Goal: Task Accomplishment & Management: Manage account settings

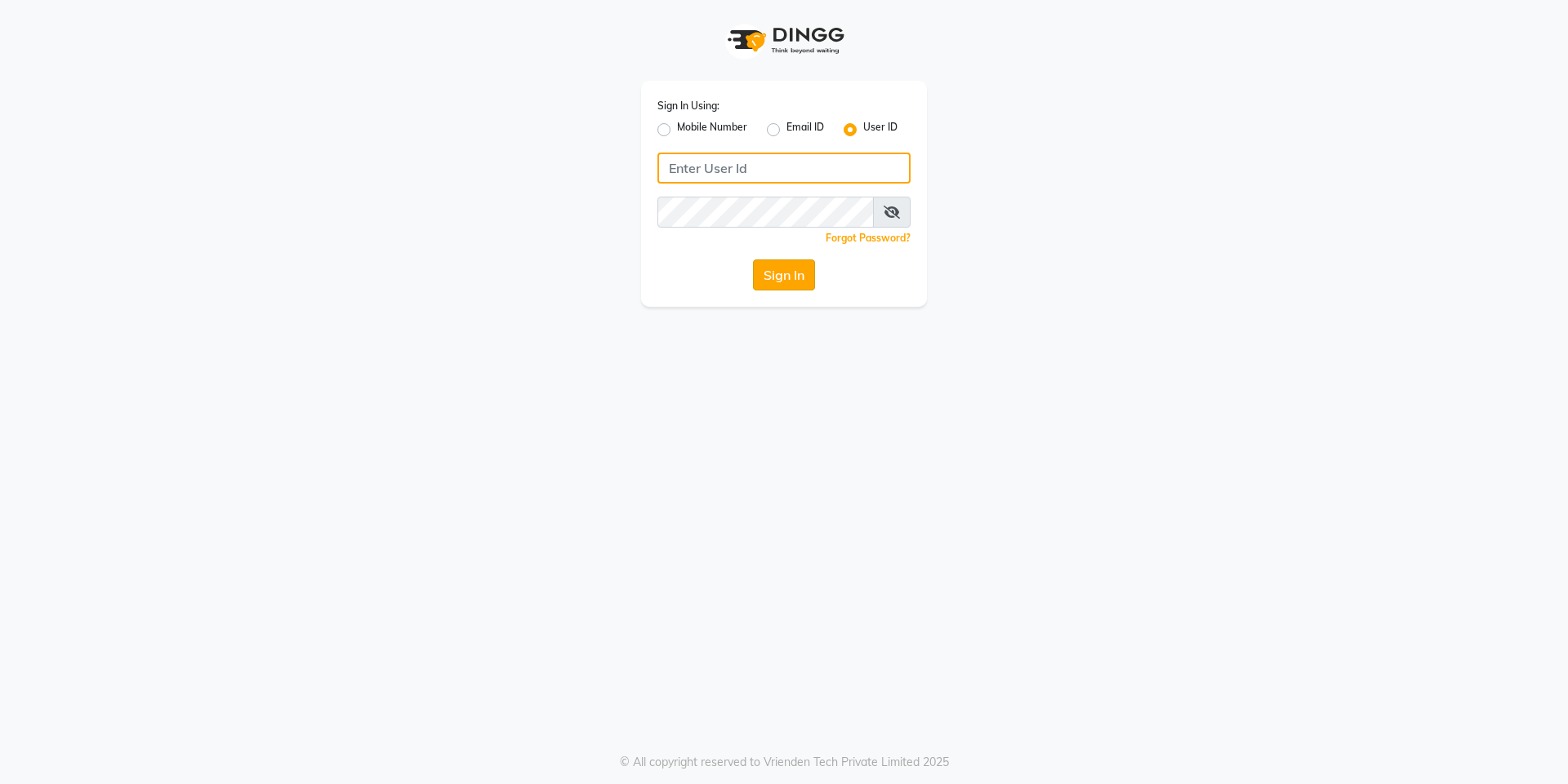
type input "d&vhairandbeauty"
click at [792, 279] on button "Sign In" at bounding box center [784, 275] width 62 height 31
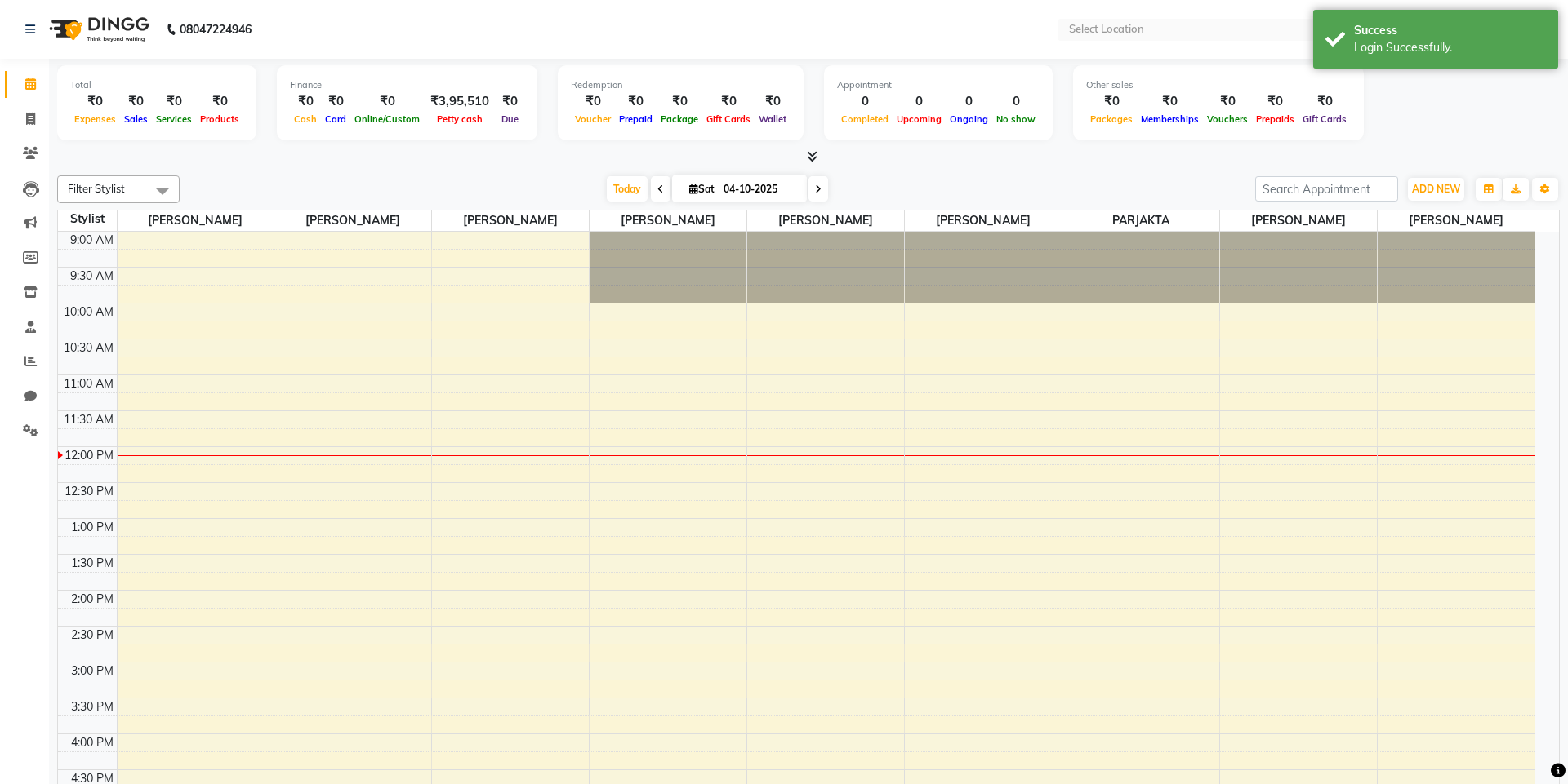
select select "en"
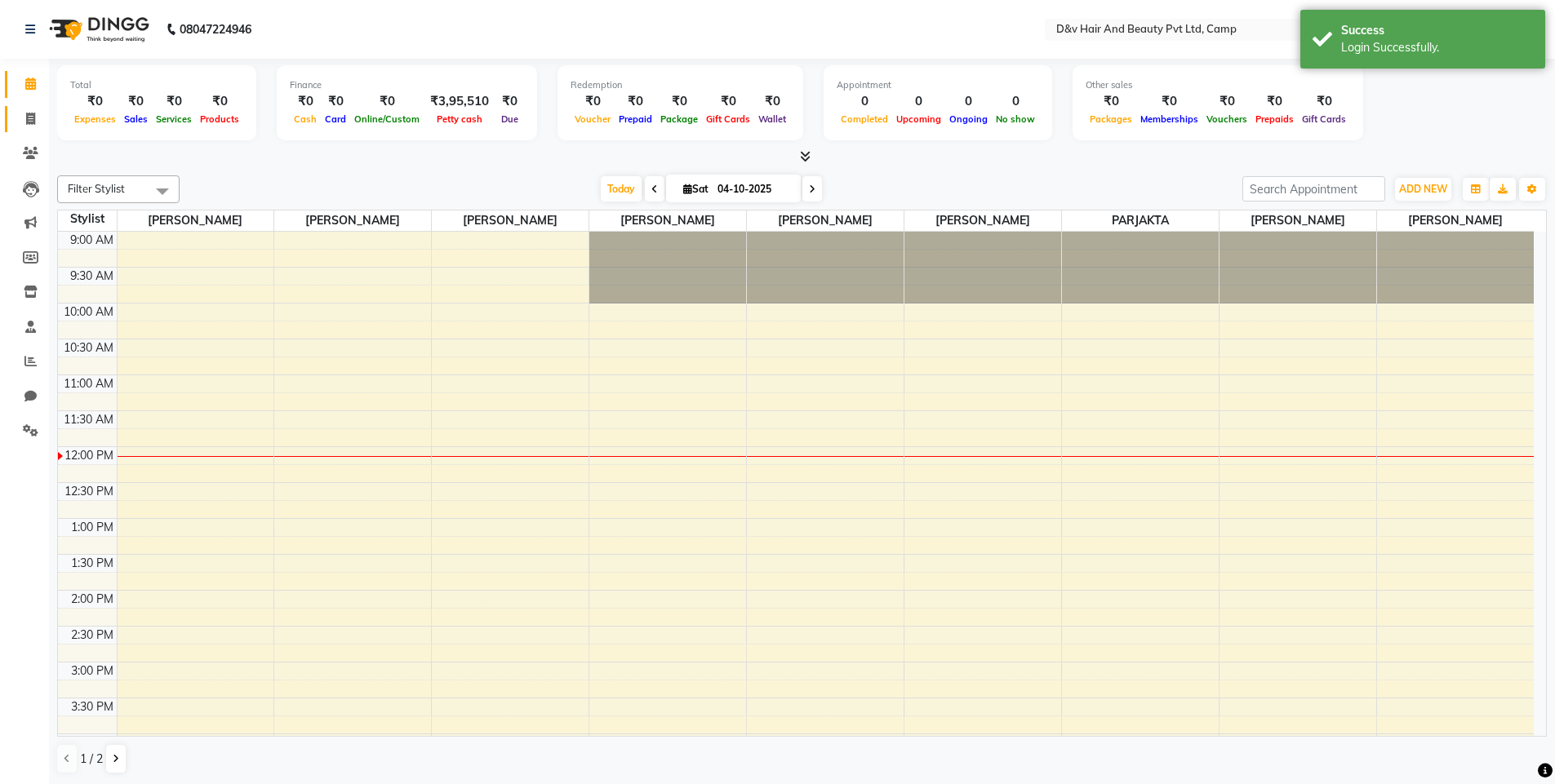
click at [28, 125] on span at bounding box center [30, 119] width 29 height 19
select select "8107"
select select "service"
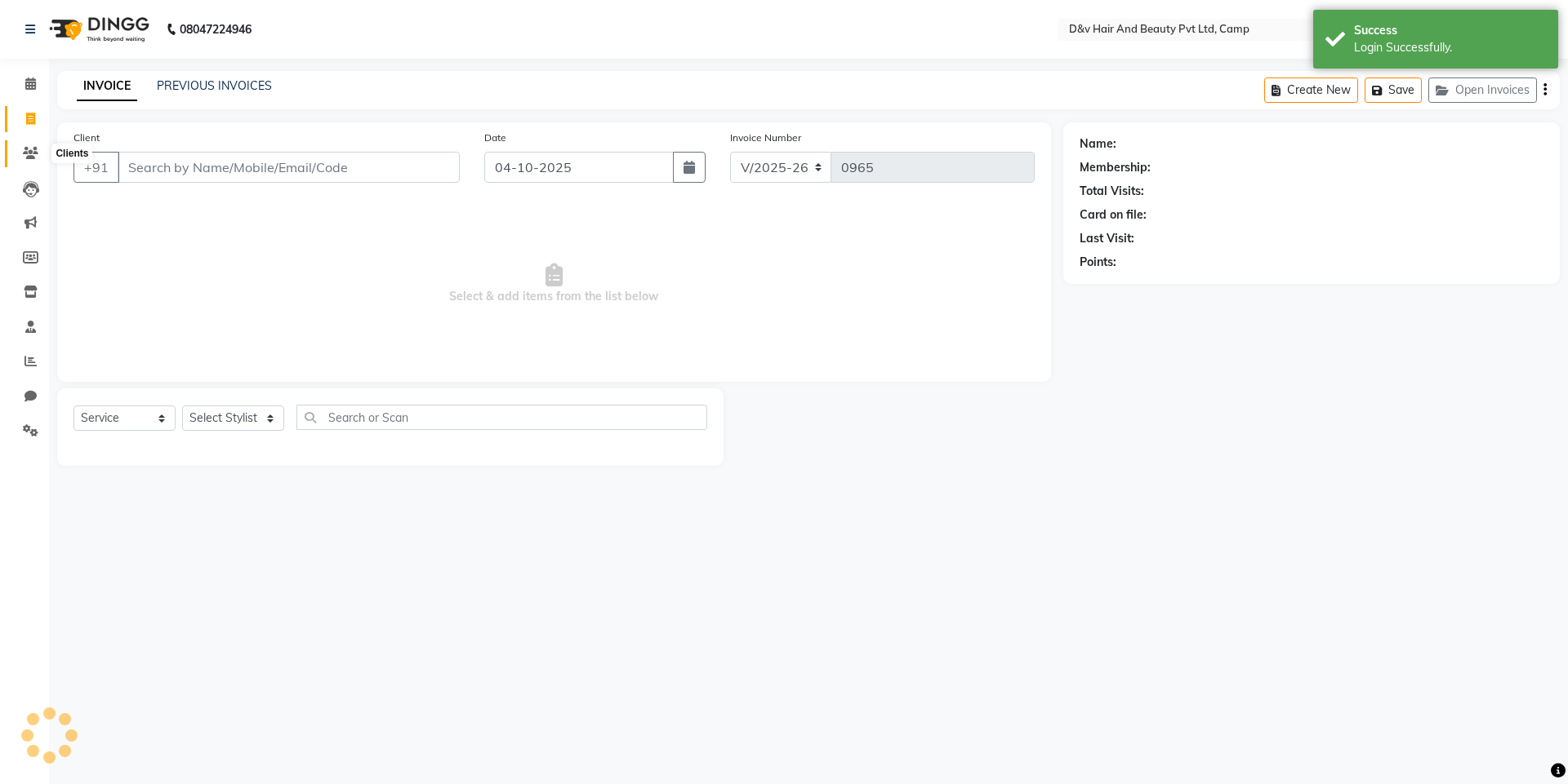
click at [29, 149] on icon at bounding box center [30, 154] width 15 height 13
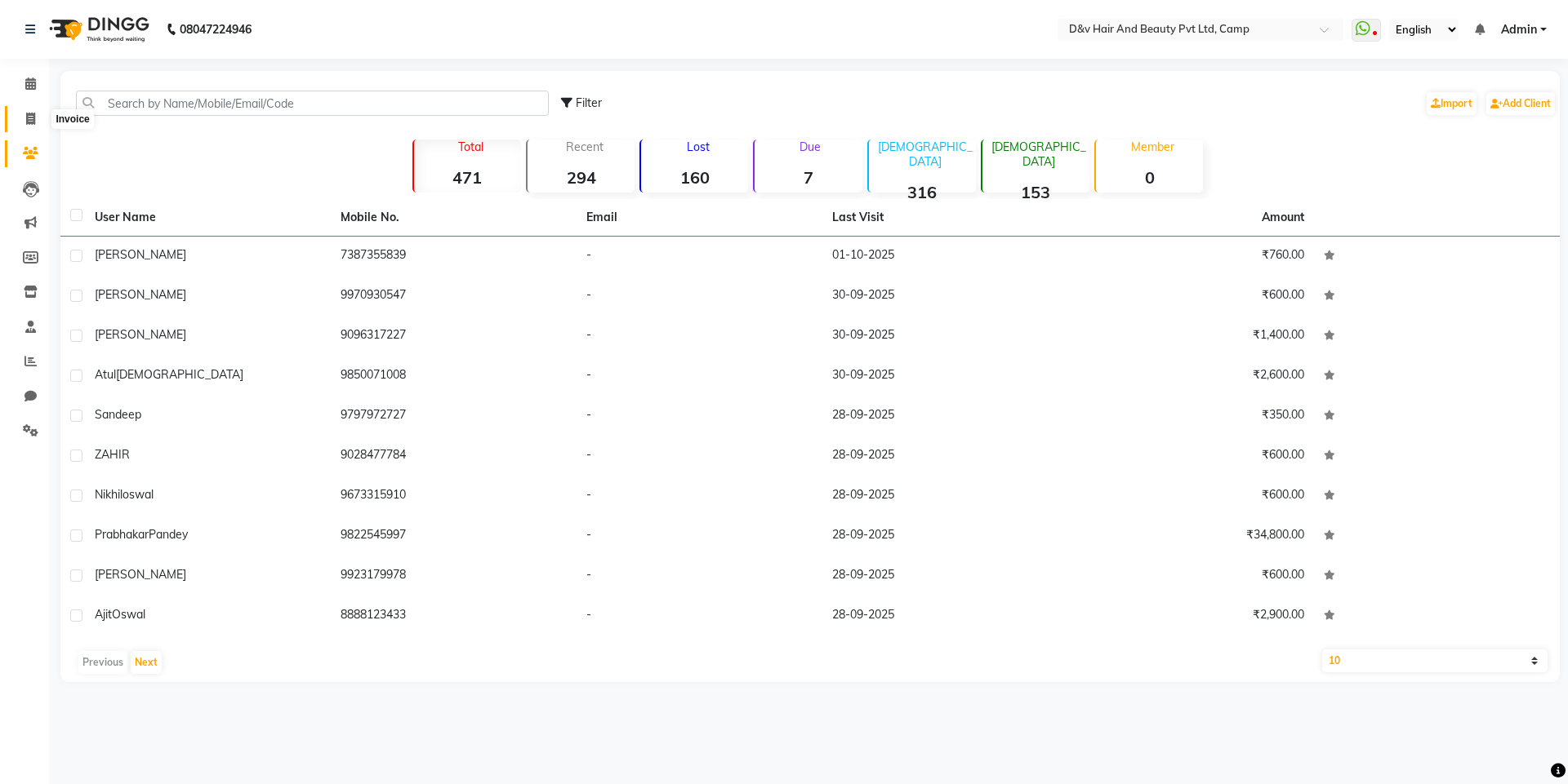
click at [34, 121] on icon at bounding box center [30, 119] width 9 height 13
select select "8107"
select select "service"
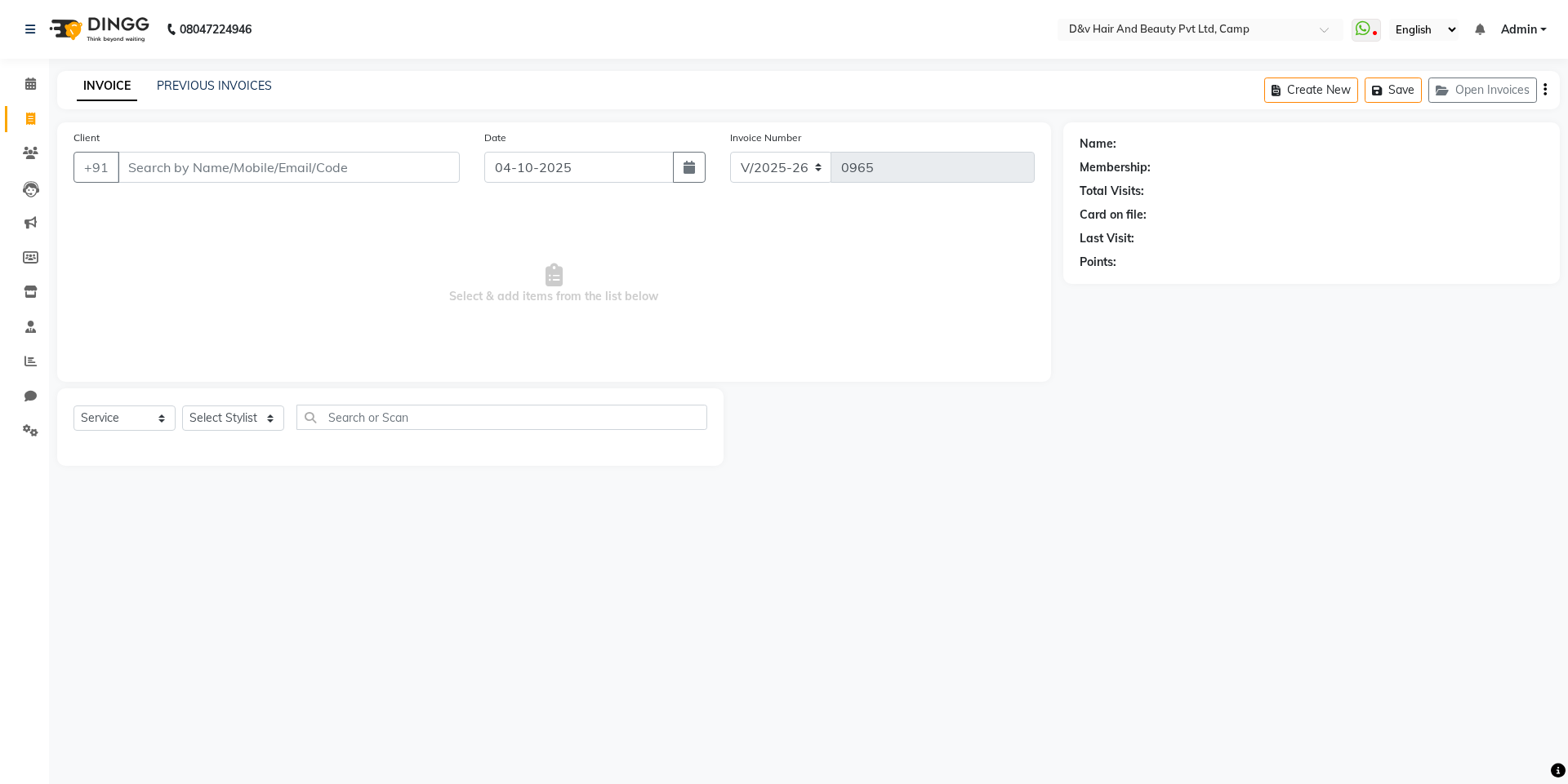
click at [267, 185] on div "Client +91" at bounding box center [267, 162] width 411 height 67
click at [281, 168] on input "Client" at bounding box center [289, 167] width 342 height 31
click at [608, 165] on input "04-10-2025" at bounding box center [579, 167] width 190 height 31
select select "10"
select select "2025"
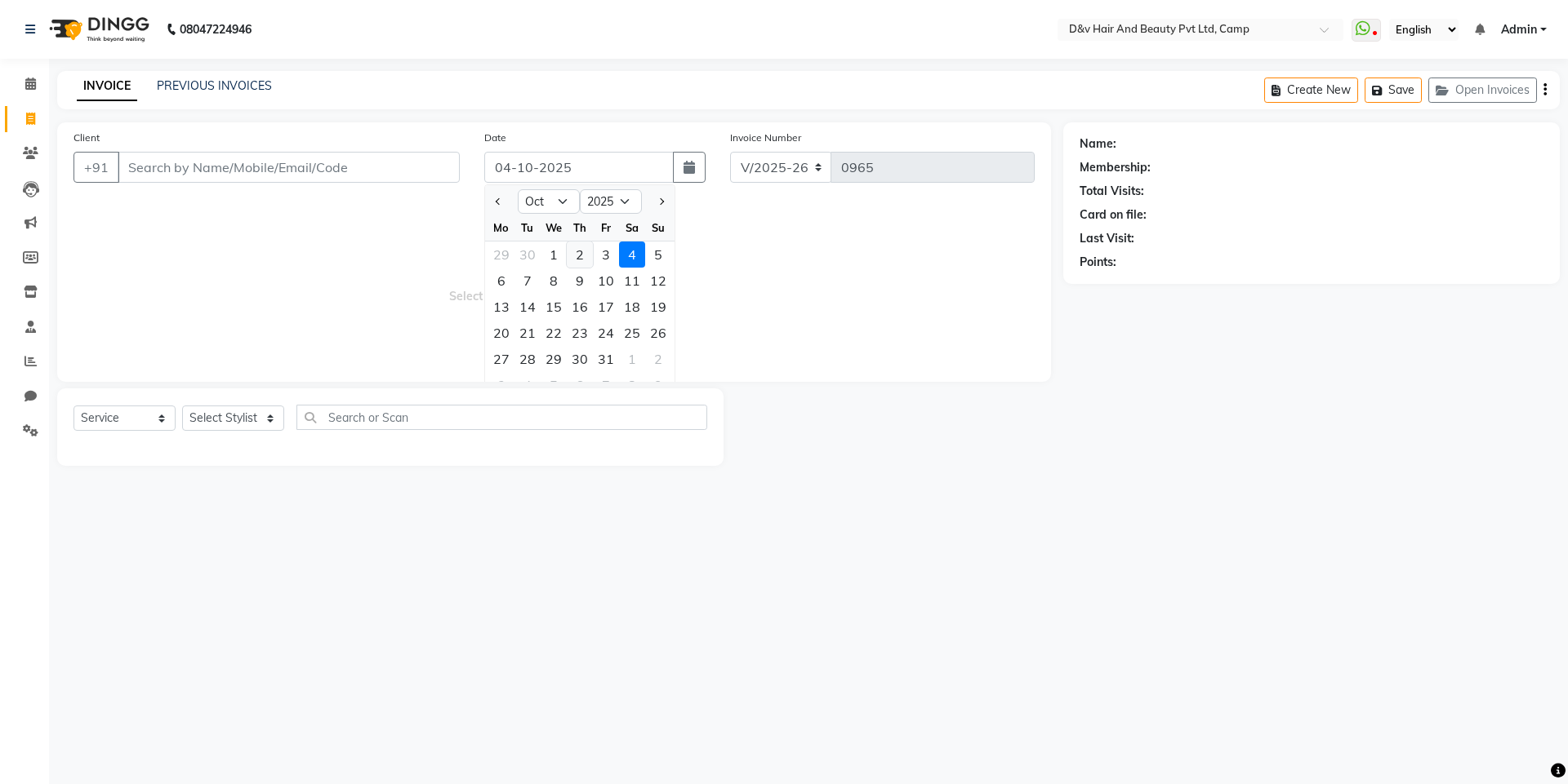
click at [591, 260] on div "2" at bounding box center [579, 254] width 26 height 26
type input "02-10-2025"
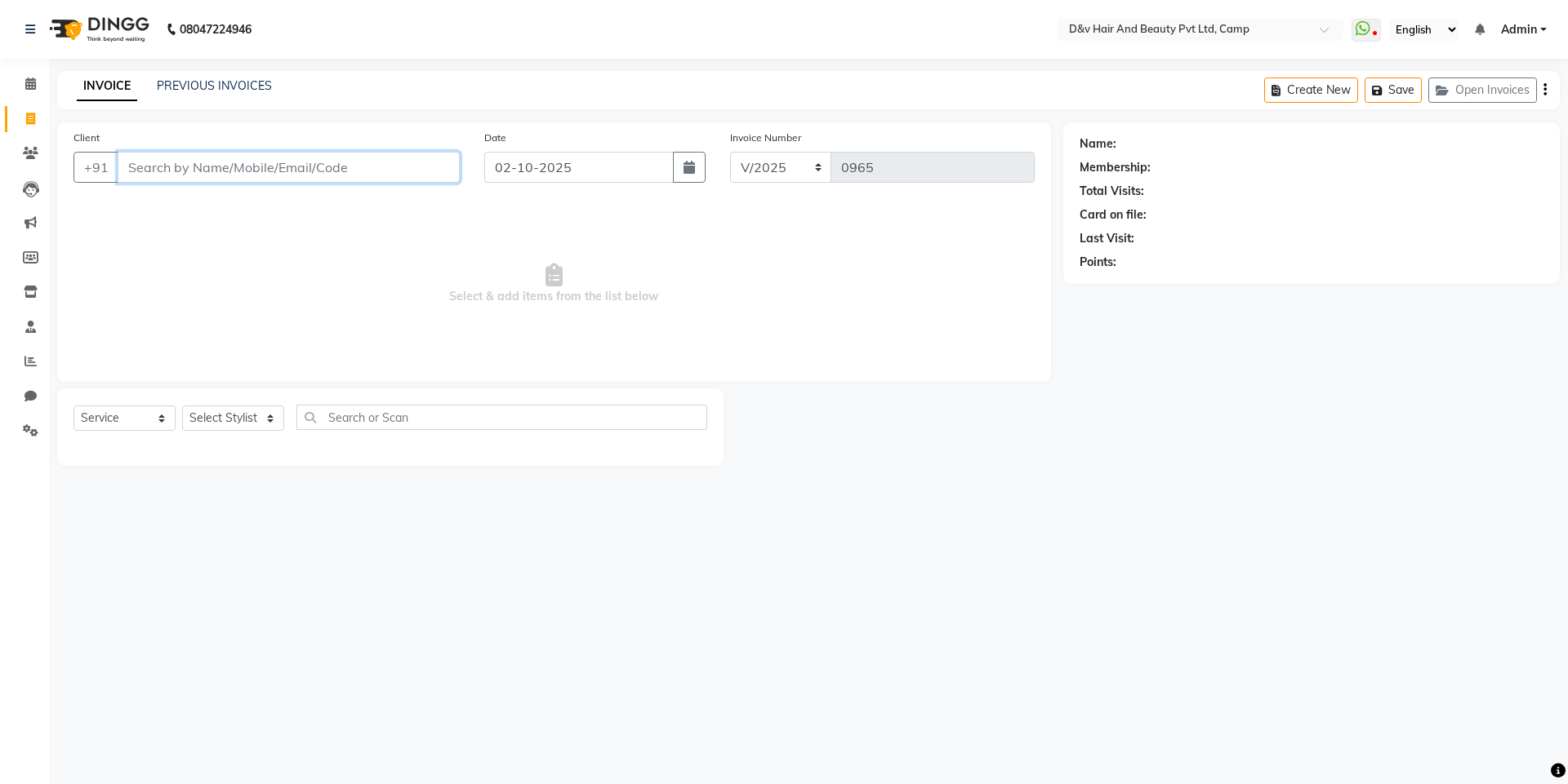
click at [336, 171] on input "Client" at bounding box center [289, 167] width 342 height 31
type input "9"
type input "7391807245"
click at [414, 162] on span "Add Client" at bounding box center [417, 167] width 64 height 16
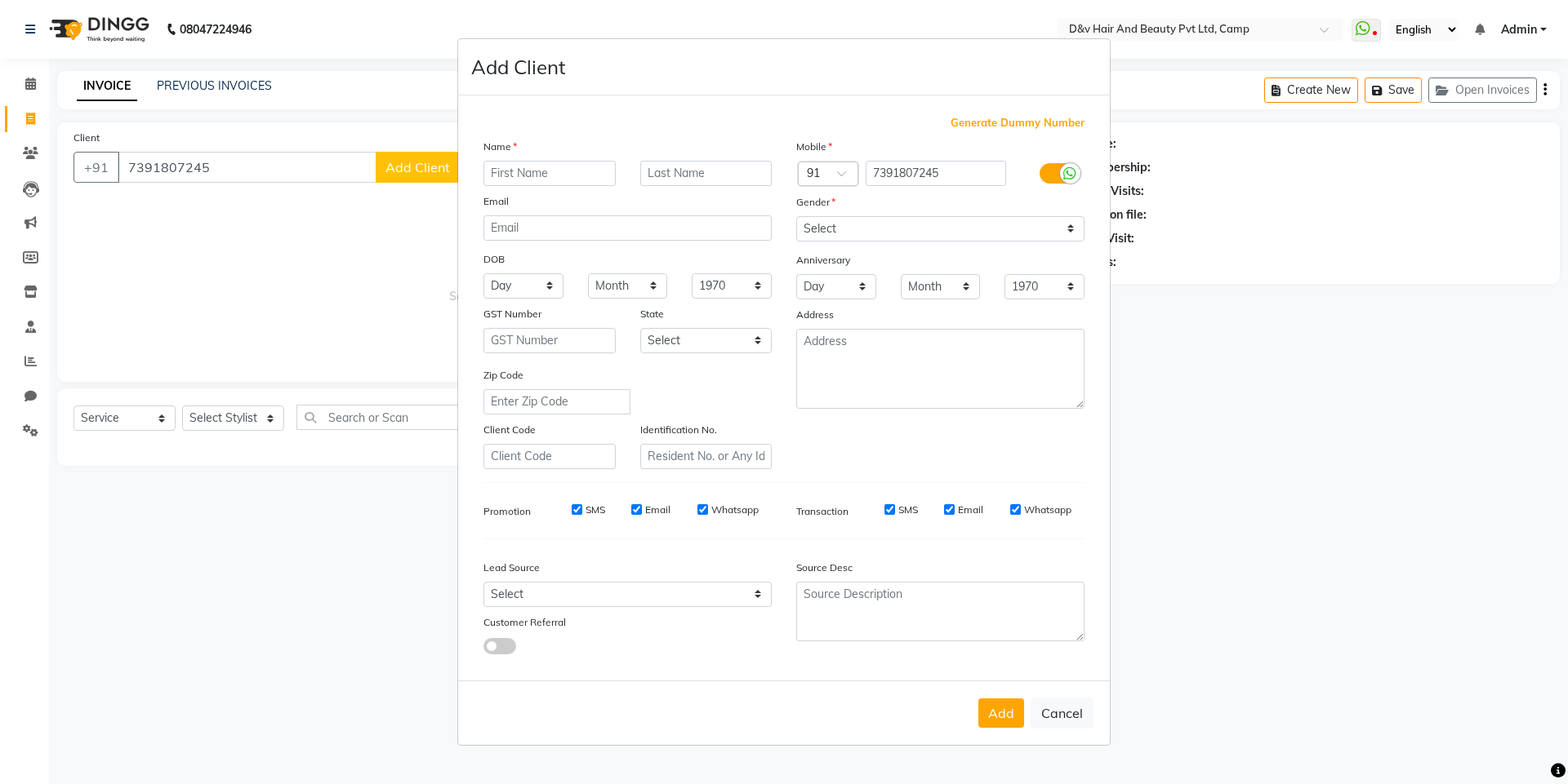
click at [508, 171] on input "text" at bounding box center [549, 173] width 132 height 25
type input "ZUBEFA"
click at [976, 228] on select "Select [DEMOGRAPHIC_DATA] [DEMOGRAPHIC_DATA] Other Prefer Not To Say" at bounding box center [940, 229] width 289 height 25
select select "[DEMOGRAPHIC_DATA]"
click at [796, 216] on select "Select [DEMOGRAPHIC_DATA] [DEMOGRAPHIC_DATA] Other Prefer Not To Say" at bounding box center [940, 229] width 289 height 25
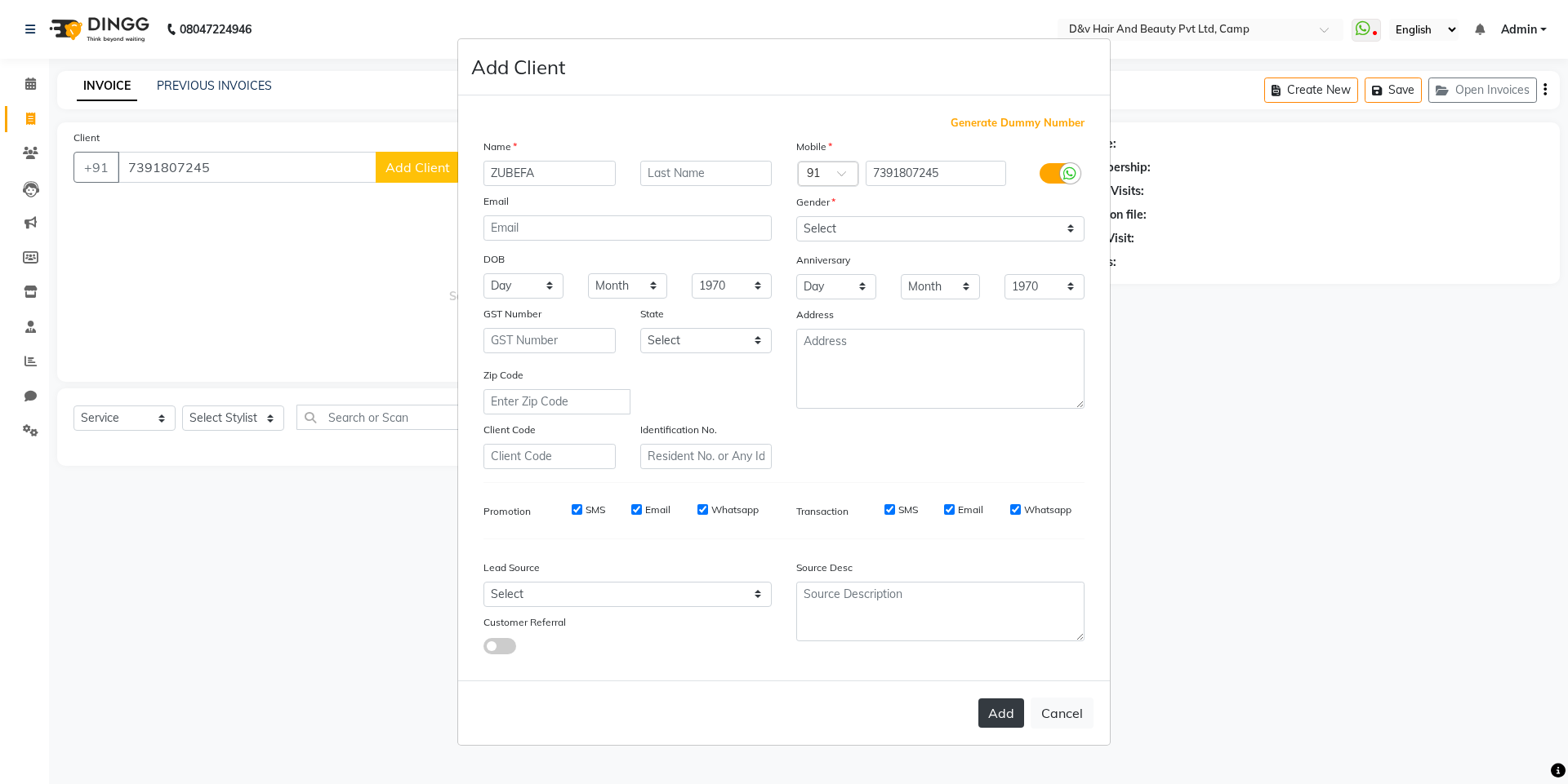
click at [1015, 707] on button "Add" at bounding box center [1001, 713] width 46 height 29
select select
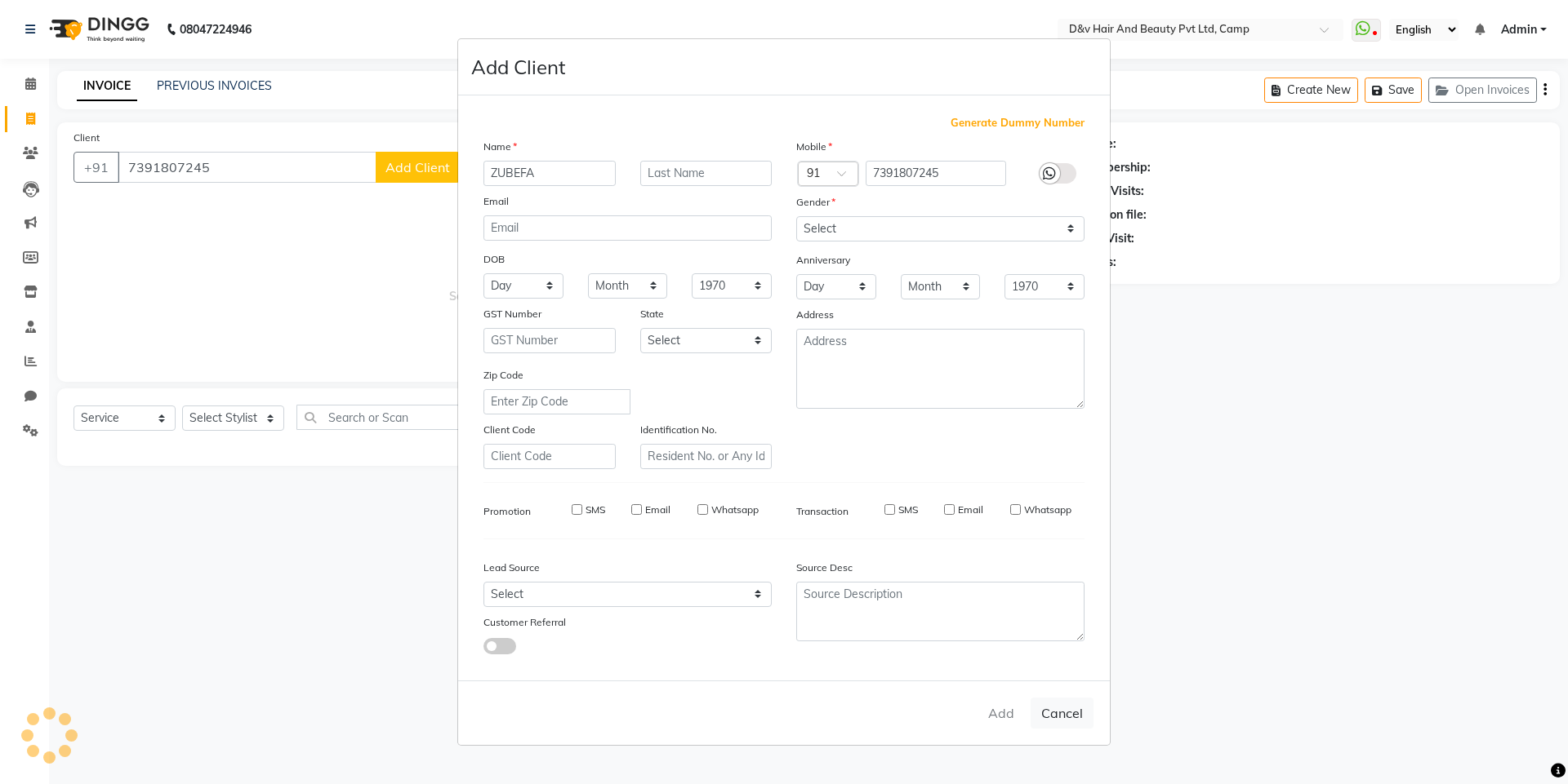
select select
checkbox input "false"
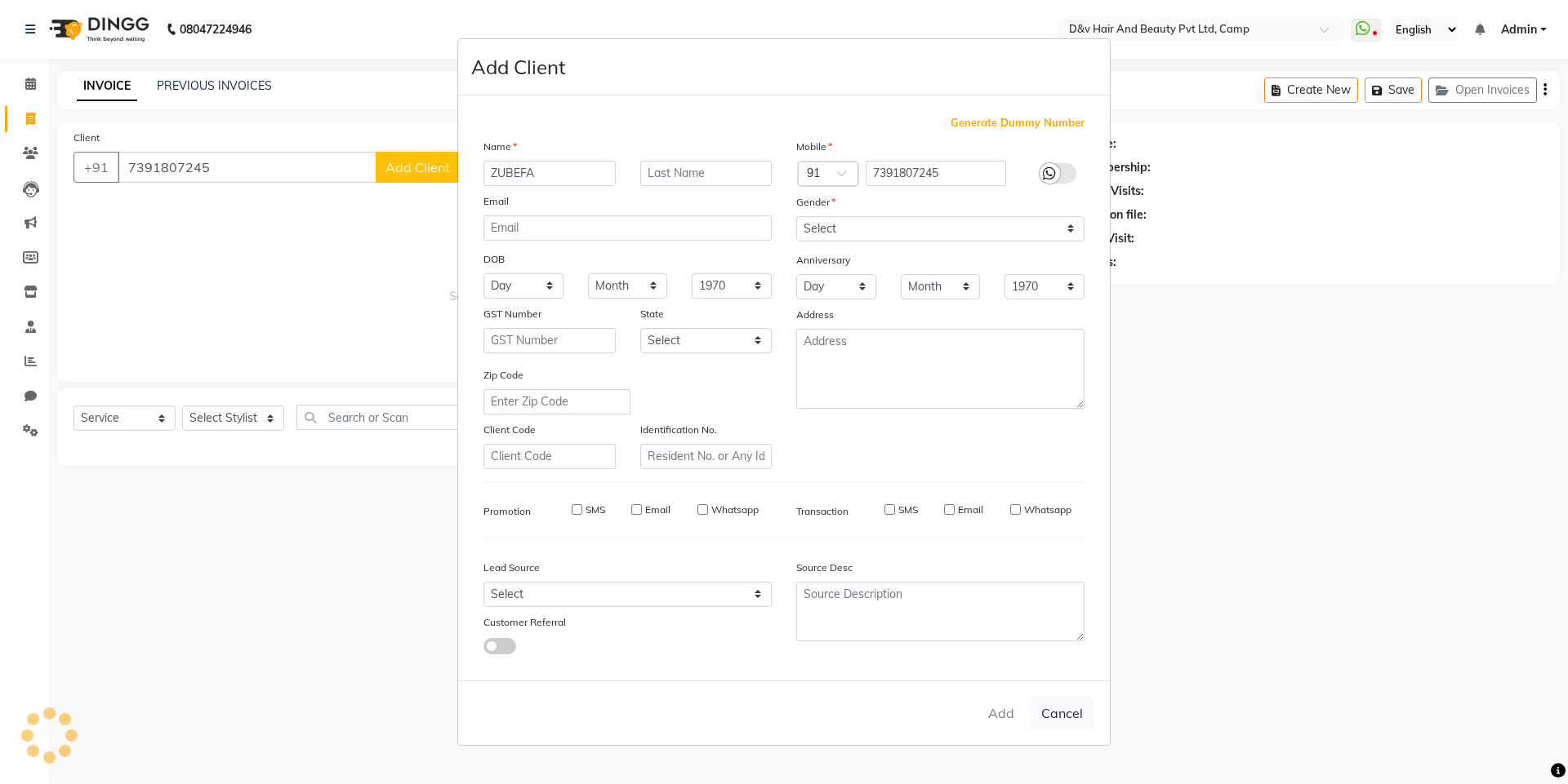
checkbox input "false"
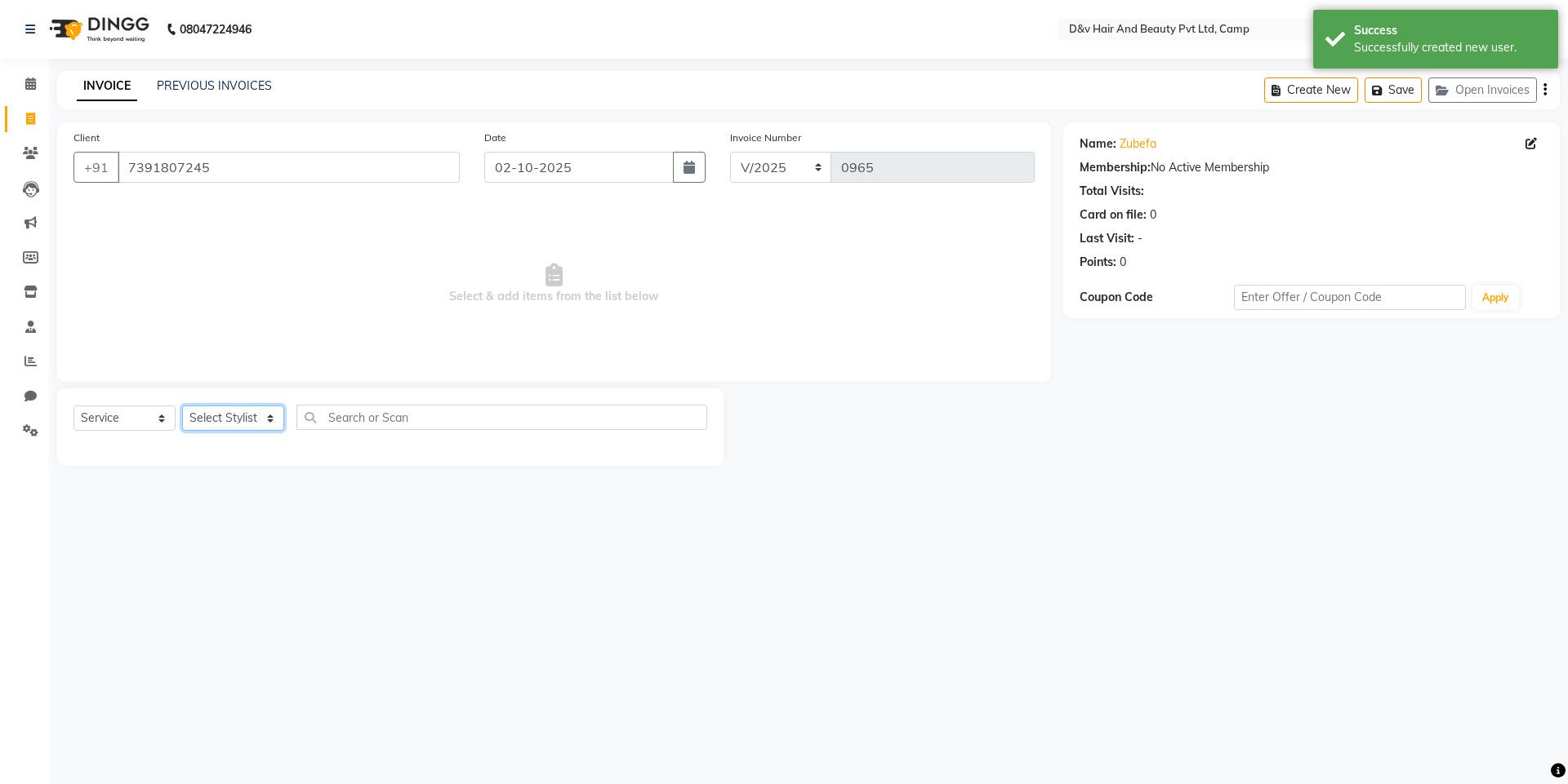
click at [225, 416] on select "Select Stylist [PERSON_NAME] Ganesh [PERSON_NAME] [PERSON_NAME] [PERSON_NAME] P…" at bounding box center [233, 418] width 102 height 25
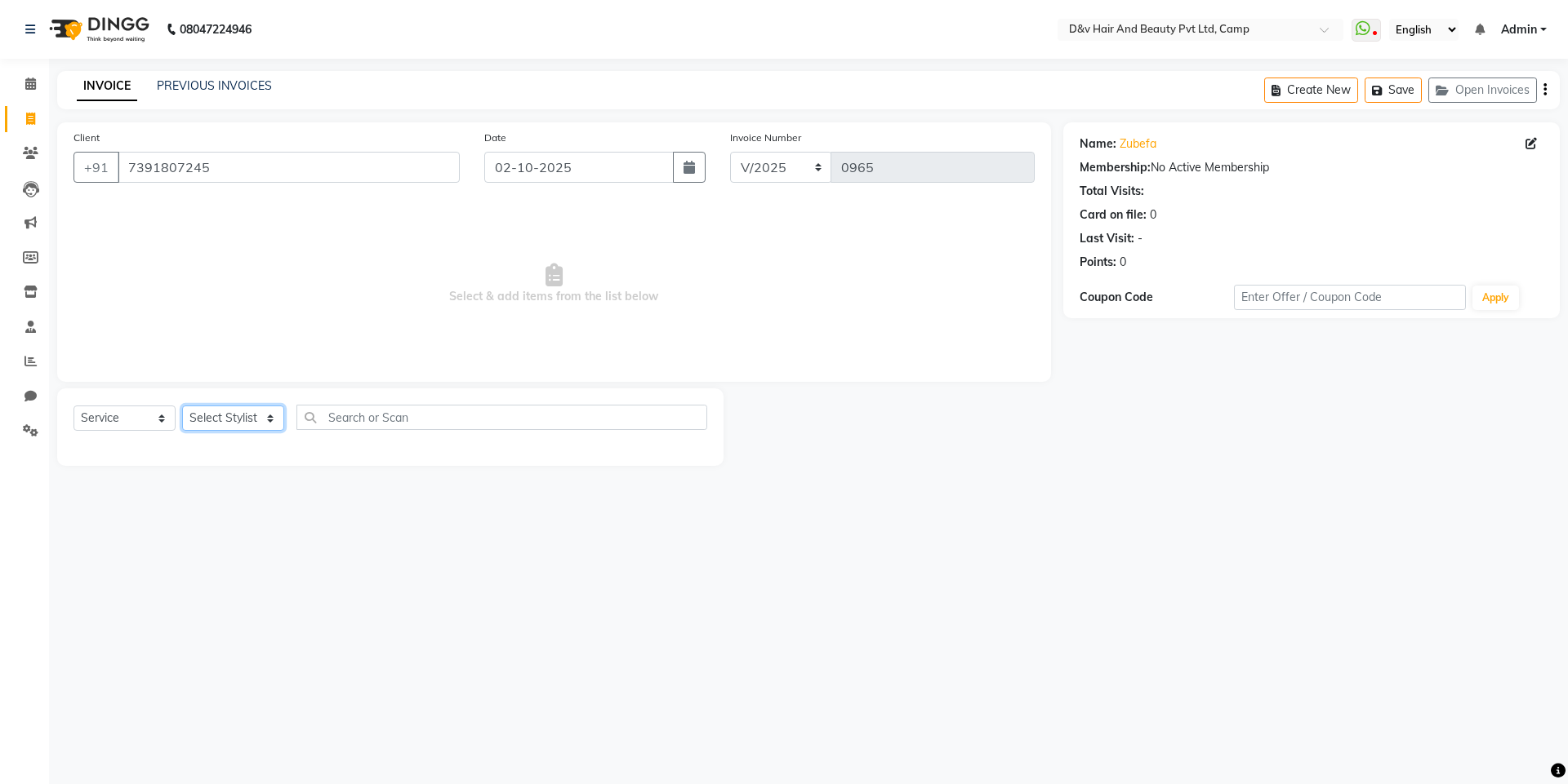
select select "75245"
click at [182, 405] on select "Select Stylist [PERSON_NAME] Ganesh [PERSON_NAME] [PERSON_NAME] [PERSON_NAME] P…" at bounding box center [233, 418] width 102 height 25
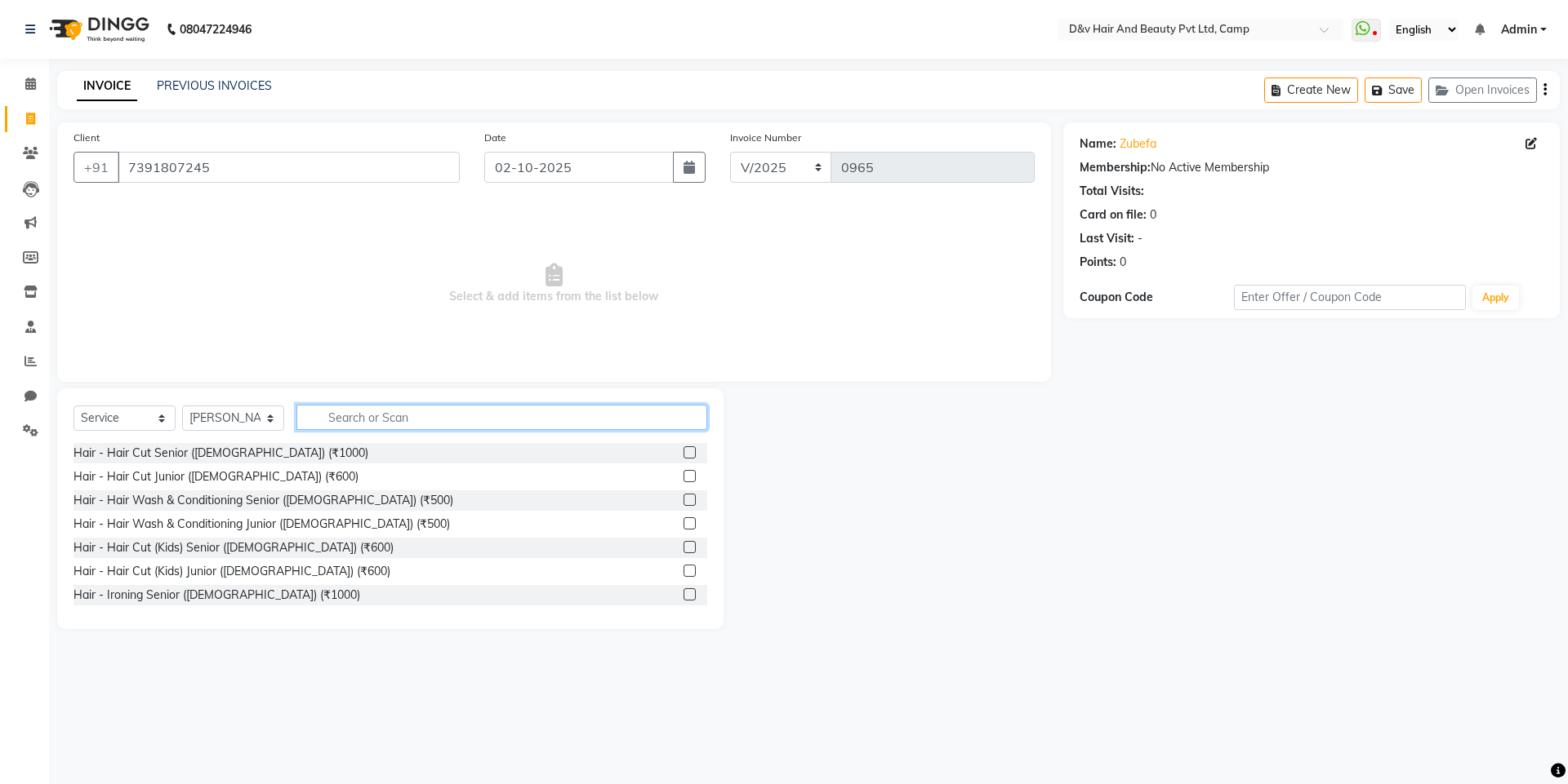
click at [366, 415] on input "text" at bounding box center [502, 417] width 411 height 25
type input "CUT"
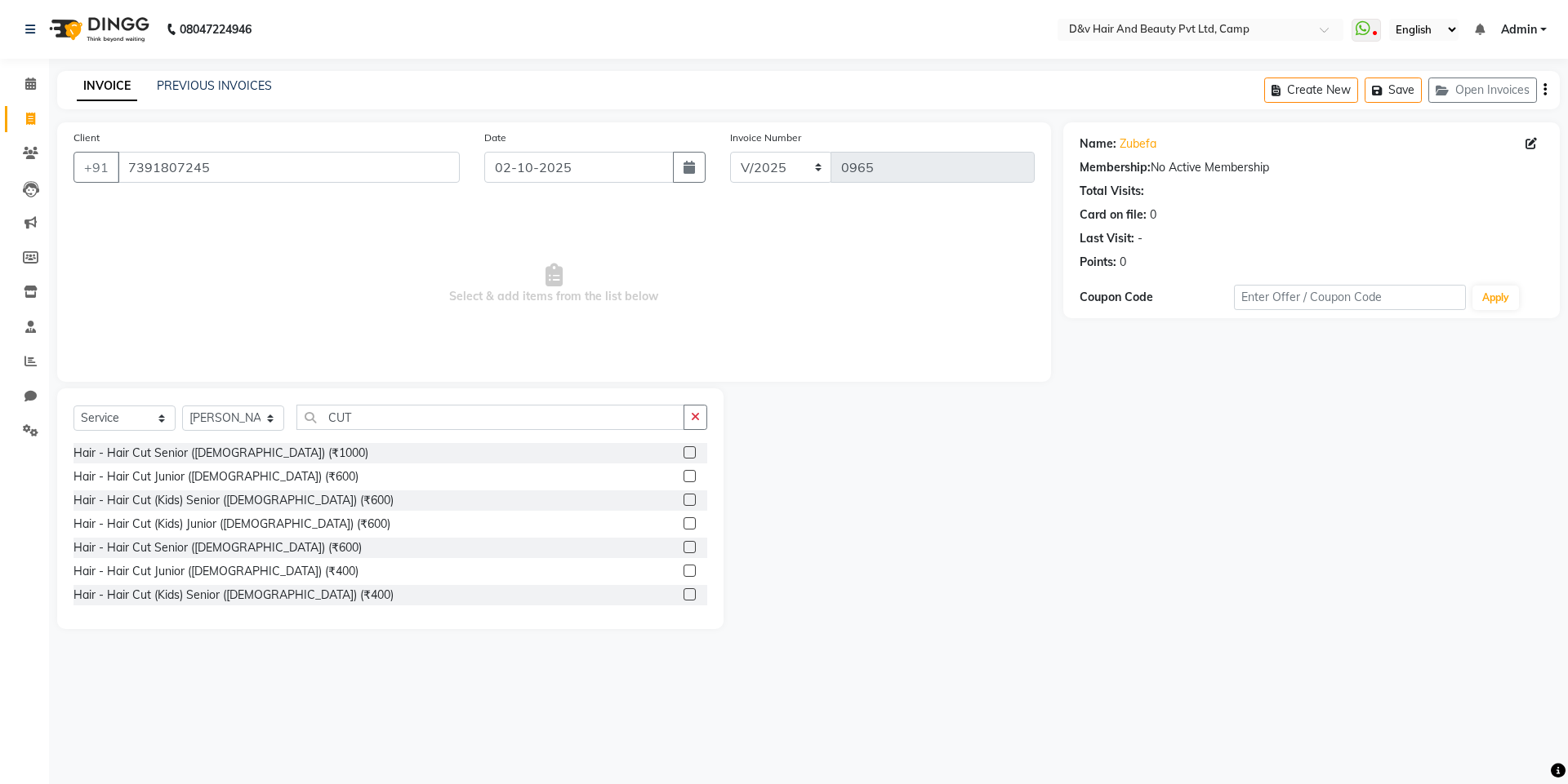
click at [683, 551] on label at bounding box center [690, 547] width 13 height 13
click at [683, 551] on input "checkbox" at bounding box center [689, 548] width 11 height 11
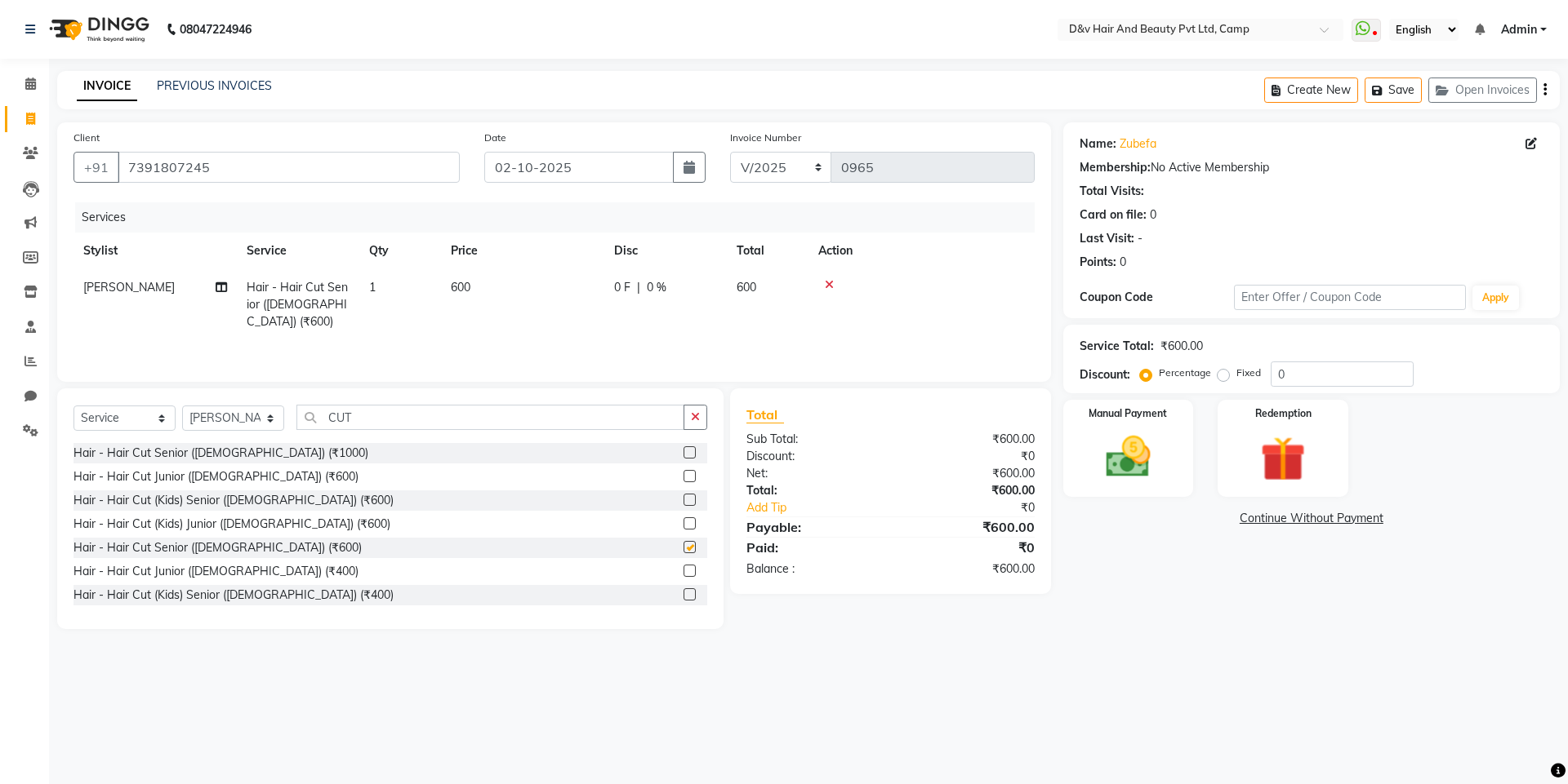
checkbox input "false"
click at [692, 409] on button "button" at bounding box center [695, 417] width 24 height 25
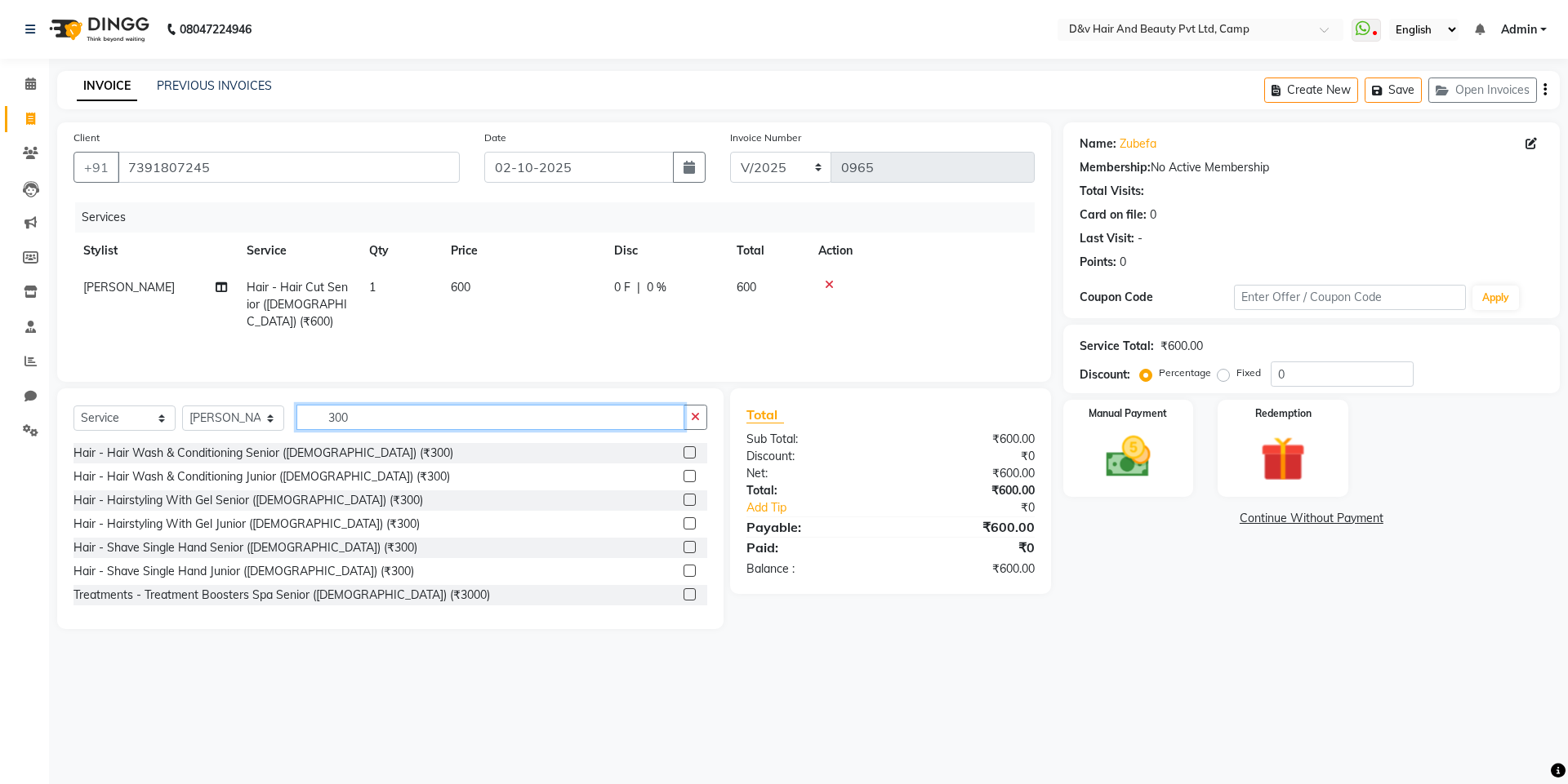
type input "300"
click at [683, 548] on label at bounding box center [690, 547] width 13 height 13
click at [683, 548] on input "checkbox" at bounding box center [689, 548] width 11 height 11
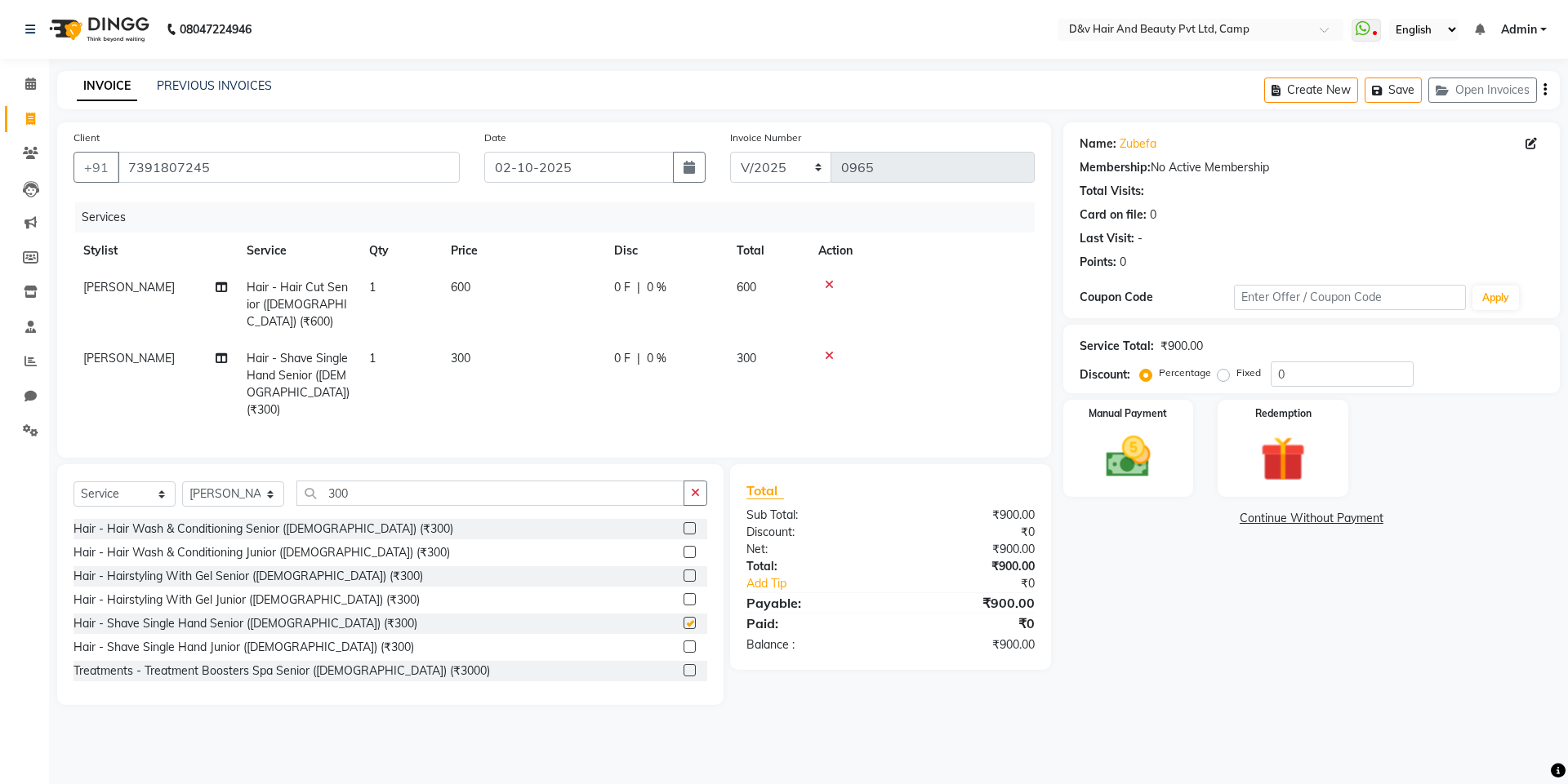
checkbox input "false"
click at [1134, 483] on img at bounding box center [1128, 457] width 76 height 54
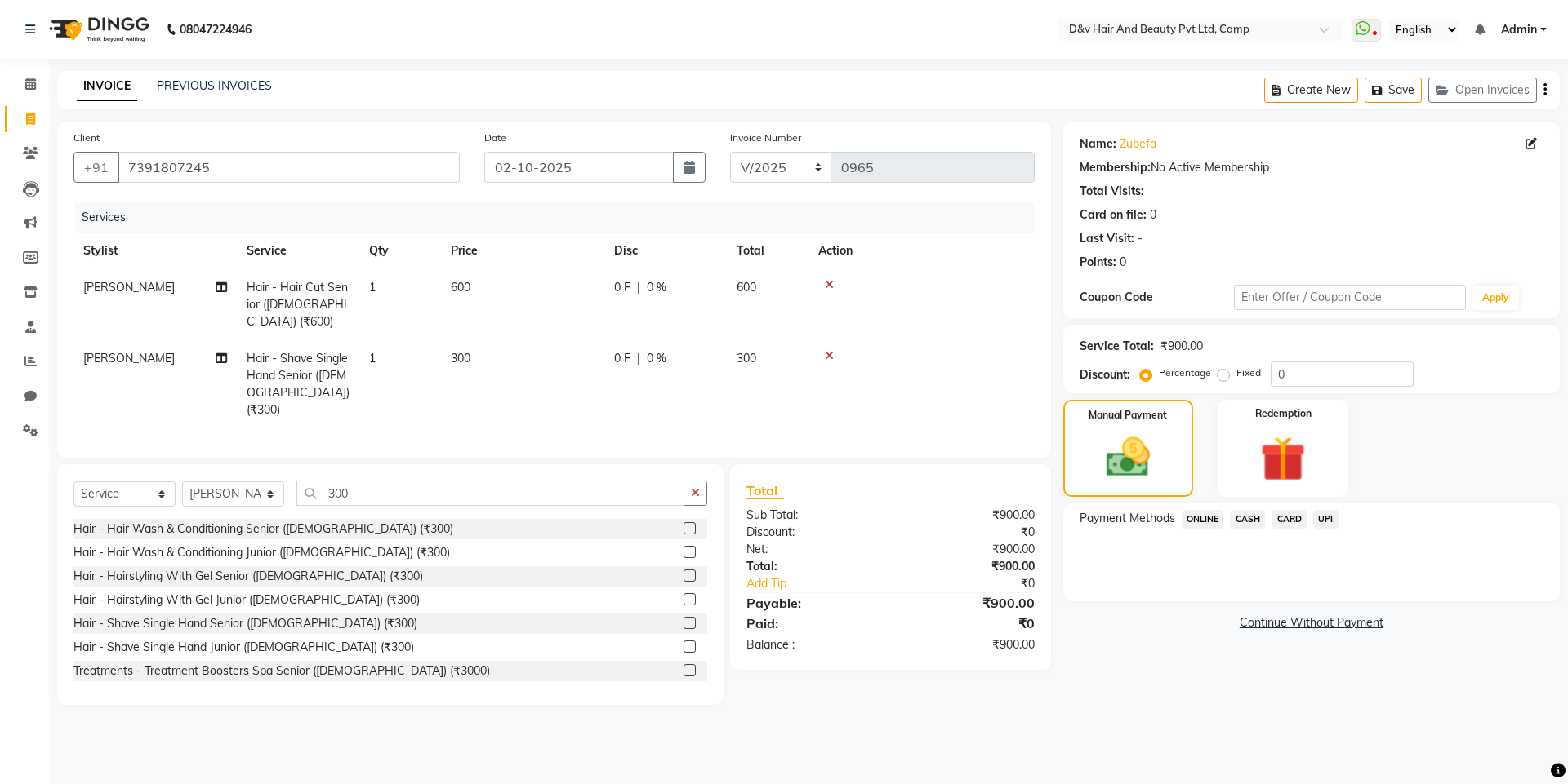
click at [1212, 521] on span "ONLINE" at bounding box center [1203, 519] width 43 height 19
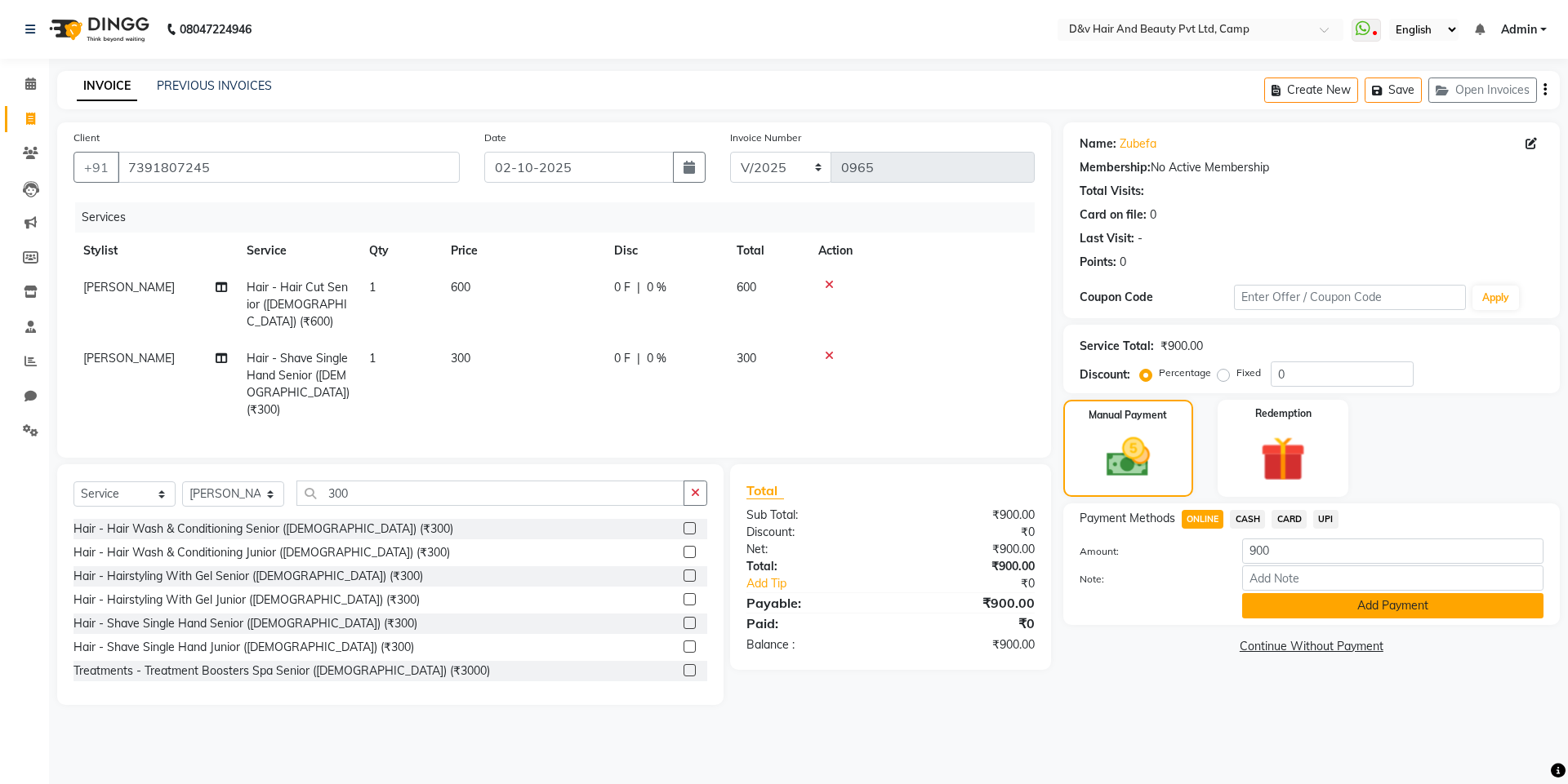
click at [1255, 613] on button "Add Payment" at bounding box center [1392, 605] width 301 height 25
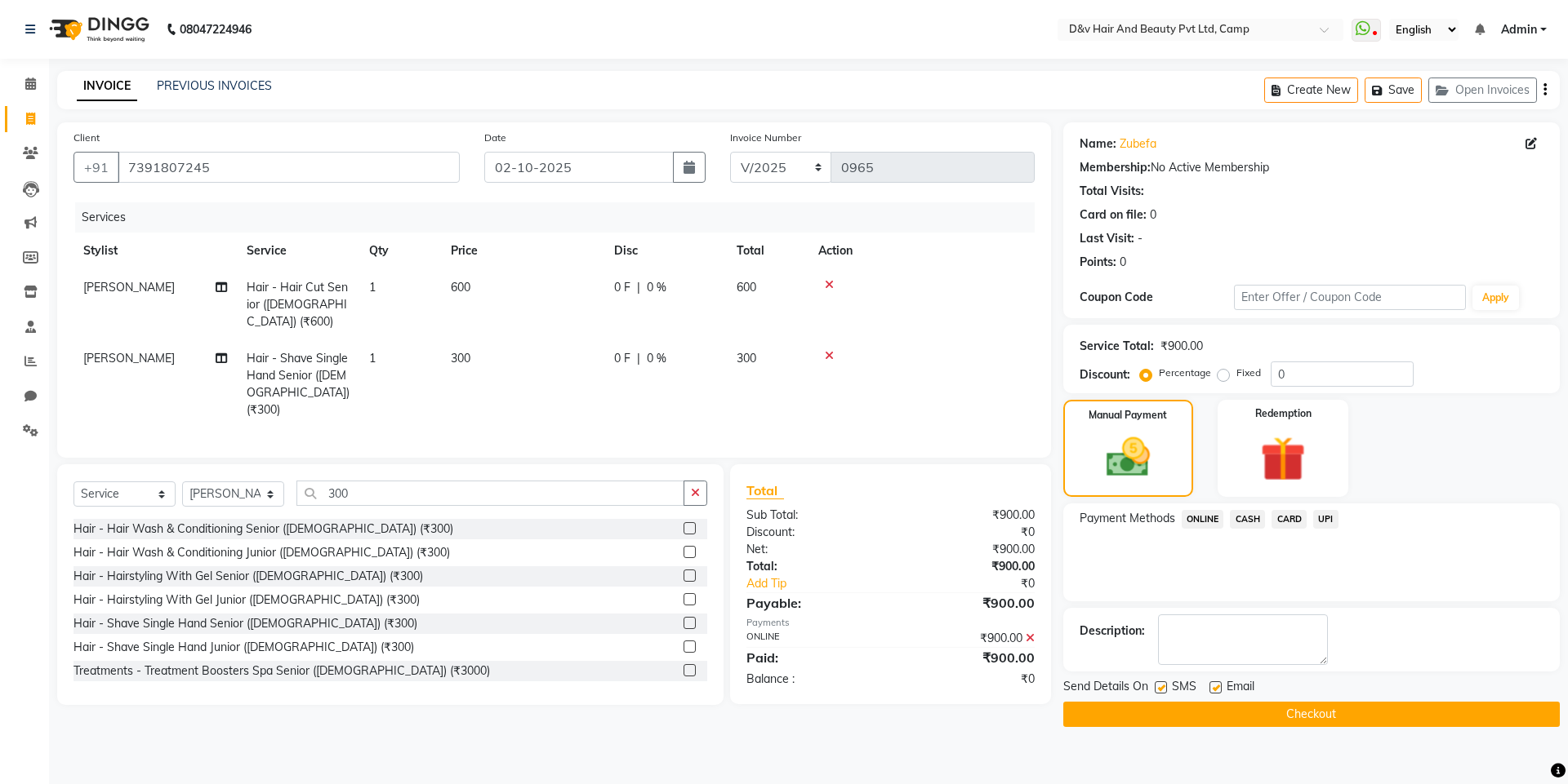
click at [1240, 716] on button "Checkout" at bounding box center [1312, 714] width 497 height 25
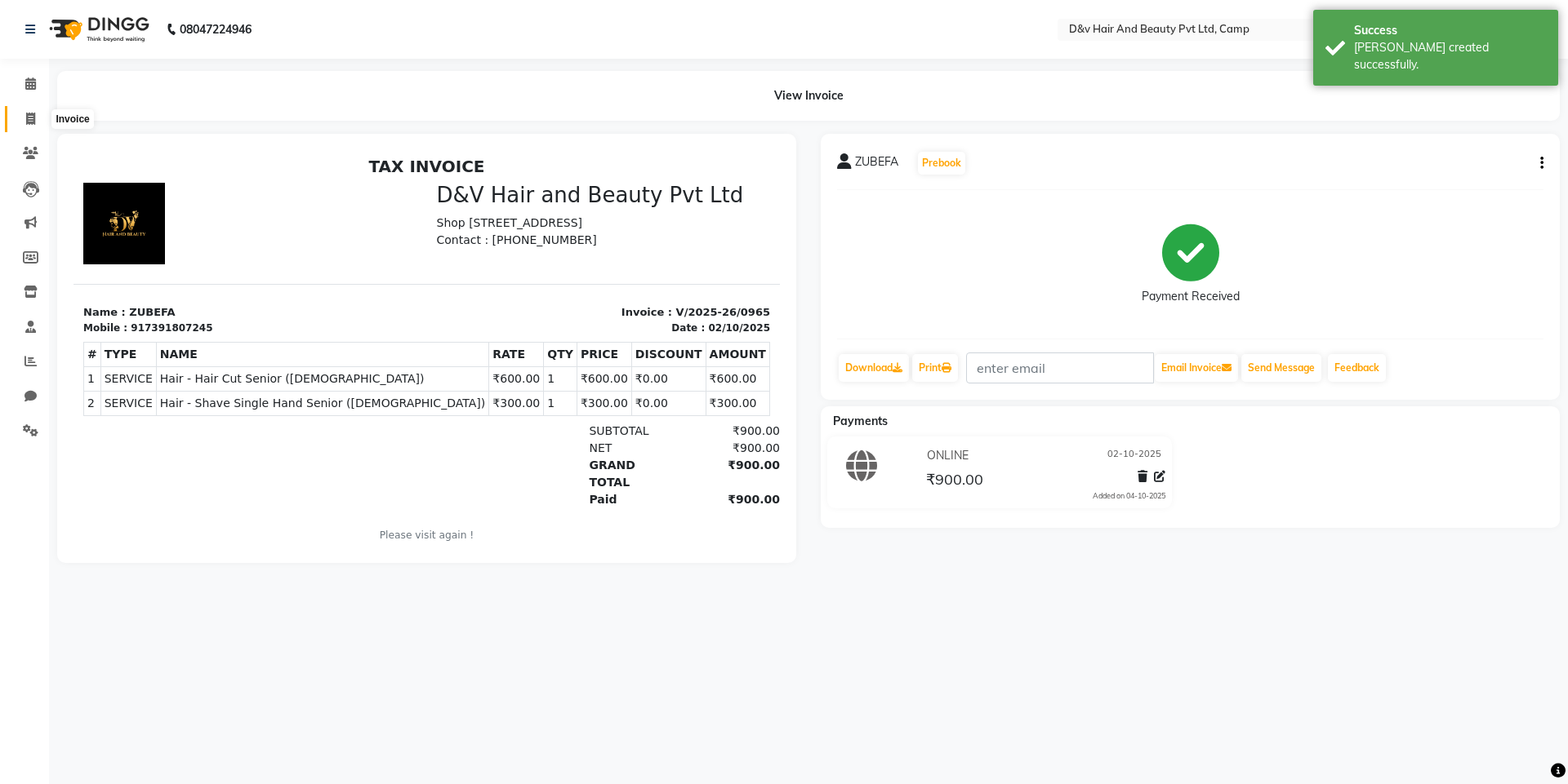
click at [36, 110] on span at bounding box center [30, 119] width 29 height 19
select select "service"
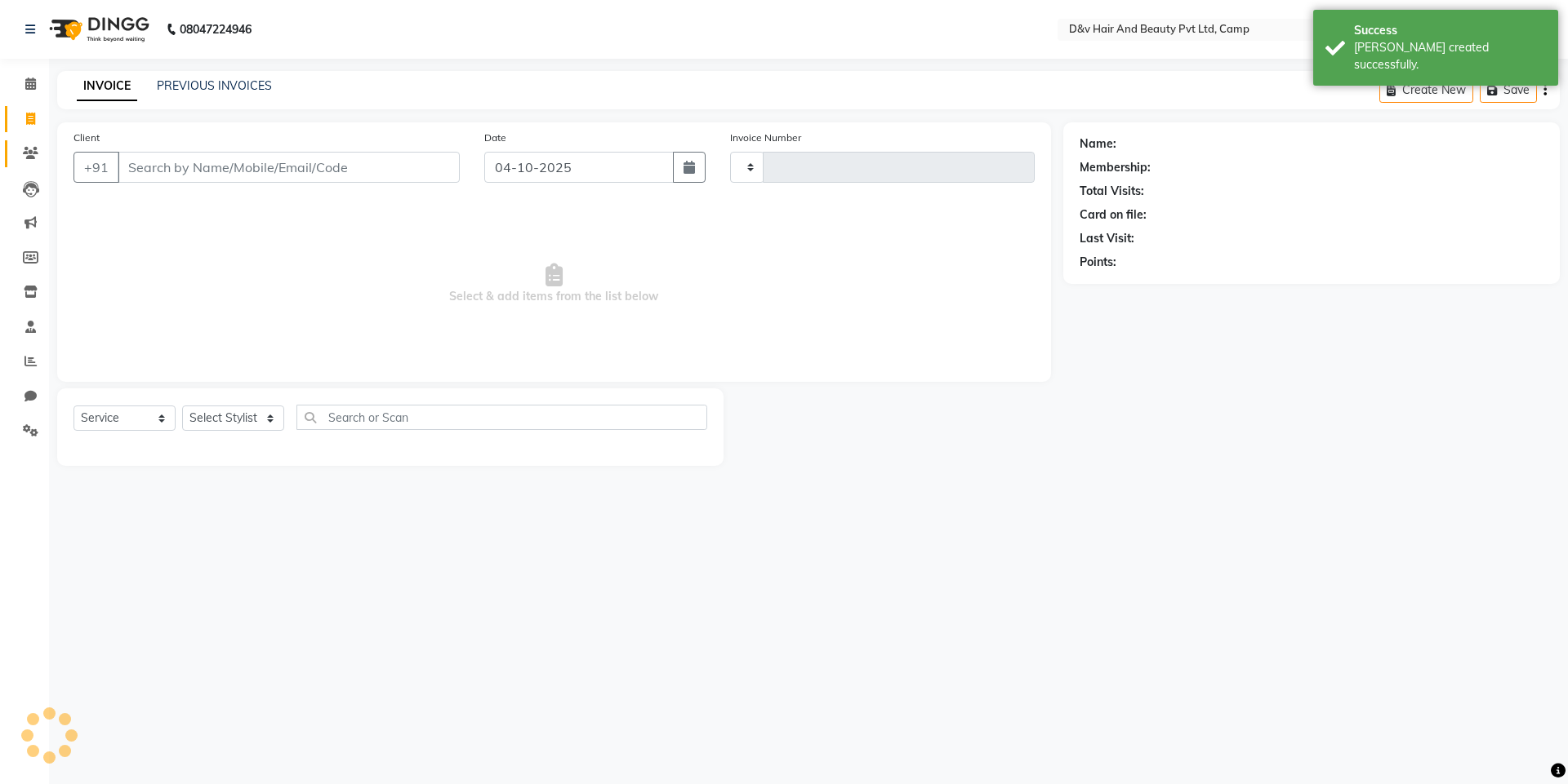
type input "0966"
select select "8107"
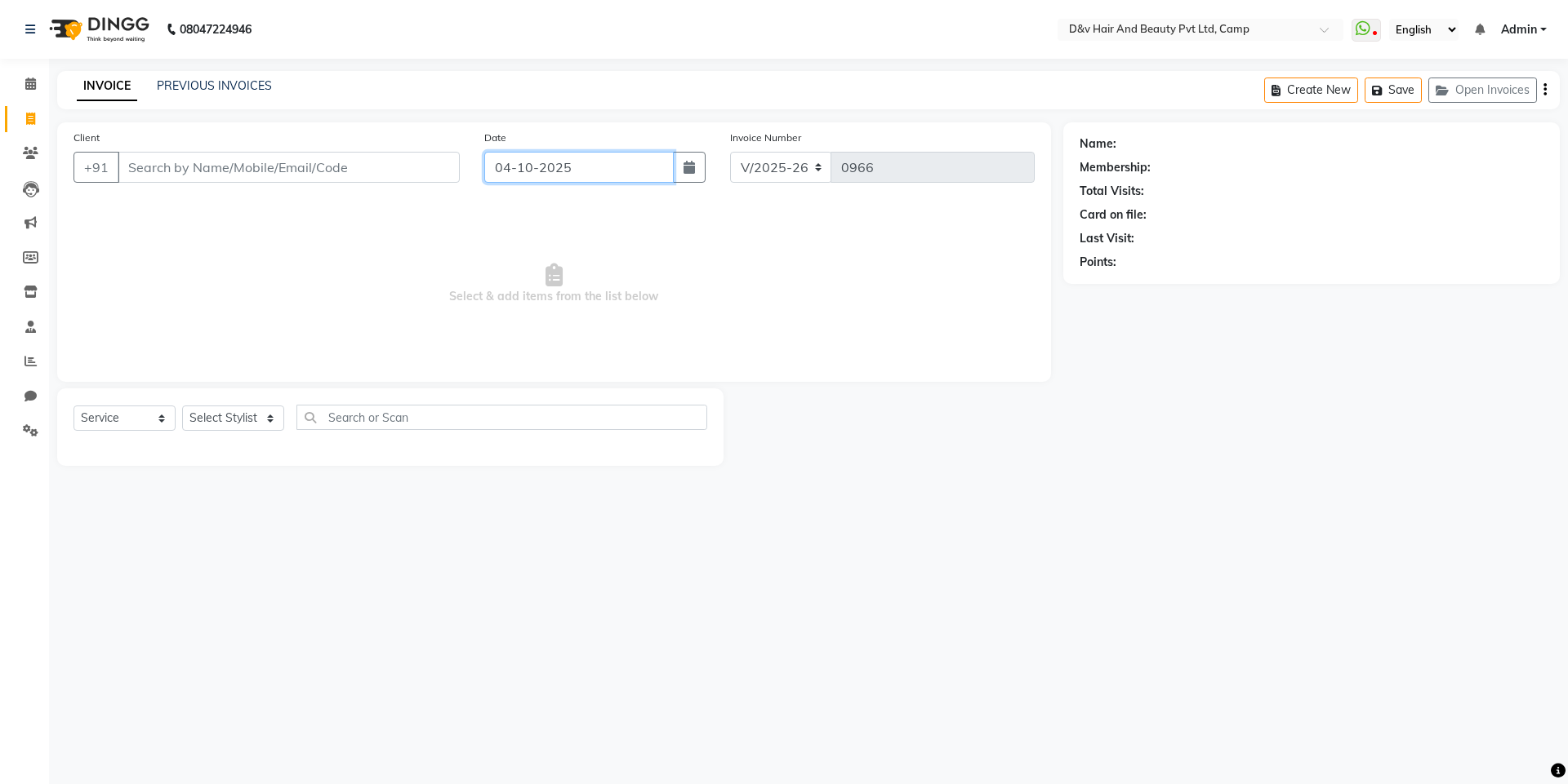
click at [578, 177] on input "04-10-2025" at bounding box center [579, 167] width 190 height 31
select select "10"
select select "2025"
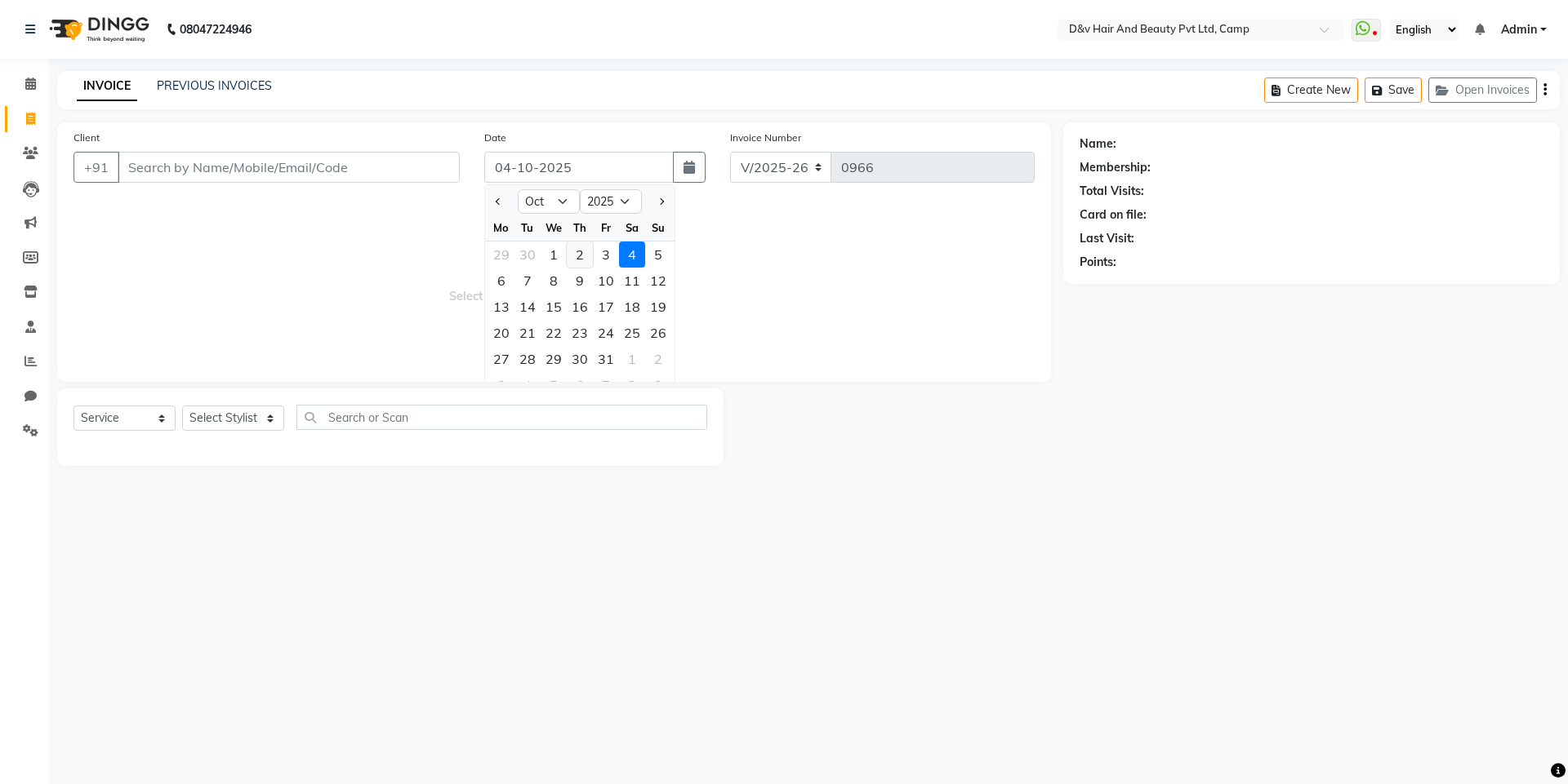
click at [579, 258] on div "2" at bounding box center [579, 254] width 26 height 26
type input "02-10-2025"
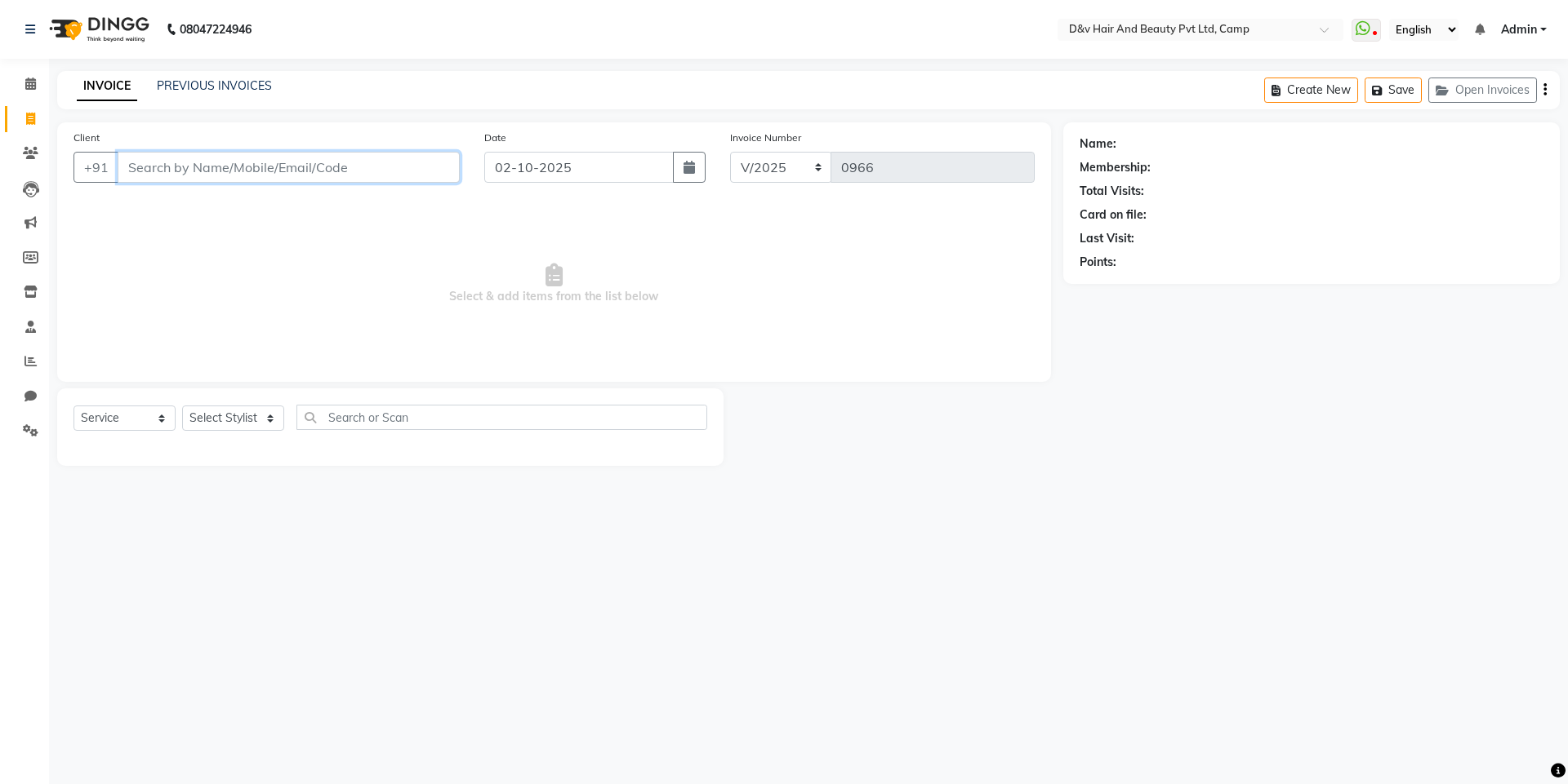
click at [351, 166] on input "Client" at bounding box center [289, 167] width 342 height 31
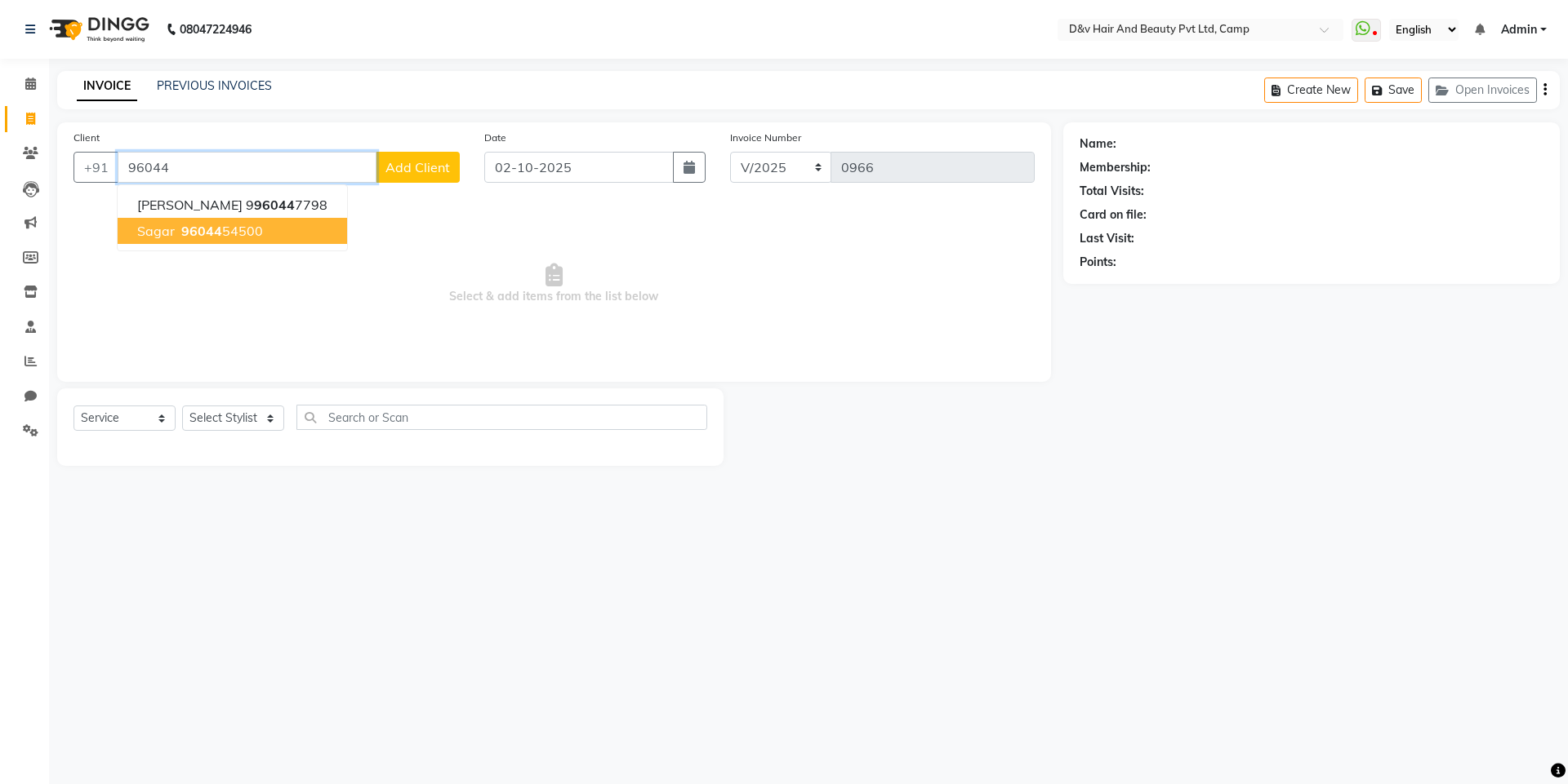
click at [298, 233] on button "sagar 96044 54500" at bounding box center [232, 230] width 230 height 26
type input "9604454500"
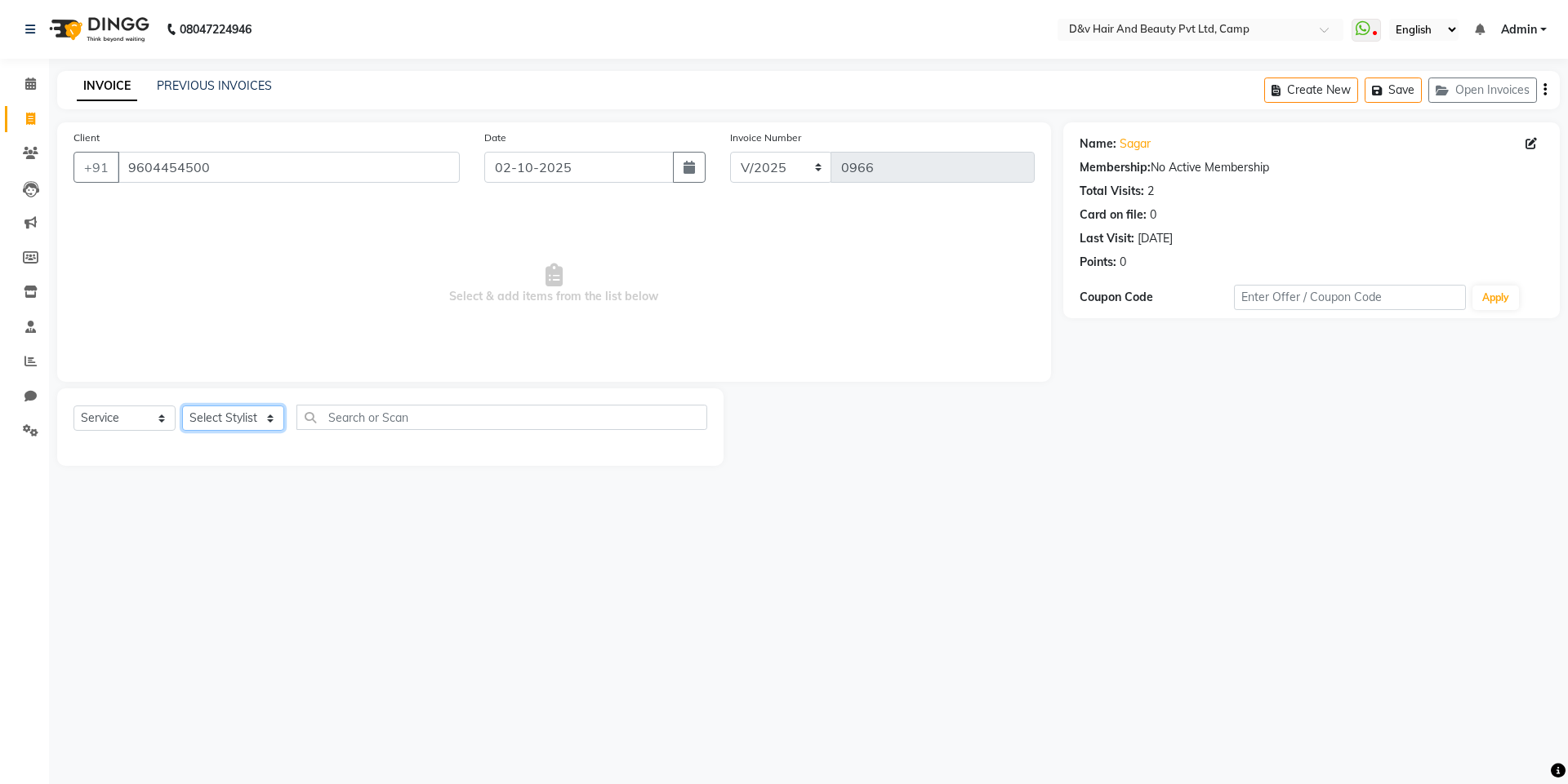
click at [247, 418] on select "Select Stylist [PERSON_NAME] Ganesh [PERSON_NAME] [PERSON_NAME] [PERSON_NAME] P…" at bounding box center [233, 418] width 102 height 25
select select "75785"
click at [182, 405] on select "Select Stylist [PERSON_NAME] Ganesh [PERSON_NAME] [PERSON_NAME] [PERSON_NAME] P…" at bounding box center [233, 418] width 102 height 25
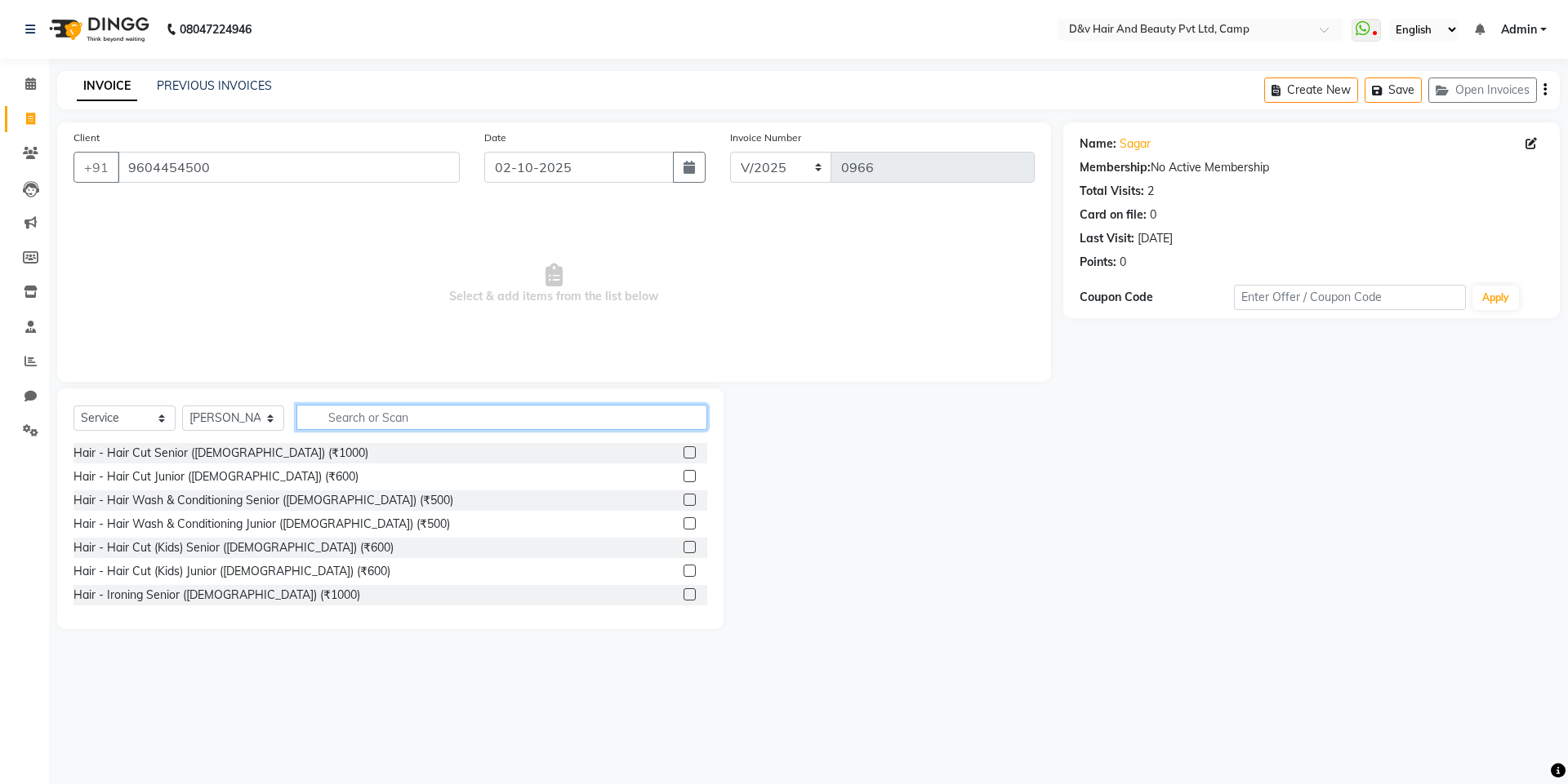
click at [337, 419] on input "text" at bounding box center [502, 417] width 411 height 25
type input "CUT"
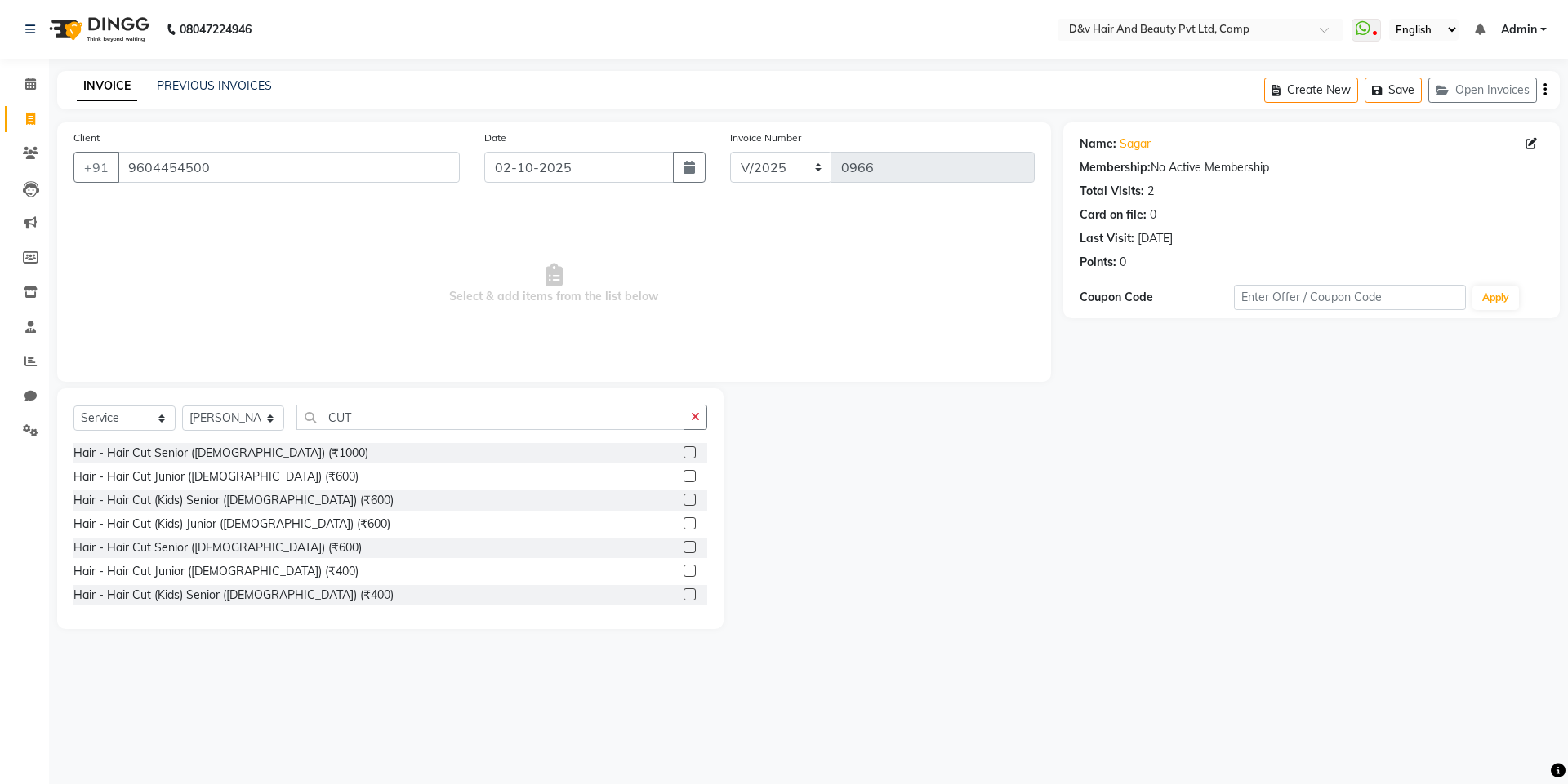
click at [683, 549] on label at bounding box center [690, 547] width 13 height 13
click at [683, 549] on input "checkbox" at bounding box center [689, 548] width 11 height 11
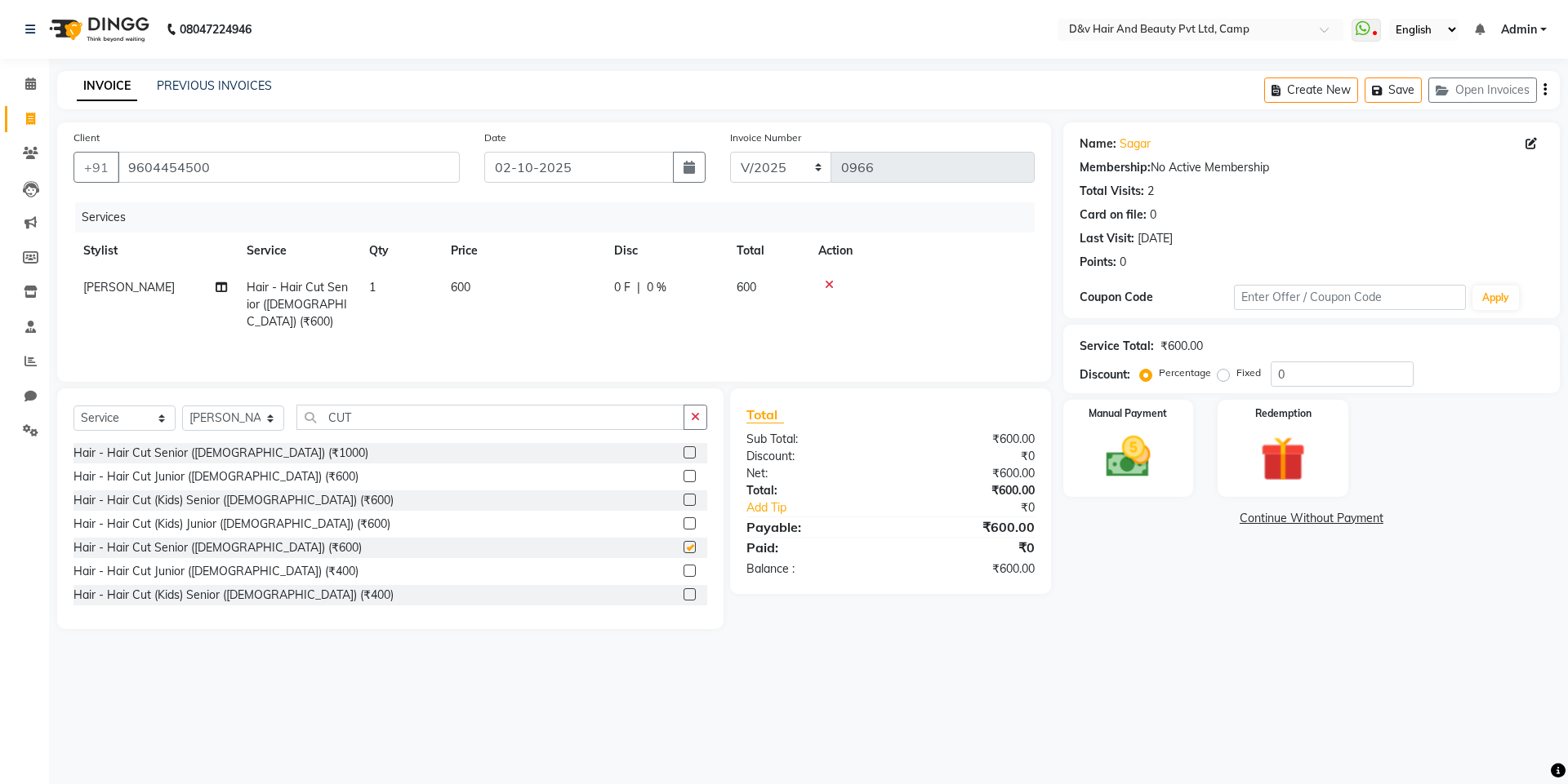
checkbox input "false"
click at [690, 428] on button "button" at bounding box center [695, 417] width 24 height 25
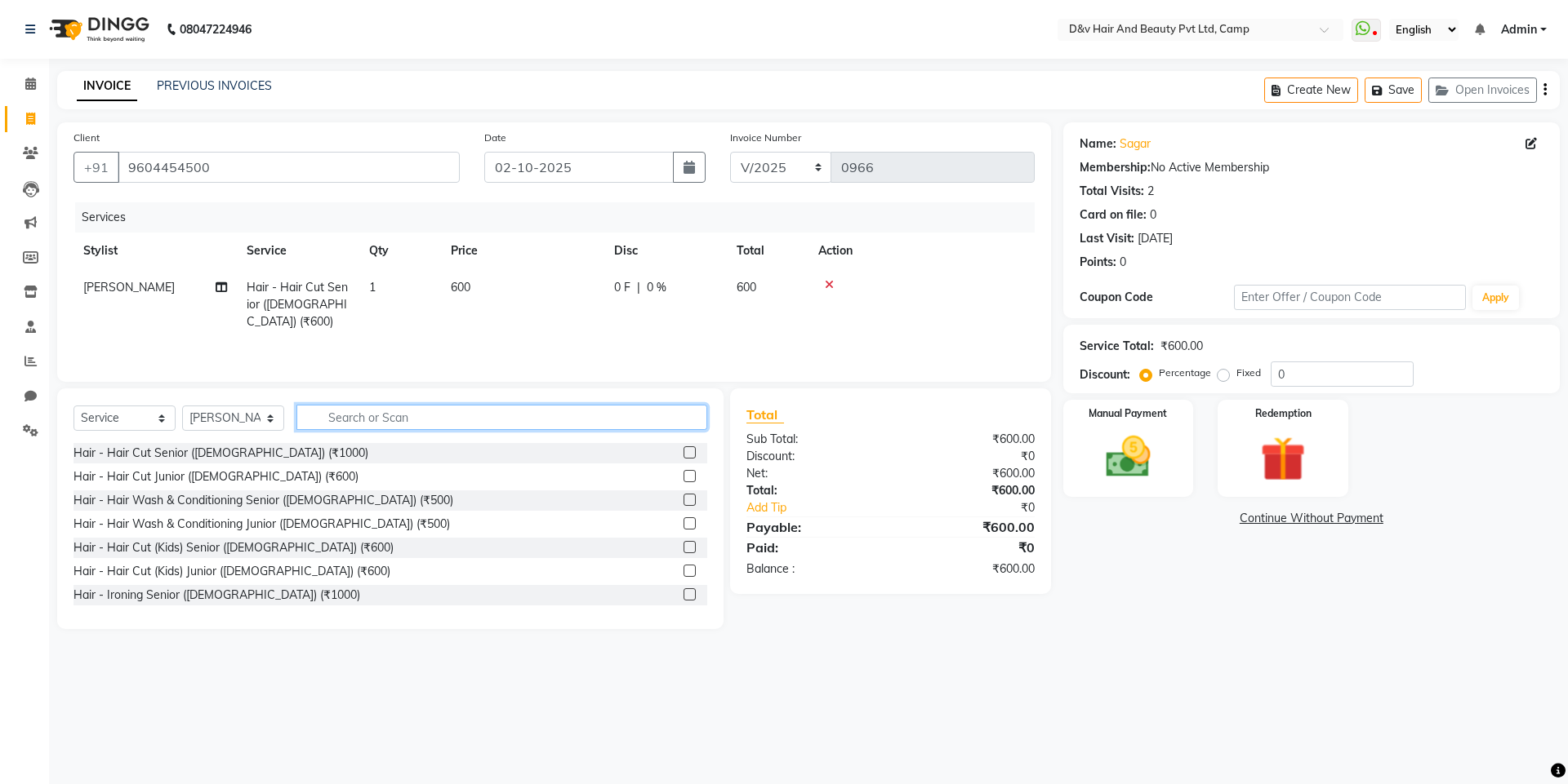
click at [582, 421] on input "text" at bounding box center [502, 417] width 411 height 25
type input "300"
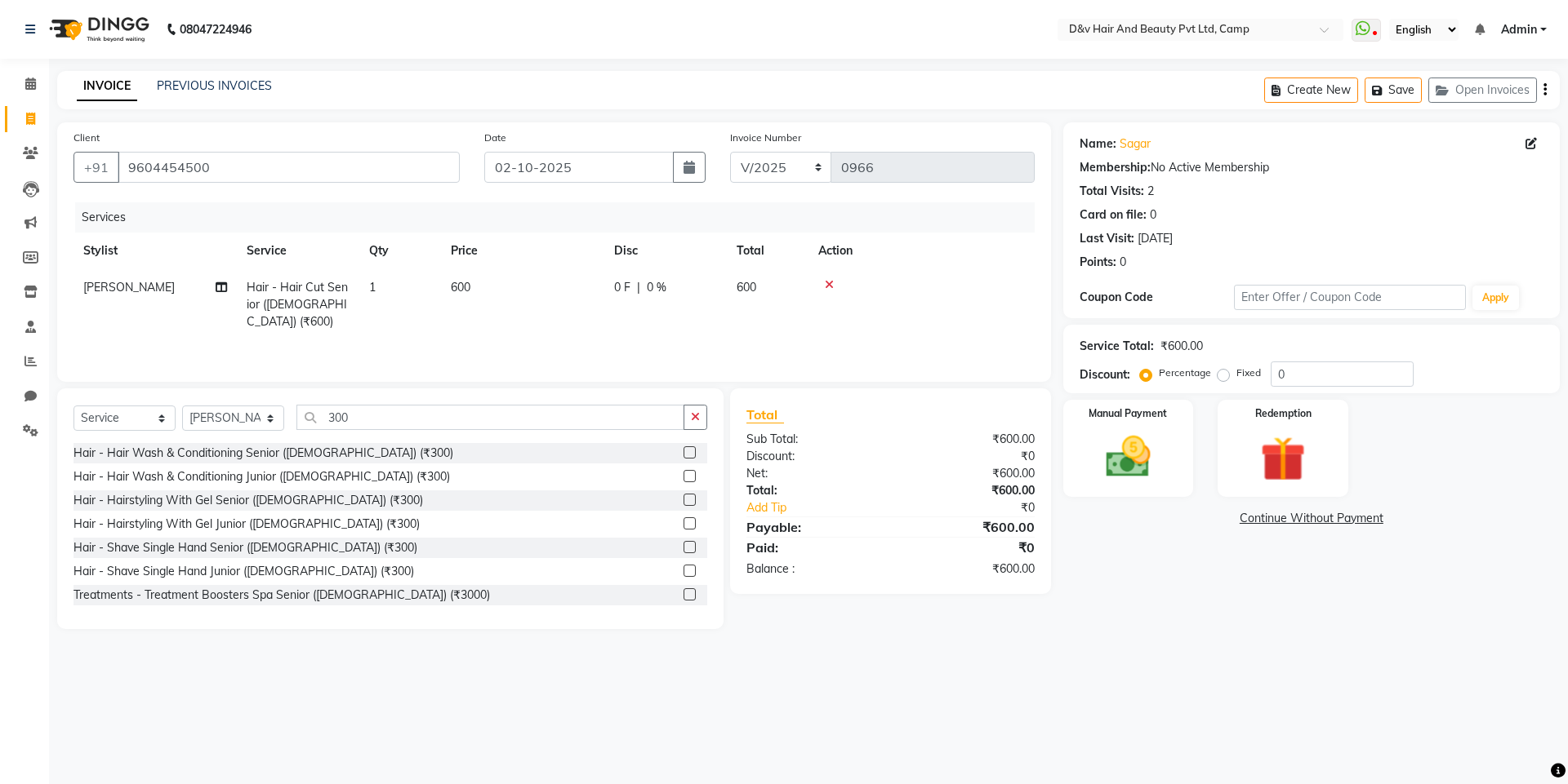
click at [683, 541] on label at bounding box center [690, 547] width 13 height 13
click at [683, 543] on input "checkbox" at bounding box center [689, 548] width 11 height 11
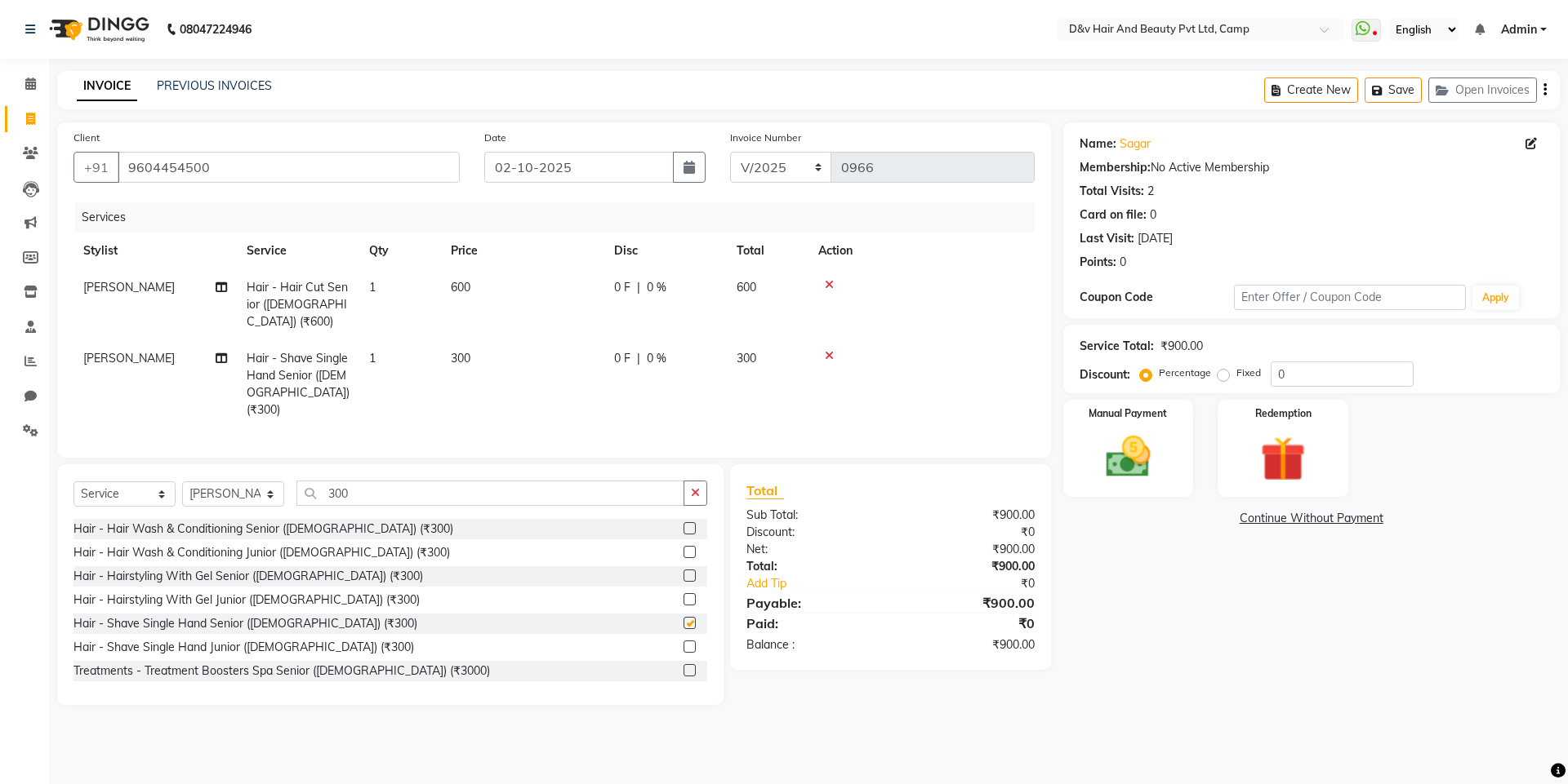
checkbox input "false"
click at [627, 278] on td "0 F | 0 %" at bounding box center [665, 305] width 122 height 71
select select "75785"
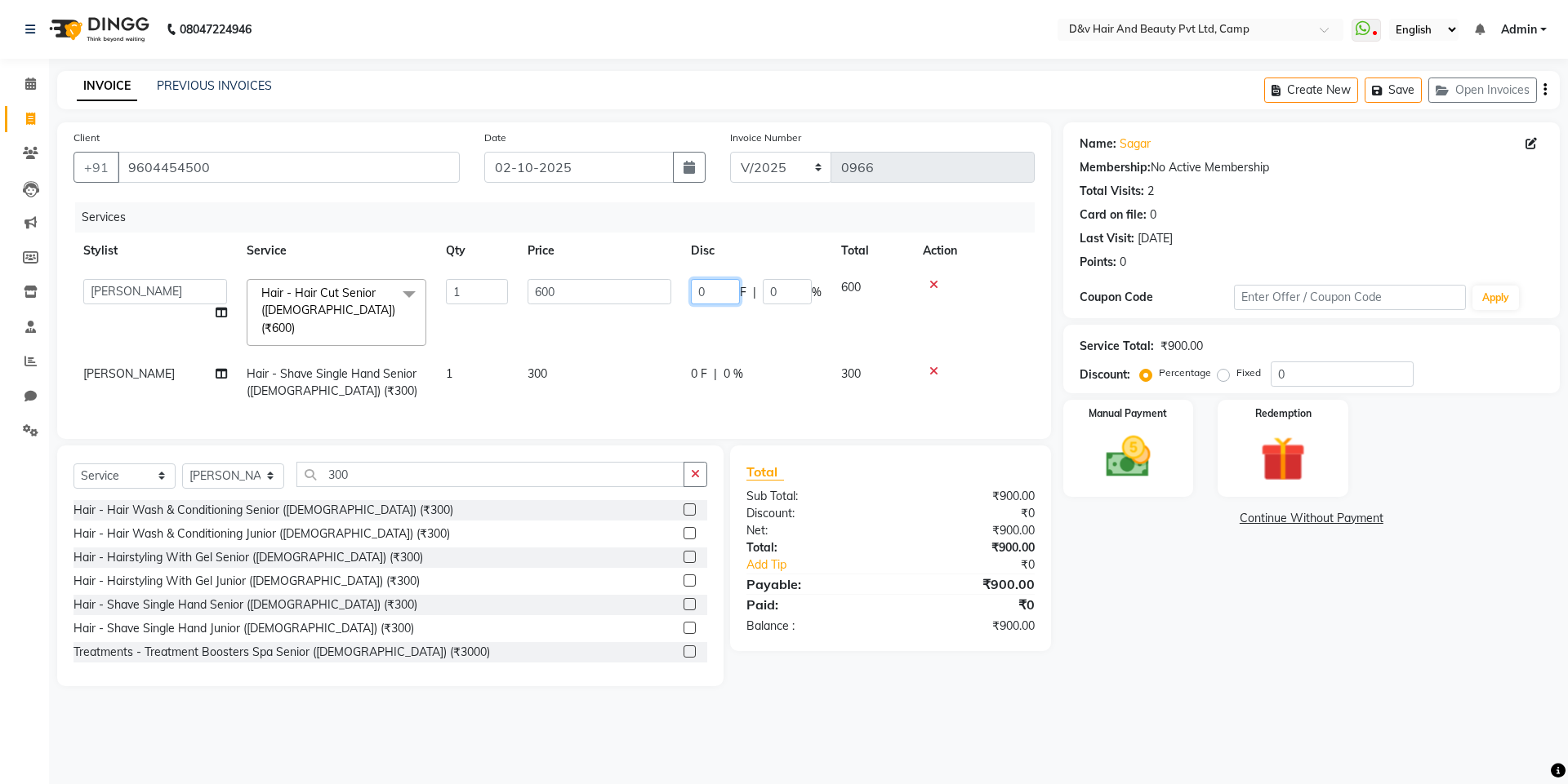
click at [711, 289] on input "0" at bounding box center [715, 292] width 49 height 25
type input "200"
click at [697, 357] on td "0 F | 0 %" at bounding box center [756, 382] width 150 height 54
select select "75785"
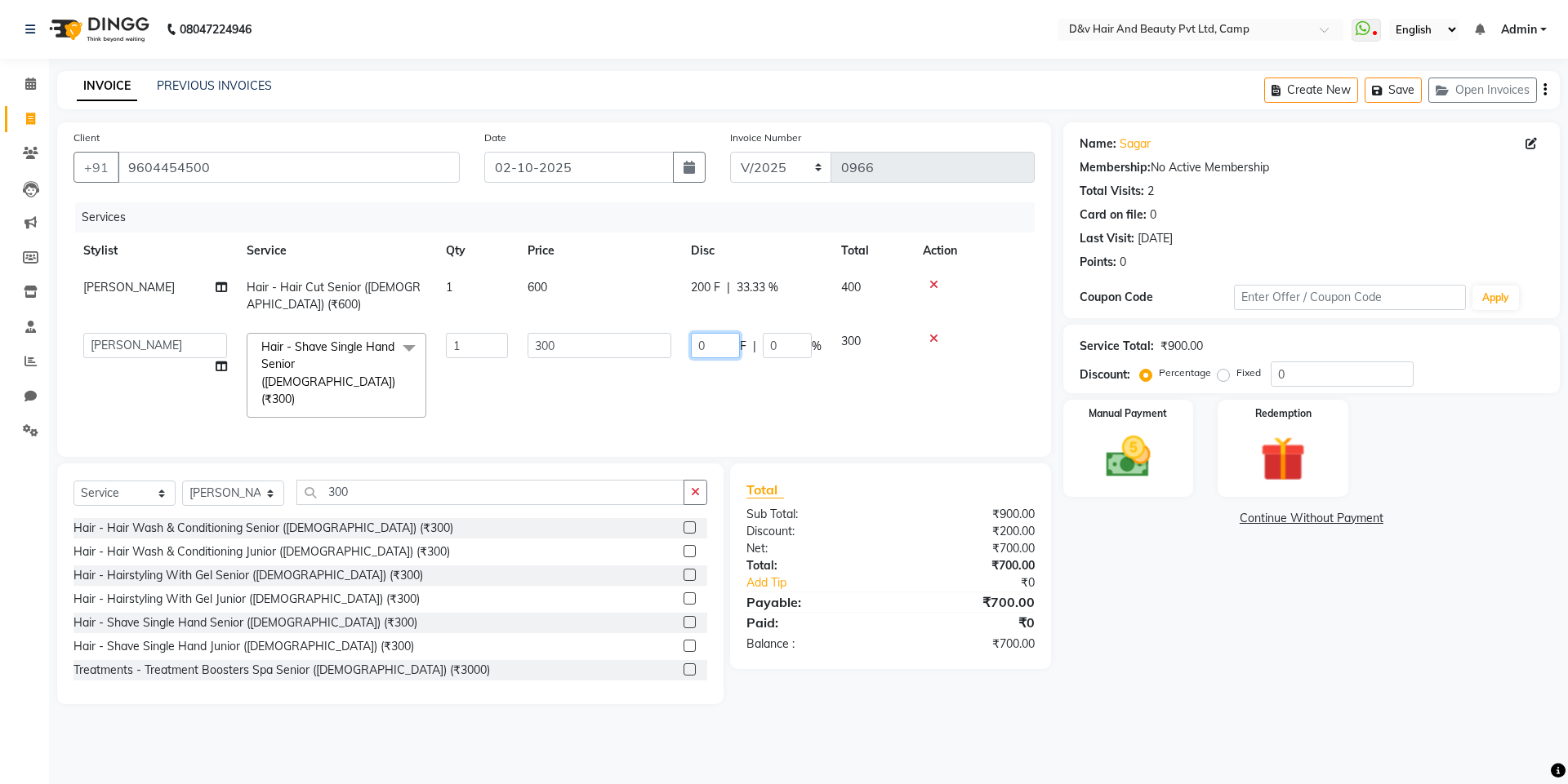
click at [709, 343] on input "0" at bounding box center [715, 346] width 49 height 25
type input "100"
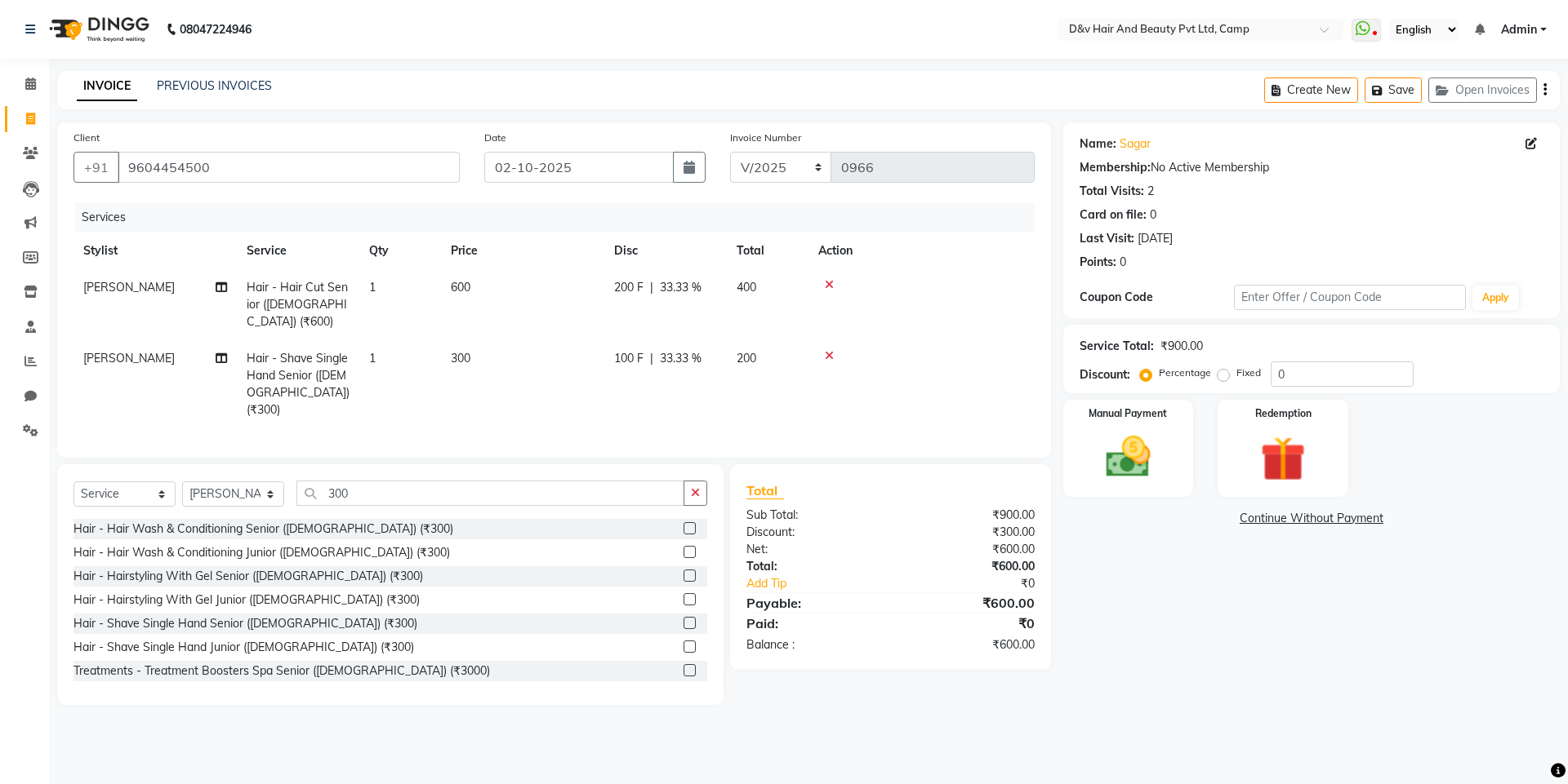
click at [1058, 630] on div "Total Sub Total: ₹900.00 Discount: ₹300.00 Net: ₹600.00 Total: ₹600.00 Add Tip …" at bounding box center [893, 585] width 340 height 241
click at [1137, 457] on img at bounding box center [1128, 457] width 76 height 54
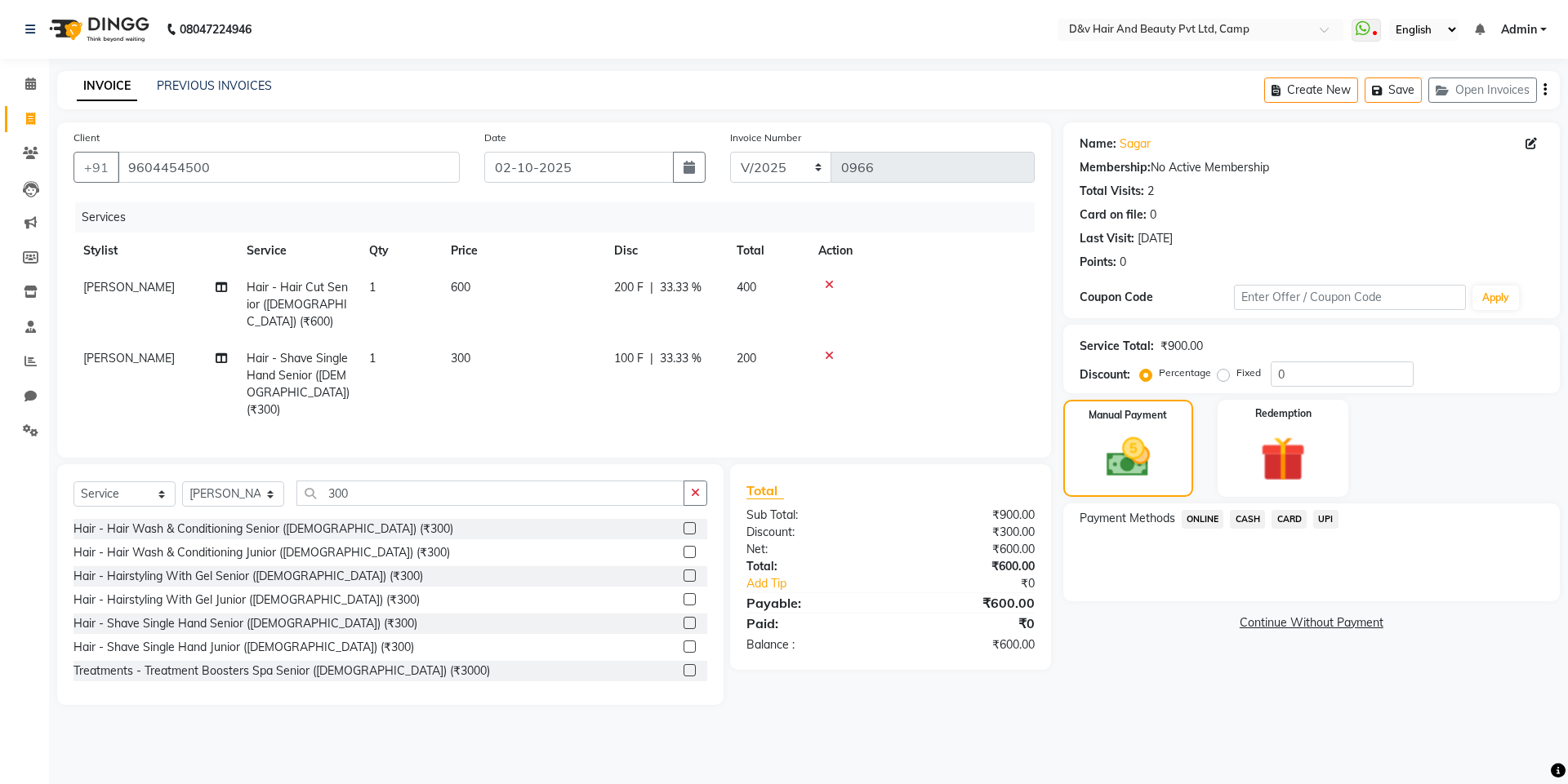
click at [1216, 519] on span "ONLINE" at bounding box center [1203, 519] width 43 height 19
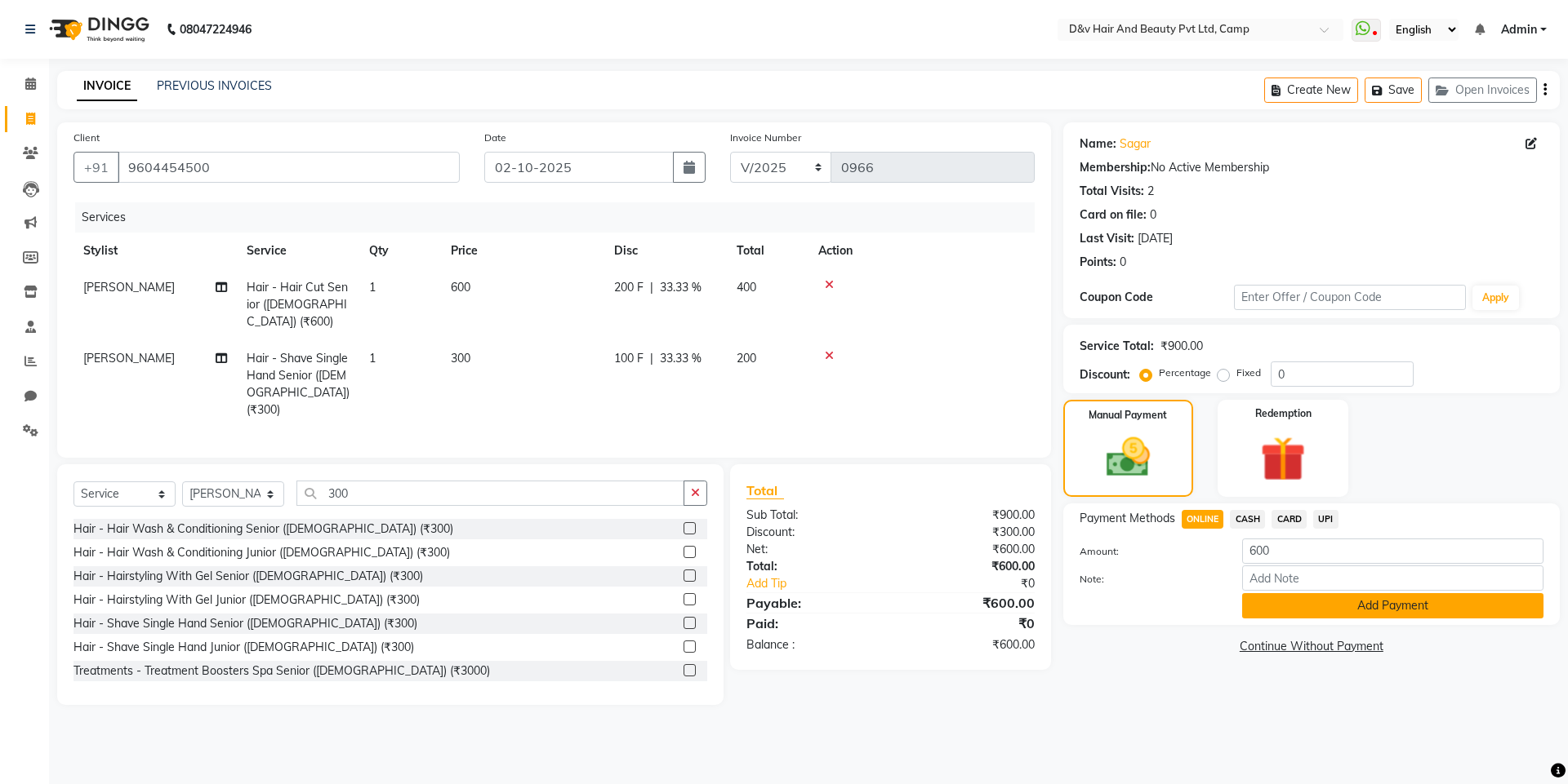
click at [1291, 616] on button "Add Payment" at bounding box center [1392, 605] width 301 height 25
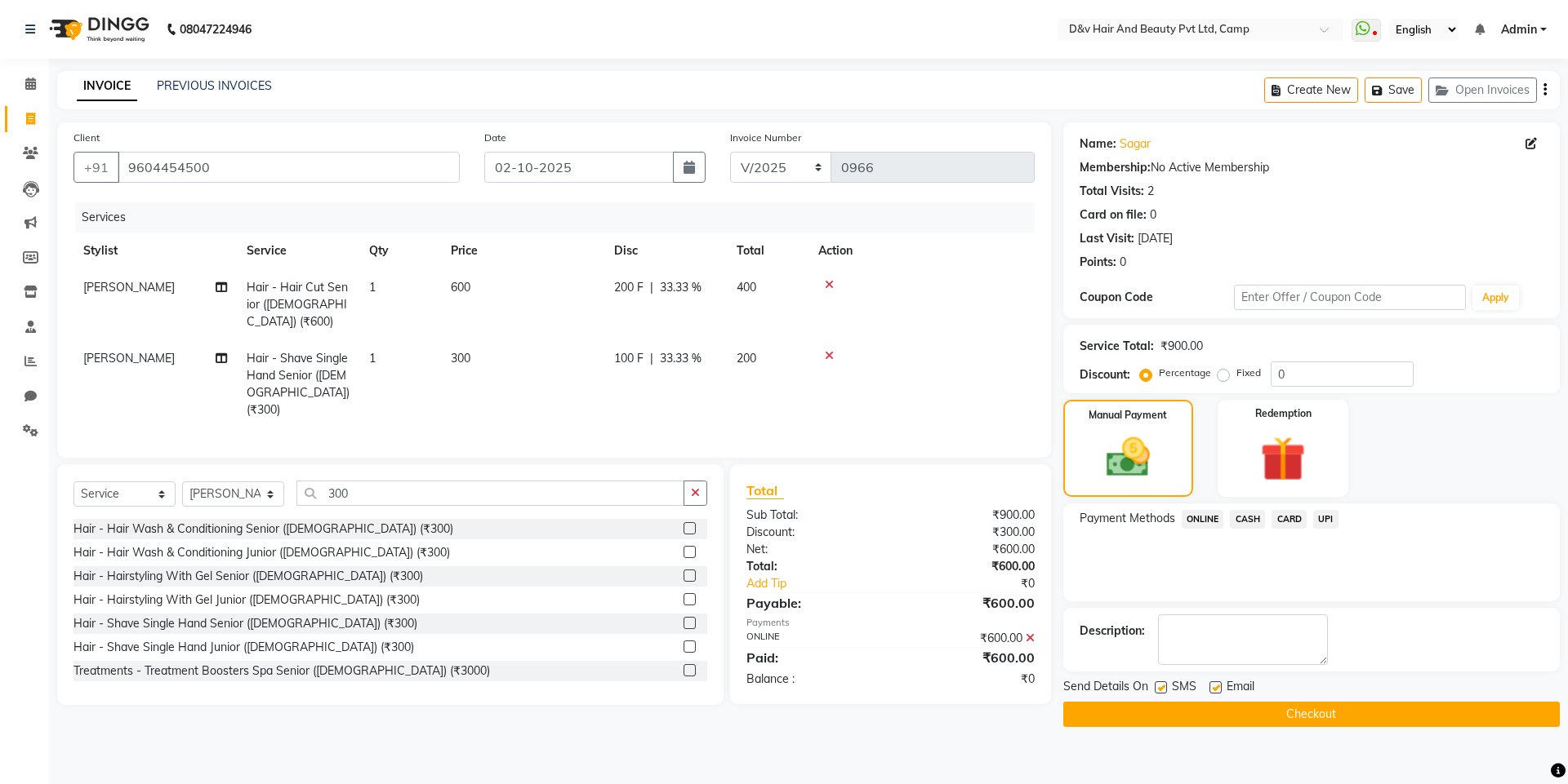
click at [1303, 713] on button "Checkout" at bounding box center [1312, 714] width 497 height 25
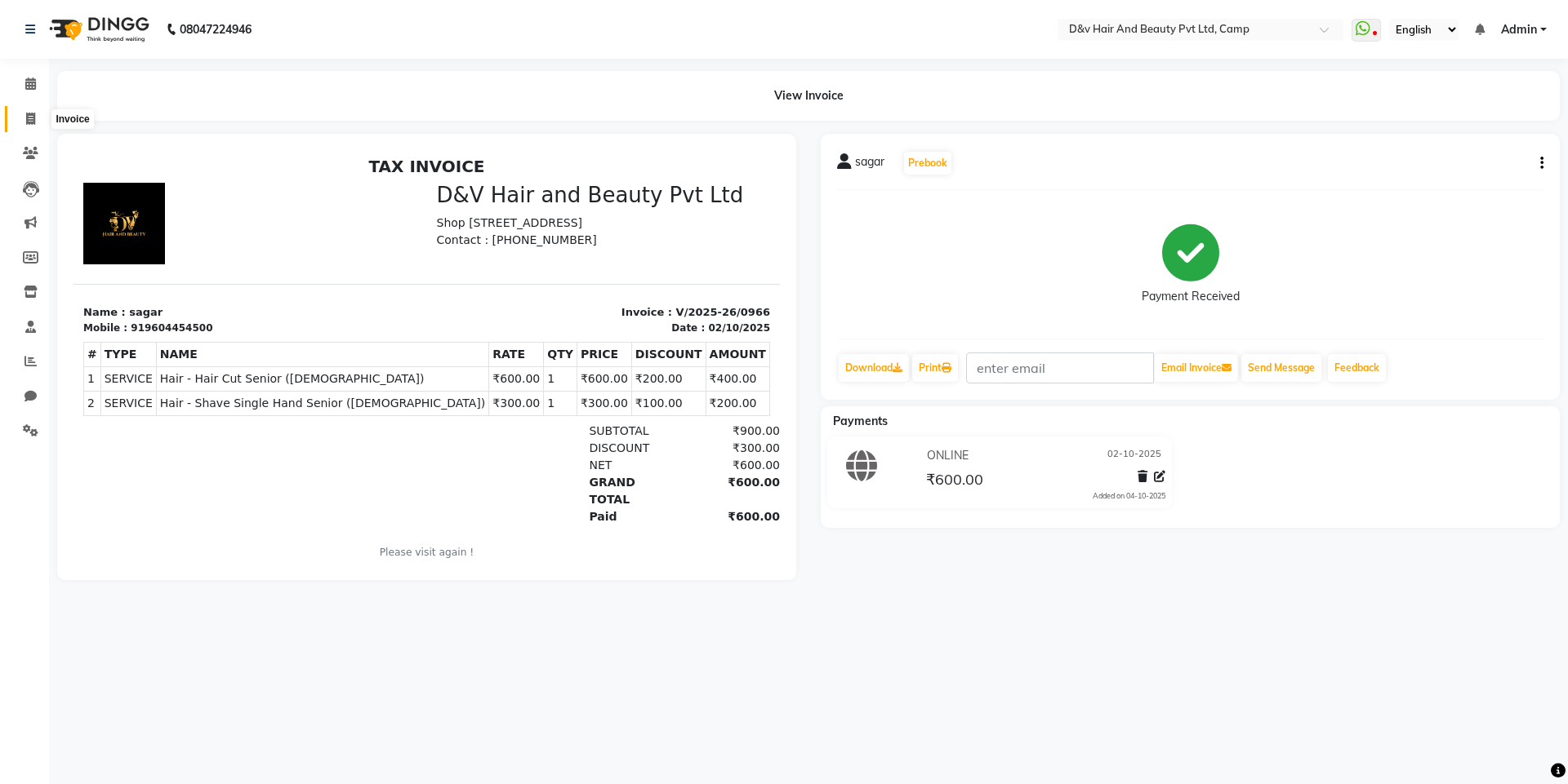
click at [35, 123] on icon at bounding box center [30, 119] width 9 height 13
select select "service"
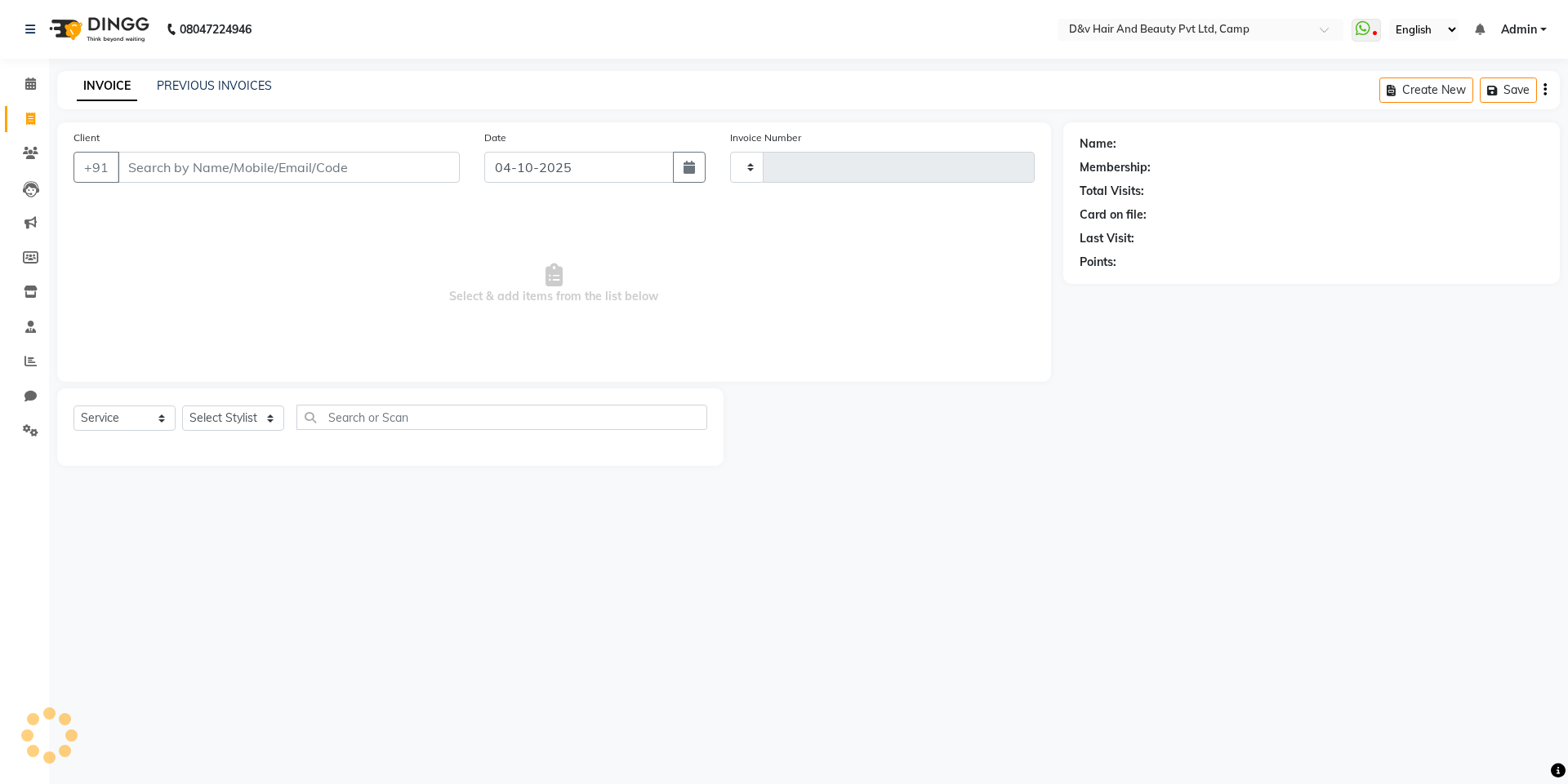
type input "0967"
select select "8107"
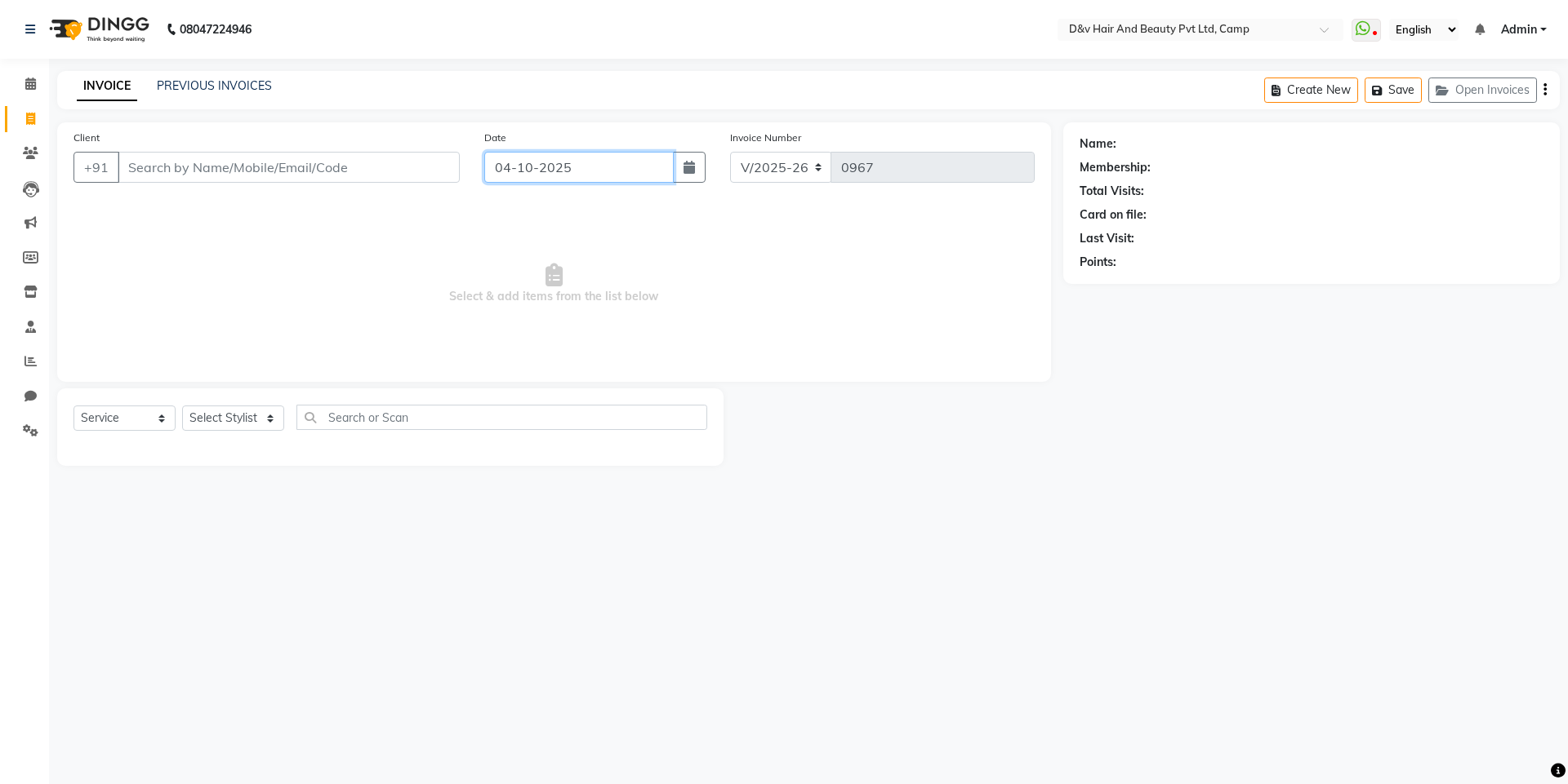
click at [663, 164] on input "04-10-2025" at bounding box center [579, 167] width 190 height 31
select select "10"
select select "2025"
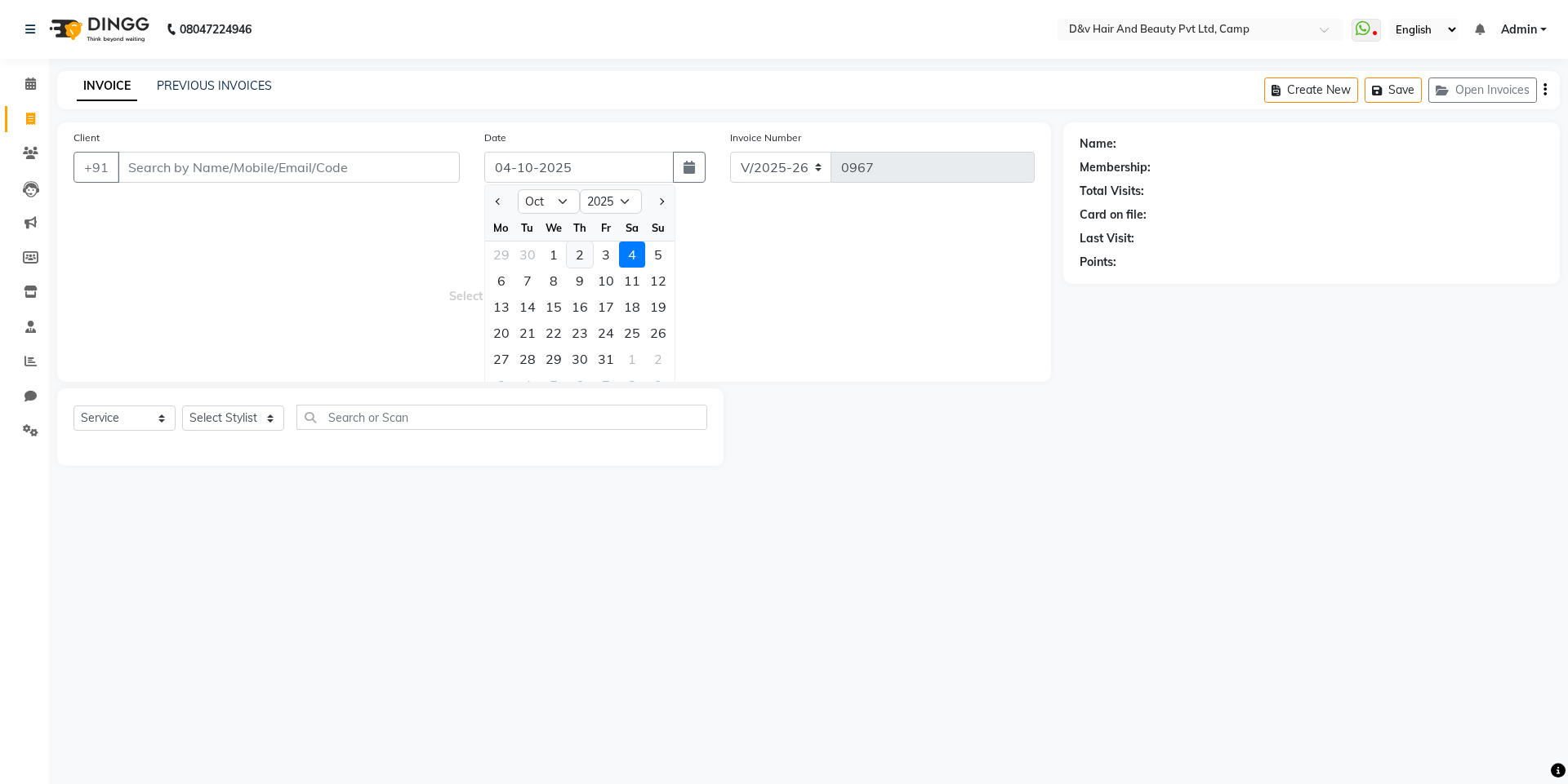
click at [581, 259] on div "2" at bounding box center [579, 254] width 26 height 26
type input "02-10-2025"
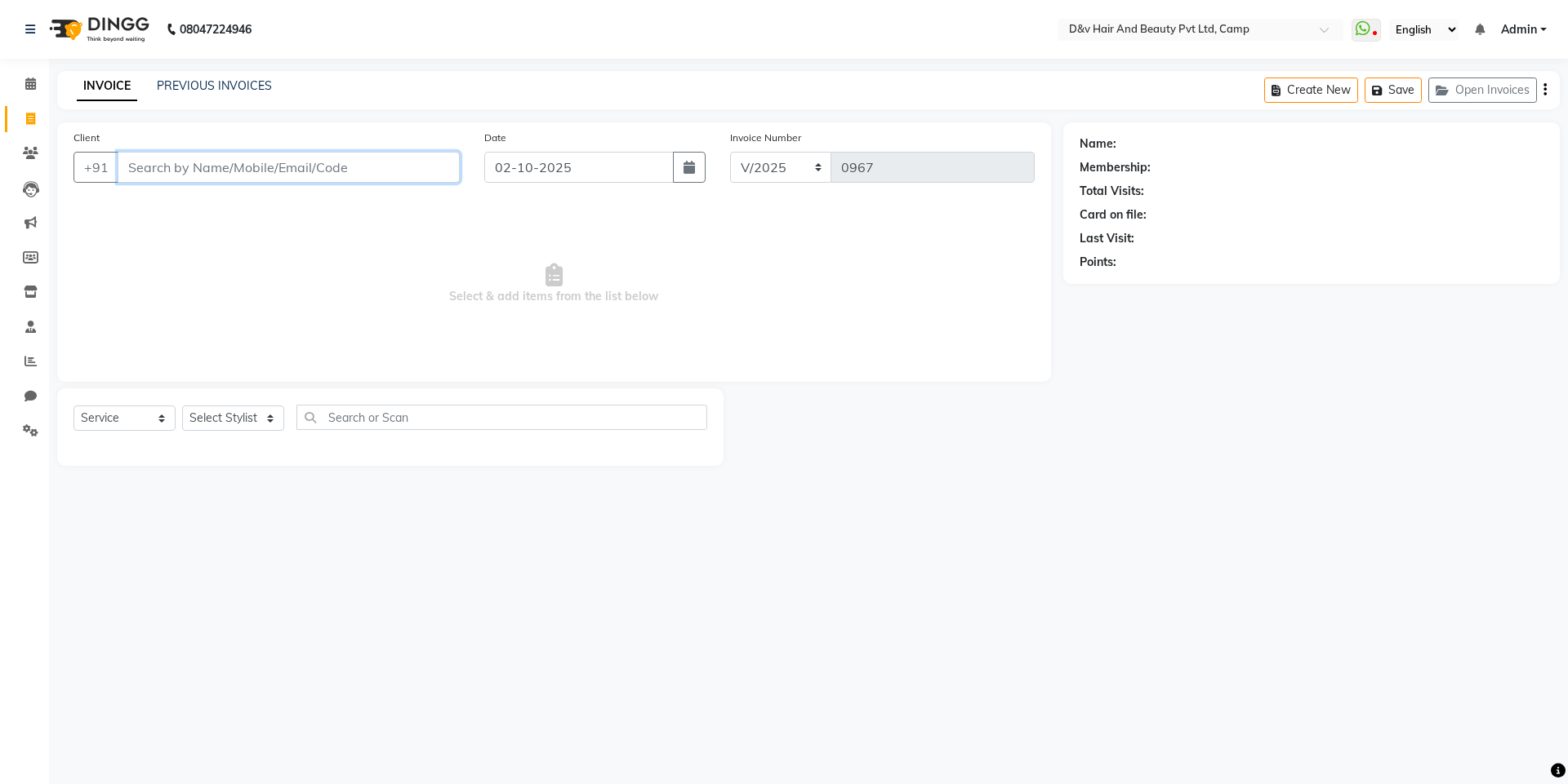
click at [318, 174] on input "Client" at bounding box center [289, 167] width 342 height 31
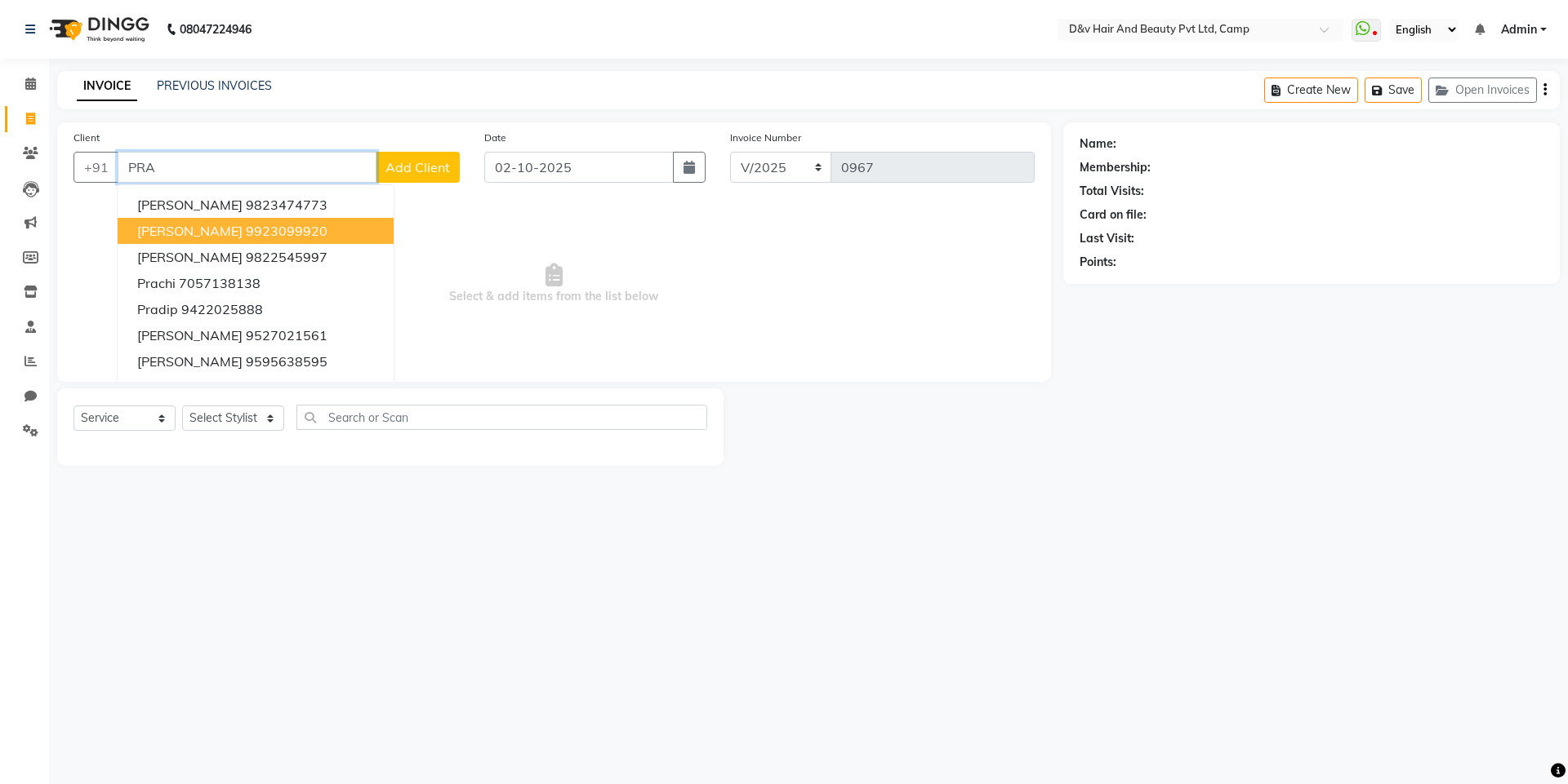
click at [276, 225] on ngb-highlight "9923099920" at bounding box center [286, 230] width 81 height 16
type input "9923099920"
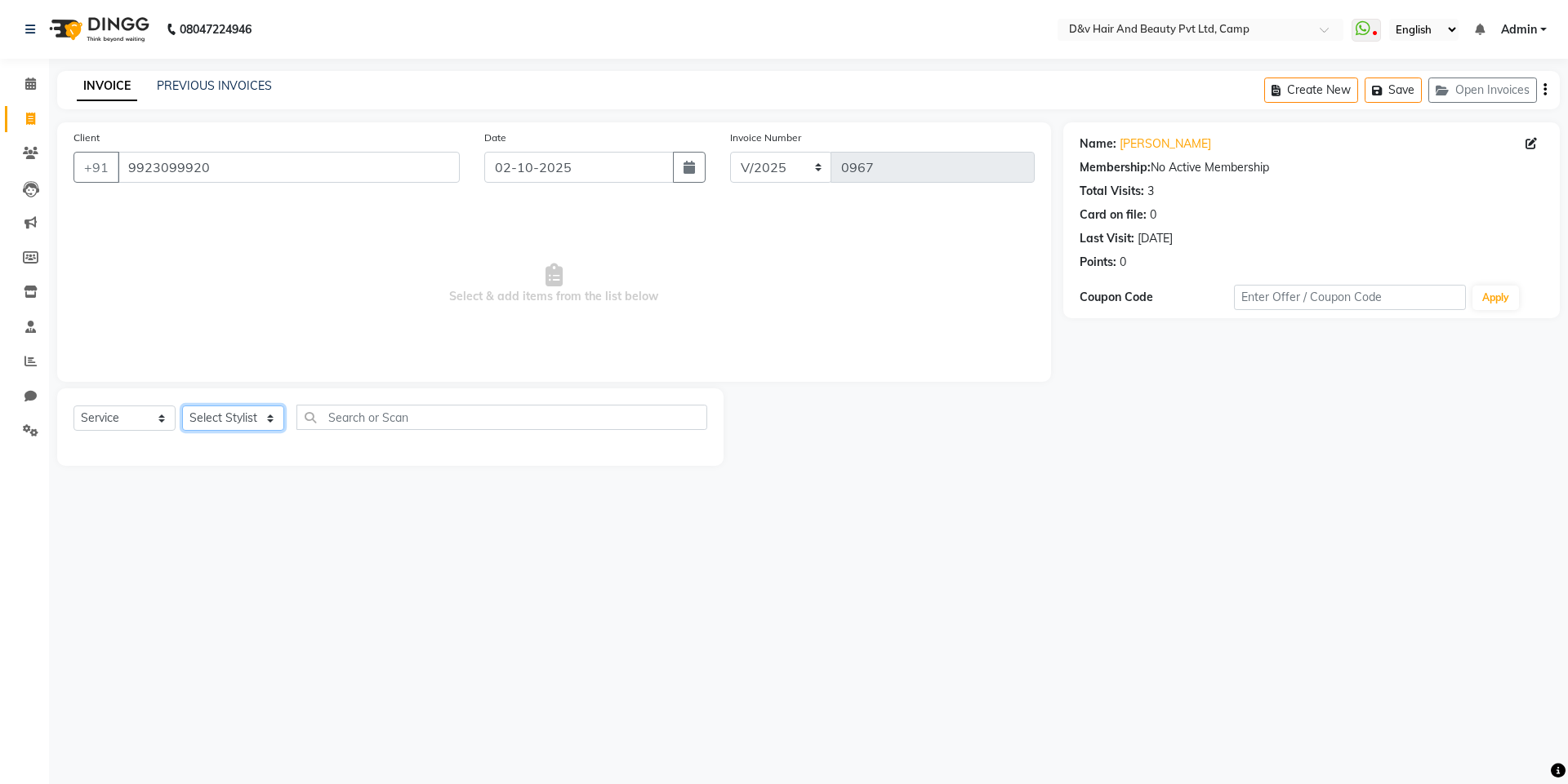
click at [259, 417] on select "Select Stylist [PERSON_NAME] Ganesh [PERSON_NAME] [PERSON_NAME] [PERSON_NAME] P…" at bounding box center [233, 418] width 102 height 25
click at [182, 405] on select "Select Stylist [PERSON_NAME] Ganesh [PERSON_NAME] [PERSON_NAME] [PERSON_NAME] P…" at bounding box center [233, 418] width 102 height 25
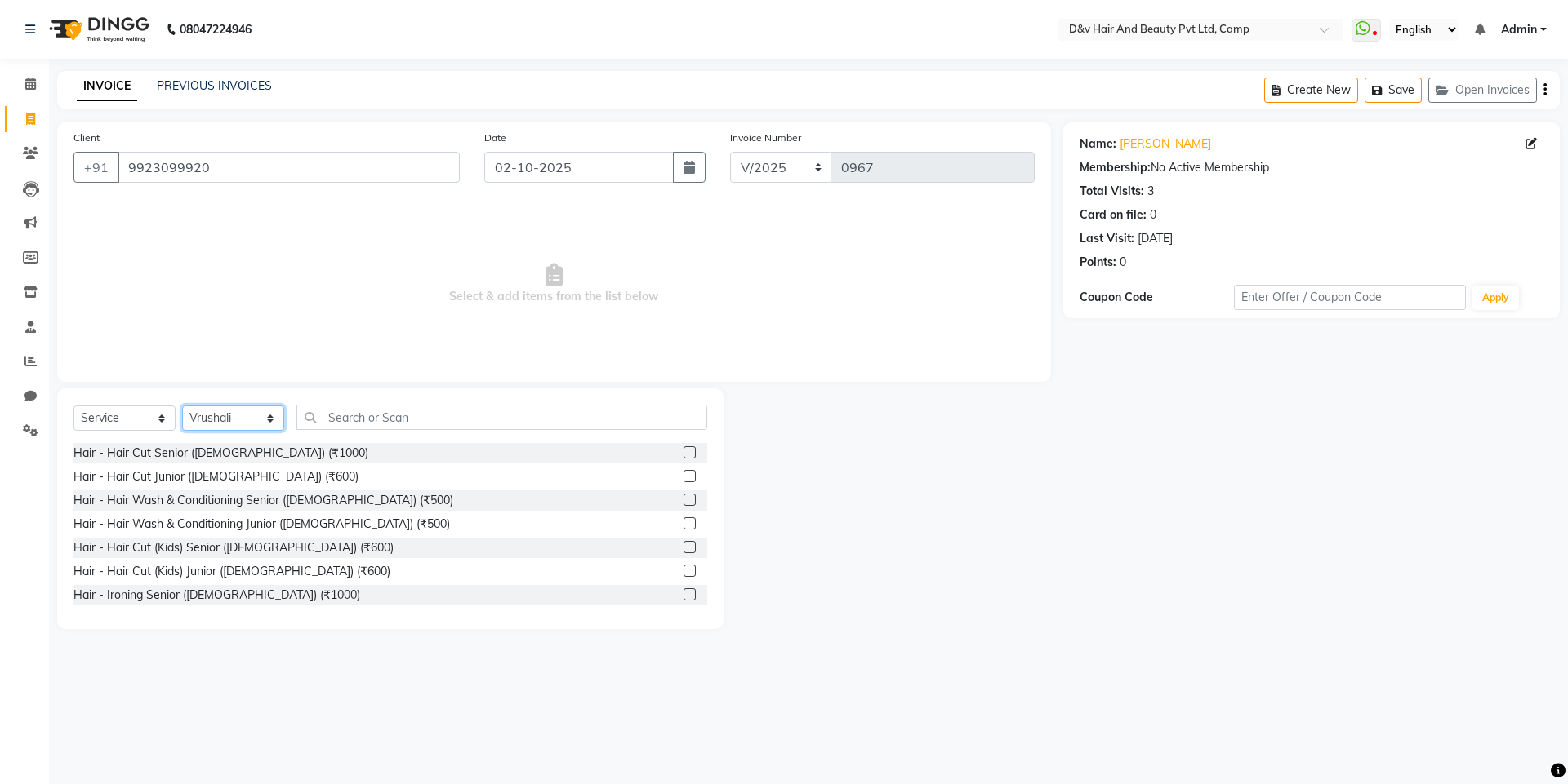
drag, startPoint x: 247, startPoint y: 411, endPoint x: 242, endPoint y: 429, distance: 18.7
click at [247, 411] on select "Select Stylist [PERSON_NAME] Ganesh [PERSON_NAME] [PERSON_NAME] [PERSON_NAME] P…" at bounding box center [233, 418] width 102 height 25
click at [182, 405] on select "Select Stylist [PERSON_NAME] Ganesh [PERSON_NAME] [PERSON_NAME] [PERSON_NAME] P…" at bounding box center [233, 418] width 102 height 25
click at [259, 403] on div "Select Service Product Membership Package Voucher Prepaid Gift Card Select Styl…" at bounding box center [390, 509] width 667 height 241
drag, startPoint x: 240, startPoint y: 413, endPoint x: 241, endPoint y: 430, distance: 17.0
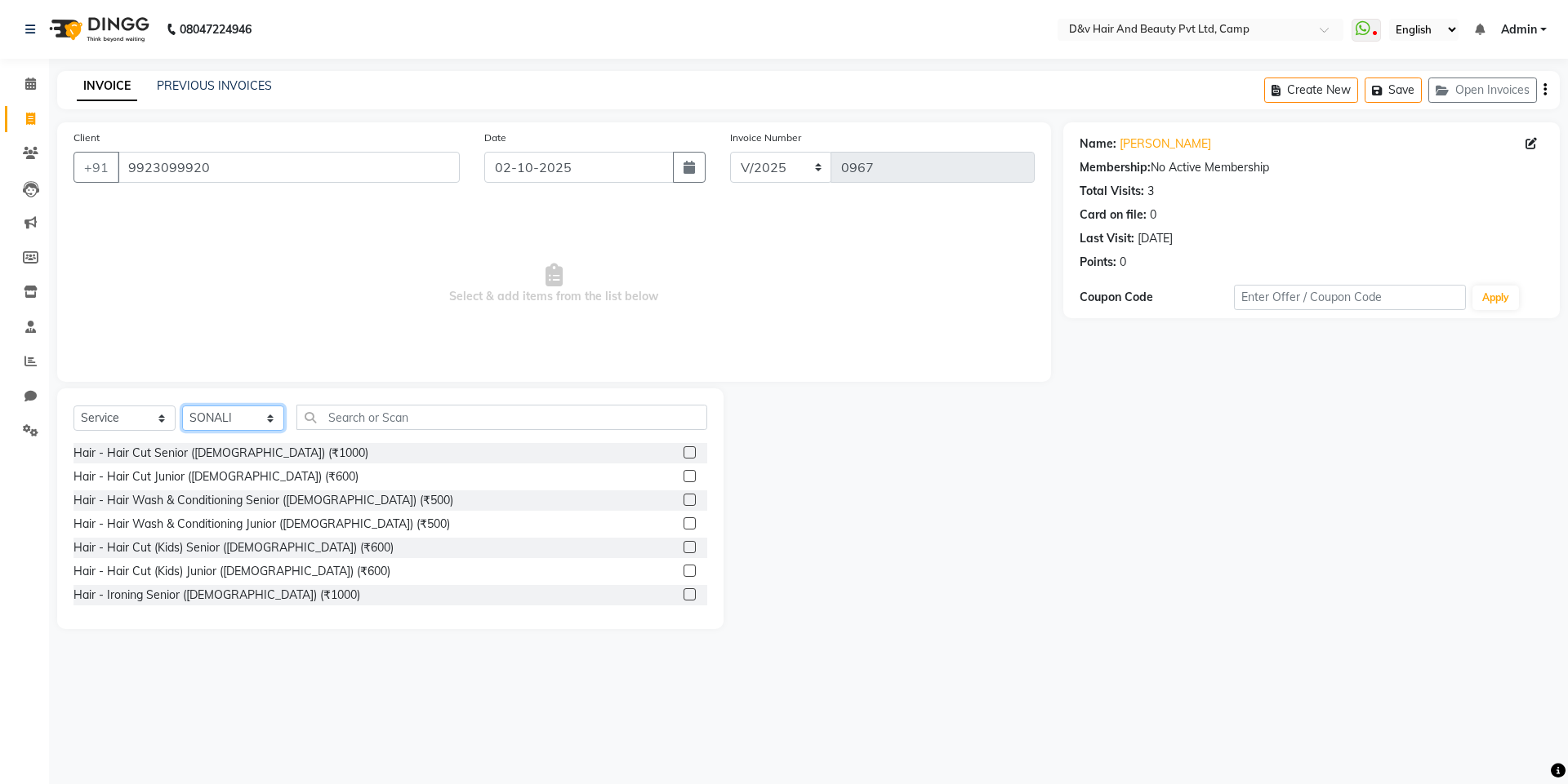
click at [240, 413] on select "Select Stylist [PERSON_NAME] Ganesh [PERSON_NAME] [PERSON_NAME] [PERSON_NAME] P…" at bounding box center [233, 418] width 102 height 25
select select "75785"
click at [182, 405] on select "Select Stylist [PERSON_NAME] Ganesh [PERSON_NAME] [PERSON_NAME] [PERSON_NAME] P…" at bounding box center [233, 418] width 102 height 25
click at [382, 416] on input "text" at bounding box center [502, 417] width 411 height 25
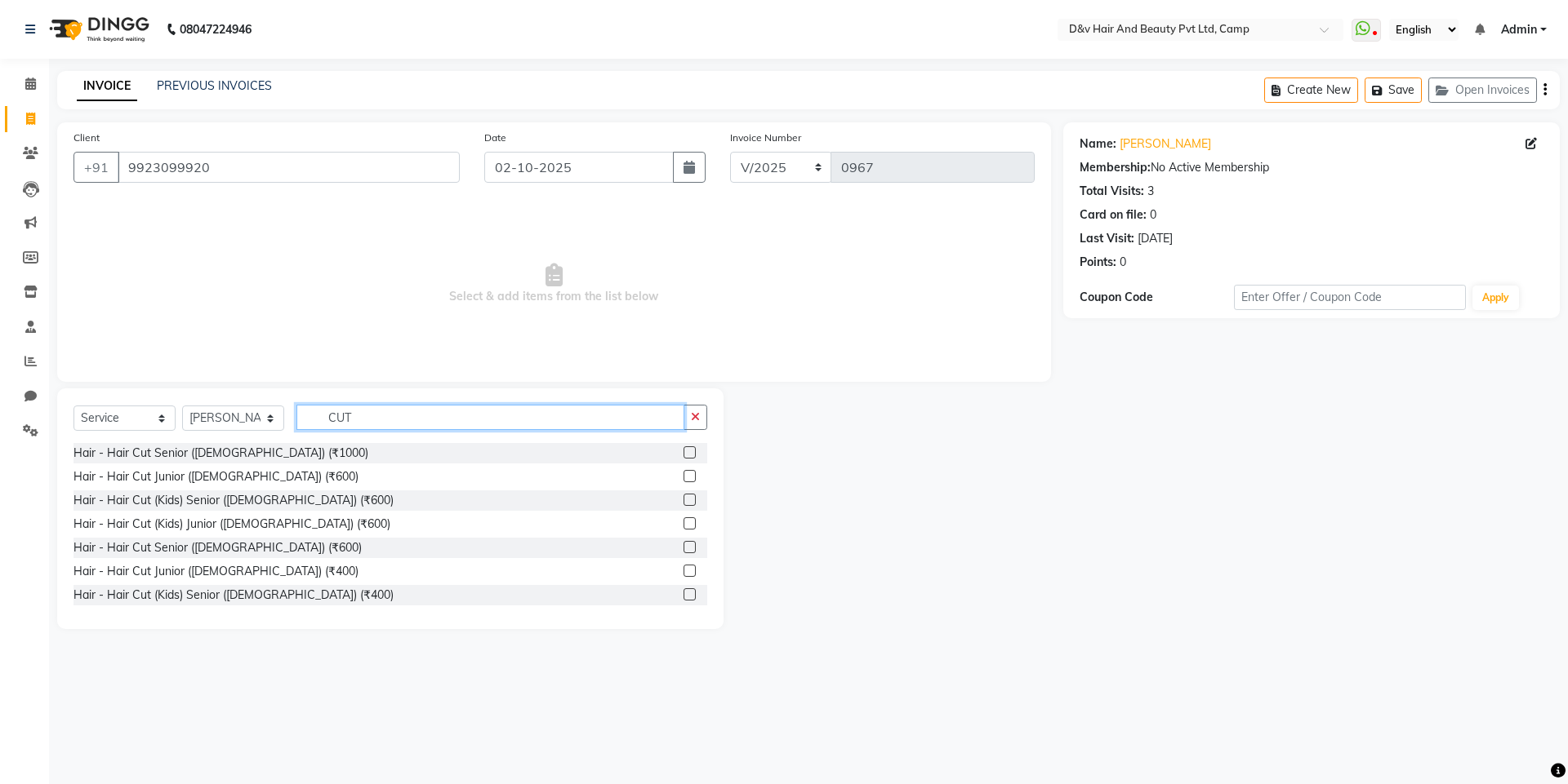
type input "CUT"
click at [683, 548] on label at bounding box center [690, 547] width 13 height 13
click at [683, 548] on input "checkbox" at bounding box center [689, 548] width 11 height 11
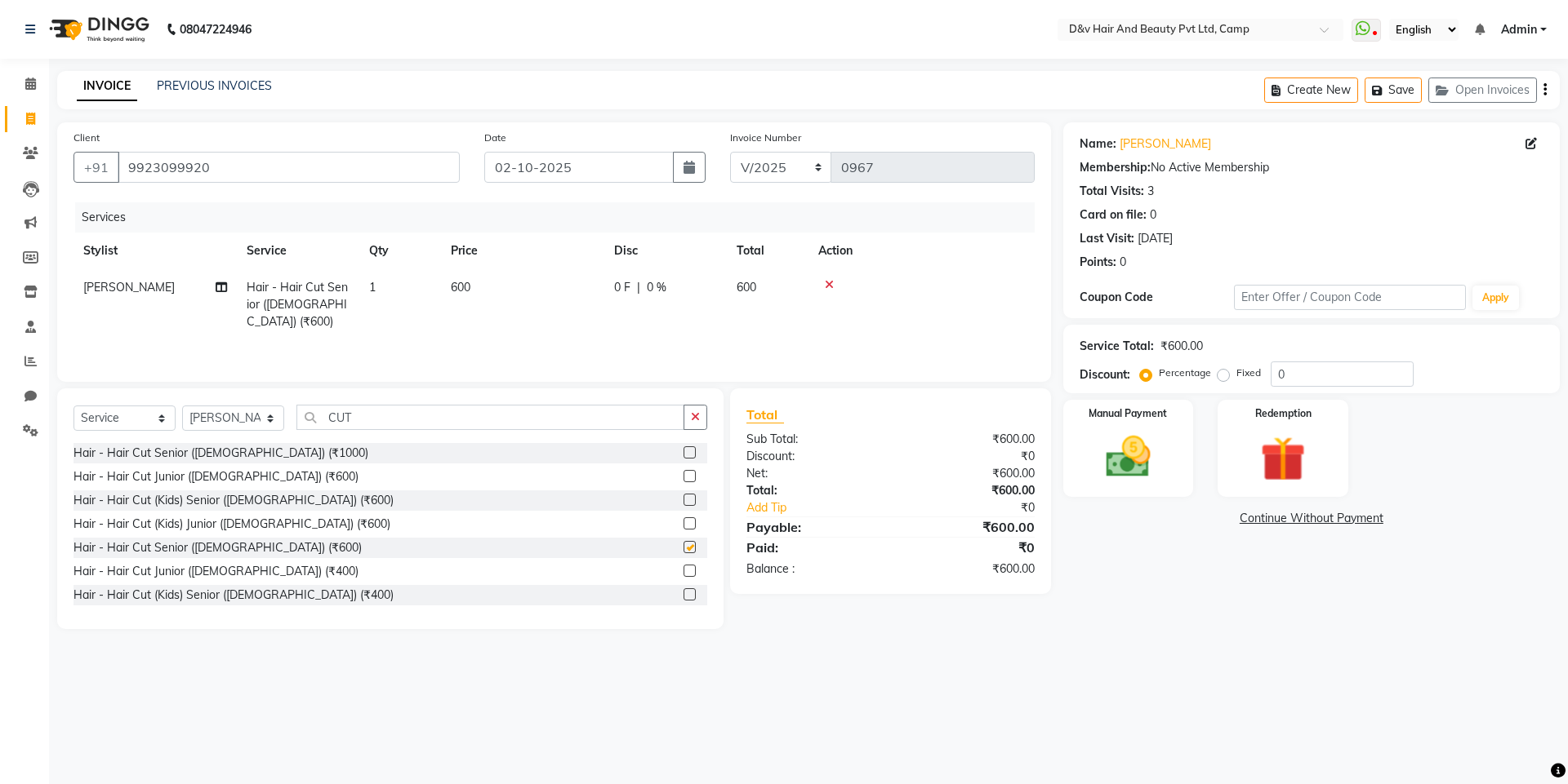
checkbox input "false"
click at [620, 279] on td "0 F | 0 %" at bounding box center [665, 305] width 122 height 71
select select "75785"
drag, startPoint x: 700, startPoint y: 295, endPoint x: 721, endPoint y: 295, distance: 21.0
click at [706, 295] on input "0" at bounding box center [715, 292] width 49 height 25
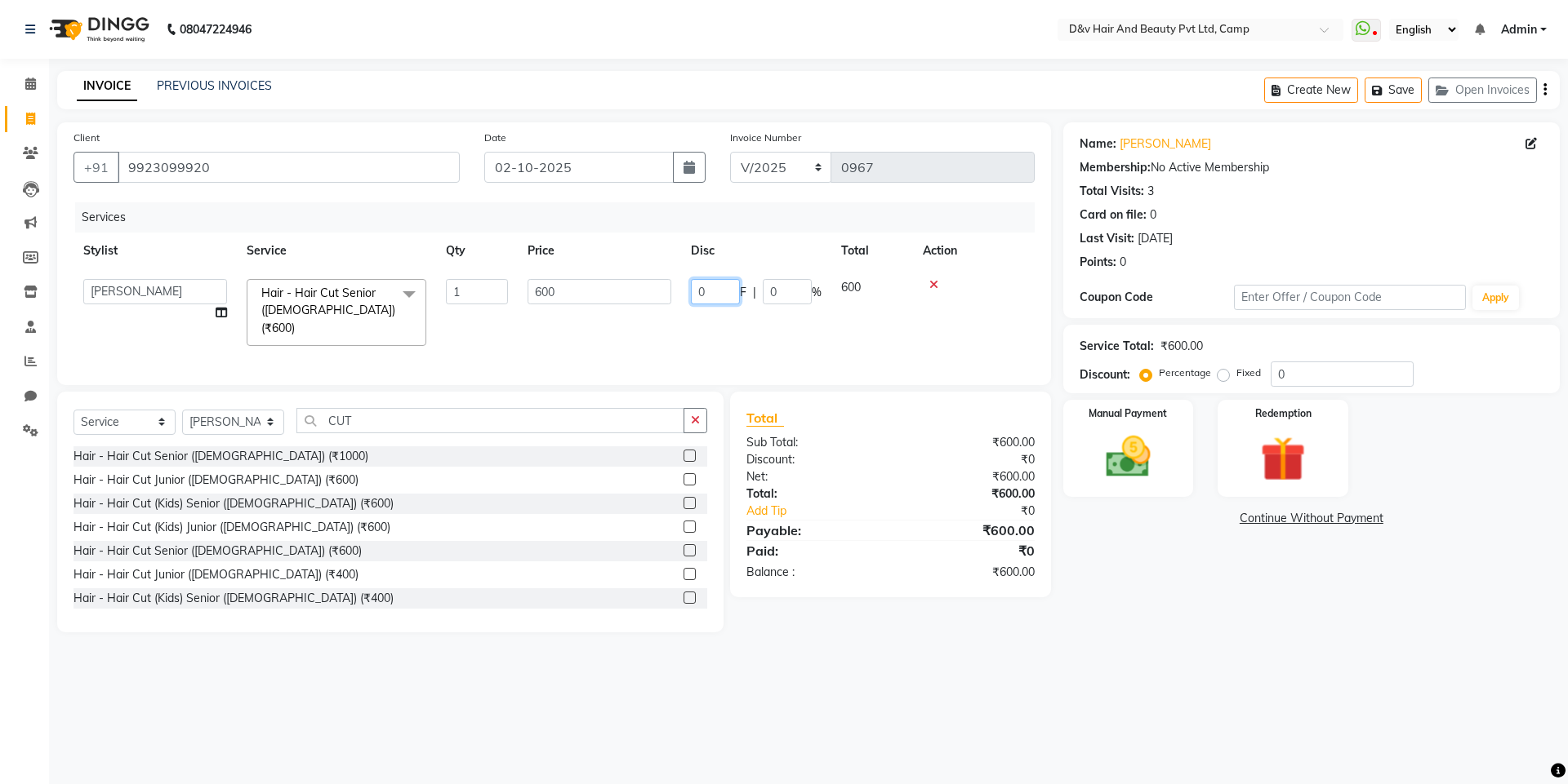
click at [721, 295] on input "0" at bounding box center [715, 292] width 49 height 25
type input "1"
type input "200"
click at [1231, 617] on div "Name: [PERSON_NAME] Membership: No Active Membership Total Visits: 3 Card on fi…" at bounding box center [1317, 377] width 508 height 510
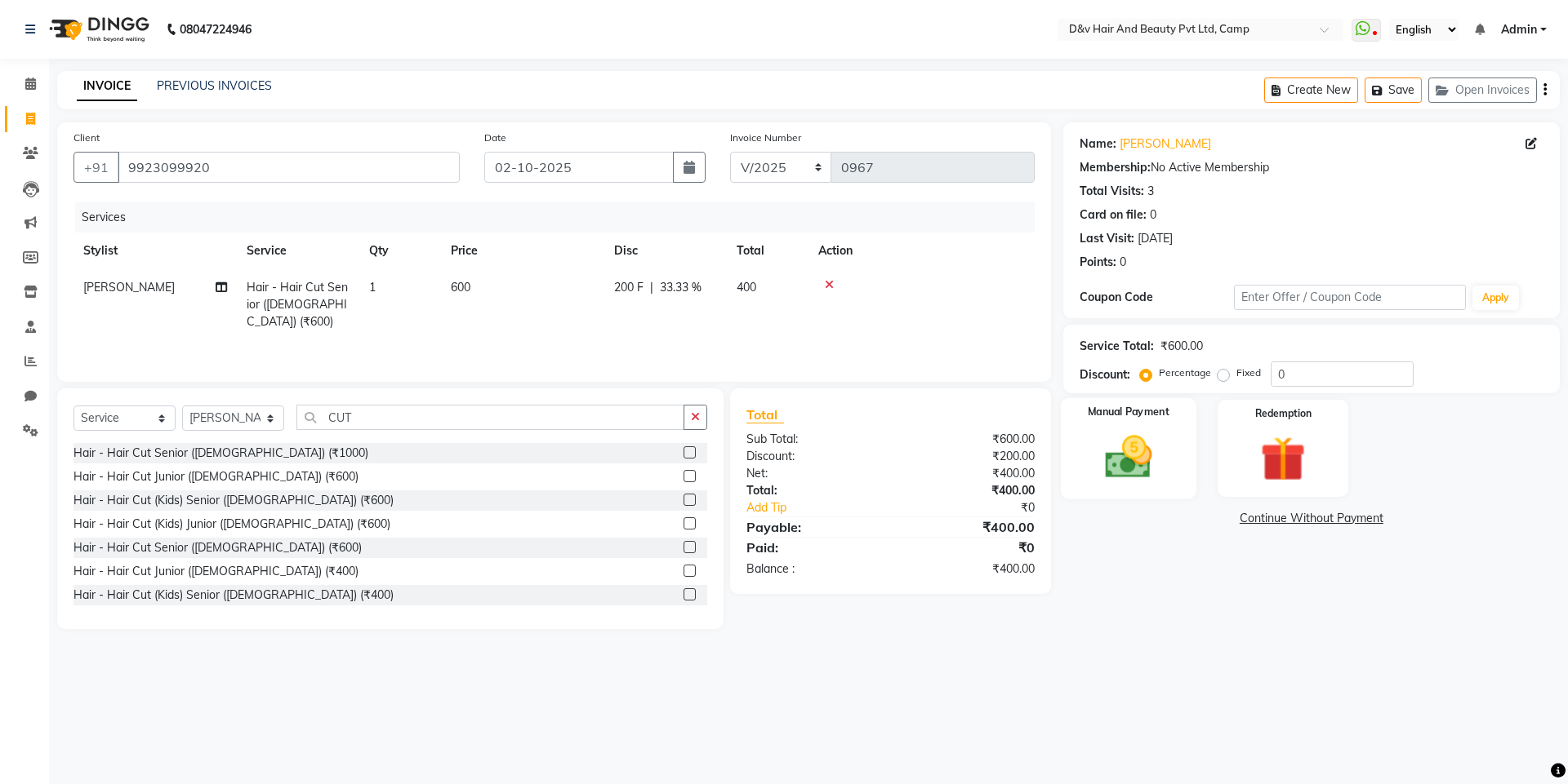
click at [1179, 488] on div "Manual Payment" at bounding box center [1128, 448] width 136 height 100
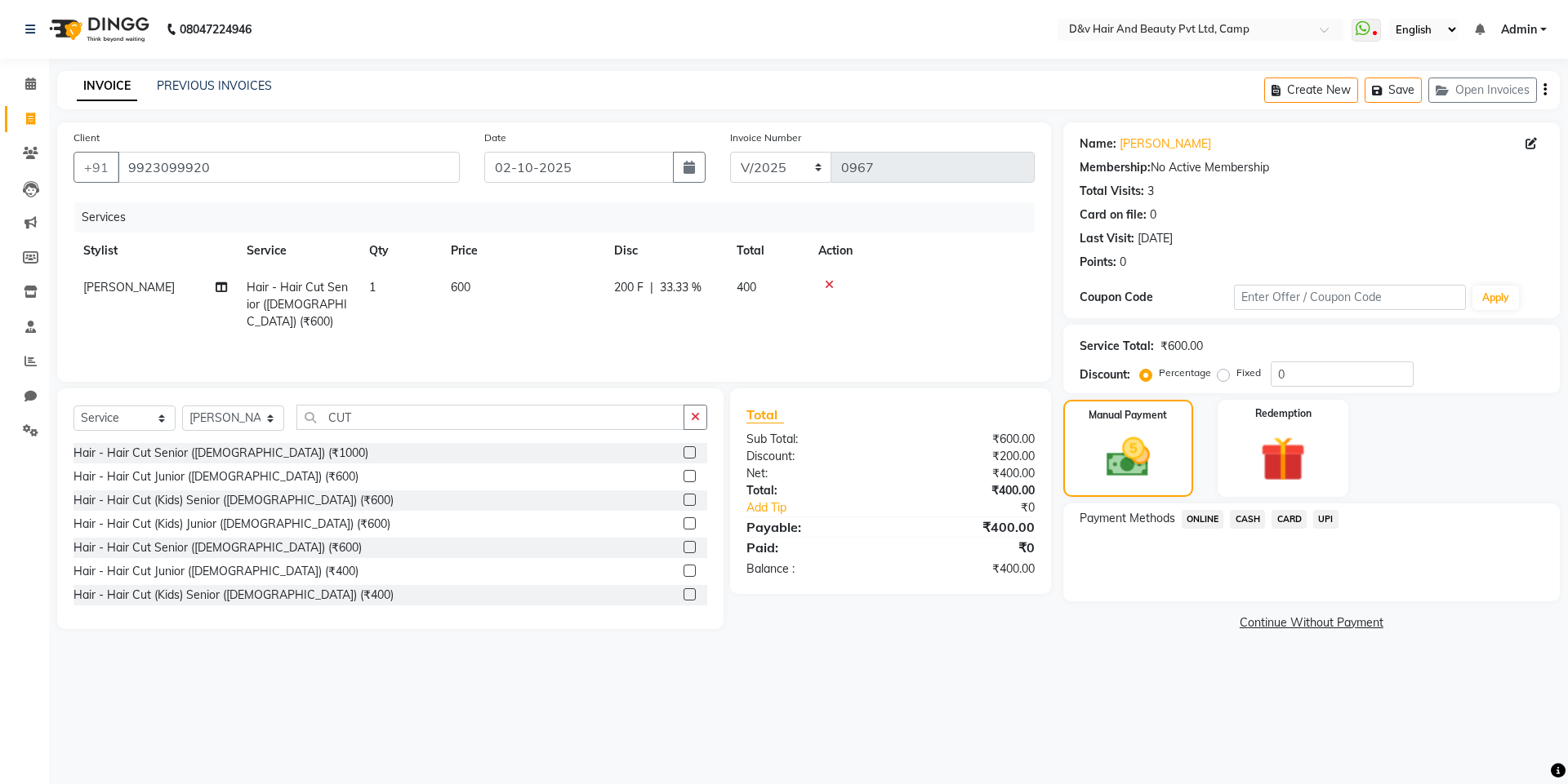
click at [1216, 521] on span "ONLINE" at bounding box center [1203, 519] width 43 height 19
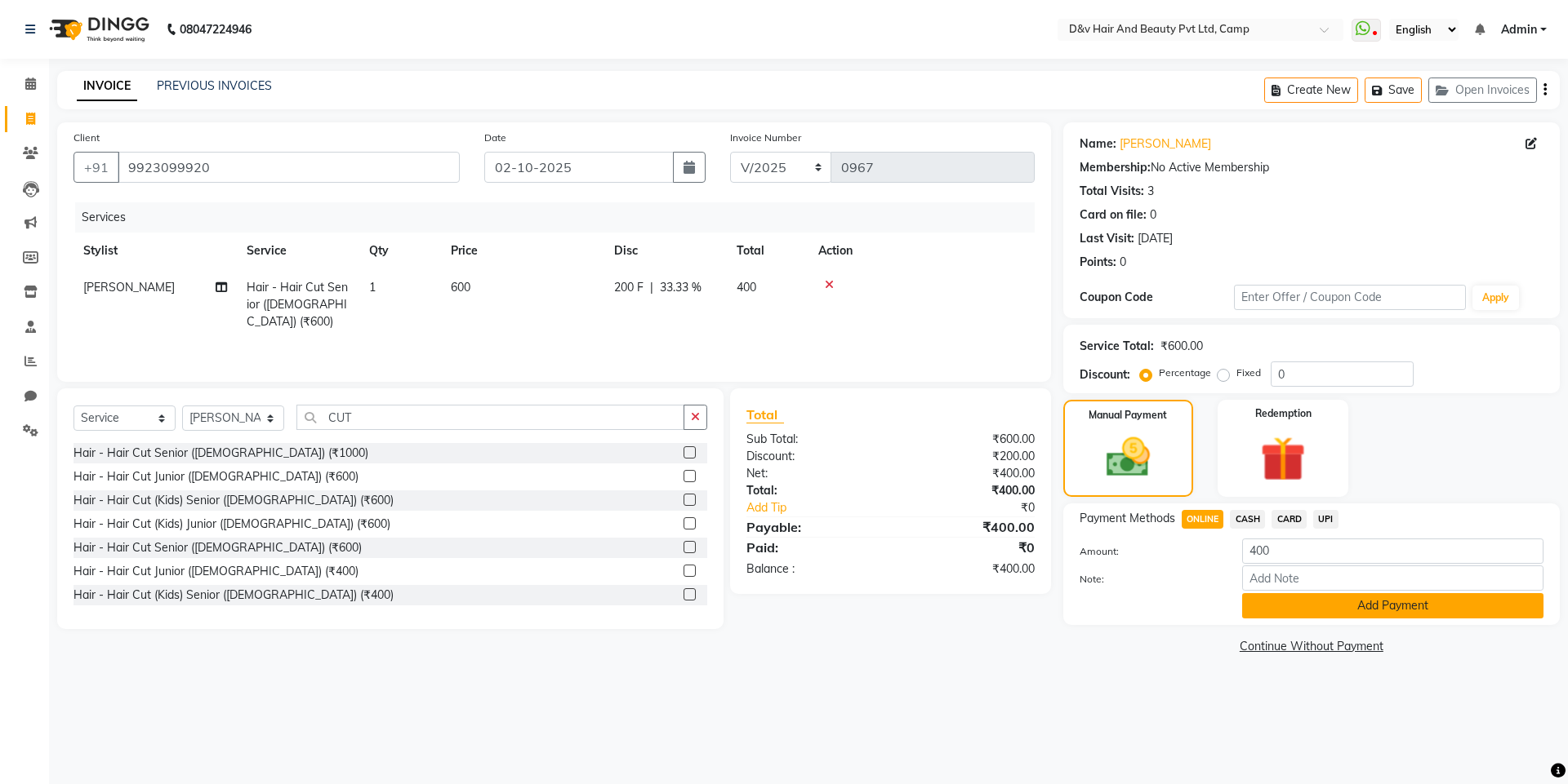
click at [1312, 605] on button "Add Payment" at bounding box center [1392, 605] width 301 height 25
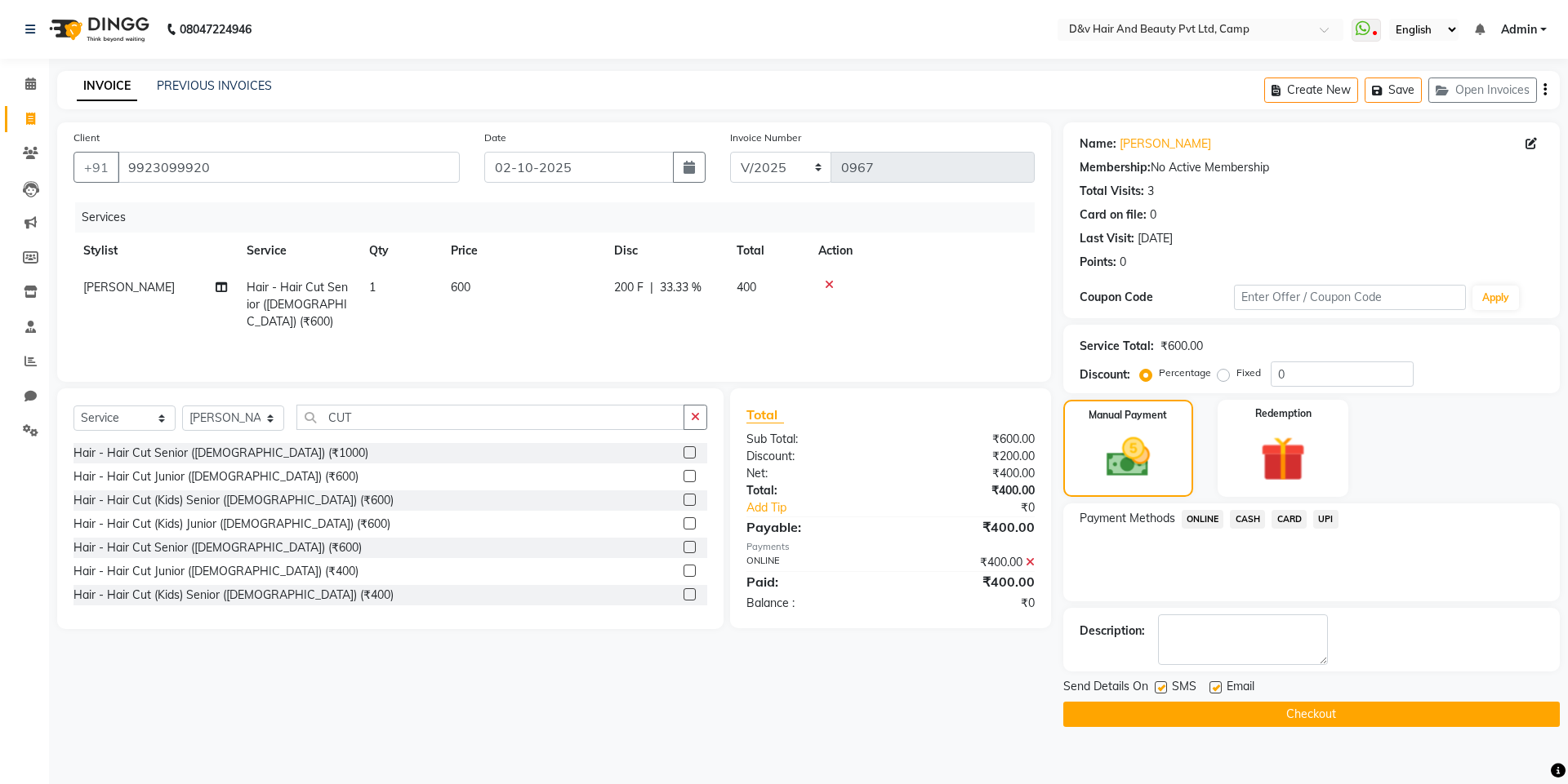
click at [1278, 724] on button "Checkout" at bounding box center [1312, 714] width 497 height 25
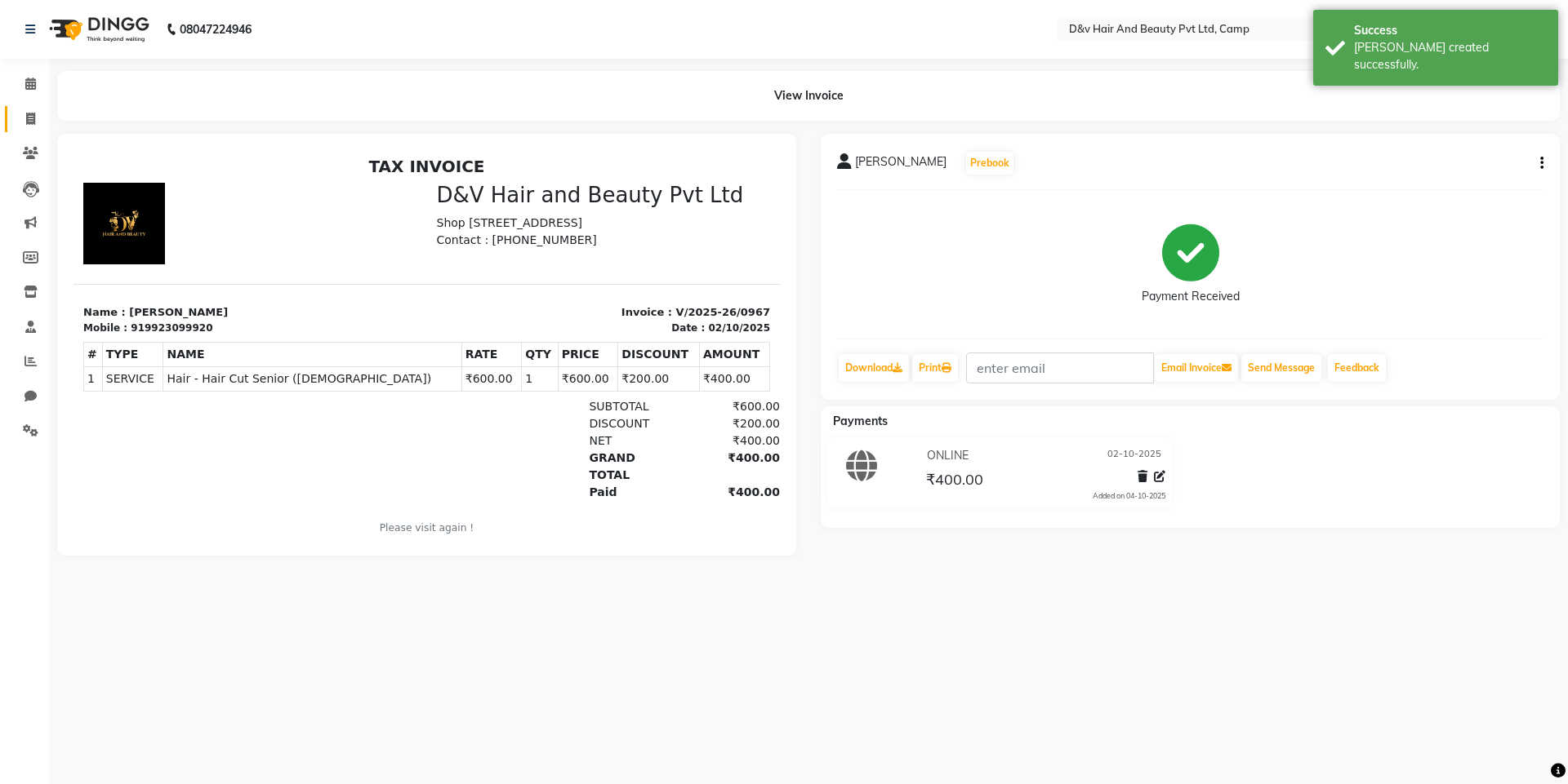
click at [37, 129] on link "Invoice" at bounding box center [24, 120] width 39 height 27
select select "service"
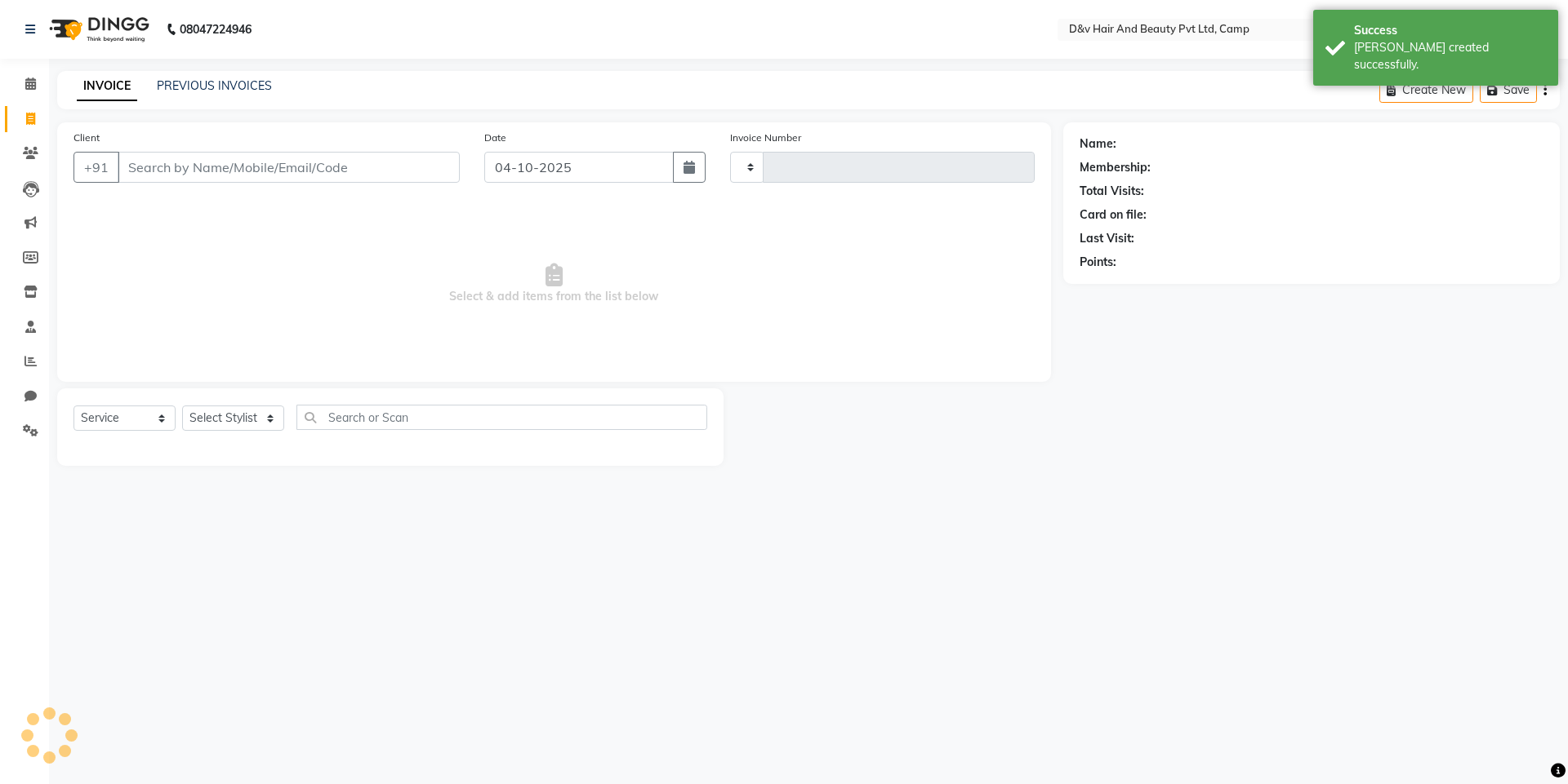
type input "0968"
select select "8107"
click at [556, 168] on input "04-10-2025" at bounding box center [579, 167] width 190 height 31
select select "10"
select select "2025"
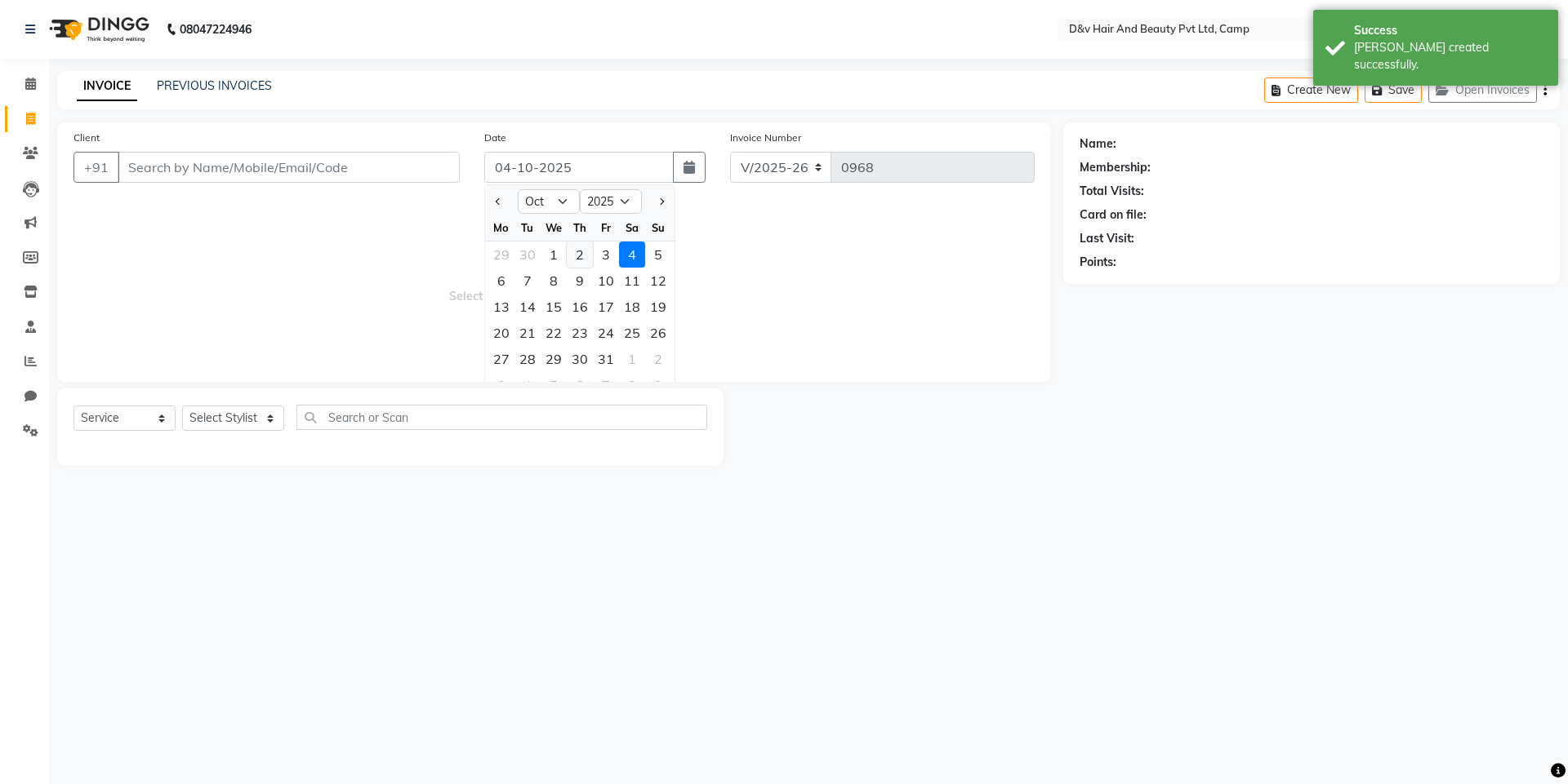
click at [576, 259] on div "2" at bounding box center [579, 254] width 26 height 26
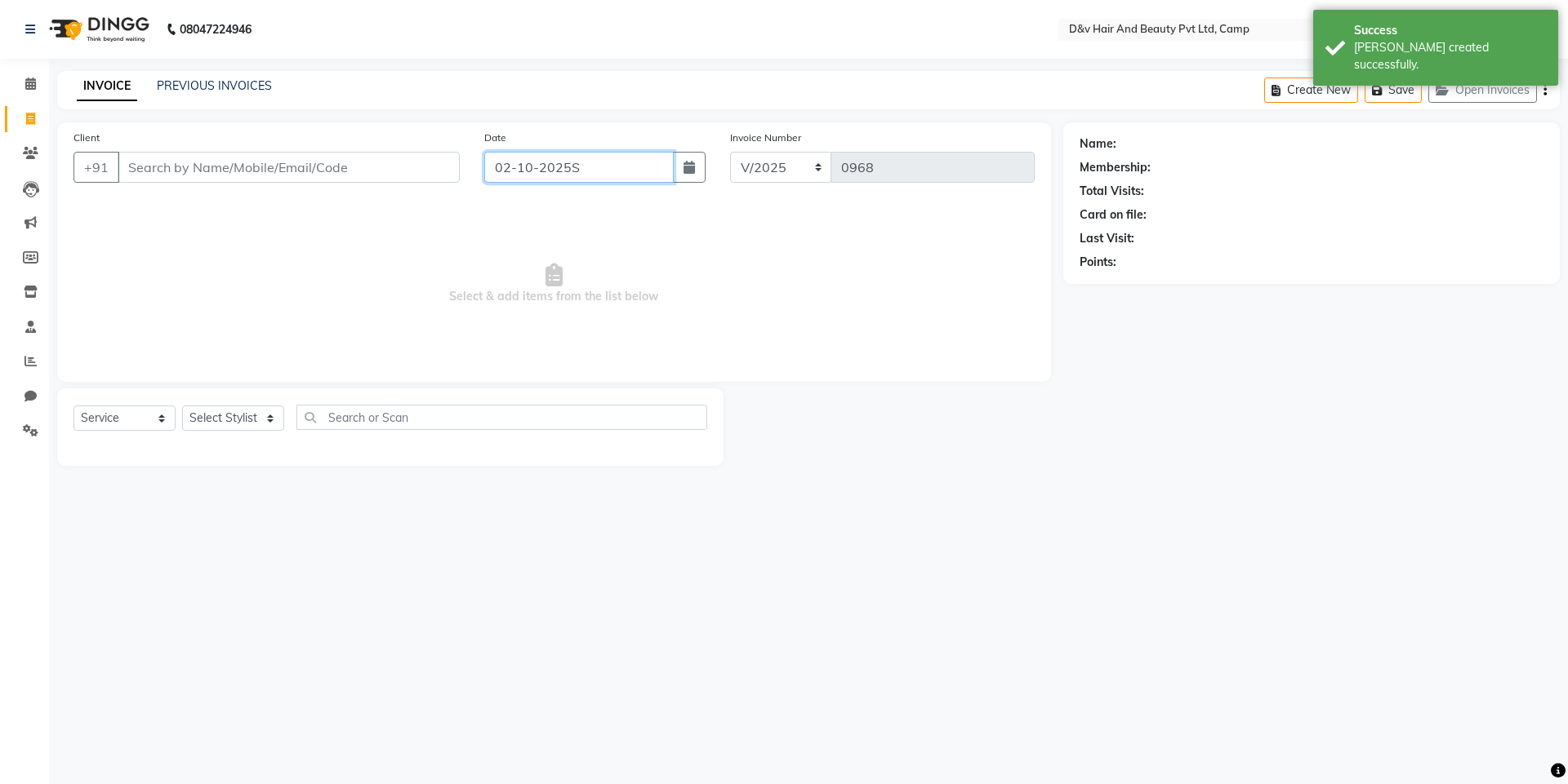
type input "02-10-2025"
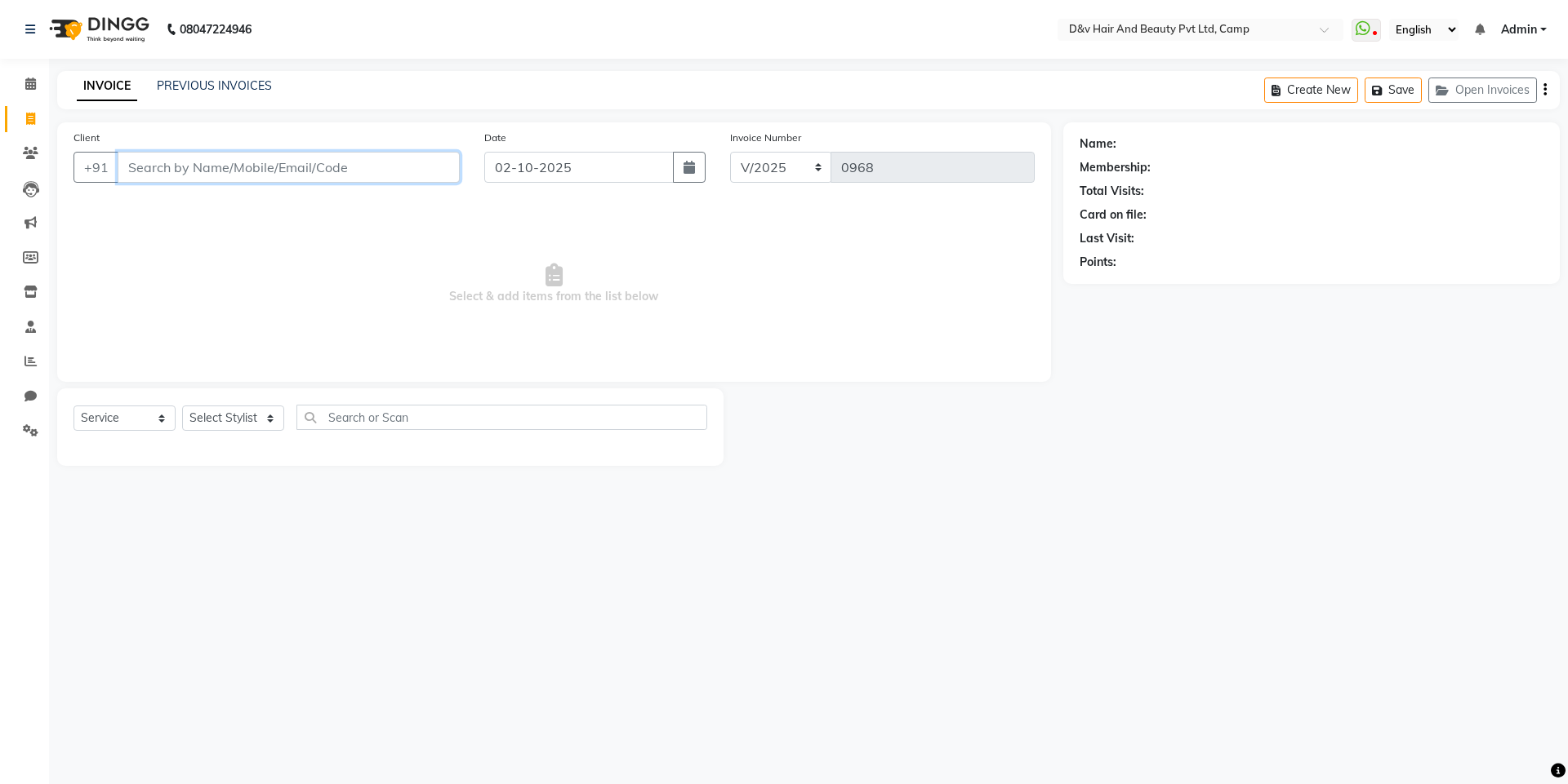
click at [161, 168] on input "Client" at bounding box center [289, 167] width 342 height 31
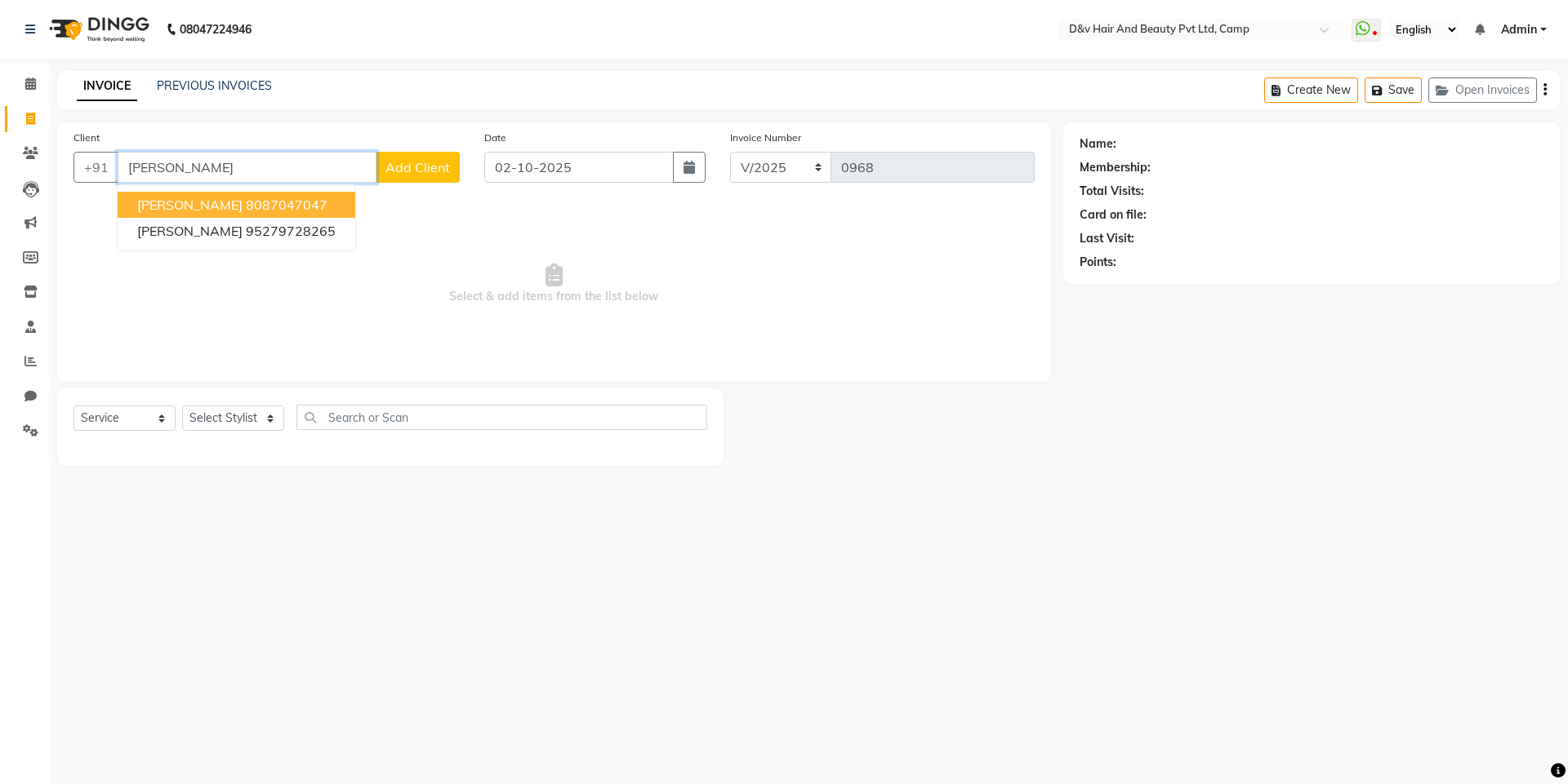
click at [246, 201] on ngb-highlight "8087047047" at bounding box center [286, 204] width 81 height 16
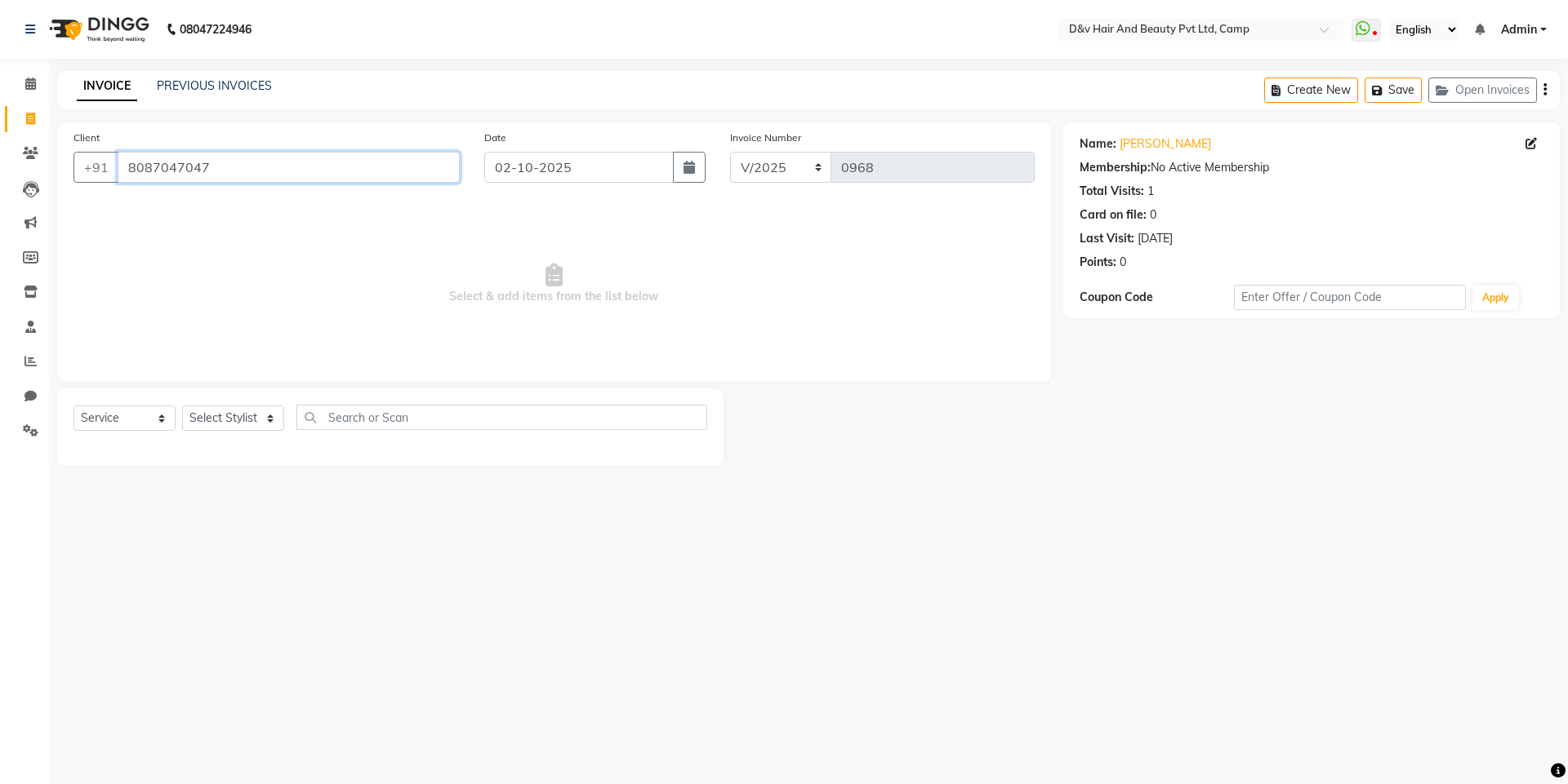
click at [296, 158] on input "8087047047" at bounding box center [289, 167] width 342 height 31
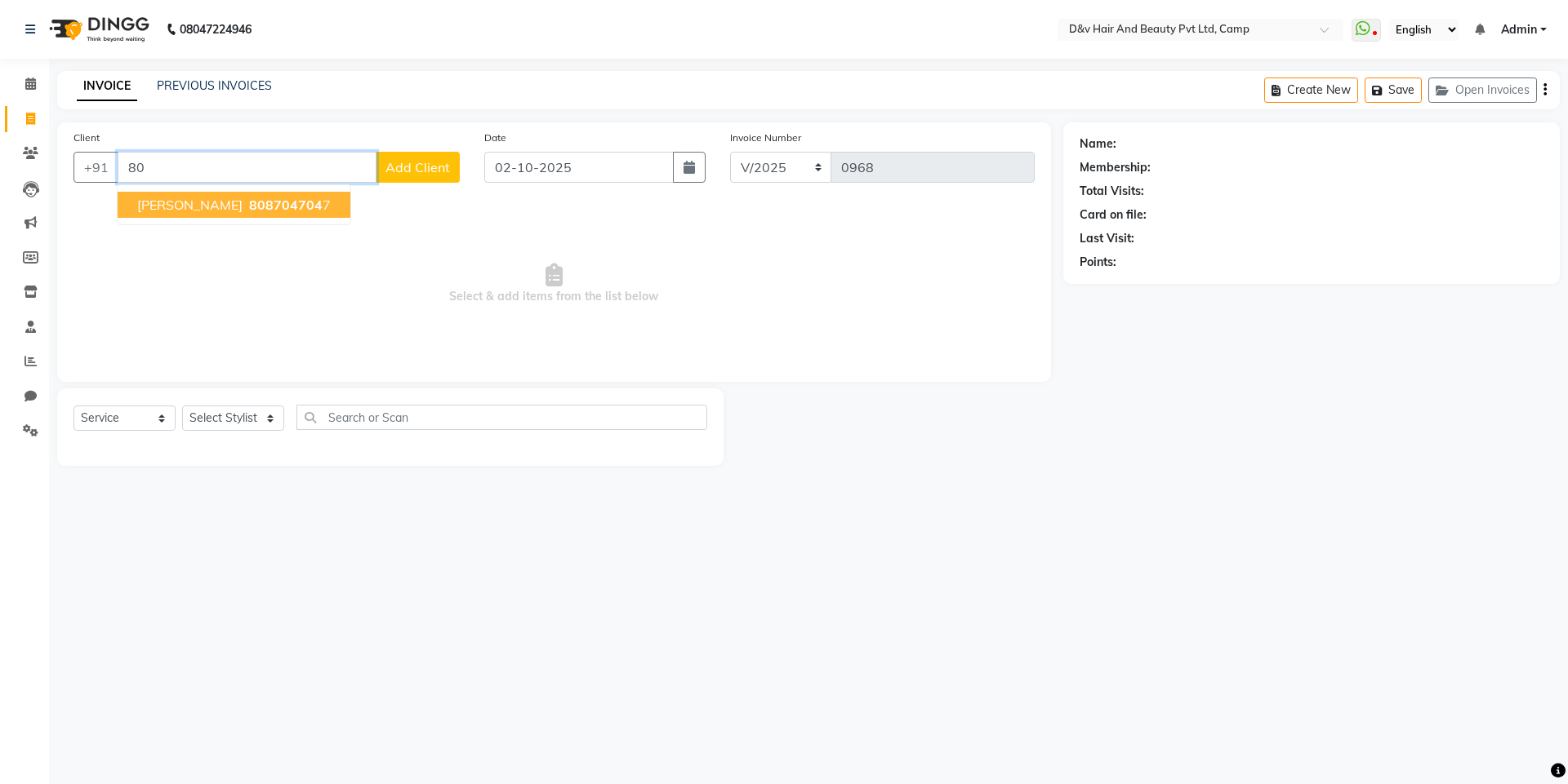
type input "8"
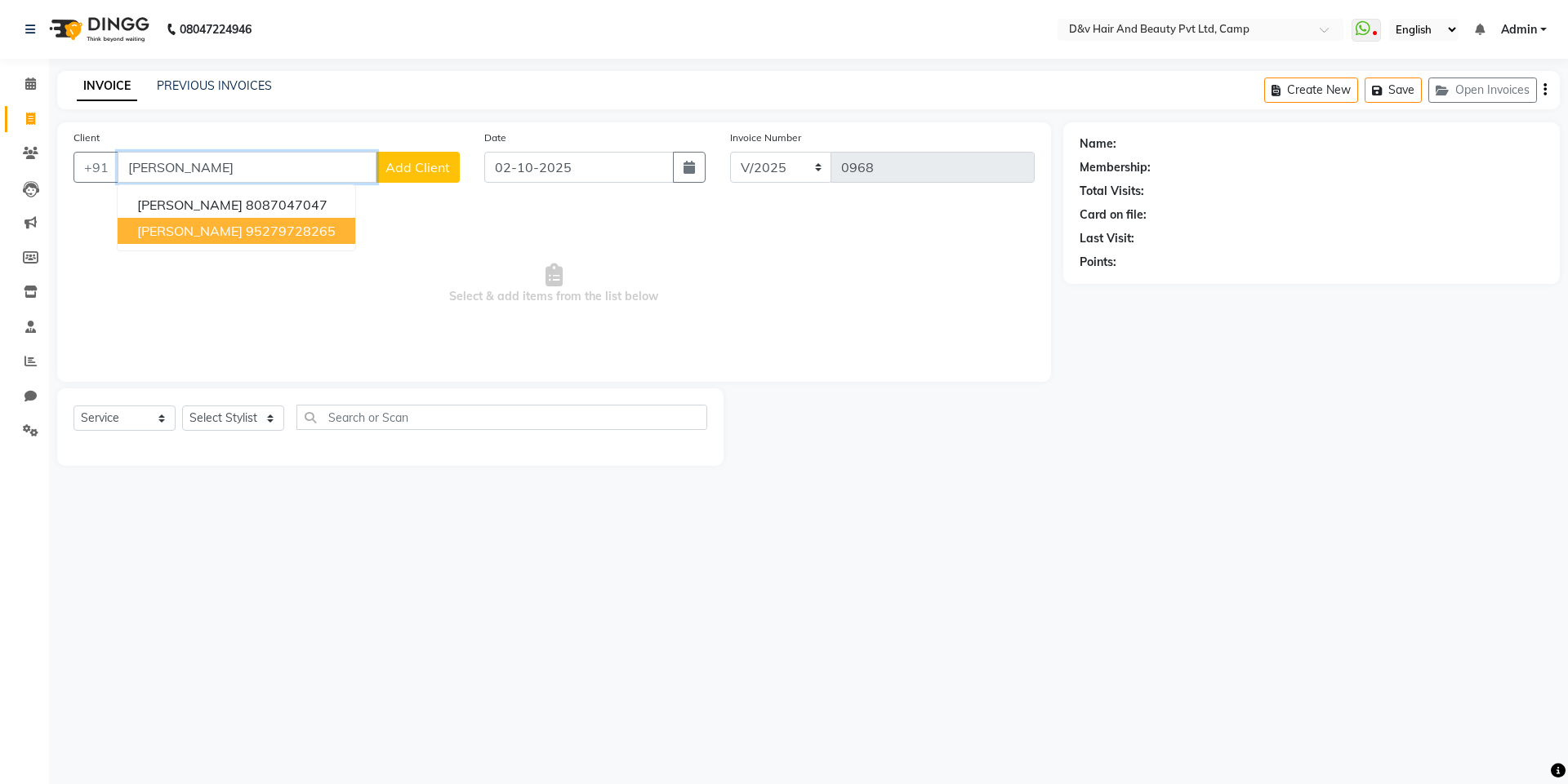
click at [283, 238] on ngb-highlight "95279728265" at bounding box center [290, 230] width 90 height 16
type input "95279728265"
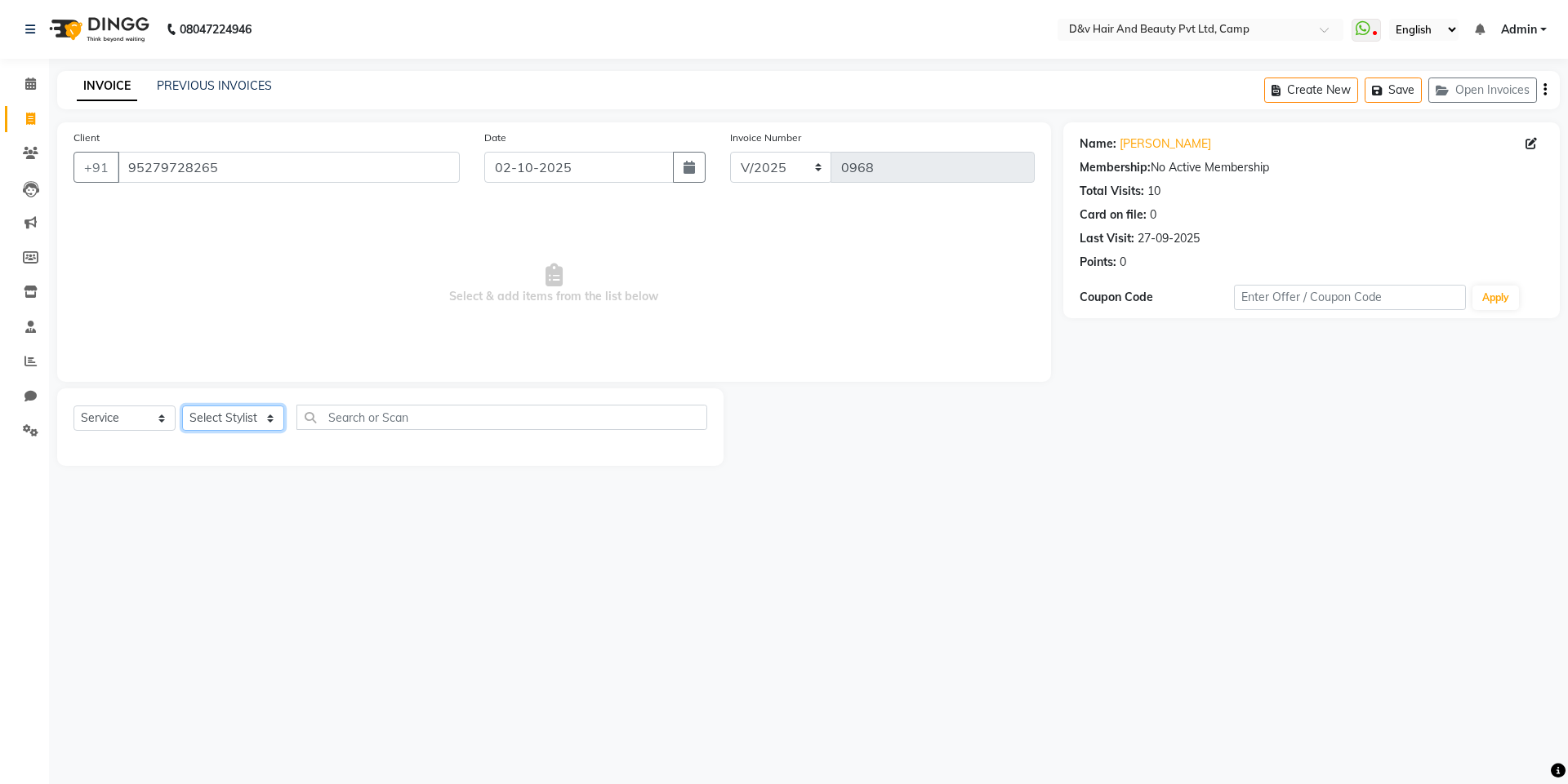
drag, startPoint x: 261, startPoint y: 419, endPoint x: 246, endPoint y: 420, distance: 15.0
click at [259, 419] on select "Select Stylist [PERSON_NAME] Ganesh [PERSON_NAME] [PERSON_NAME] [PERSON_NAME] P…" at bounding box center [233, 418] width 102 height 25
select select "75245"
click at [182, 405] on select "Select Stylist [PERSON_NAME] Ganesh [PERSON_NAME] [PERSON_NAME] [PERSON_NAME] P…" at bounding box center [233, 418] width 102 height 25
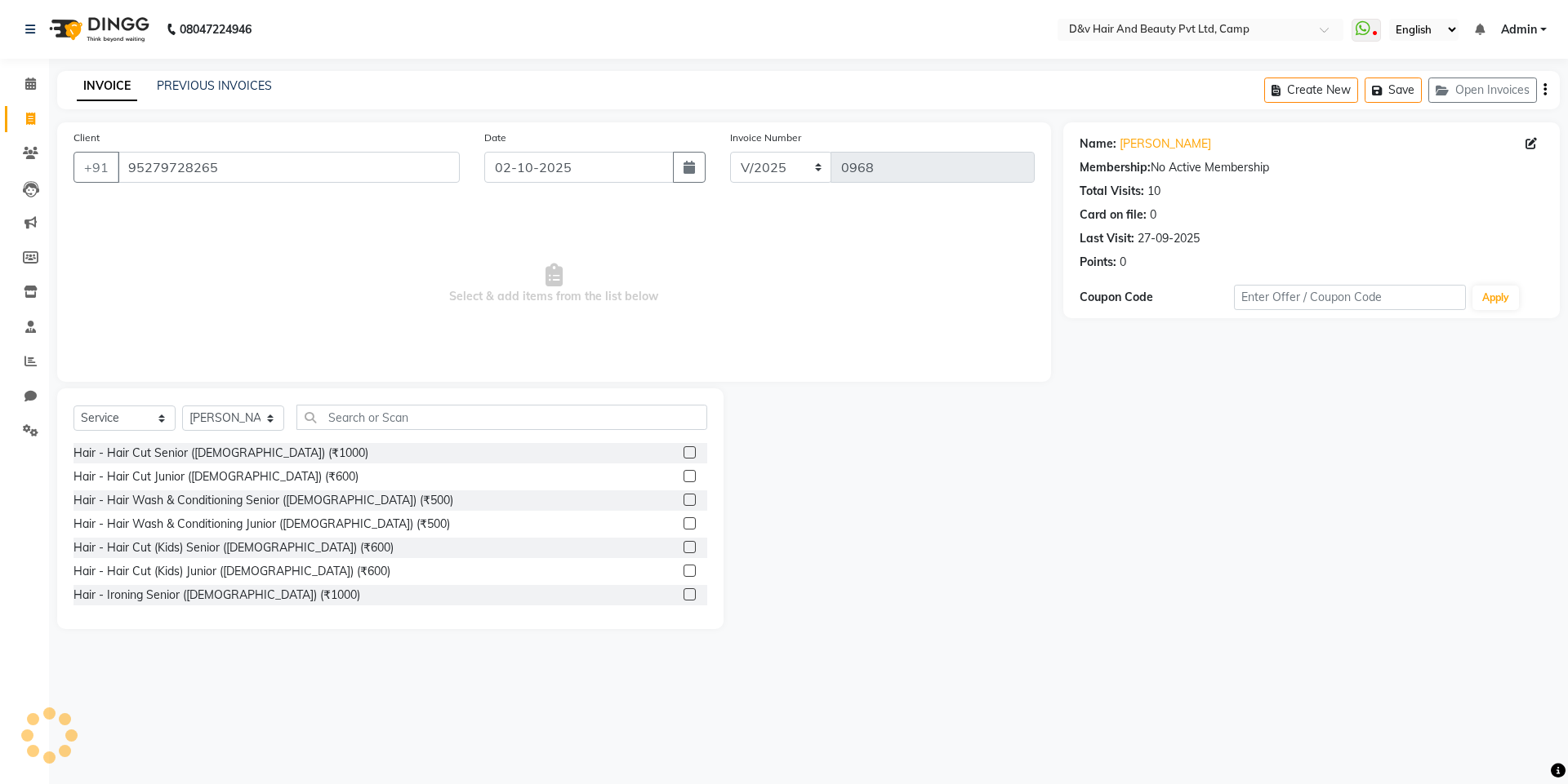
click at [440, 403] on div "Select Service Product Membership Package Voucher Prepaid Gift Card Select Styl…" at bounding box center [390, 509] width 667 height 241
click at [440, 411] on input "text" at bounding box center [502, 417] width 411 height 25
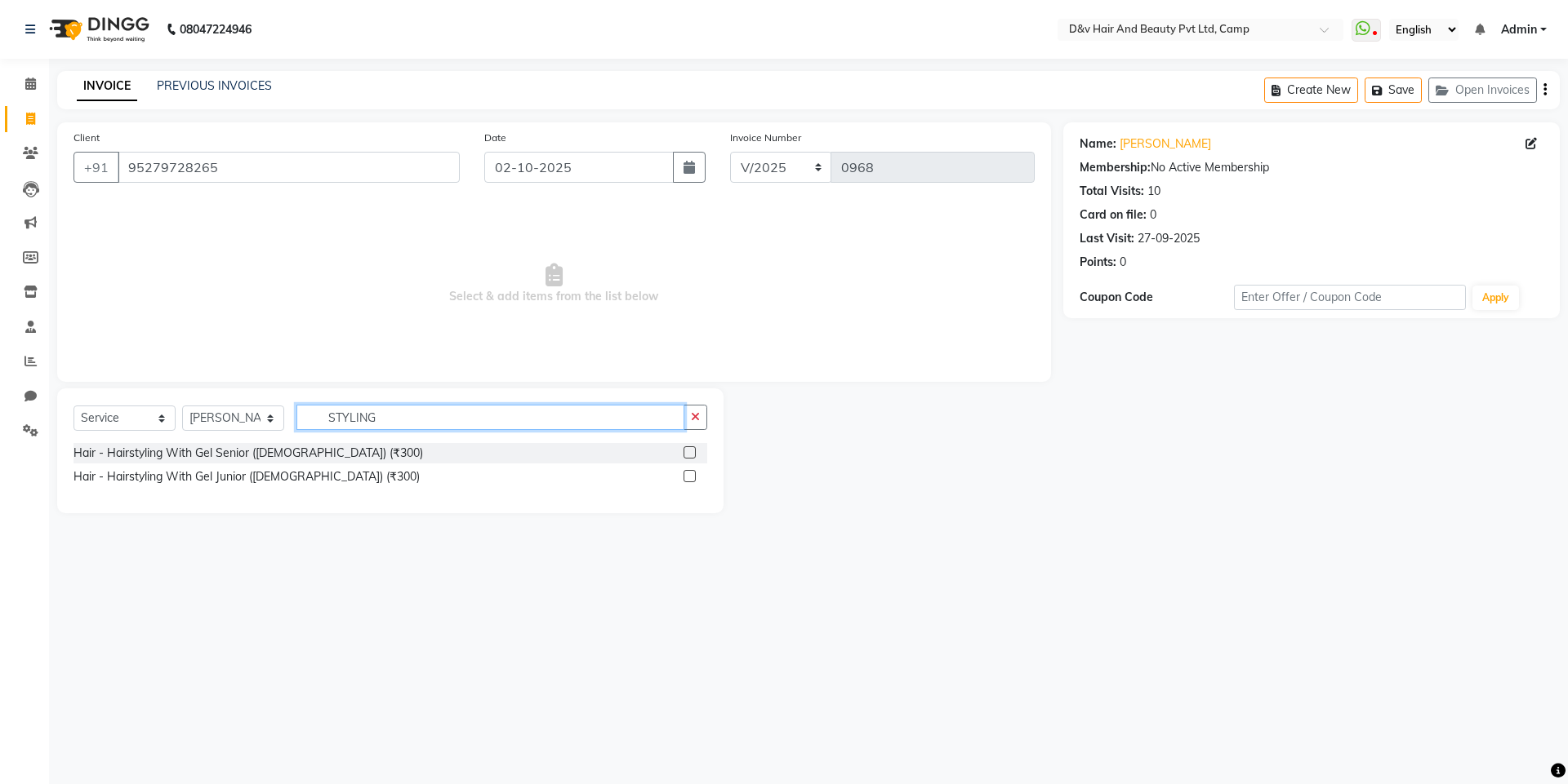
type input "STYLING"
click at [684, 443] on div "Select Service Product Membership Package Voucher Prepaid Gift Card Select Styl…" at bounding box center [390, 451] width 667 height 125
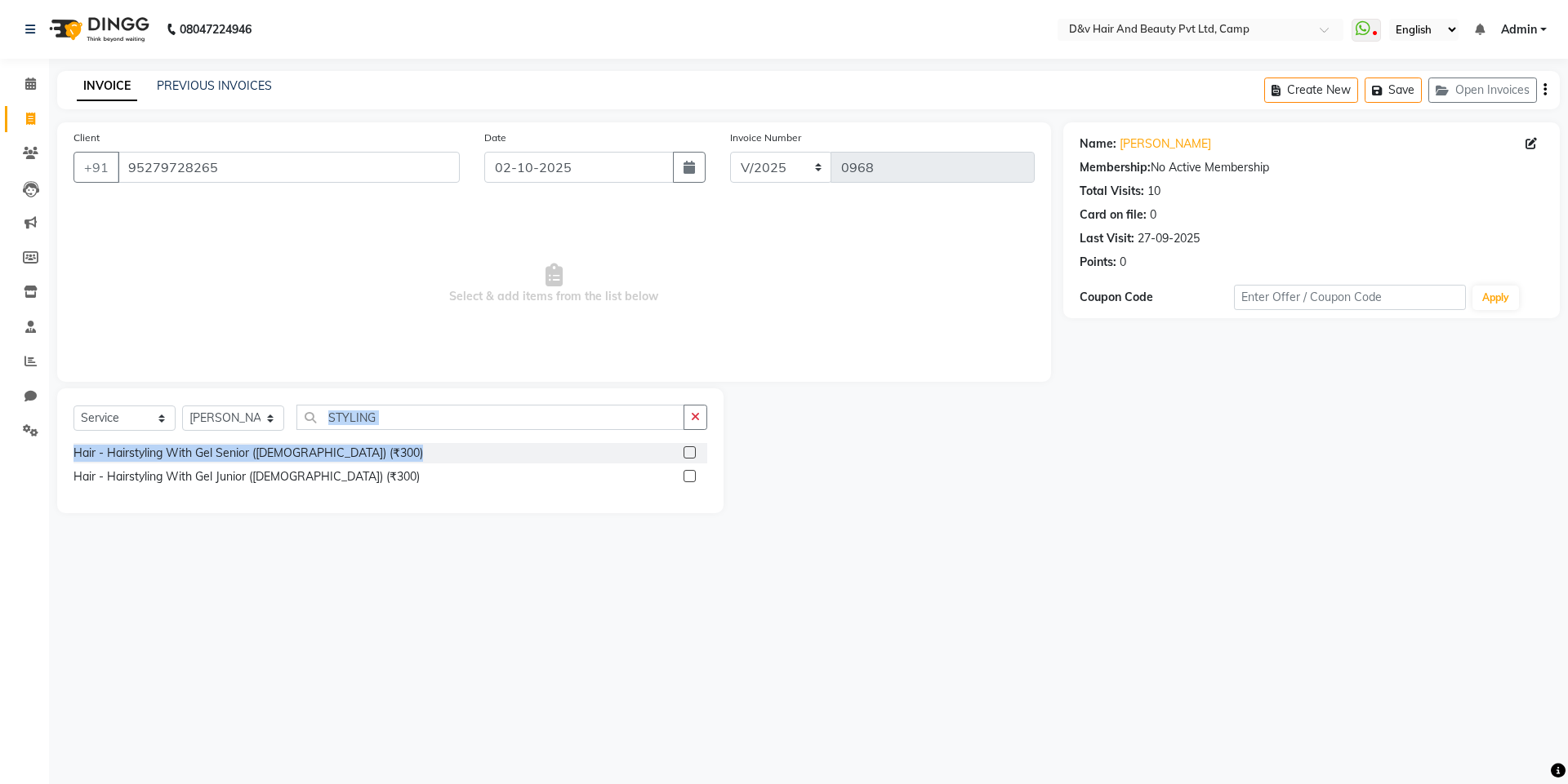
click at [685, 444] on div at bounding box center [695, 453] width 24 height 21
click at [689, 451] on label at bounding box center [690, 453] width 13 height 13
click at [689, 451] on input "checkbox" at bounding box center [689, 454] width 11 height 11
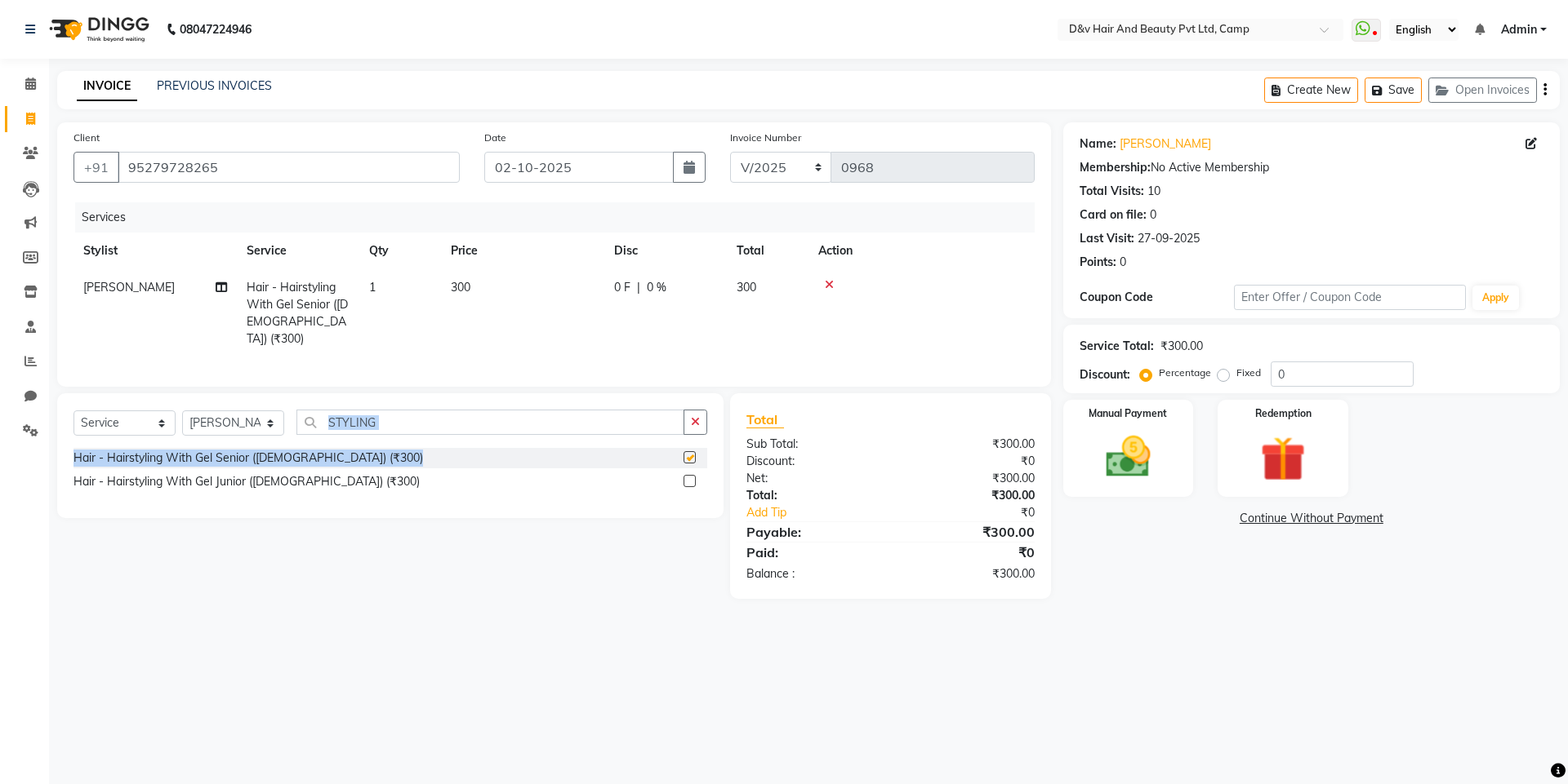
click at [689, 451] on label at bounding box center [690, 457] width 13 height 13
click at [689, 453] on input "checkbox" at bounding box center [689, 458] width 11 height 11
checkbox input "false"
click at [613, 278] on td "0 F | 0 %" at bounding box center [665, 313] width 122 height 88
select select "75245"
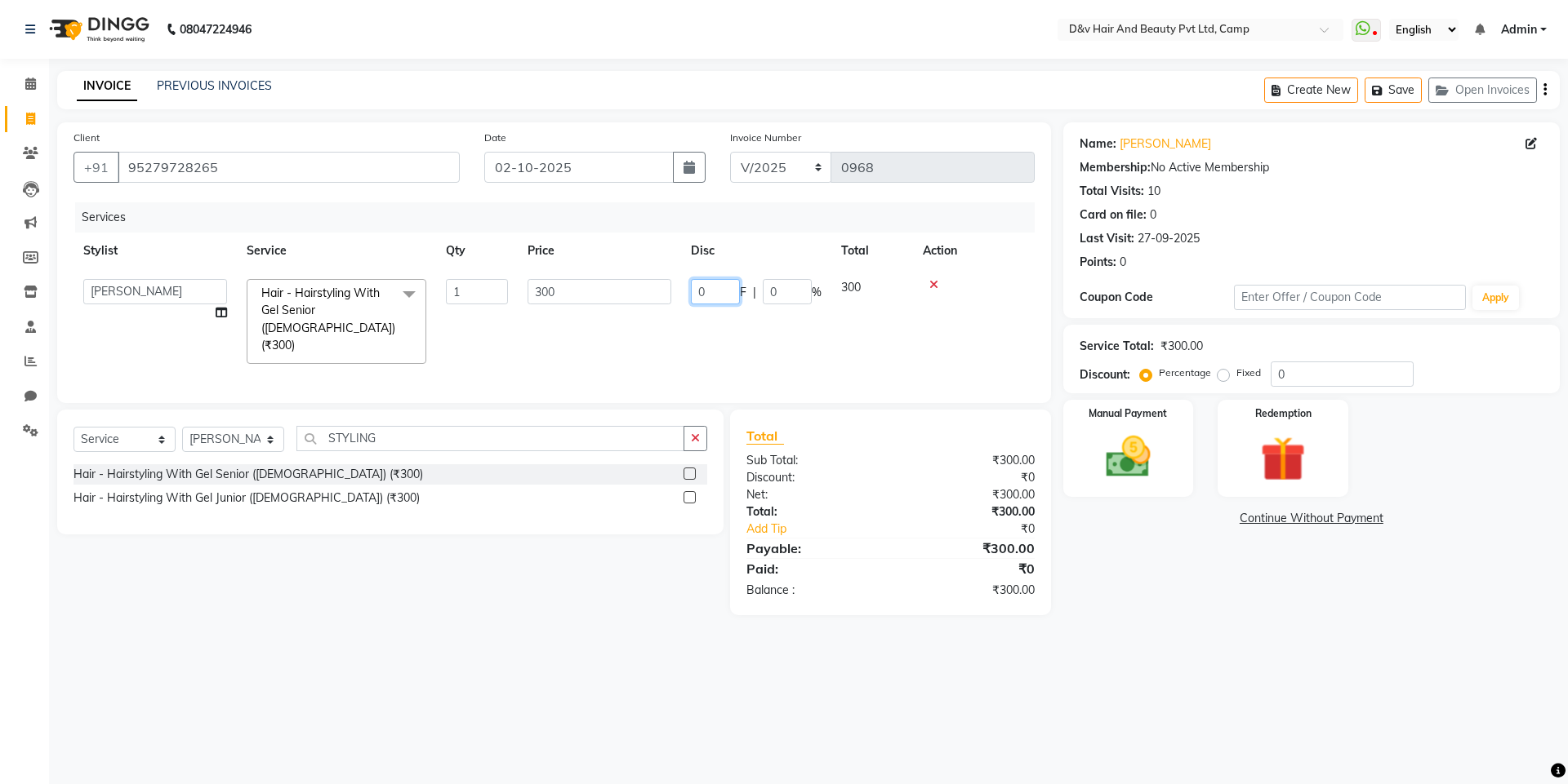
click at [713, 285] on input "0" at bounding box center [715, 292] width 49 height 25
type input "100"
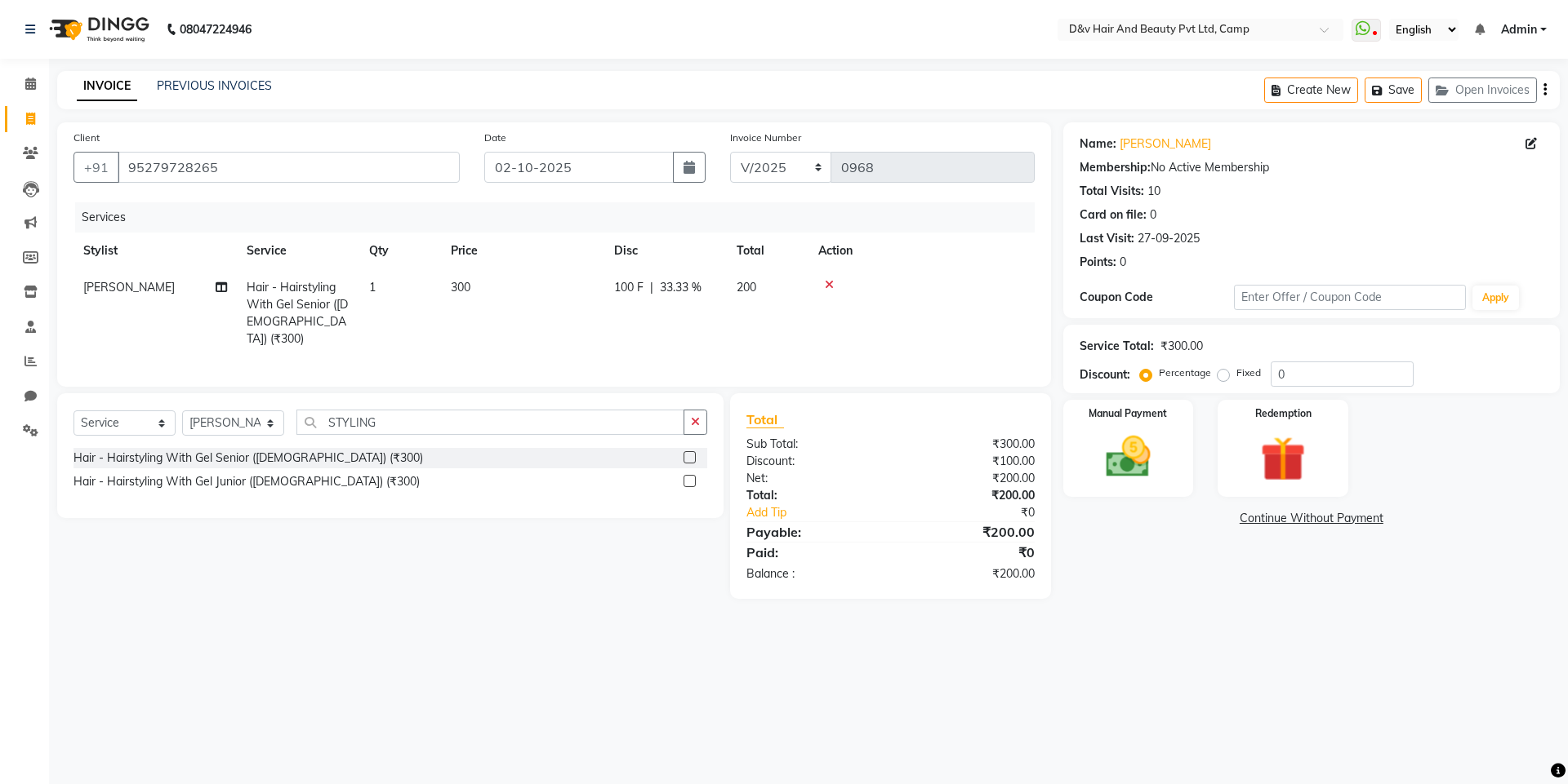
click at [1100, 575] on div "Name: [PERSON_NAME] Membership: No Active Membership Total Visits: 10 Card on f…" at bounding box center [1317, 361] width 508 height 477
click at [1128, 471] on img at bounding box center [1128, 457] width 76 height 54
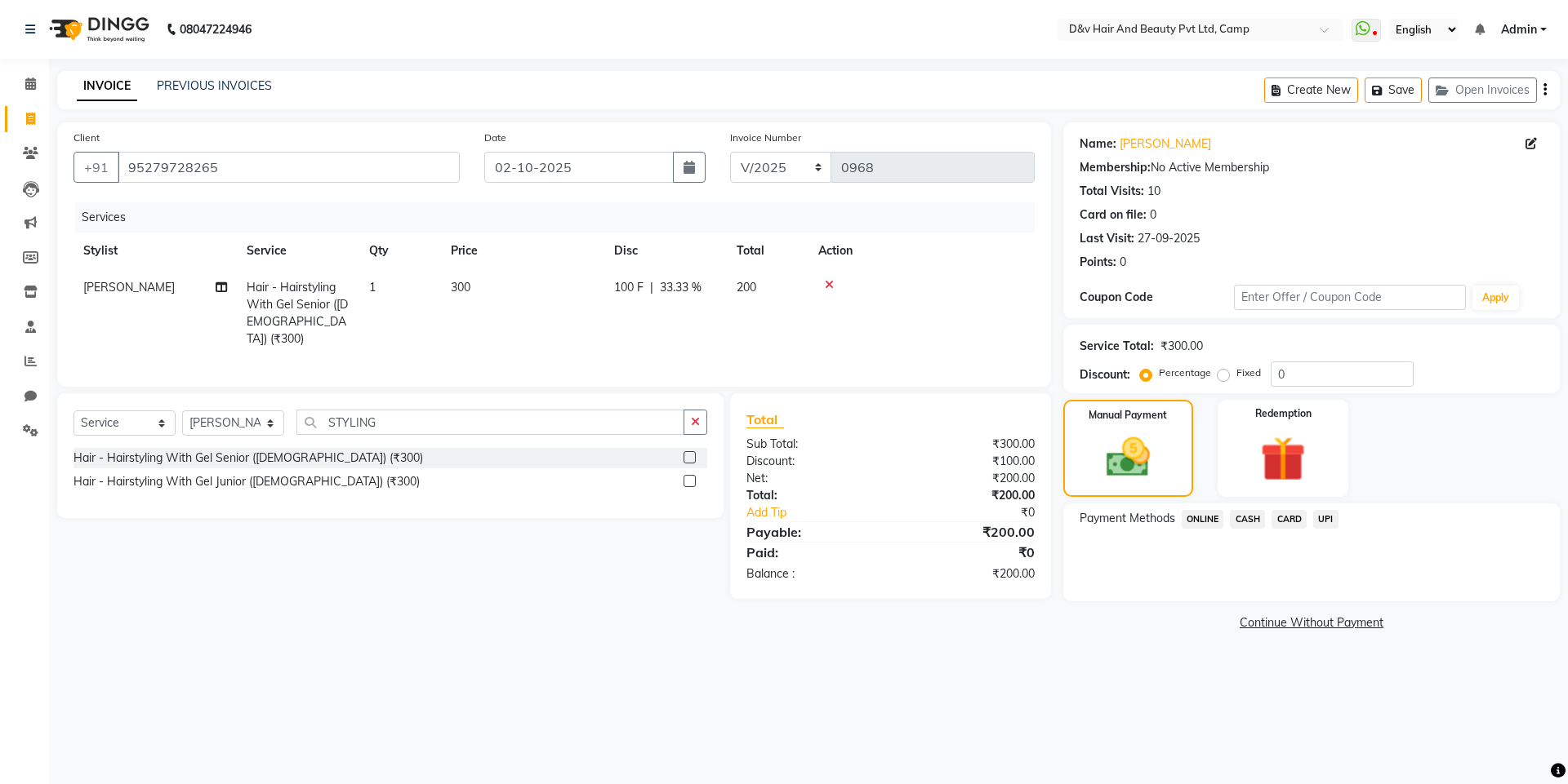
click at [1205, 519] on span "ONLINE" at bounding box center [1203, 519] width 43 height 19
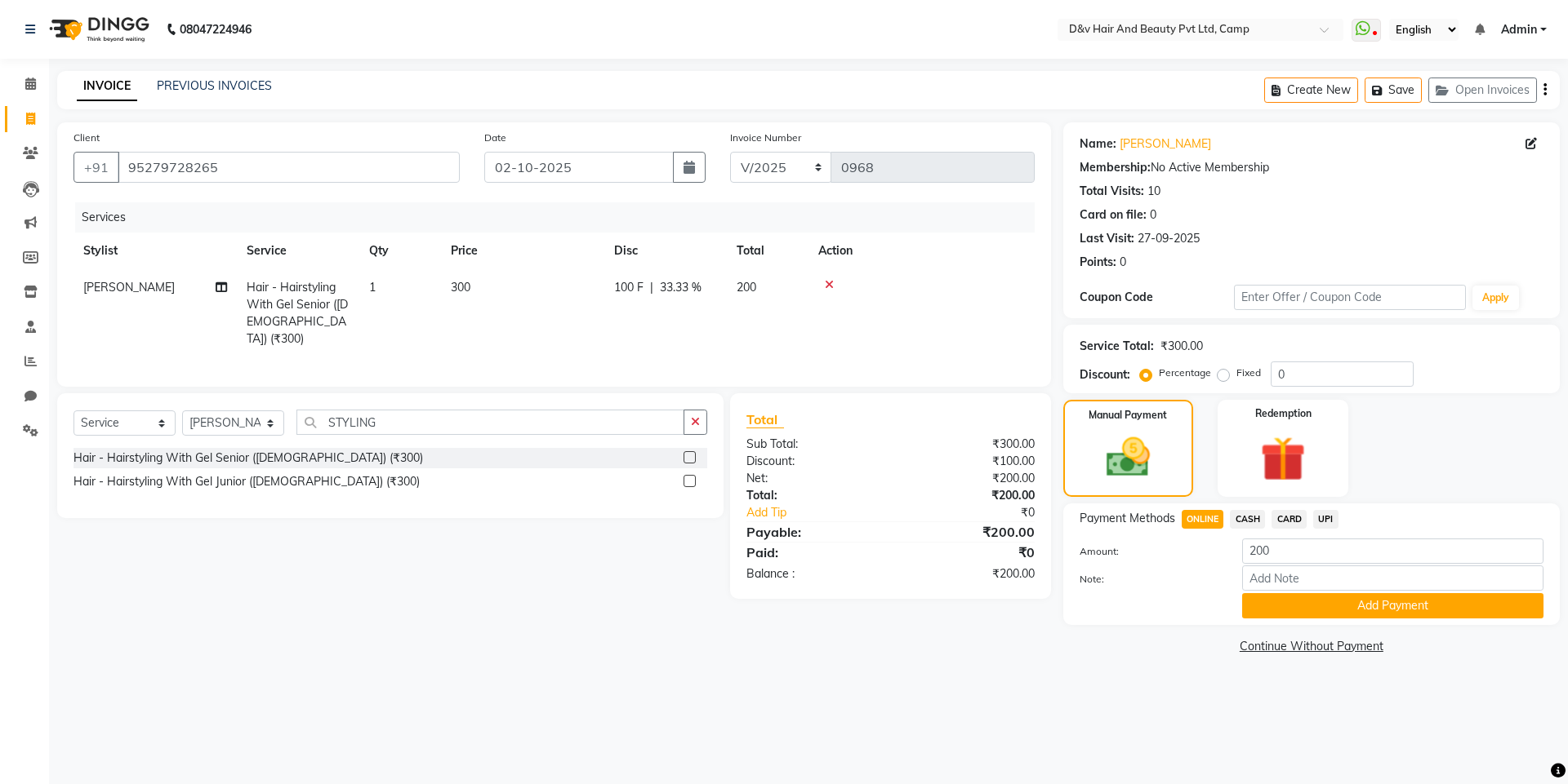
click at [1286, 621] on div "Payment Methods ONLINE CASH CARD UPI Amount: 200 Note: Add Payment" at bounding box center [1312, 564] width 497 height 121
click at [1287, 603] on button "Add Payment" at bounding box center [1392, 605] width 301 height 25
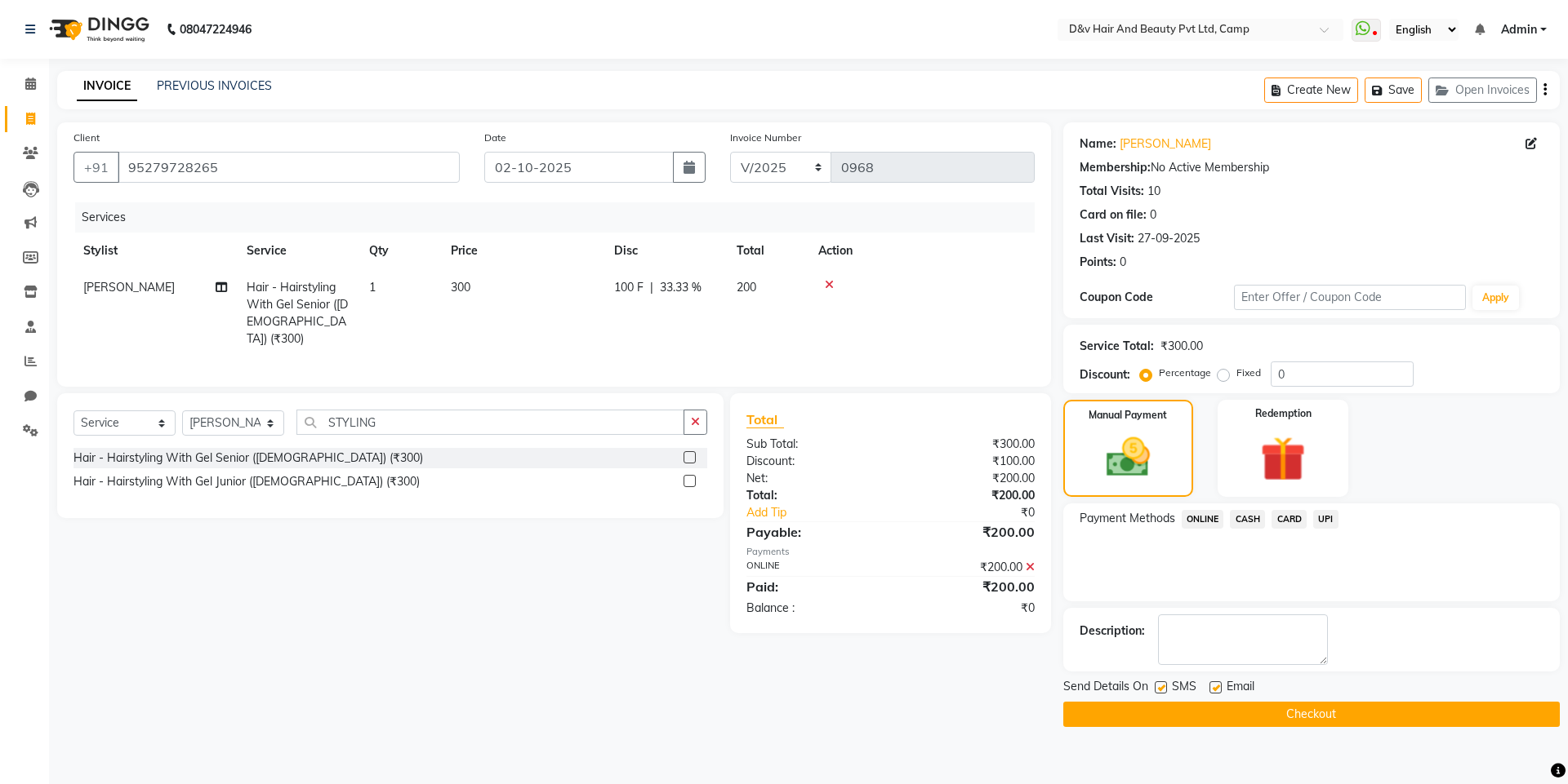
click at [1190, 716] on button "Checkout" at bounding box center [1312, 714] width 497 height 25
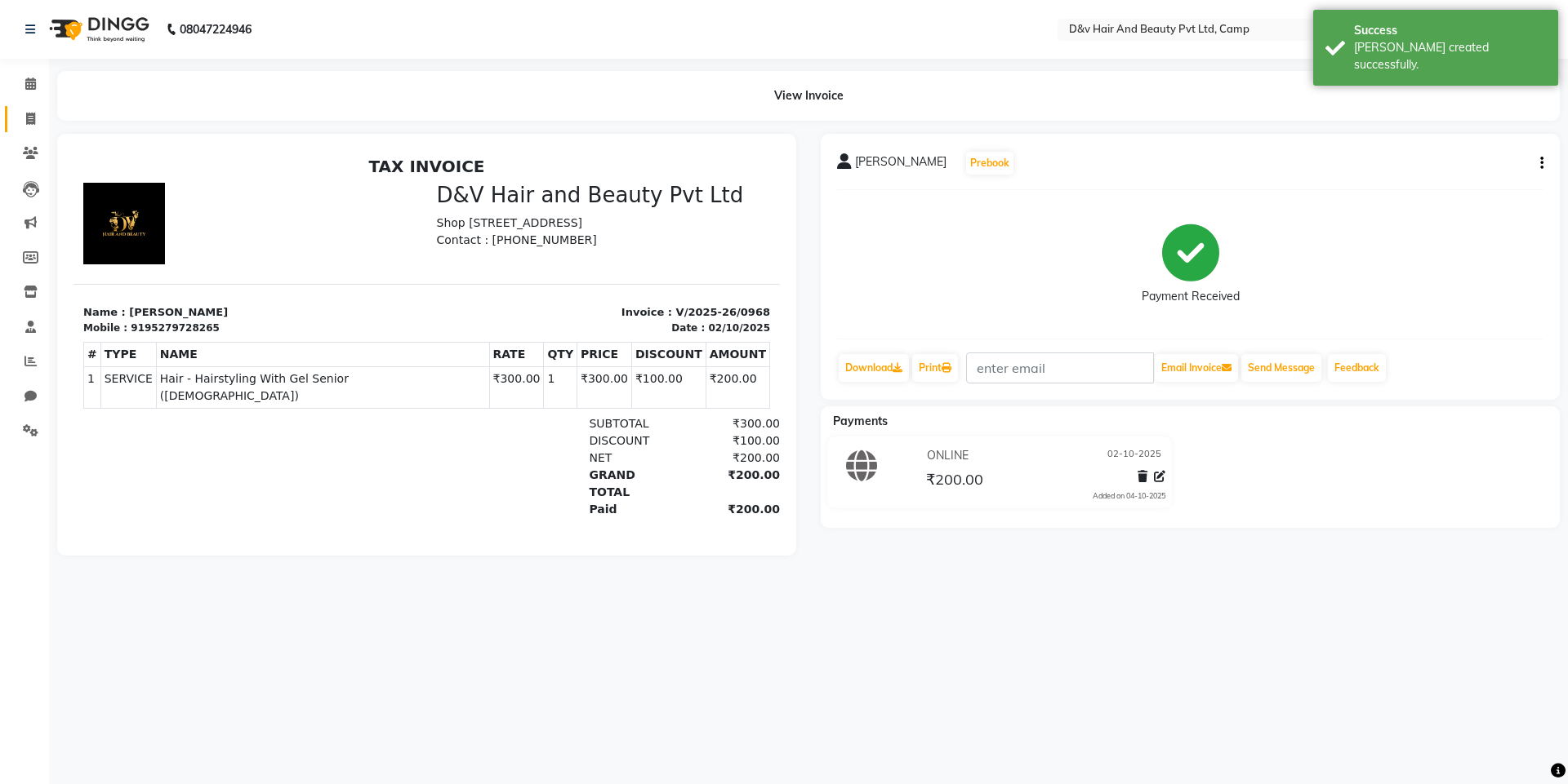
click at [29, 117] on icon at bounding box center [30, 119] width 9 height 13
select select "service"
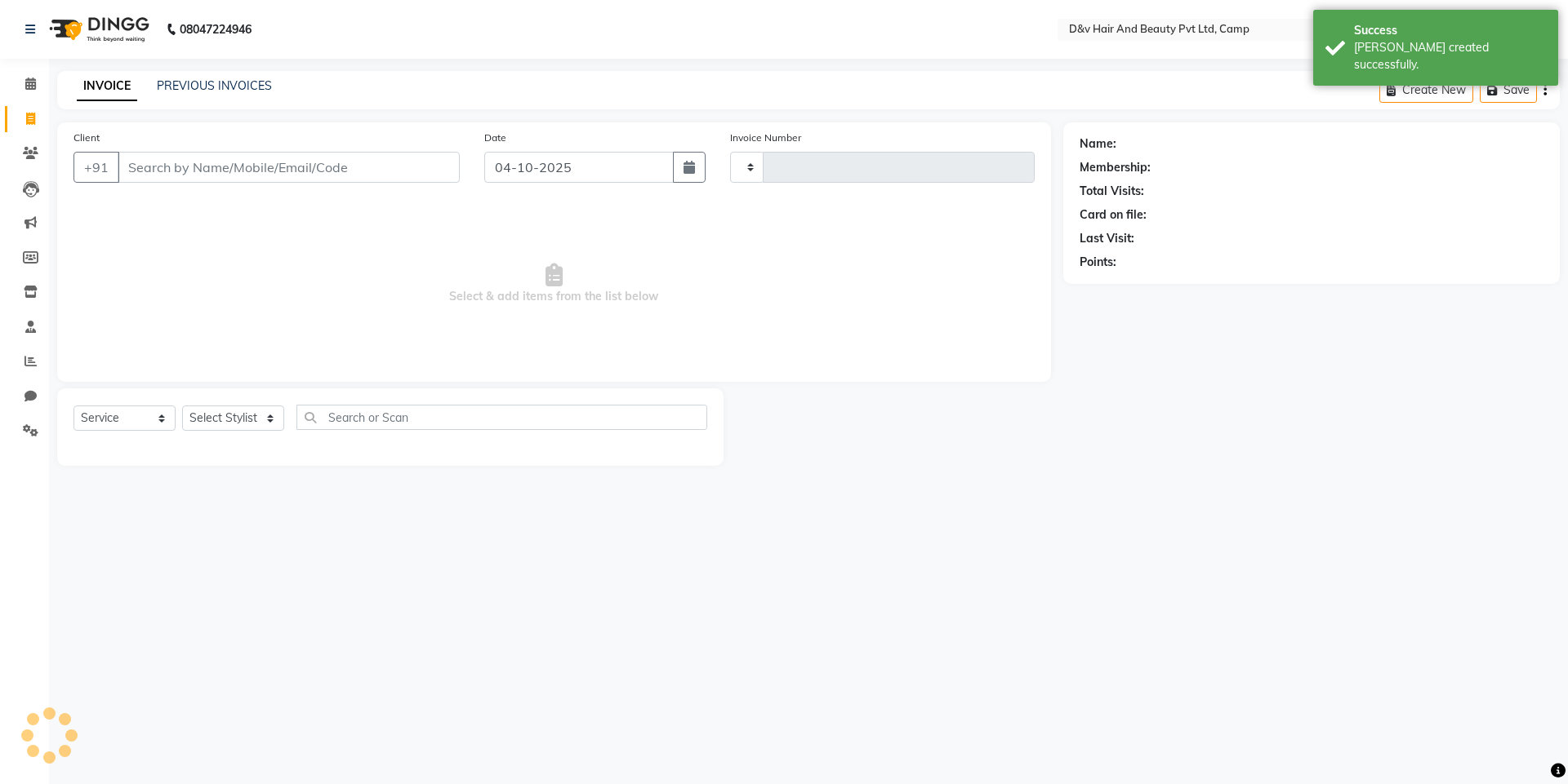
type input "0969"
select select "8107"
click at [623, 152] on input "04-10-2025" at bounding box center [579, 167] width 190 height 31
select select "10"
select select "2025"
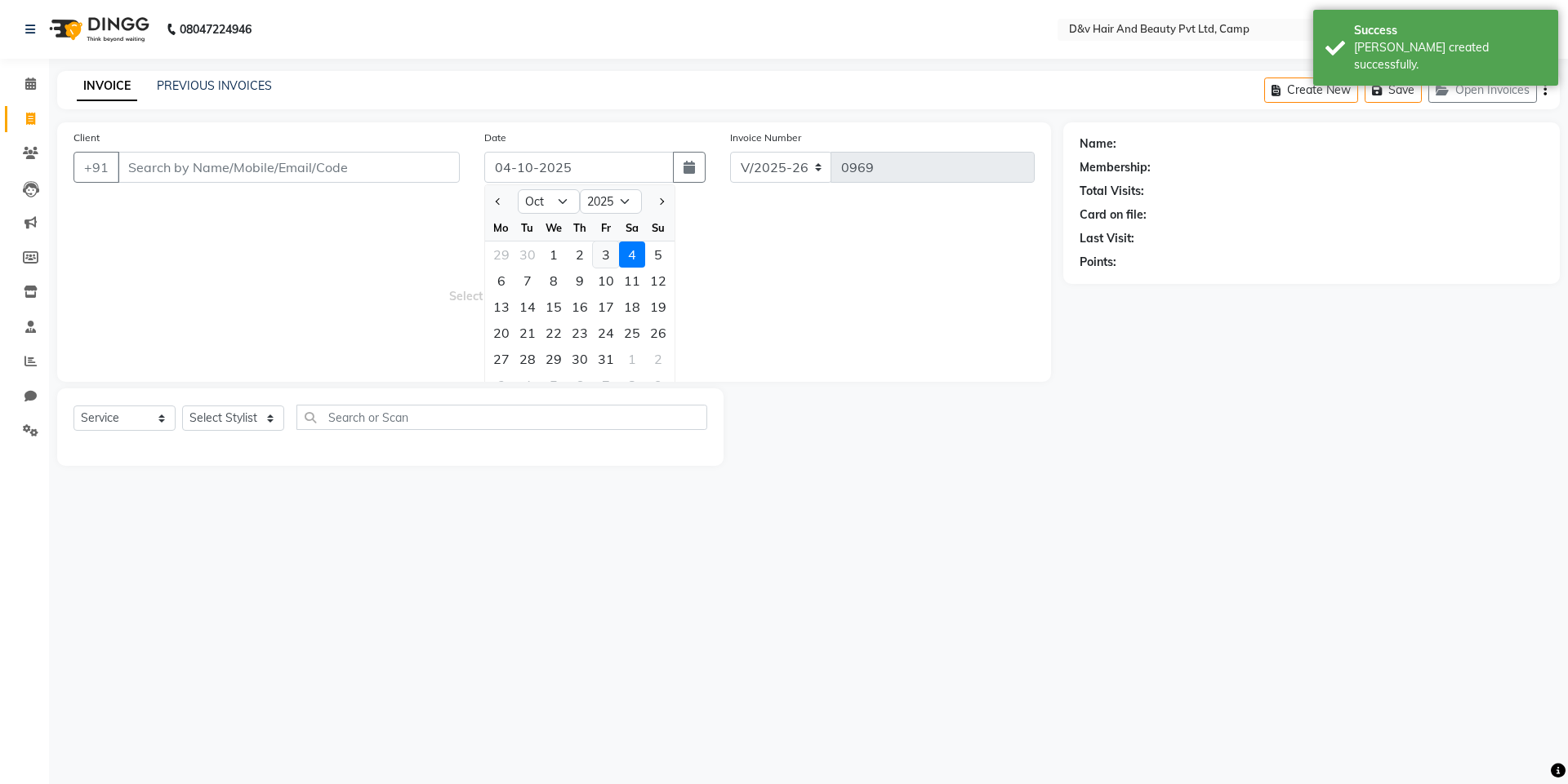
click at [599, 254] on div "3" at bounding box center [606, 254] width 26 height 26
type input "03-10-2025"
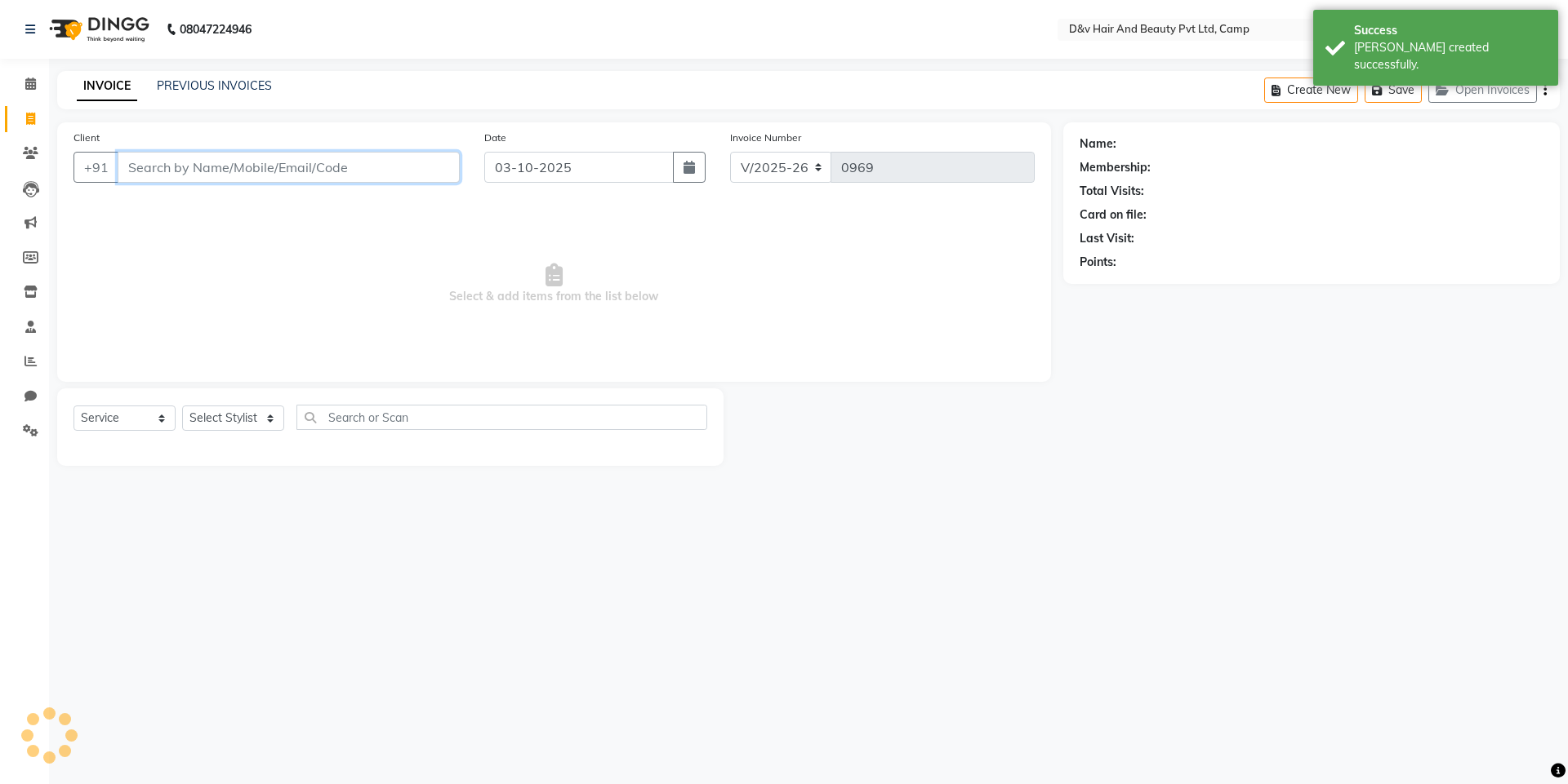
click at [375, 177] on input "Client" at bounding box center [289, 167] width 342 height 31
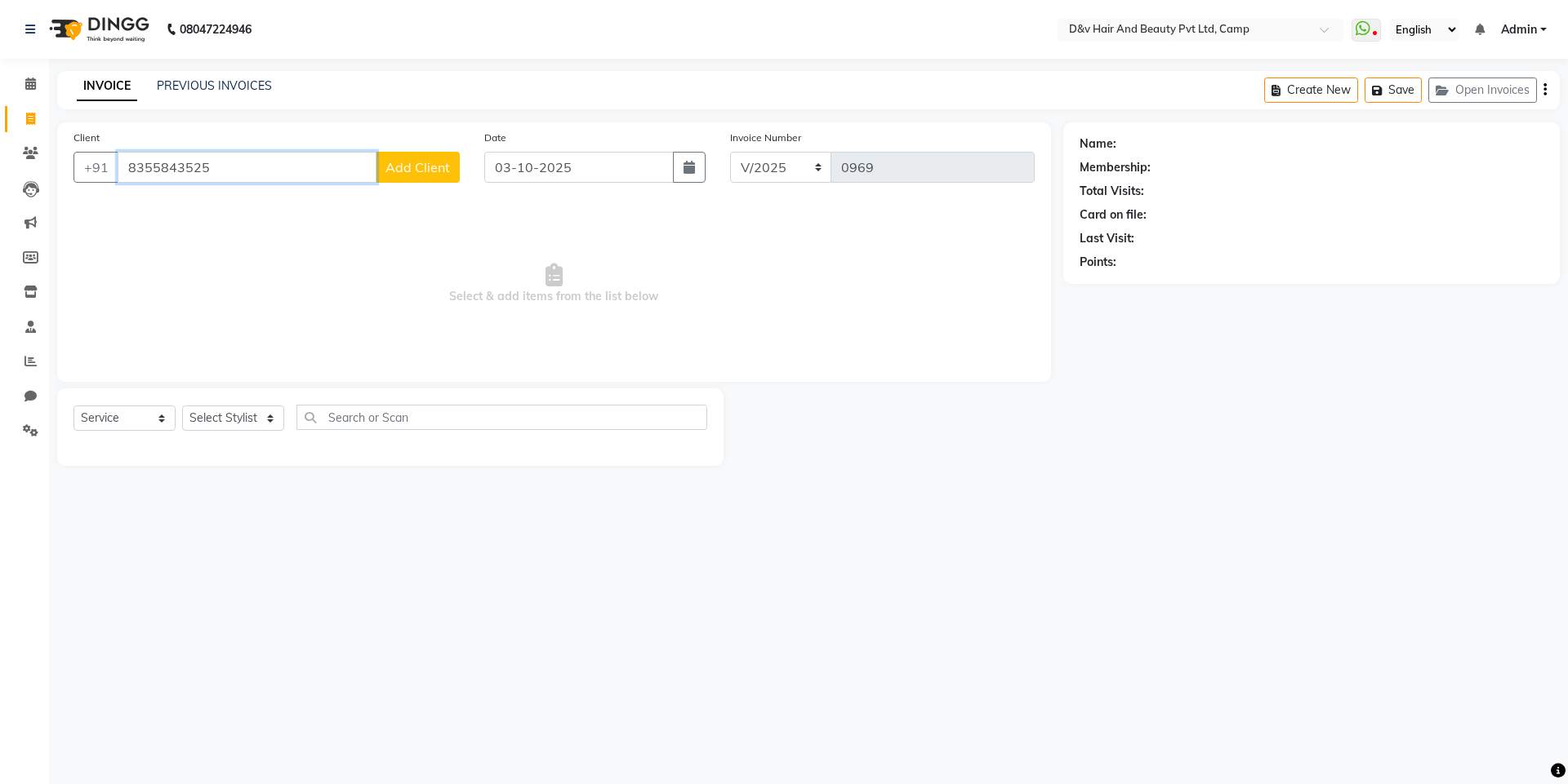
type input "8355843525"
click at [459, 166] on button "Add Client" at bounding box center [417, 167] width 84 height 31
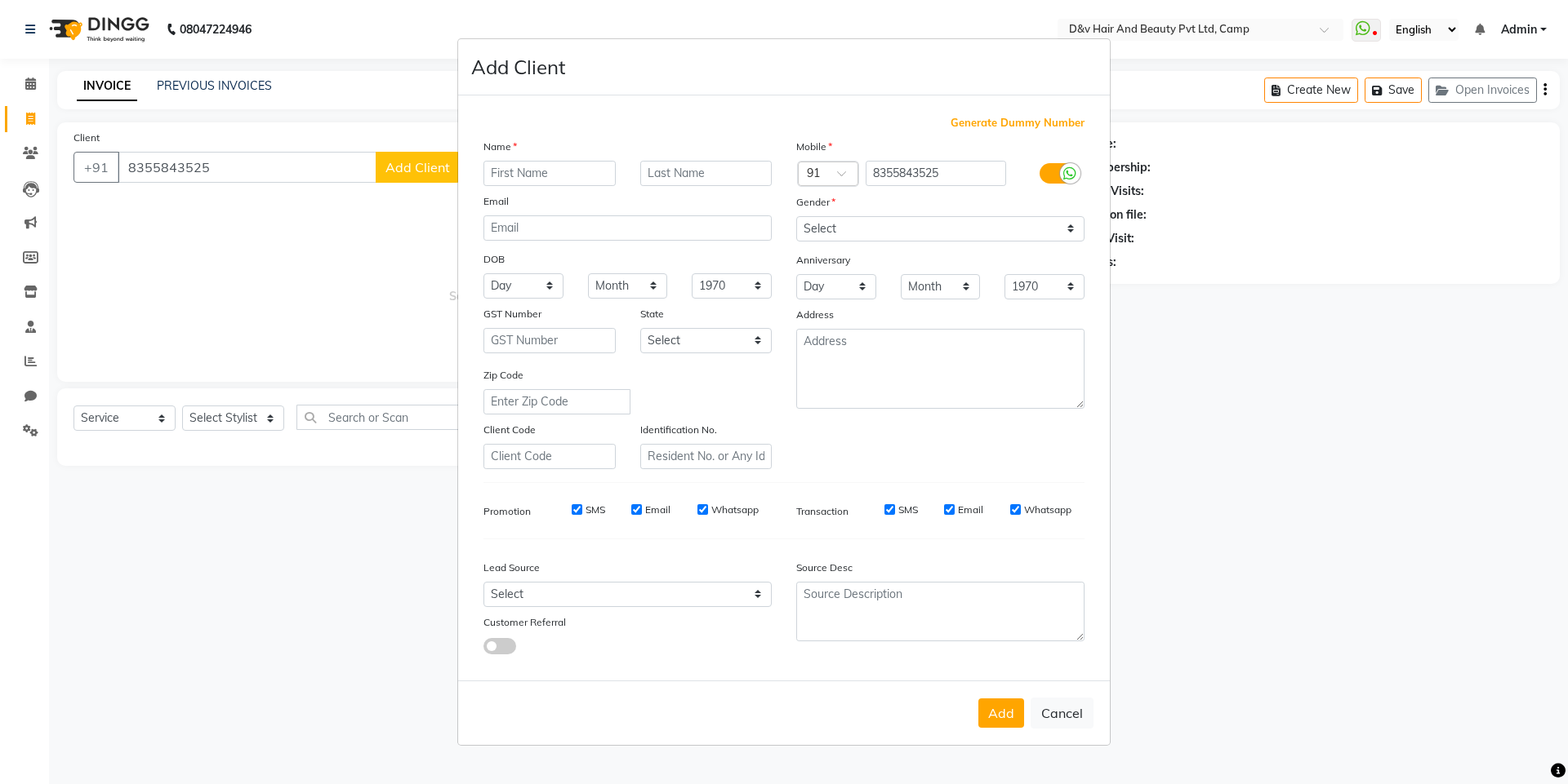
click at [567, 166] on input "text" at bounding box center [549, 173] width 132 height 25
type input "TEREEM"
click at [972, 237] on select "Select [DEMOGRAPHIC_DATA] [DEMOGRAPHIC_DATA] Other Prefer Not To Say" at bounding box center [940, 229] width 289 height 25
select select "[DEMOGRAPHIC_DATA]"
click at [796, 216] on select "Select [DEMOGRAPHIC_DATA] [DEMOGRAPHIC_DATA] Other Prefer Not To Say" at bounding box center [940, 229] width 289 height 25
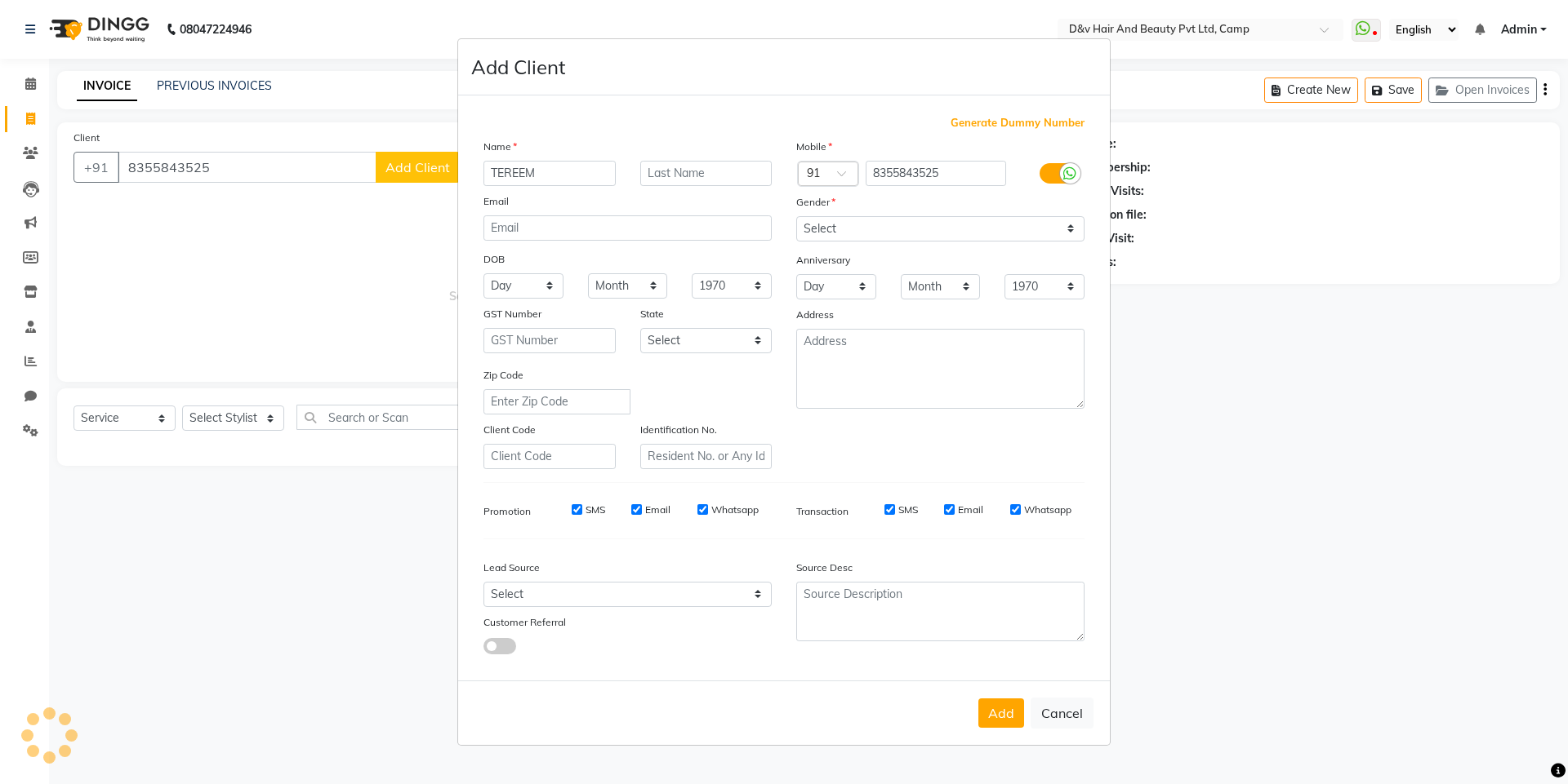
click at [1014, 733] on div "Add Cancel" at bounding box center [784, 713] width 651 height 64
click at [1010, 726] on button "Add" at bounding box center [1001, 713] width 46 height 29
select select
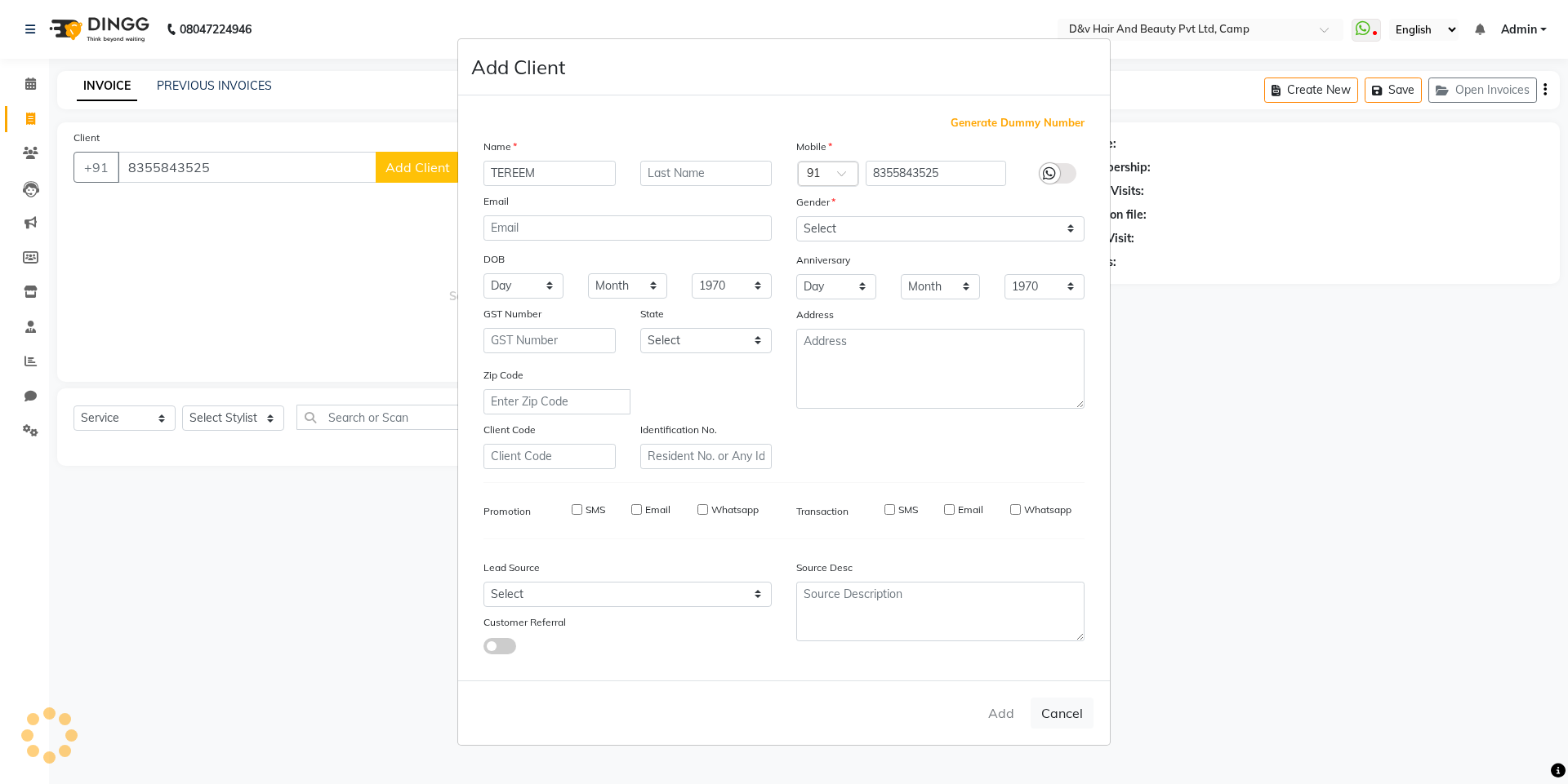
select select
checkbox input "false"
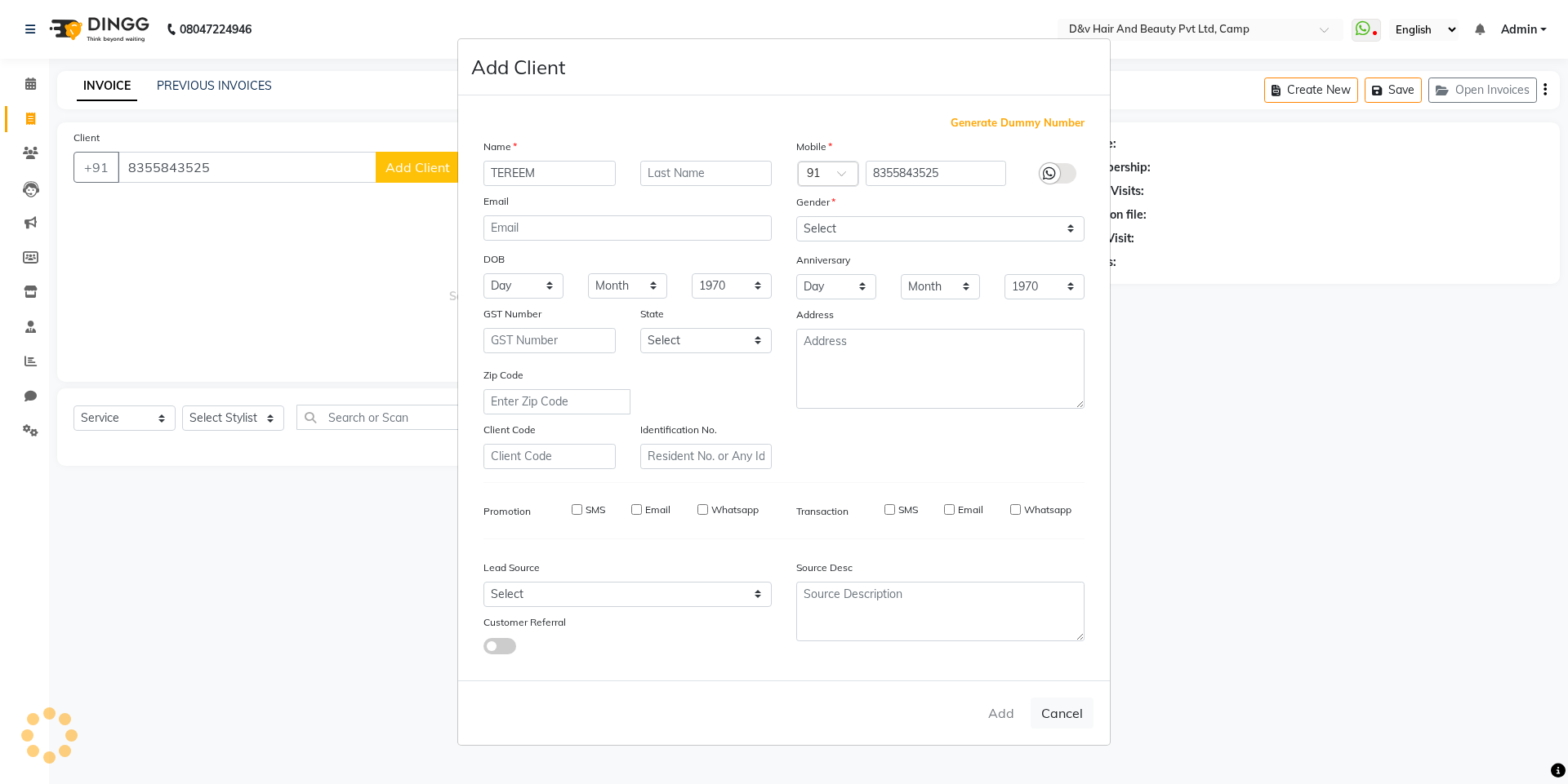
checkbox input "false"
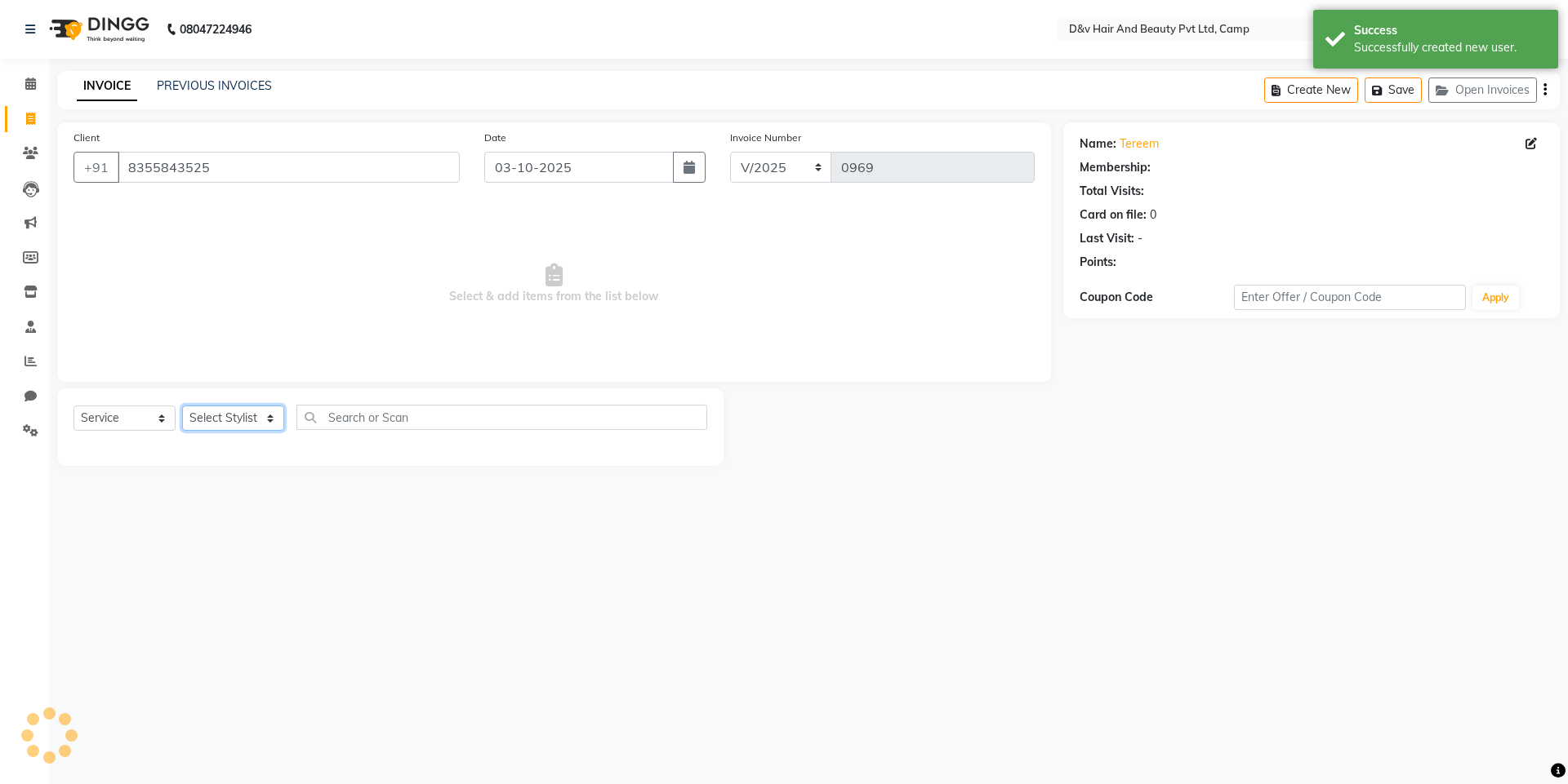
click at [264, 415] on select "Select Stylist [PERSON_NAME] Ganesh [PERSON_NAME] [PERSON_NAME] [PERSON_NAME] P…" at bounding box center [233, 418] width 102 height 25
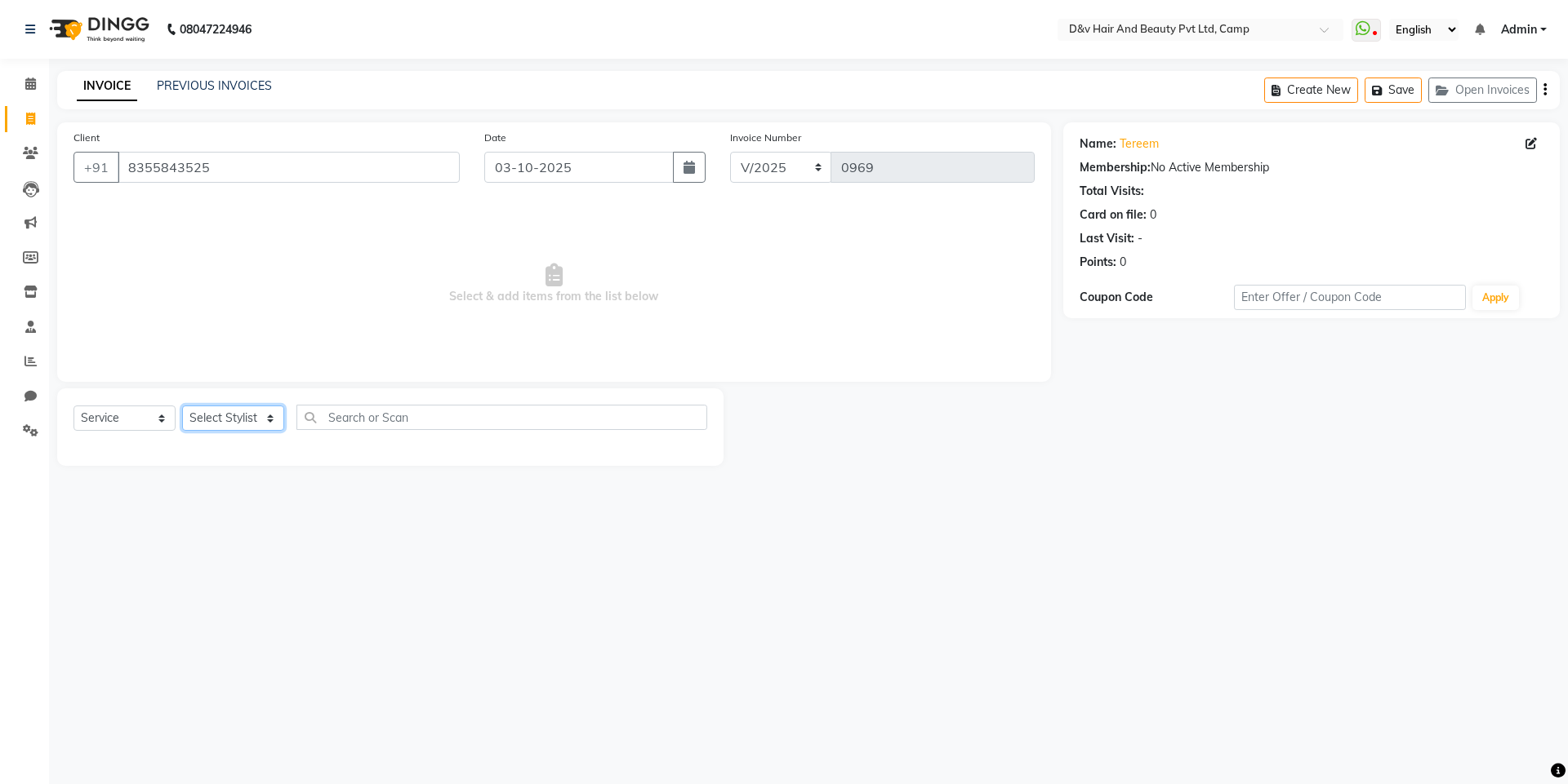
select select "79011"
click at [182, 405] on select "Select Stylist [PERSON_NAME] Ganesh [PERSON_NAME] [PERSON_NAME] [PERSON_NAME] P…" at bounding box center [233, 418] width 102 height 25
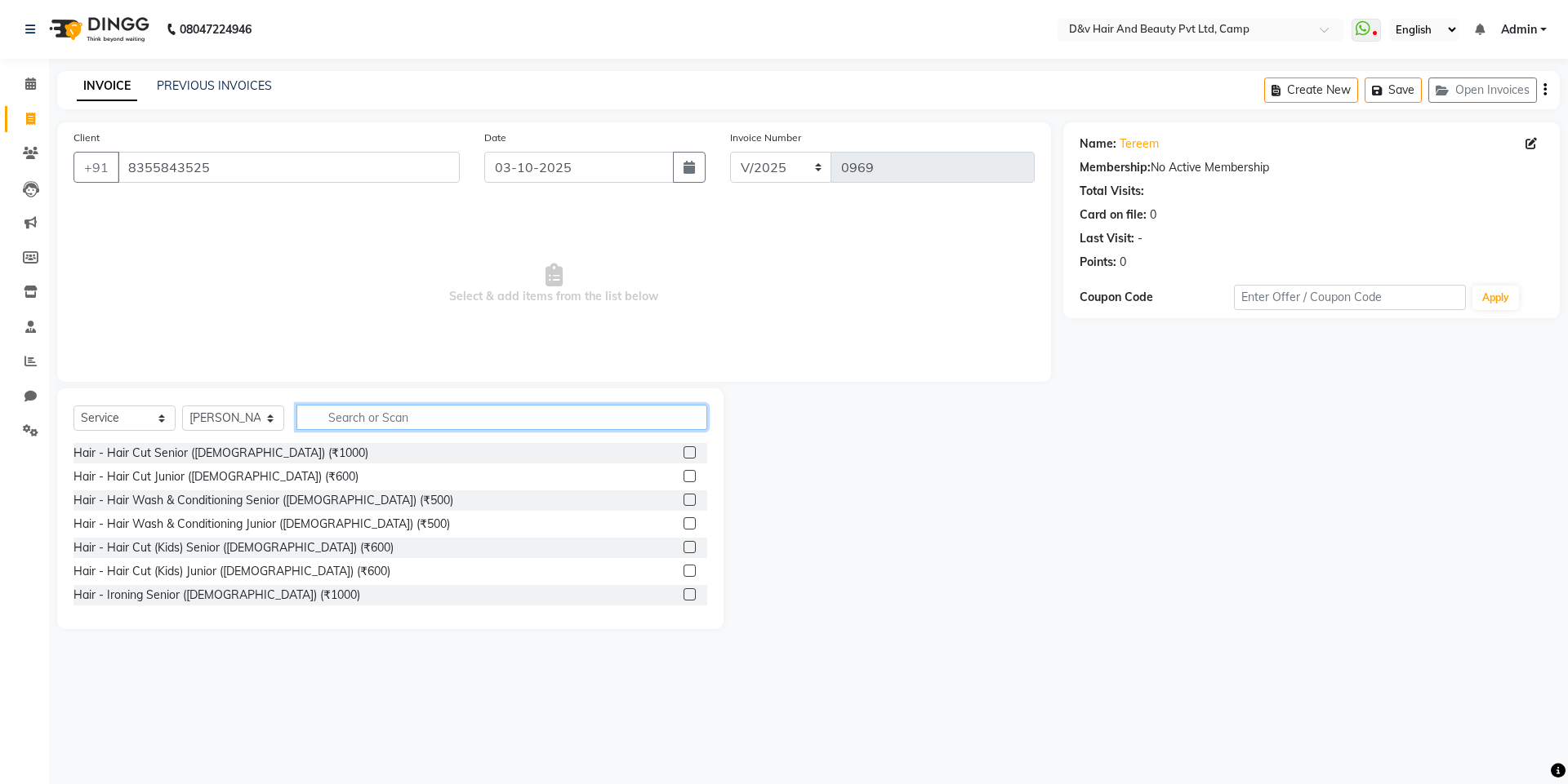
click at [410, 422] on input "text" at bounding box center [502, 417] width 411 height 25
type input "MANI"
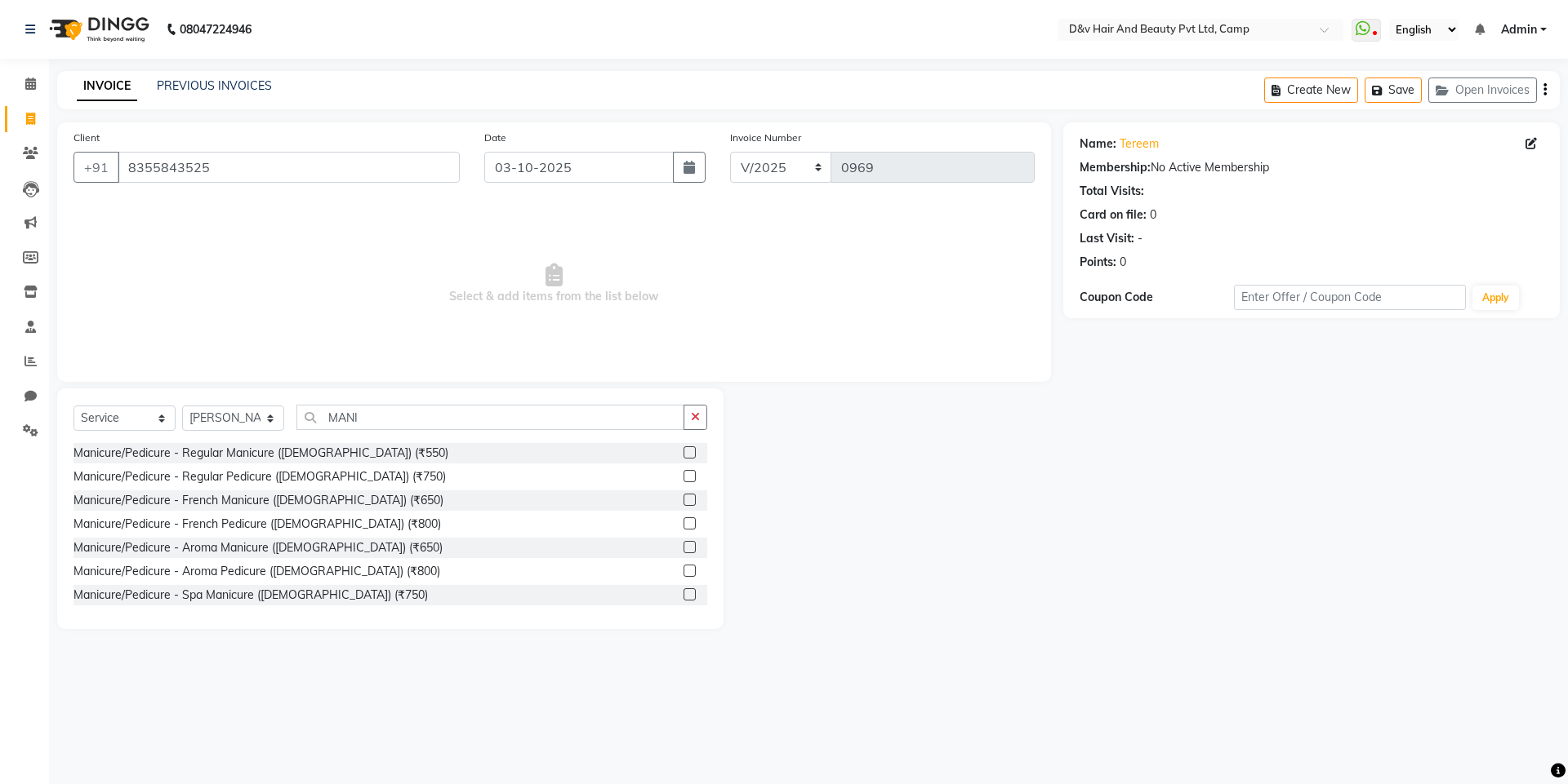
click at [683, 502] on label at bounding box center [690, 500] width 13 height 13
click at [683, 502] on input "checkbox" at bounding box center [689, 501] width 11 height 11
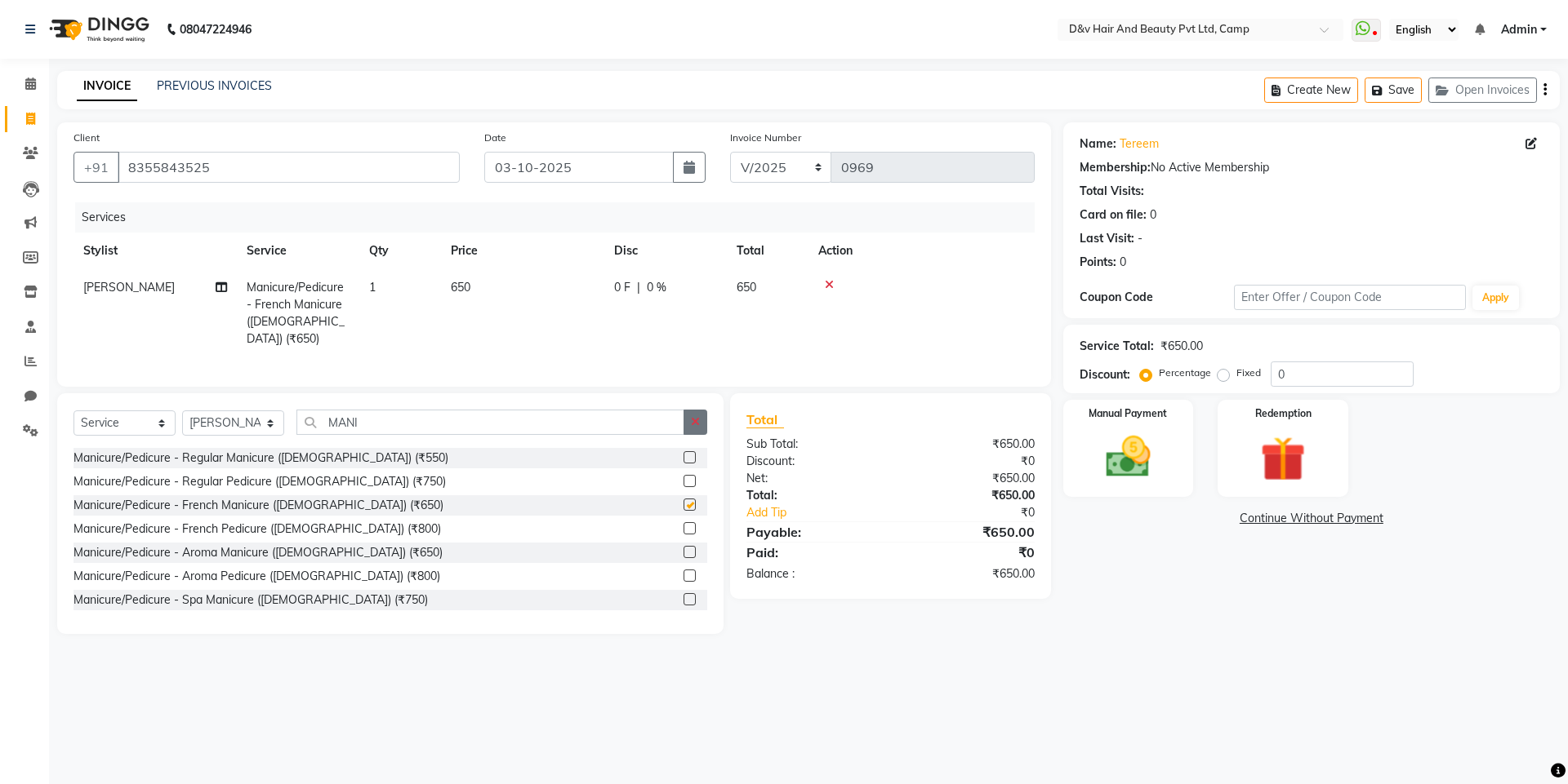
checkbox input "false"
click at [700, 419] on icon "button" at bounding box center [695, 421] width 9 height 12
click at [274, 413] on select "Select Stylist [PERSON_NAME] Ganesh [PERSON_NAME] [PERSON_NAME] [PERSON_NAME] P…" at bounding box center [233, 423] width 102 height 25
select select "88246"
click at [182, 411] on select "Select Stylist [PERSON_NAME] Ganesh [PERSON_NAME] [PERSON_NAME] [PERSON_NAME] P…" at bounding box center [233, 423] width 102 height 25
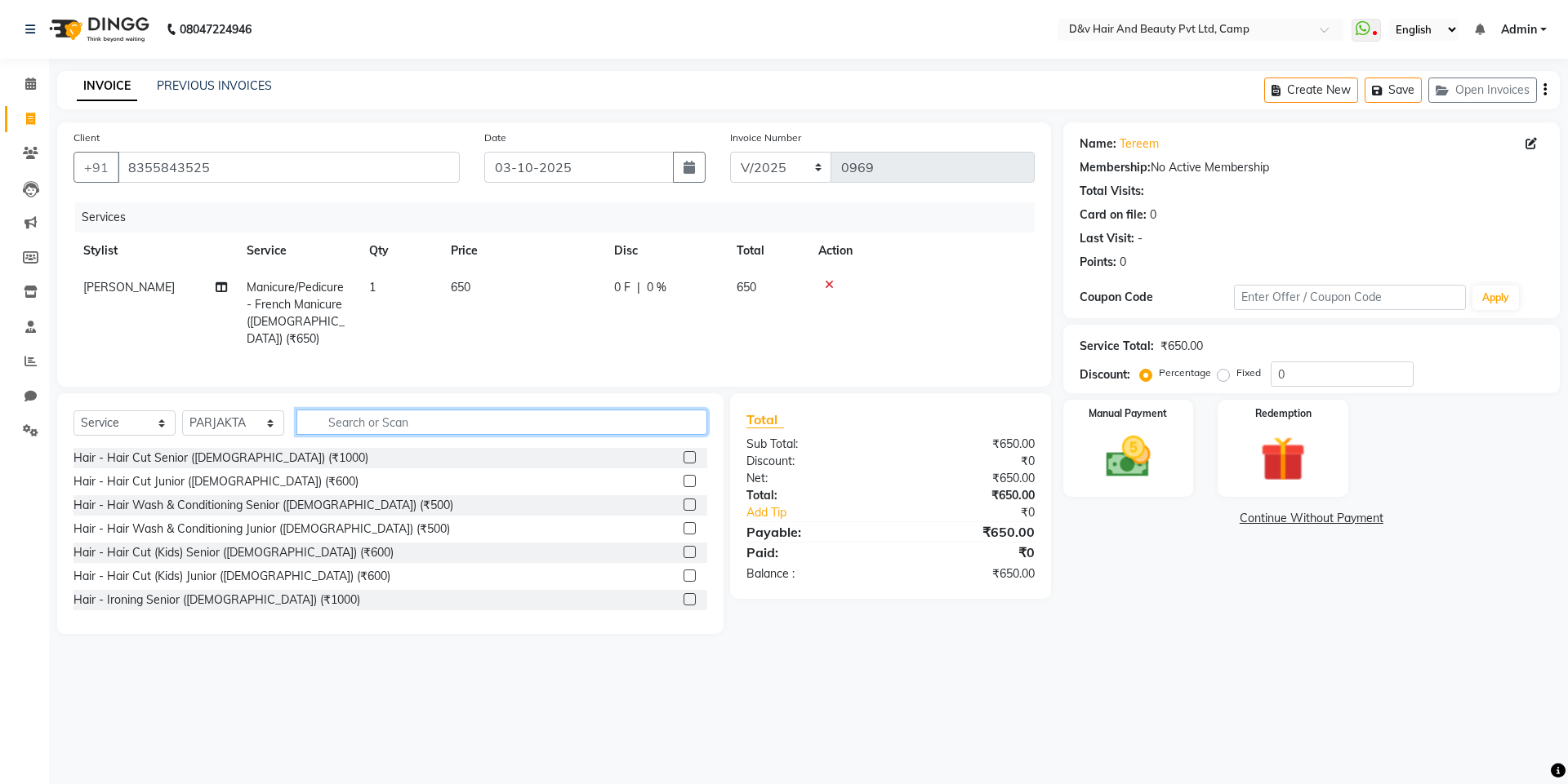
click at [507, 419] on input "text" at bounding box center [502, 422] width 411 height 25
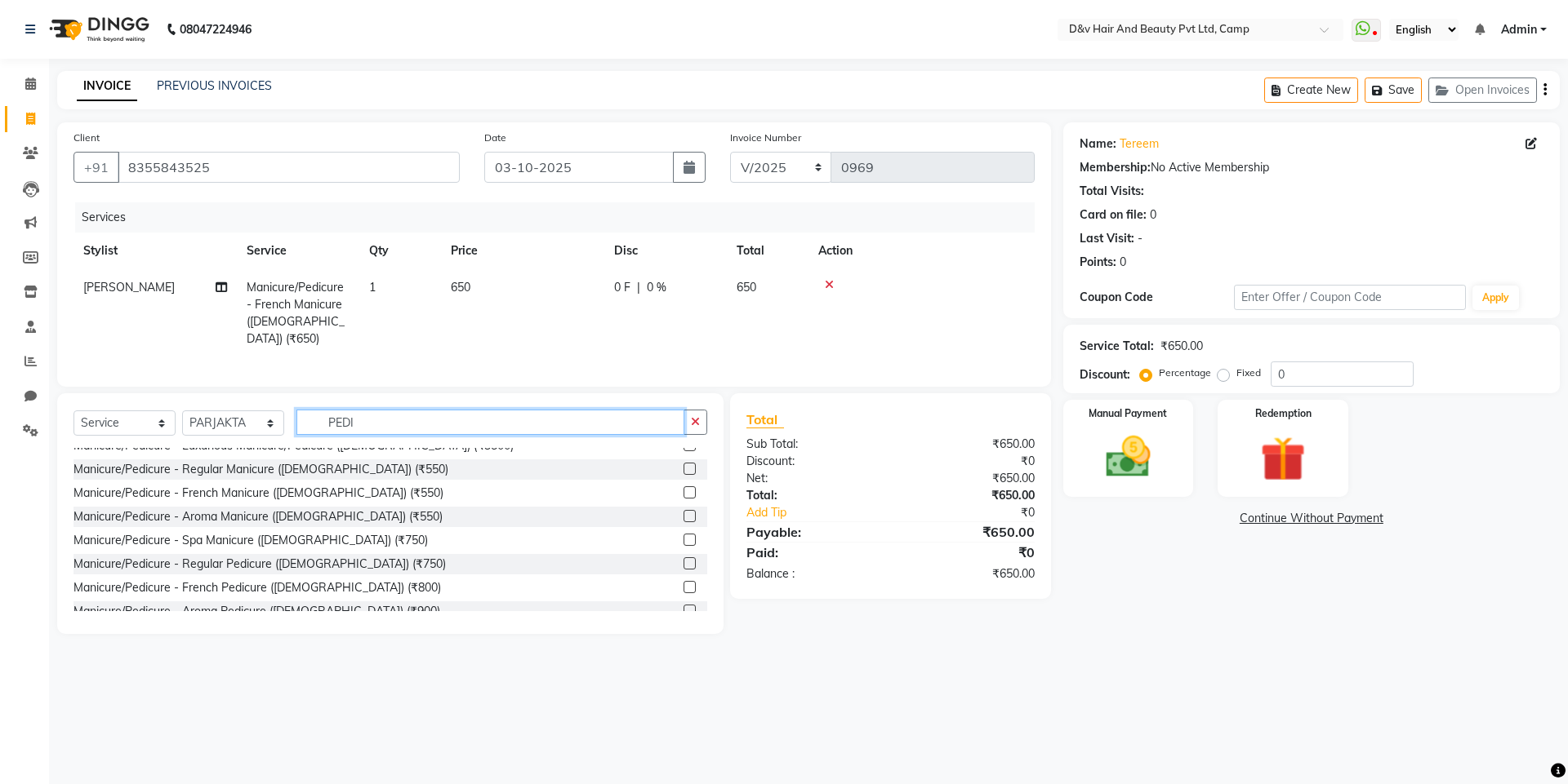
scroll to position [245, 0]
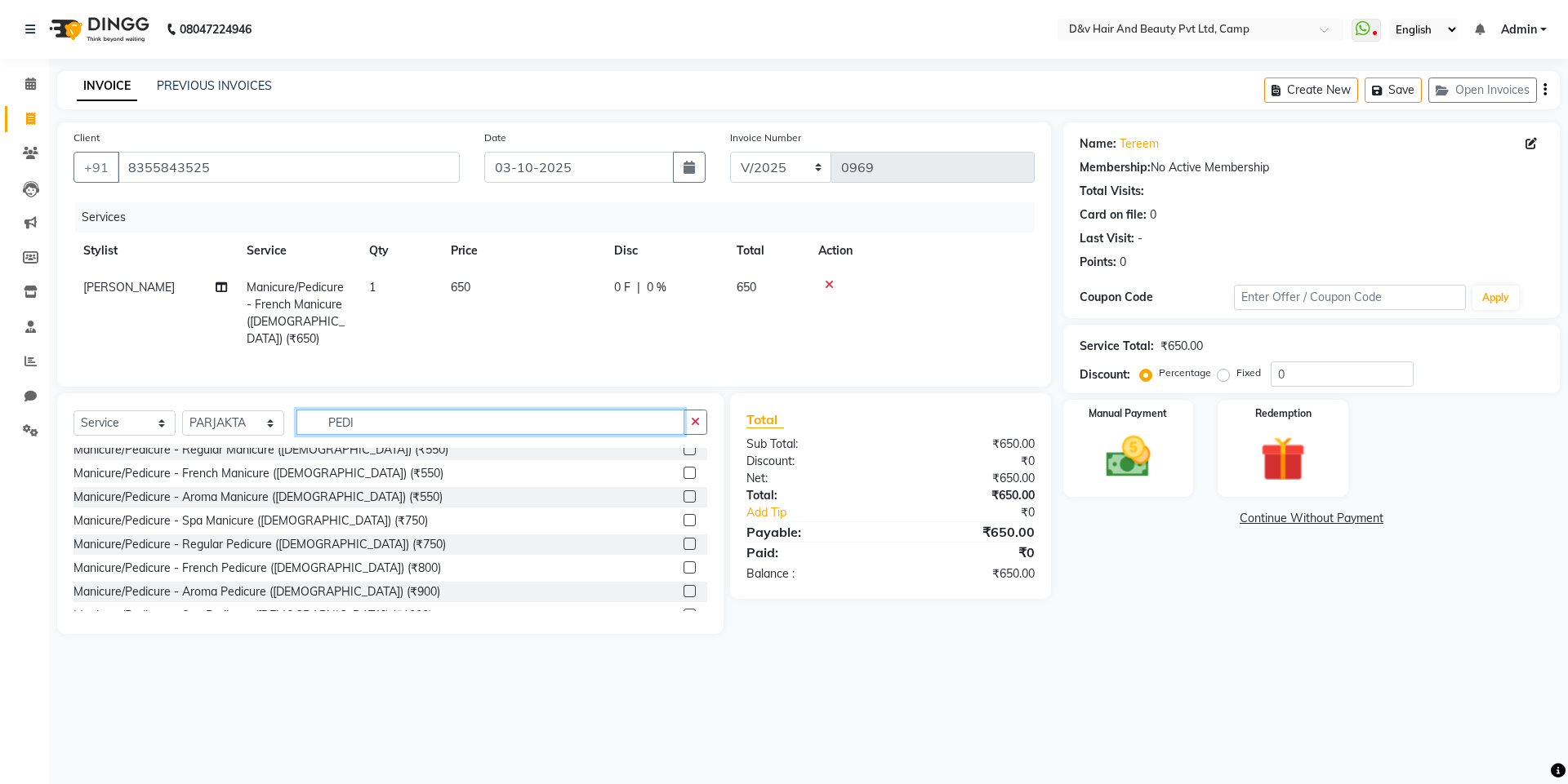
type input "PEDI"
drag, startPoint x: 682, startPoint y: 502, endPoint x: 676, endPoint y: 567, distance: 65.3
click at [683, 567] on label at bounding box center [690, 568] width 13 height 13
click at [683, 567] on input "checkbox" at bounding box center [689, 569] width 11 height 11
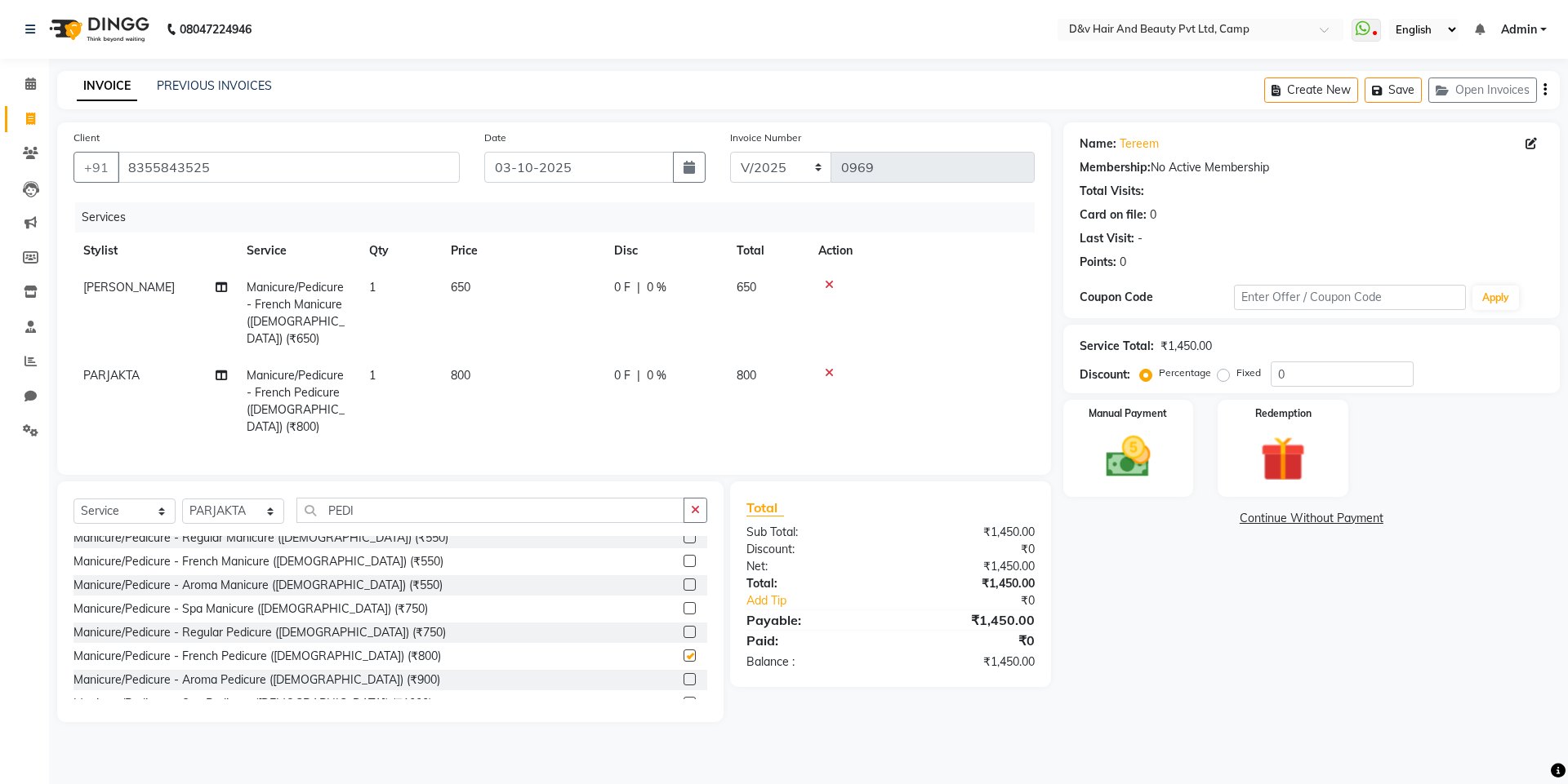
checkbox input "false"
click at [1186, 479] on div "Manual Payment" at bounding box center [1128, 448] width 136 height 100
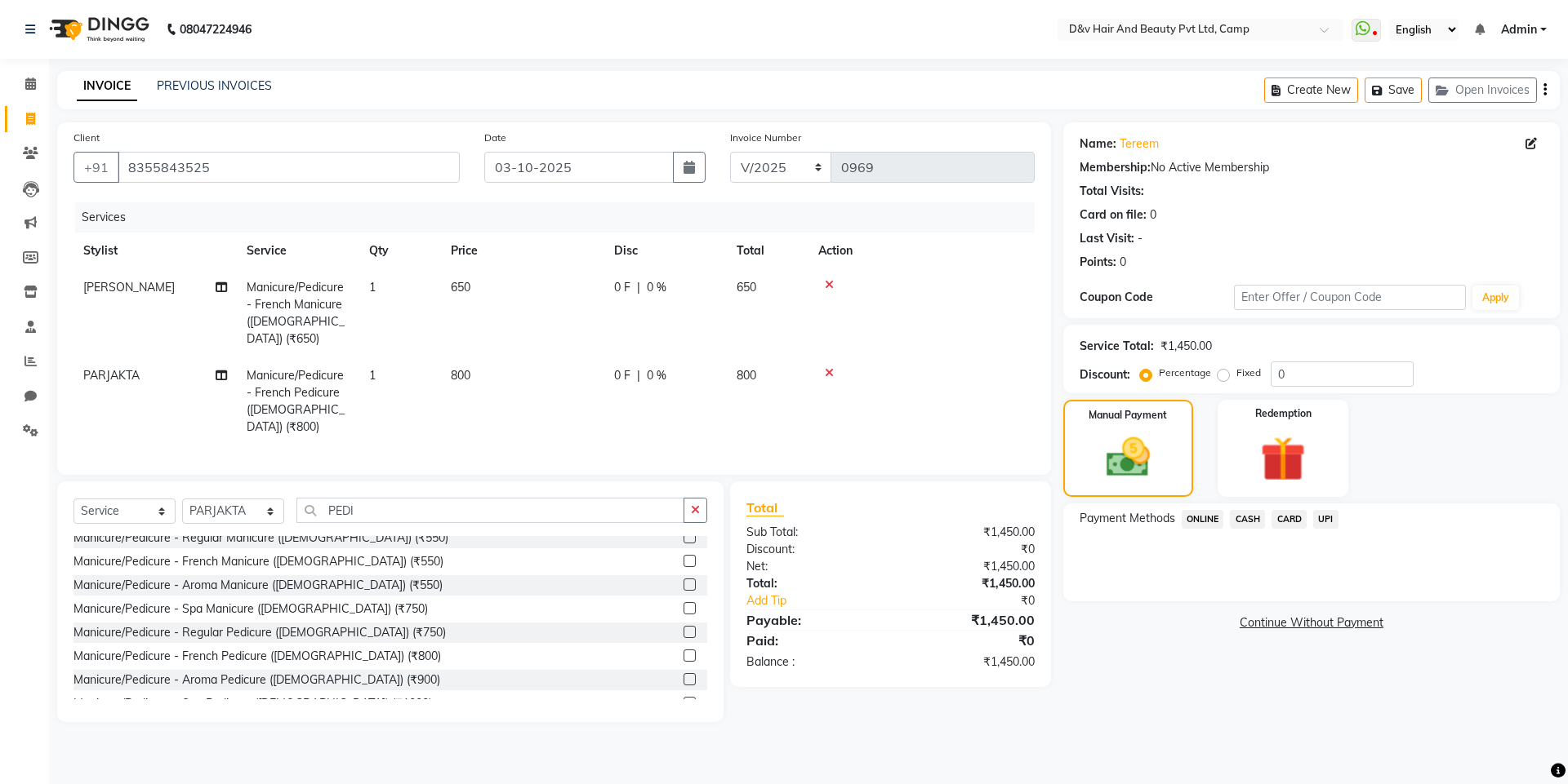
click at [1206, 516] on span "ONLINE" at bounding box center [1203, 519] width 43 height 19
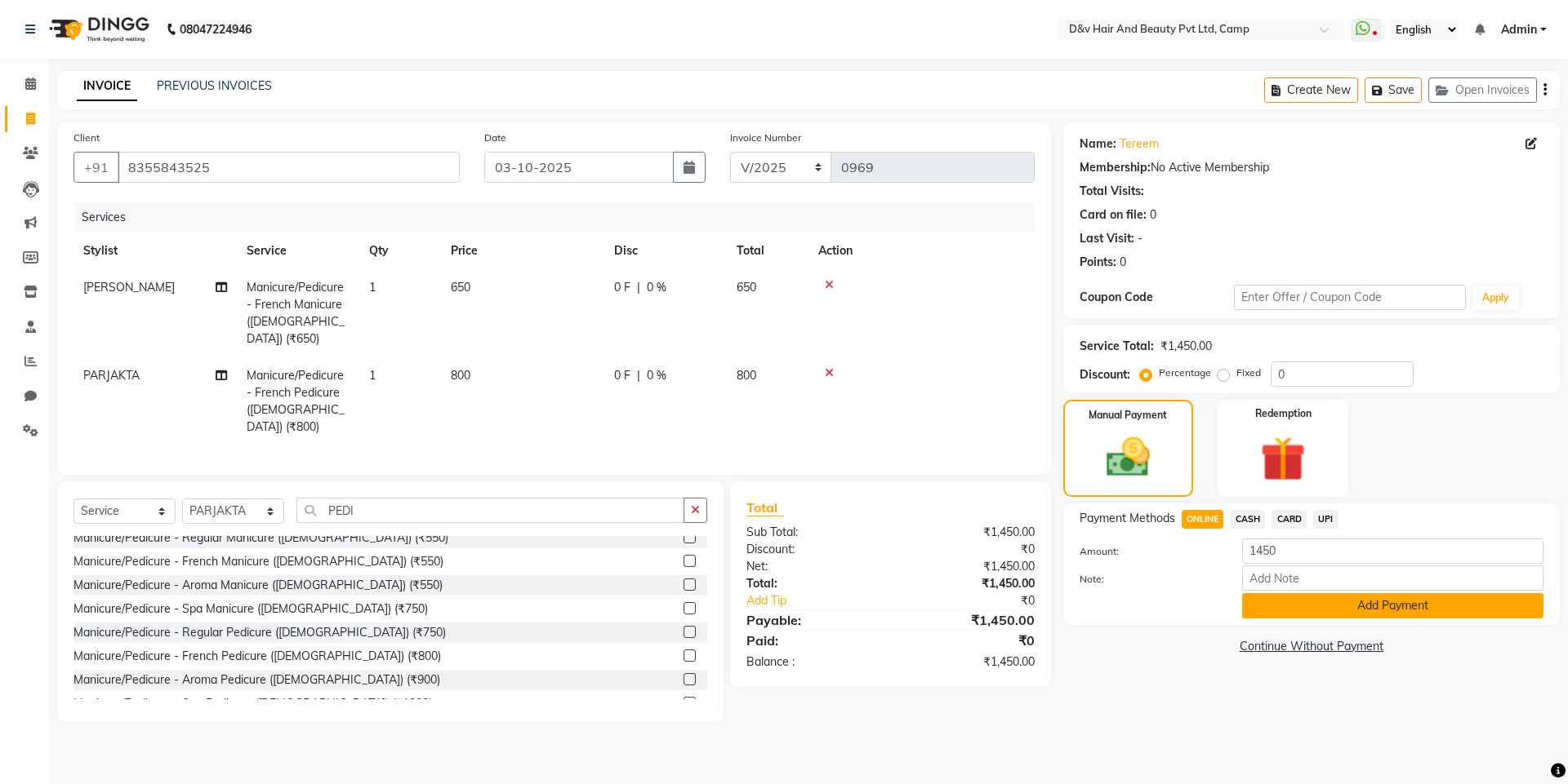
click at [1279, 607] on button "Add Payment" at bounding box center [1392, 605] width 301 height 25
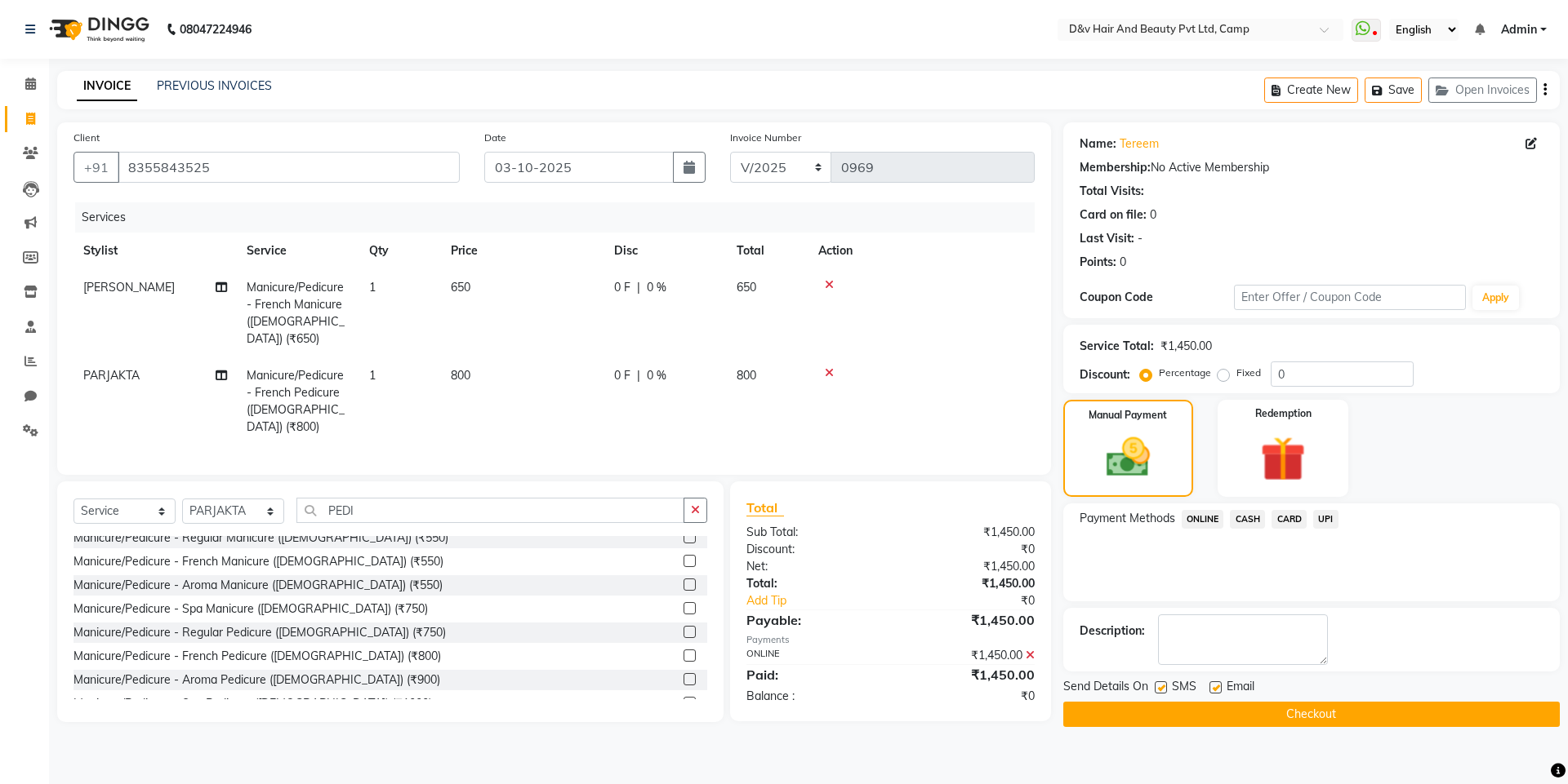
click at [1286, 712] on button "Checkout" at bounding box center [1312, 714] width 497 height 25
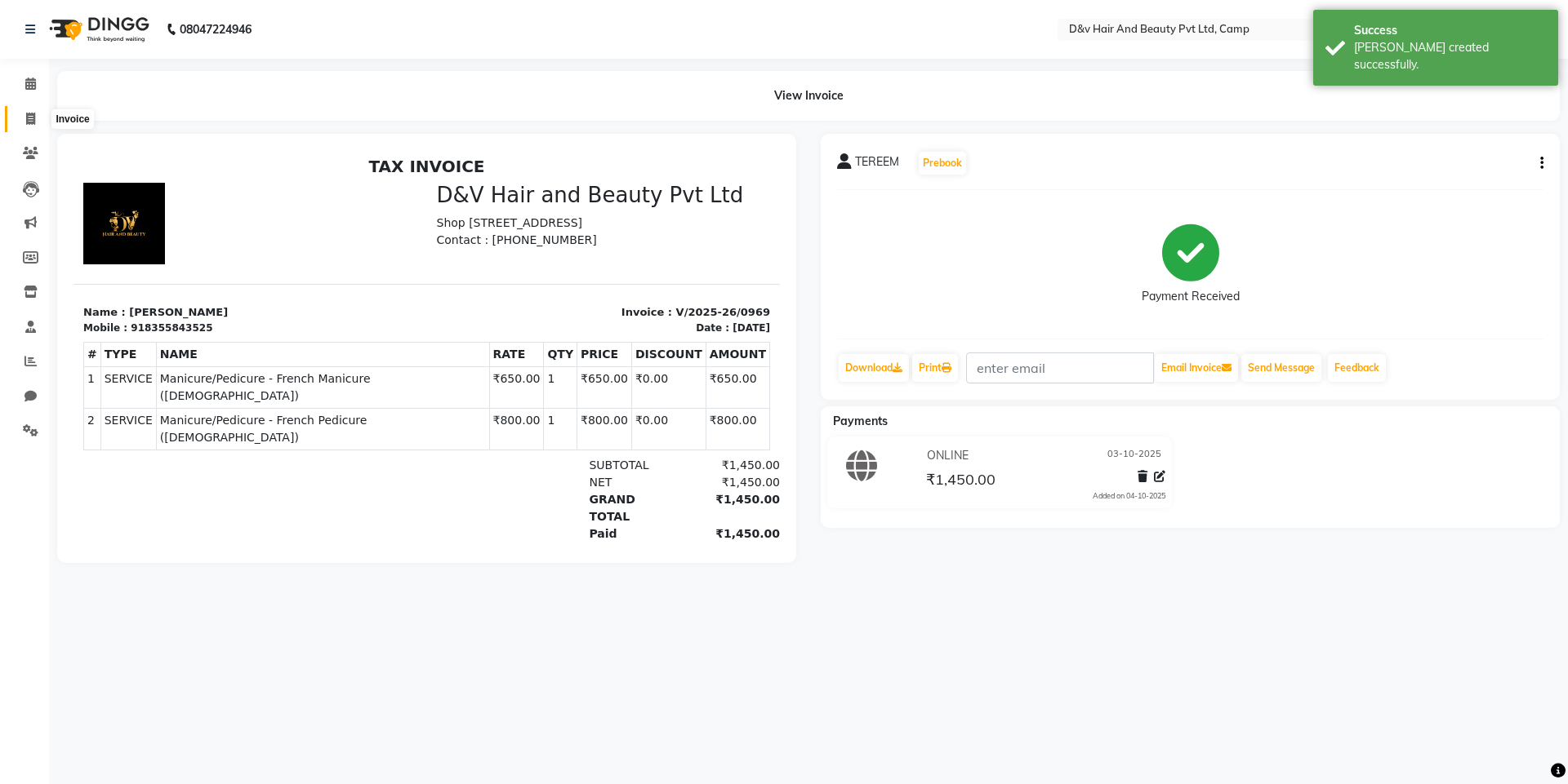
click at [32, 125] on span at bounding box center [30, 119] width 29 height 19
select select "service"
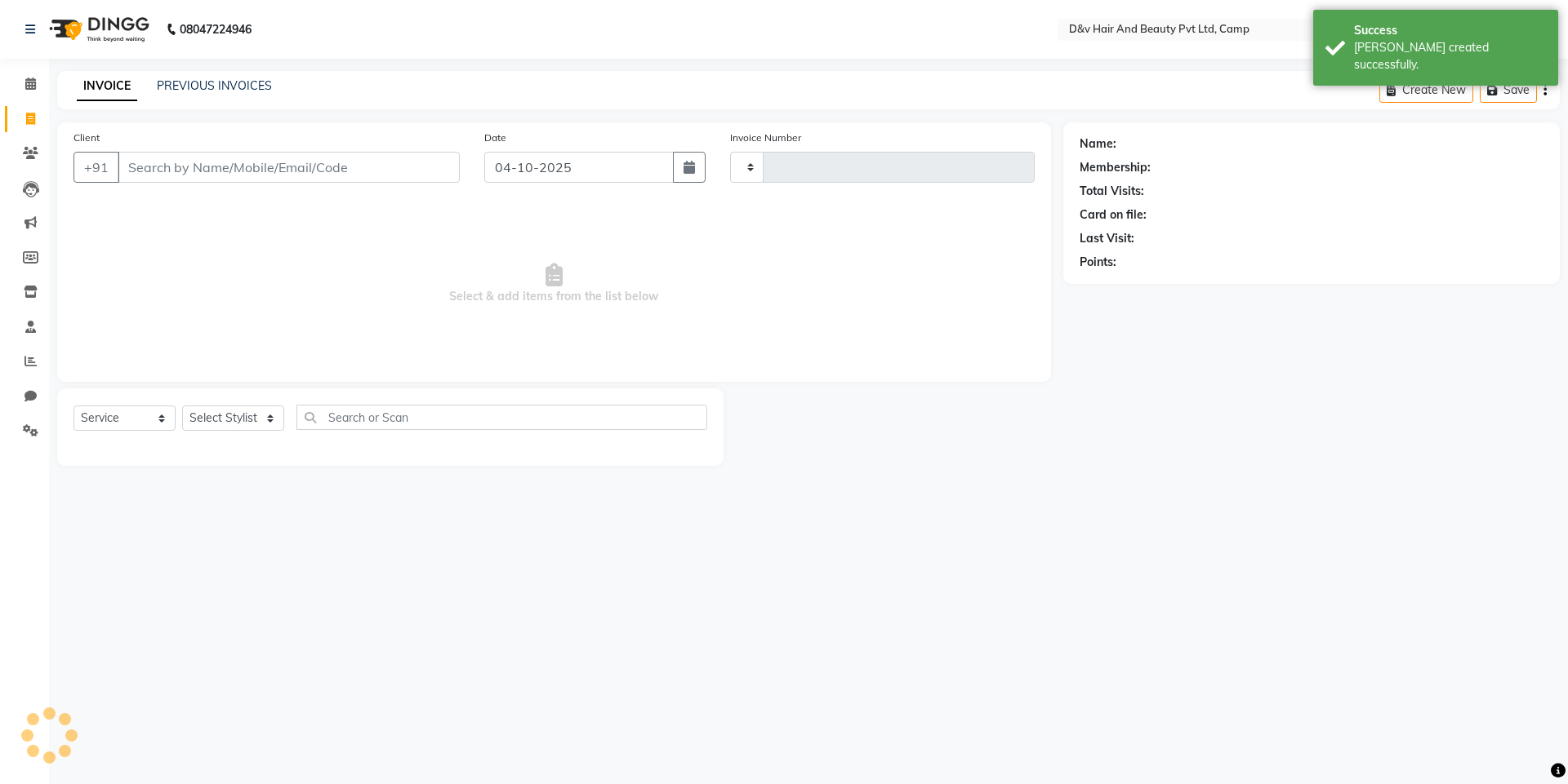
type input "0970"
select select "8107"
click at [631, 179] on input "04-10-2025" at bounding box center [579, 167] width 190 height 31
select select "10"
select select "2025"
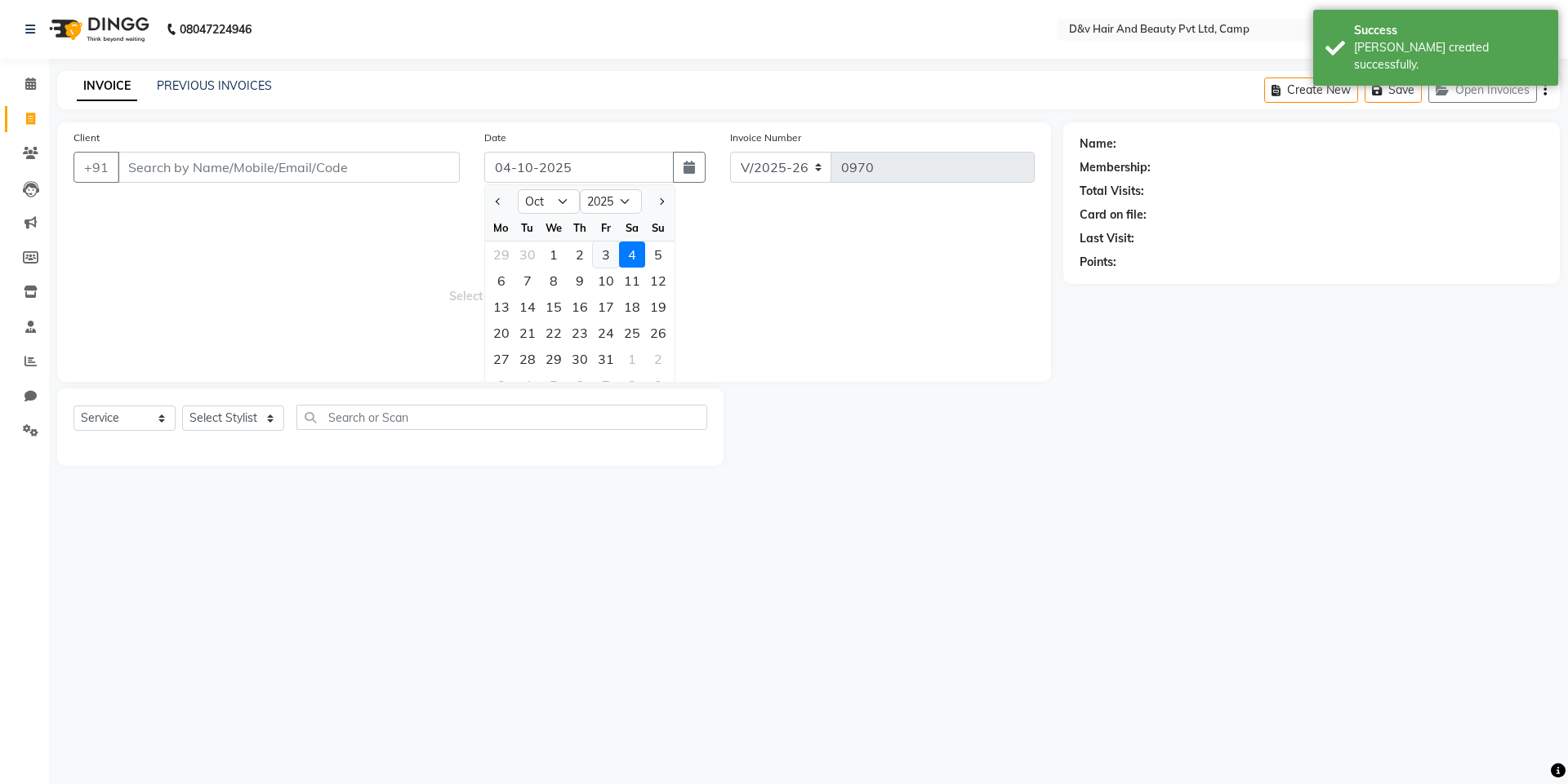
click at [600, 249] on div "3" at bounding box center [606, 254] width 26 height 26
type input "03-10-2025"
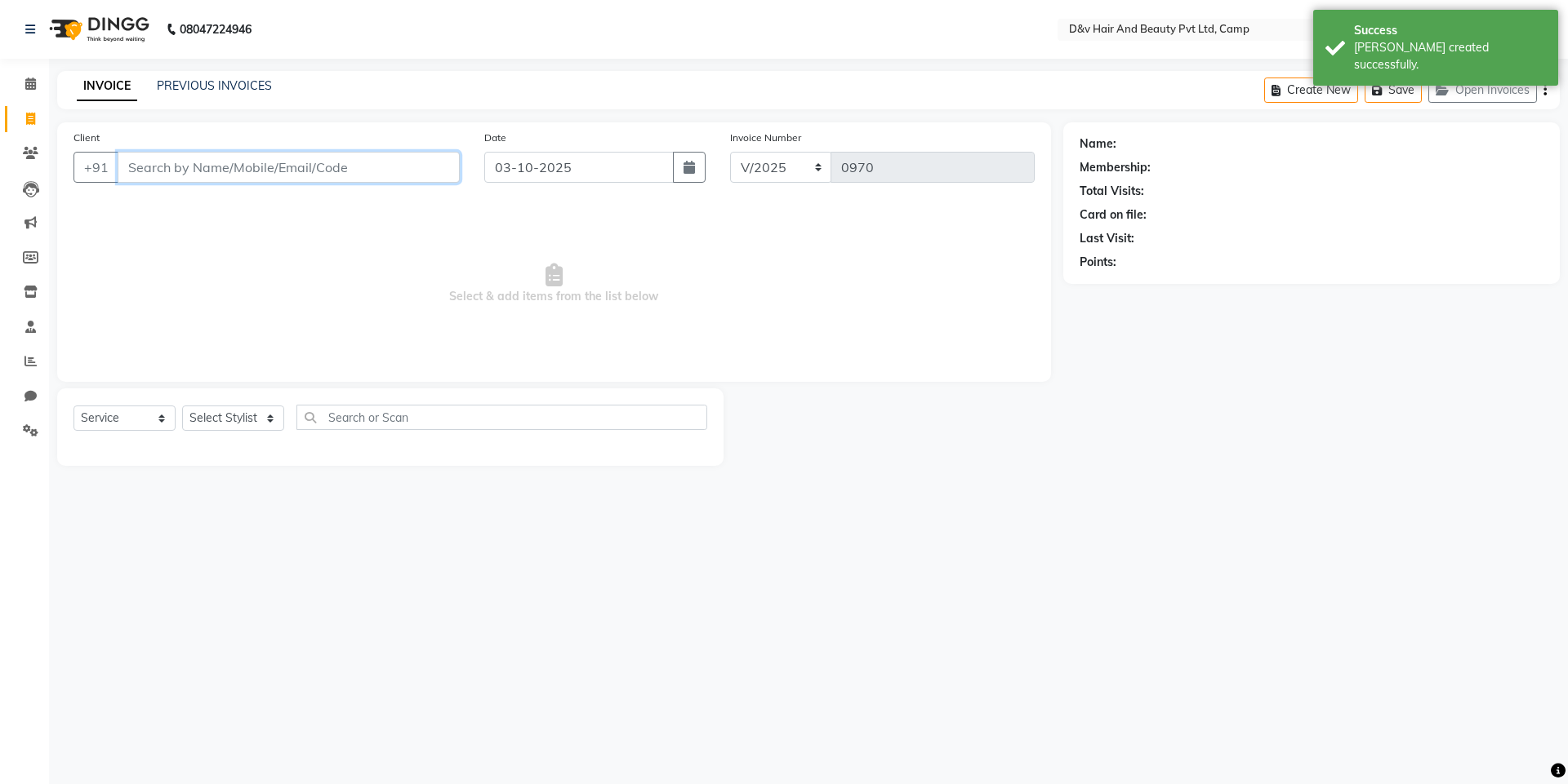
click at [382, 171] on input "Client" at bounding box center [289, 167] width 342 height 31
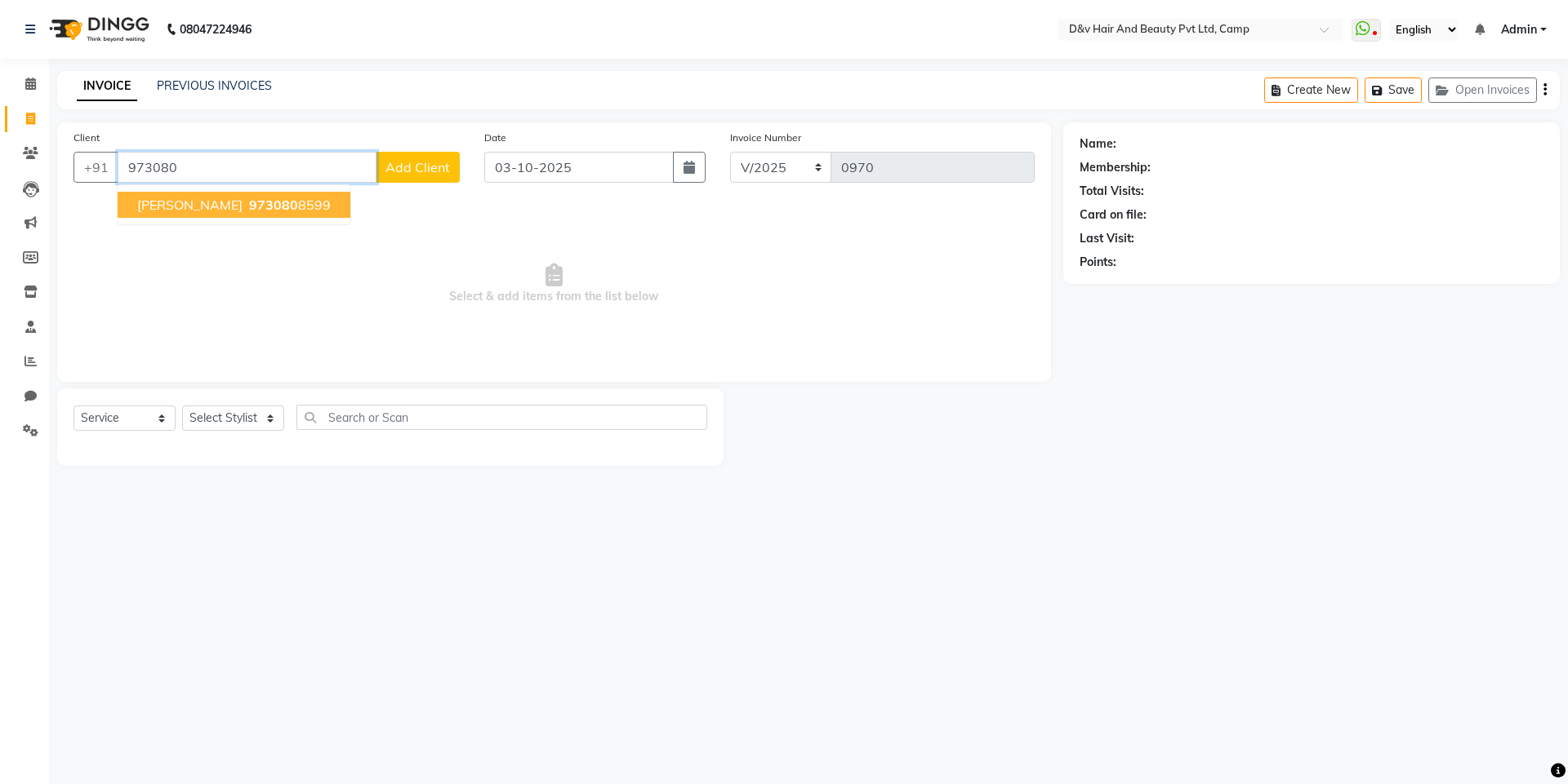
click at [264, 208] on button "[PERSON_NAME] 973080 8599" at bounding box center [234, 204] width 232 height 26
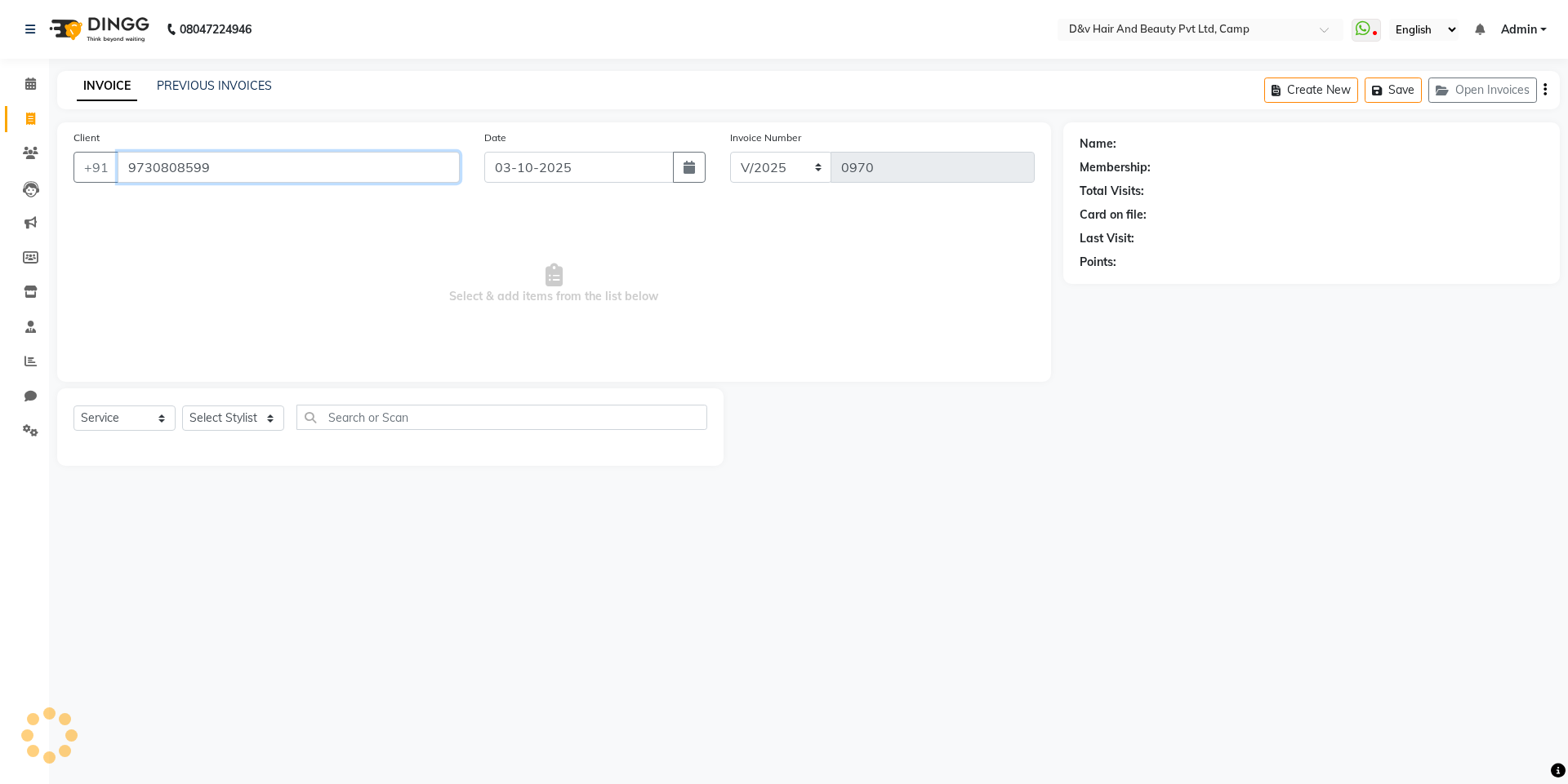
type input "9730808599"
click at [241, 401] on div "Select Service Product Membership Package Voucher Prepaid Gift Card Select Styl…" at bounding box center [390, 427] width 667 height 78
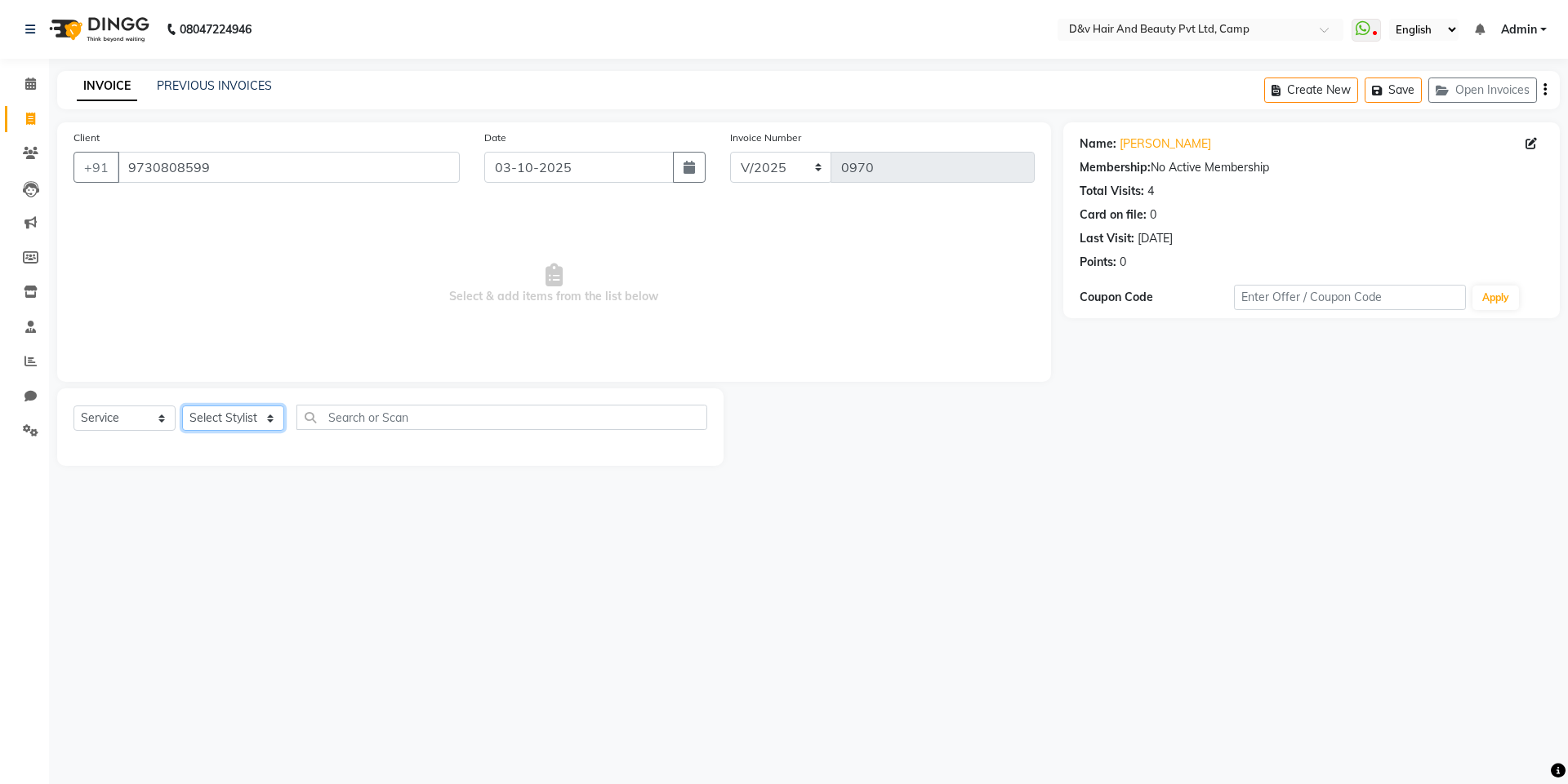
click at [256, 414] on select "Select Stylist [PERSON_NAME] Ganesh [PERSON_NAME] [PERSON_NAME] [PERSON_NAME] P…" at bounding box center [233, 418] width 102 height 25
select select "75245"
click at [182, 405] on select "Select Stylist [PERSON_NAME] Ganesh [PERSON_NAME] [PERSON_NAME] [PERSON_NAME] P…" at bounding box center [233, 418] width 102 height 25
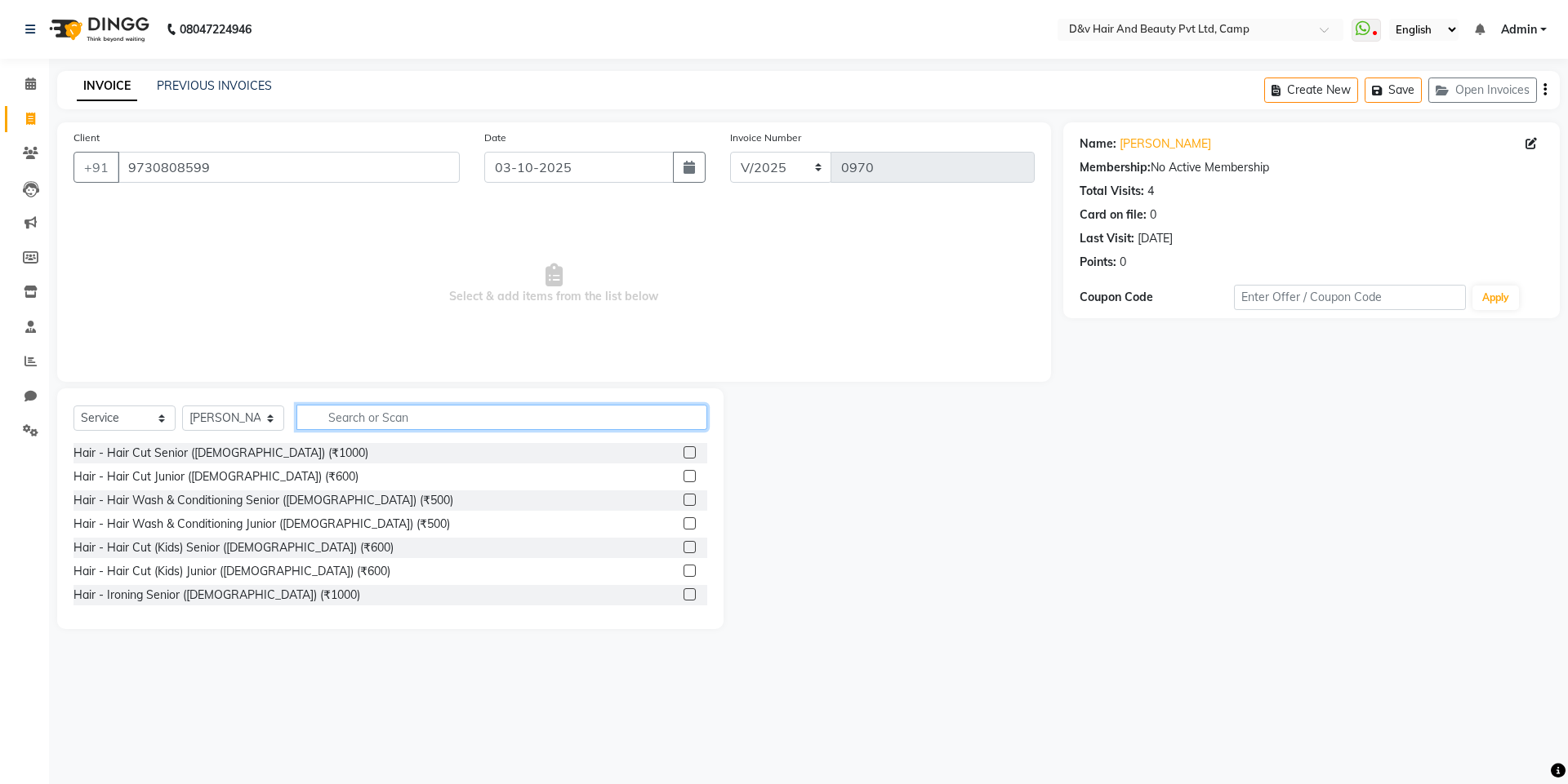
click at [426, 418] on input "text" at bounding box center [502, 417] width 411 height 25
type input "300"
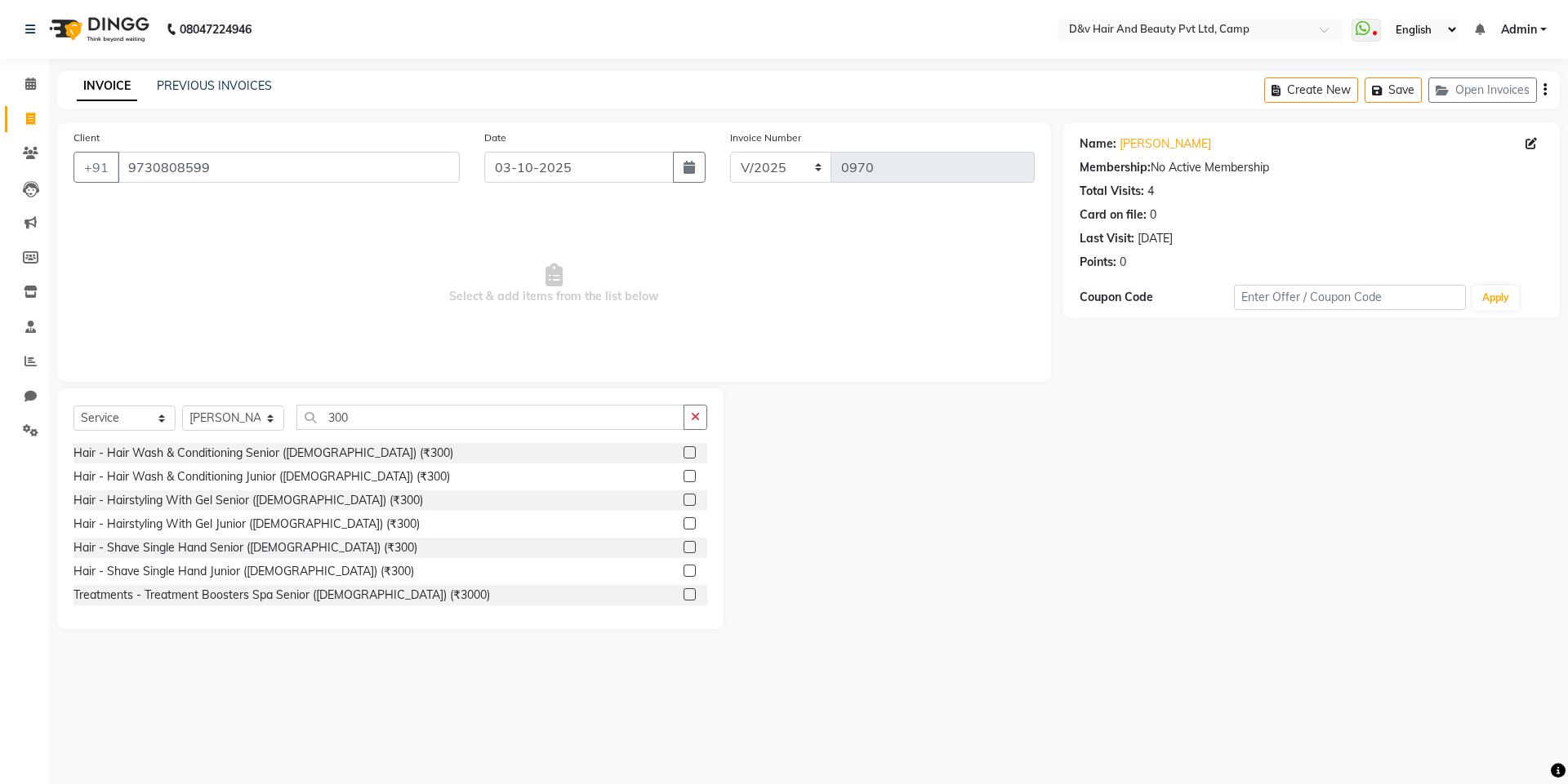
click at [670, 545] on div "Hair - Shave Single Hand Senior ([DEMOGRAPHIC_DATA]) (₹300)" at bounding box center [390, 547] width 633 height 21
click at [683, 553] on label at bounding box center [690, 547] width 13 height 13
click at [683, 553] on input "checkbox" at bounding box center [689, 548] width 11 height 11
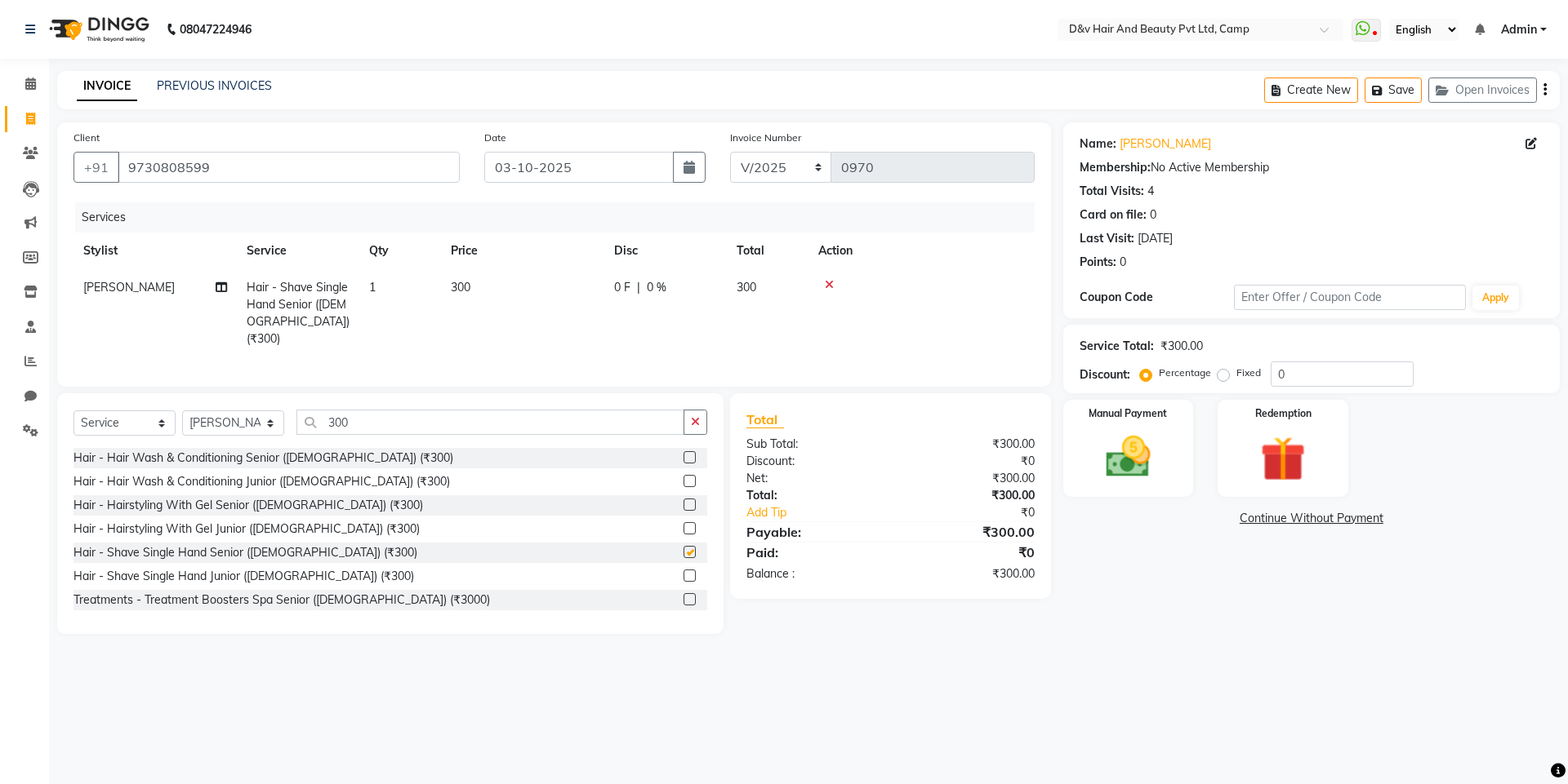
checkbox input "false"
click at [614, 285] on span "0 F" at bounding box center [622, 288] width 16 height 17
select select "75245"
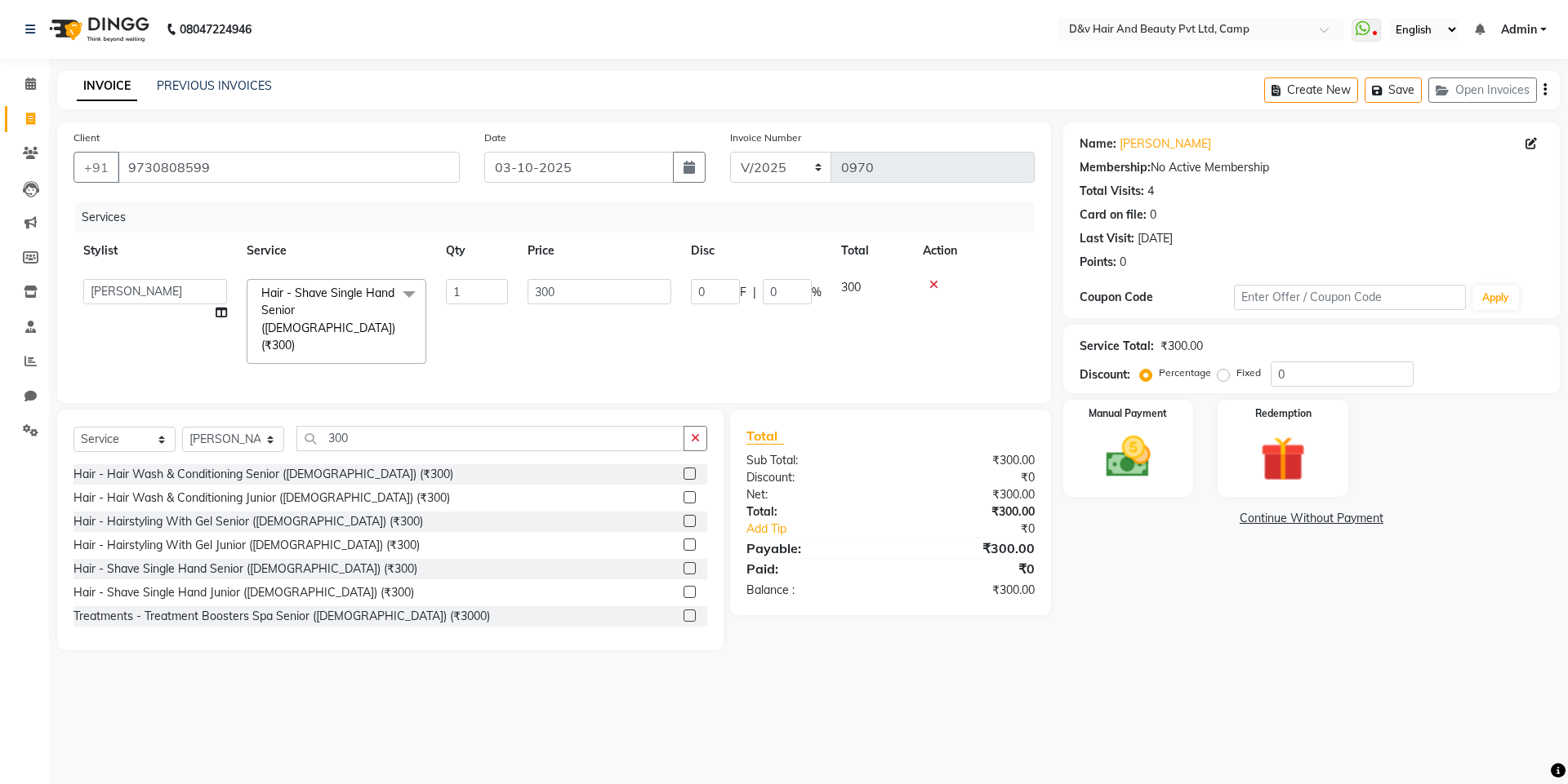
click at [713, 279] on td "0 F | 0 %" at bounding box center [756, 321] width 150 height 104
drag, startPoint x: 713, startPoint y: 279, endPoint x: 718, endPoint y: 294, distance: 15.8
click at [713, 282] on input "1" at bounding box center [715, 292] width 49 height 25
type input "100"
drag, startPoint x: 1107, startPoint y: 559, endPoint x: 1114, endPoint y: 513, distance: 46.5
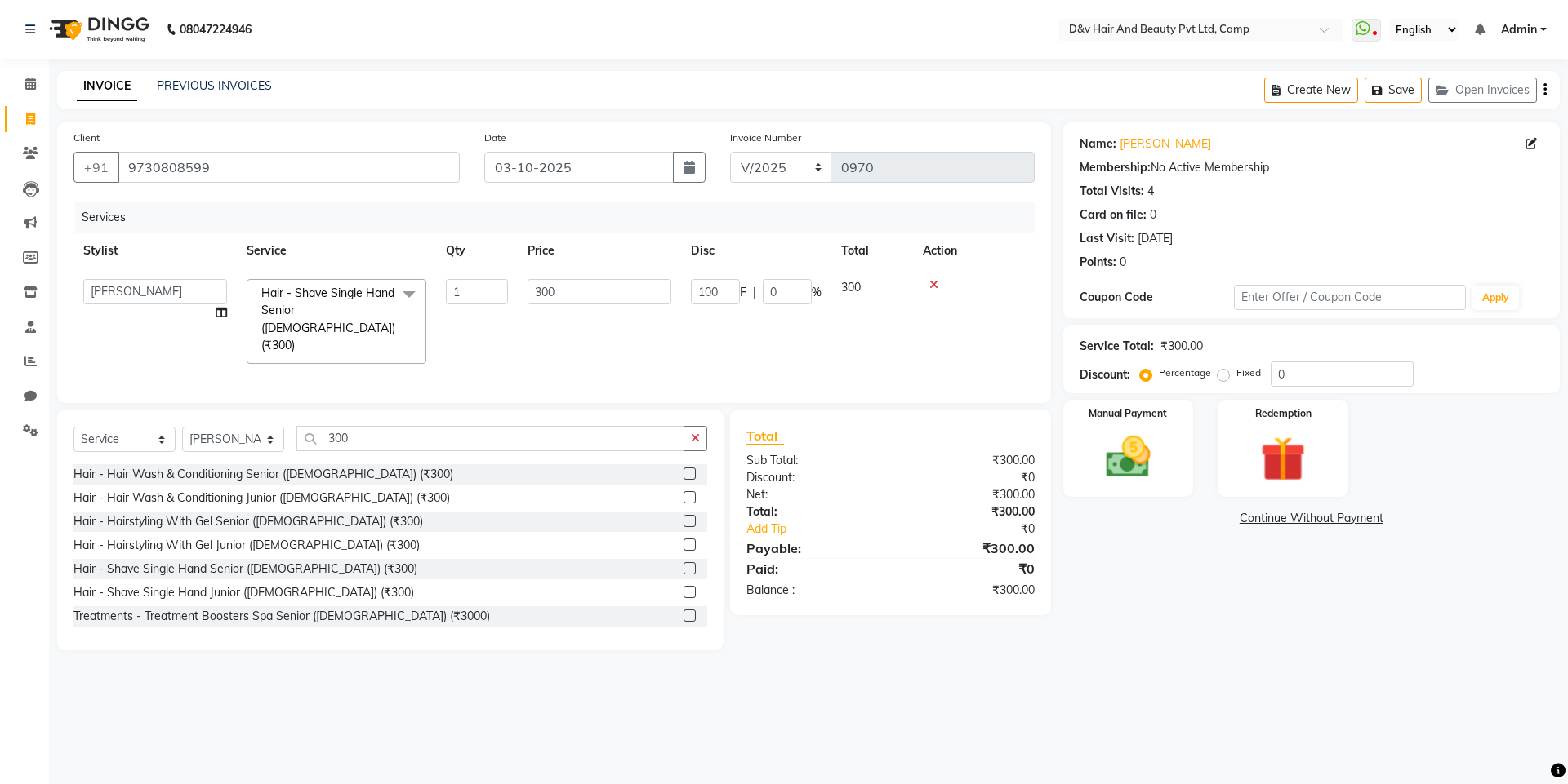
click at [1108, 554] on div "Name: [PERSON_NAME] Membership: No Active Membership Total Visits: 4 Card on fi…" at bounding box center [1317, 386] width 508 height 528
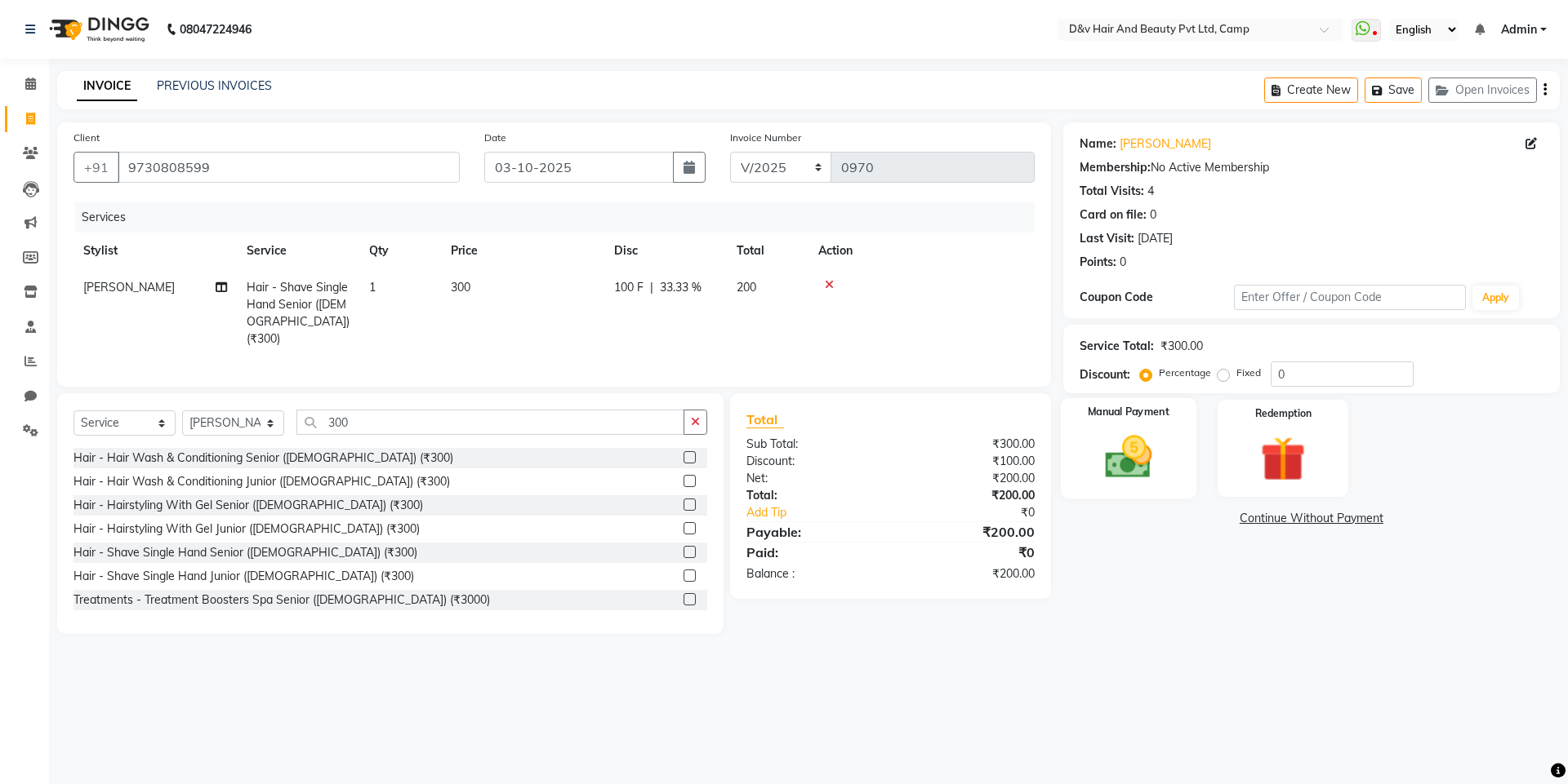
click at [1110, 455] on img at bounding box center [1128, 457] width 76 height 54
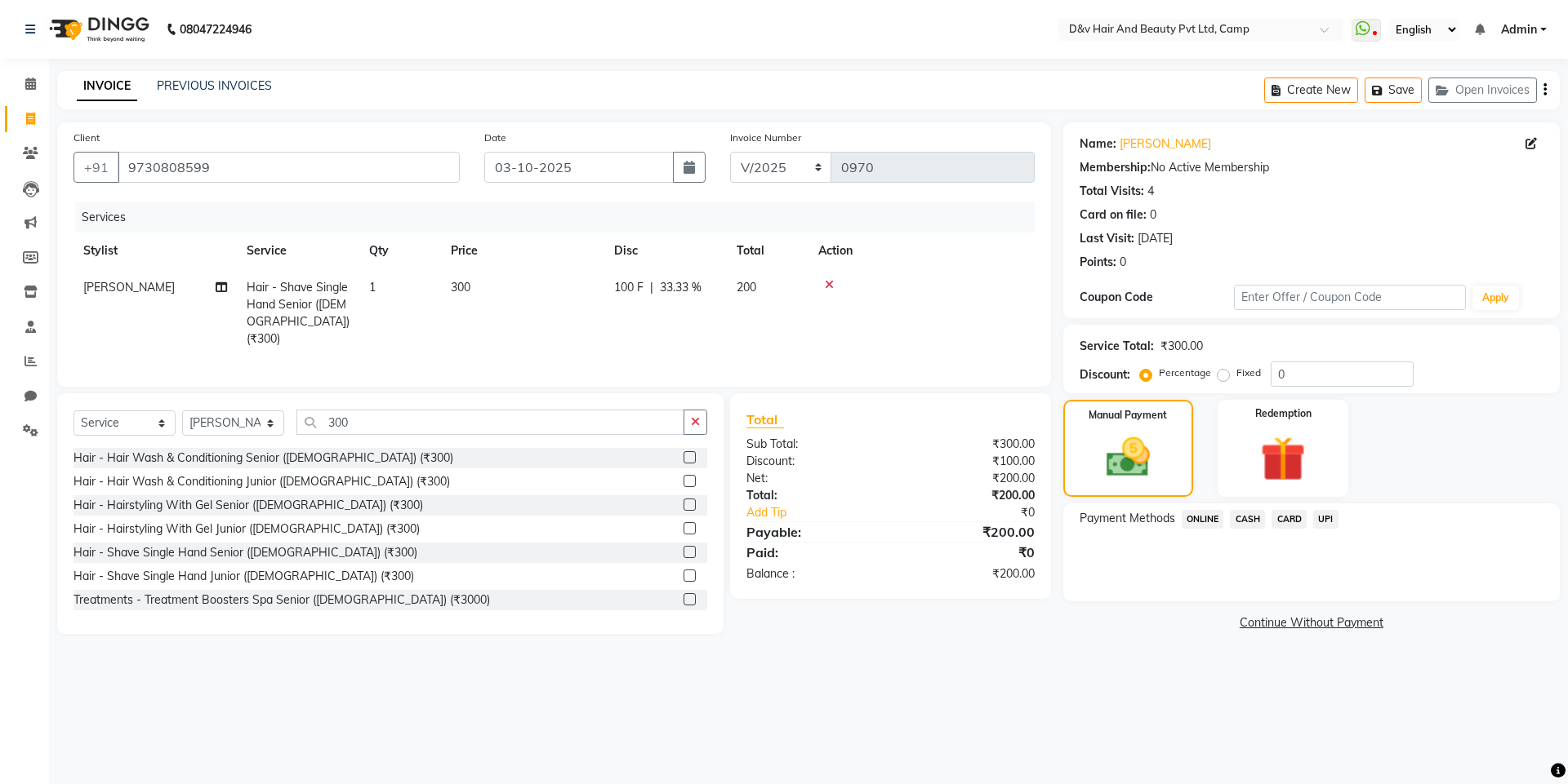
click at [1212, 522] on span "ONLINE" at bounding box center [1203, 519] width 43 height 19
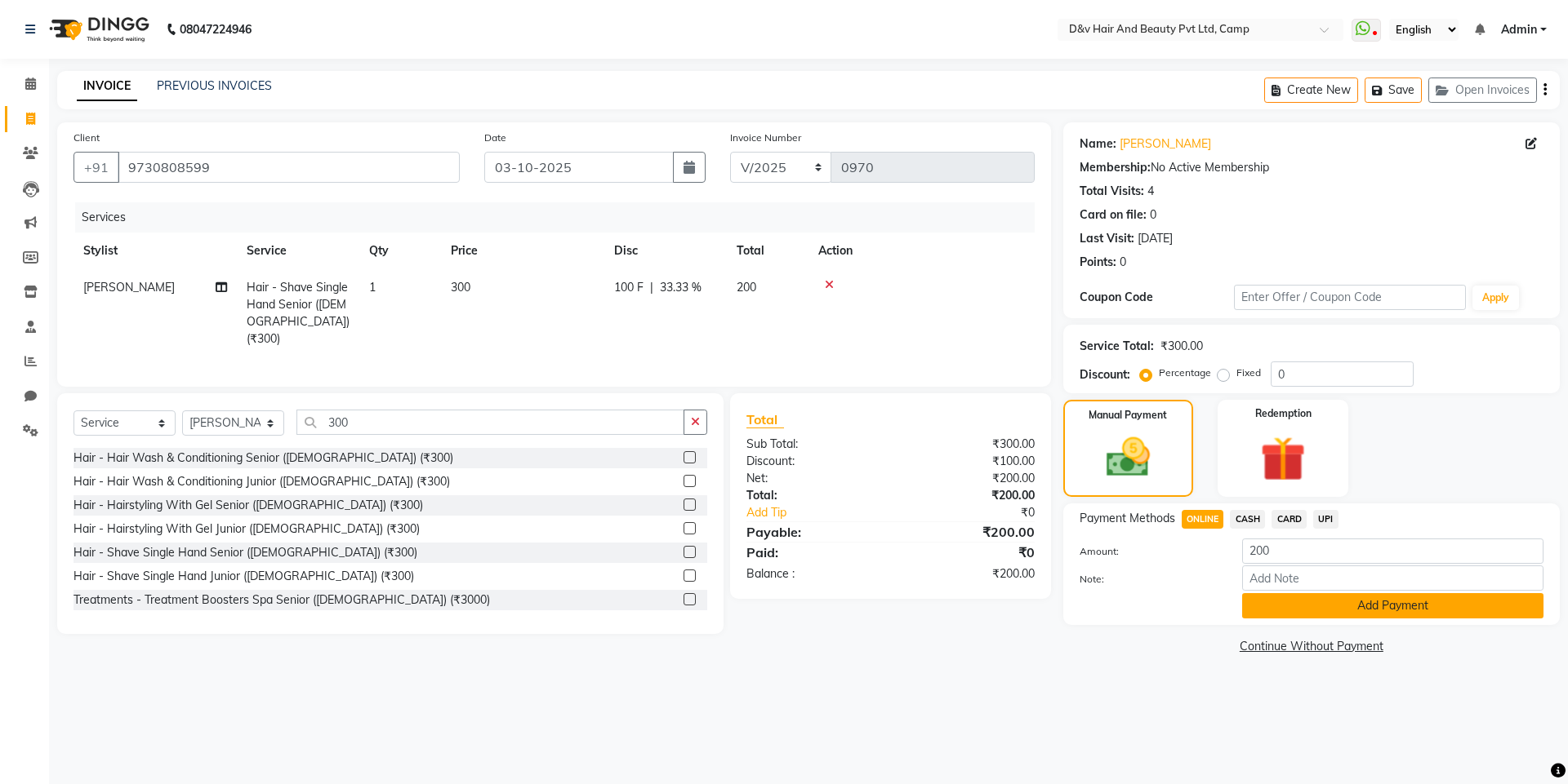
click at [1314, 612] on button "Add Payment" at bounding box center [1392, 605] width 301 height 25
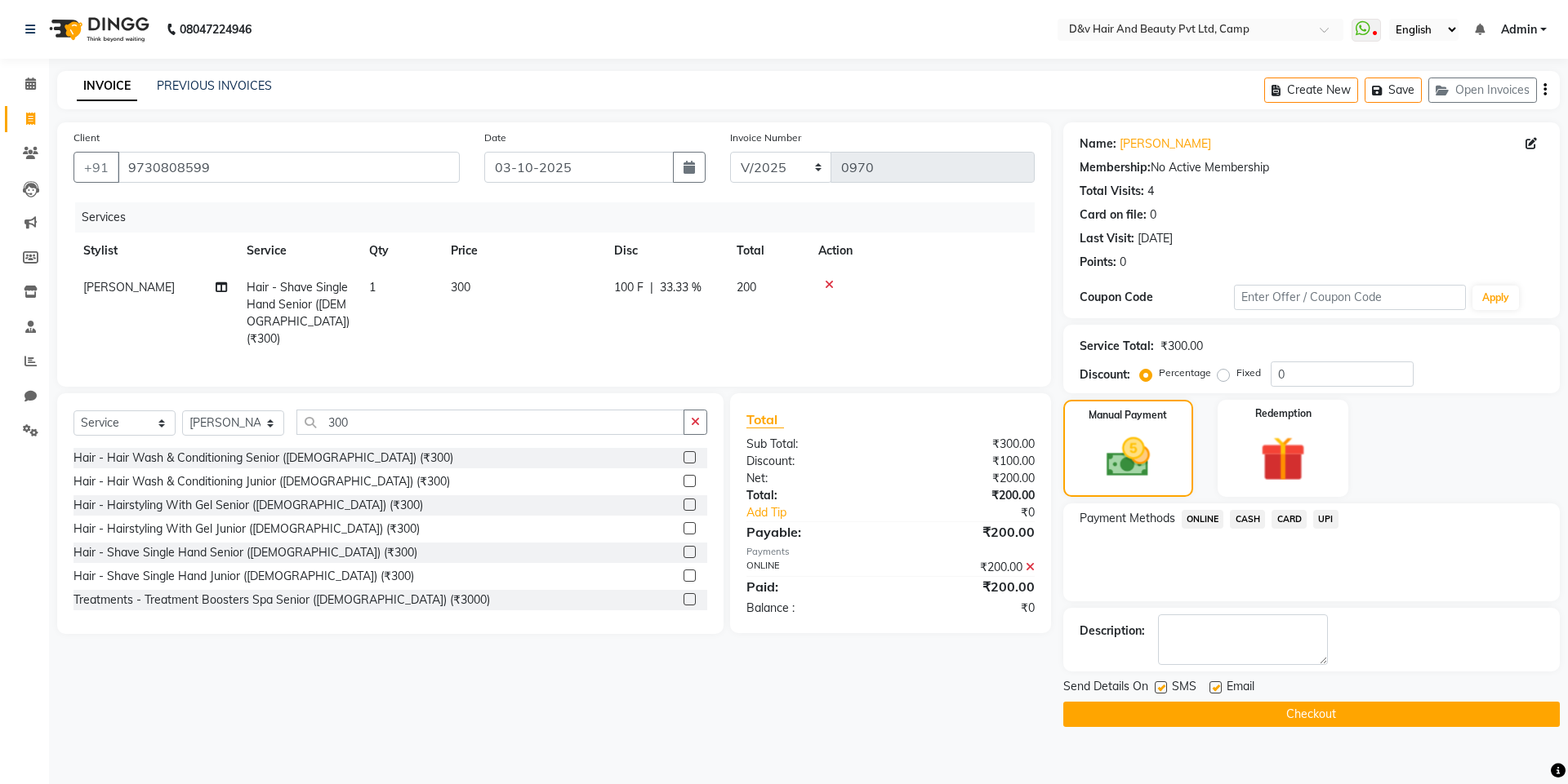
drag, startPoint x: 1242, startPoint y: 715, endPoint x: 1244, endPoint y: 706, distance: 9.2
click at [1242, 714] on button "Checkout" at bounding box center [1312, 714] width 497 height 25
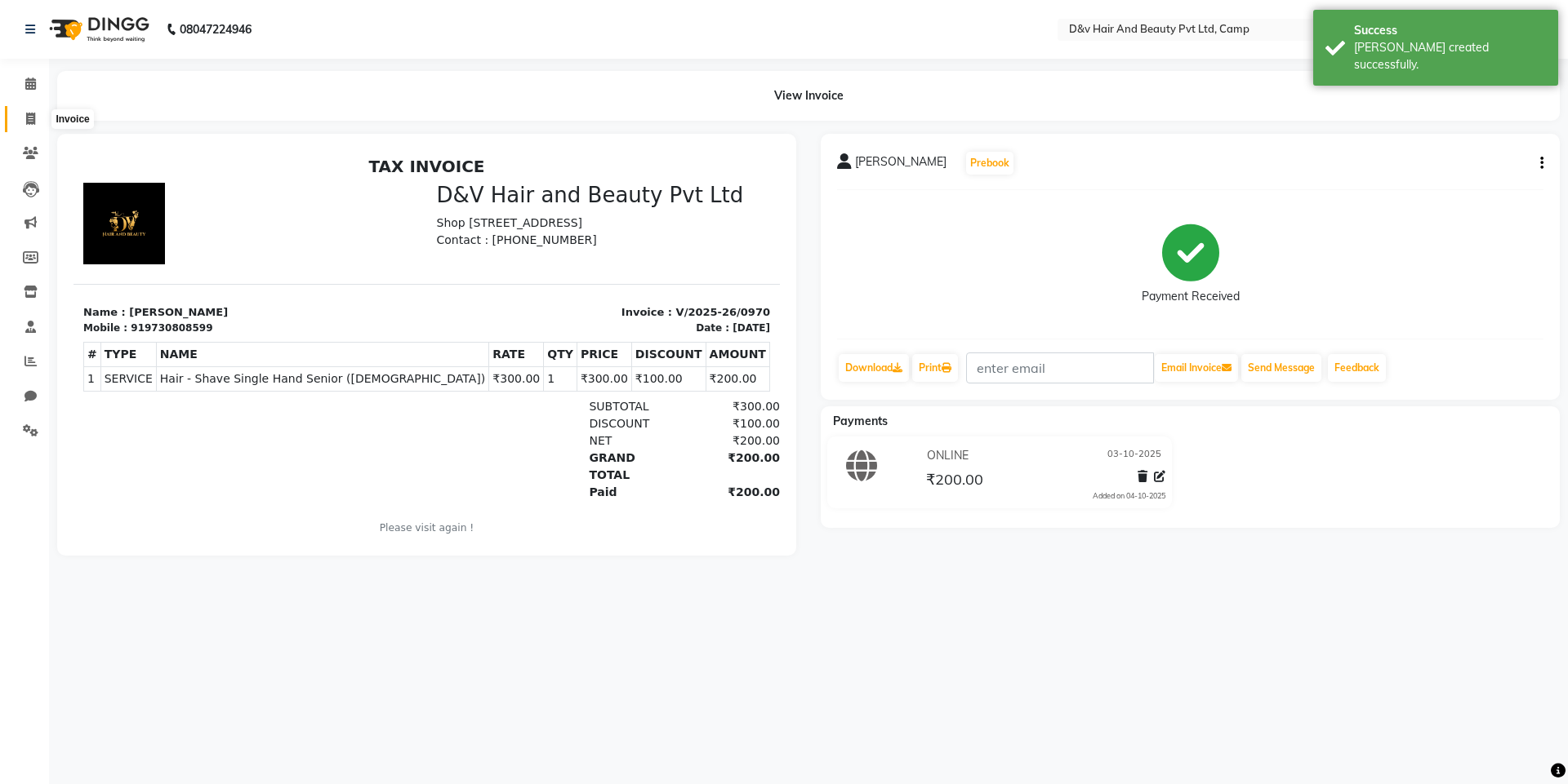
click at [22, 120] on span at bounding box center [30, 119] width 29 height 19
select select "service"
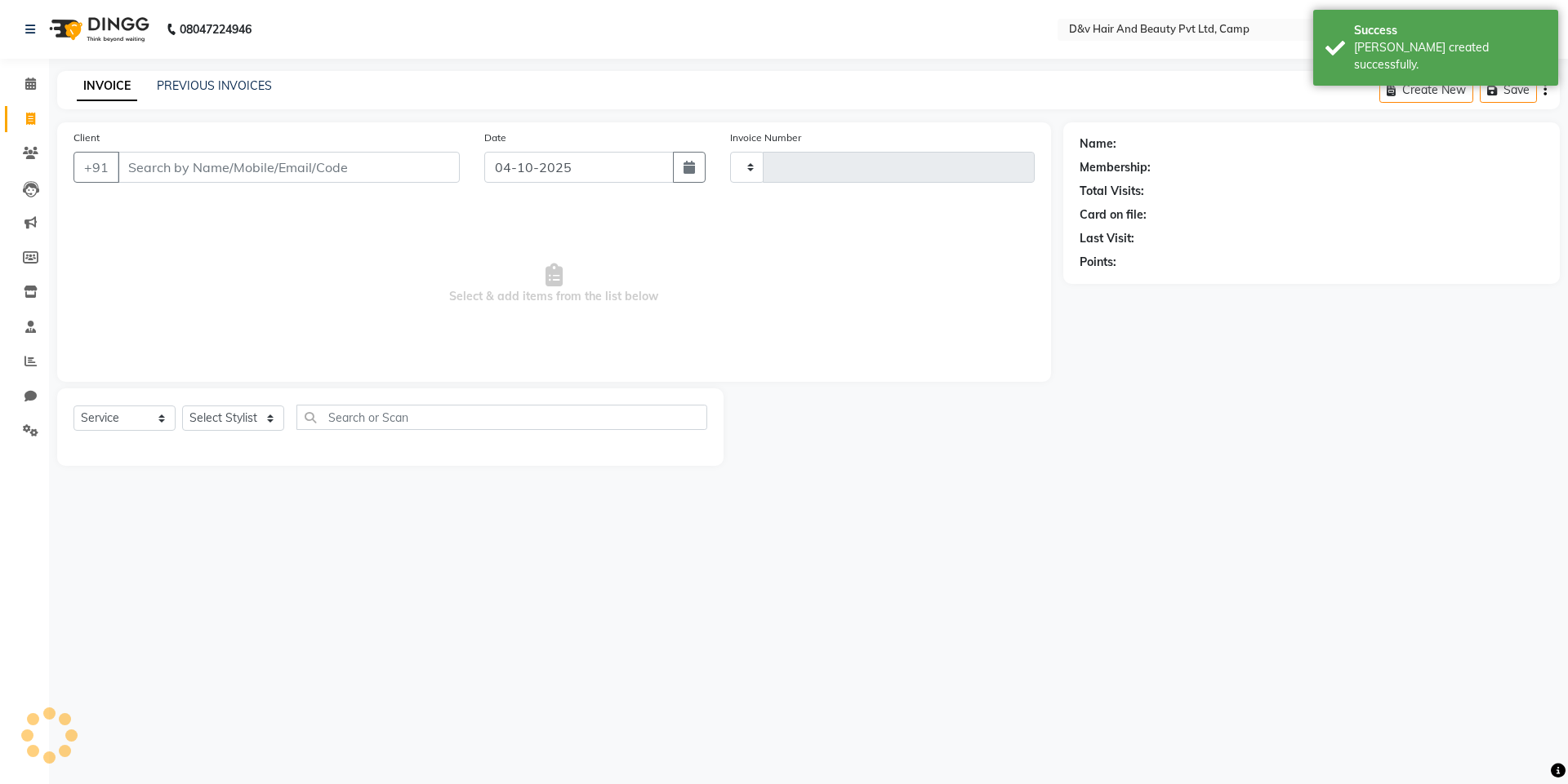
type input "0971"
select select "8107"
click at [638, 170] on input "04-10-2025" at bounding box center [579, 167] width 190 height 31
select select "10"
select select "2025"
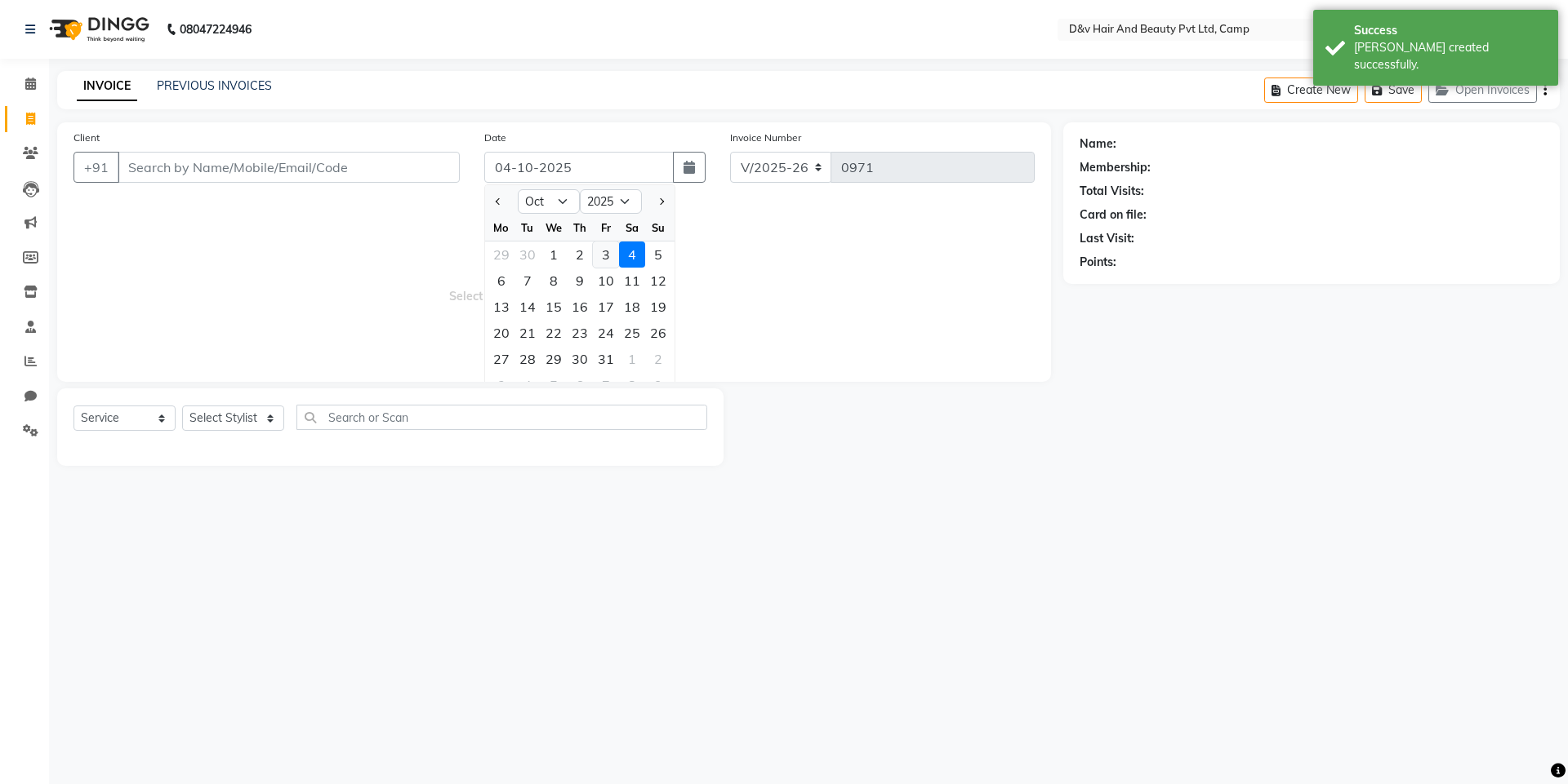
click at [600, 249] on div "3" at bounding box center [606, 254] width 26 height 26
type input "03-10-2025"
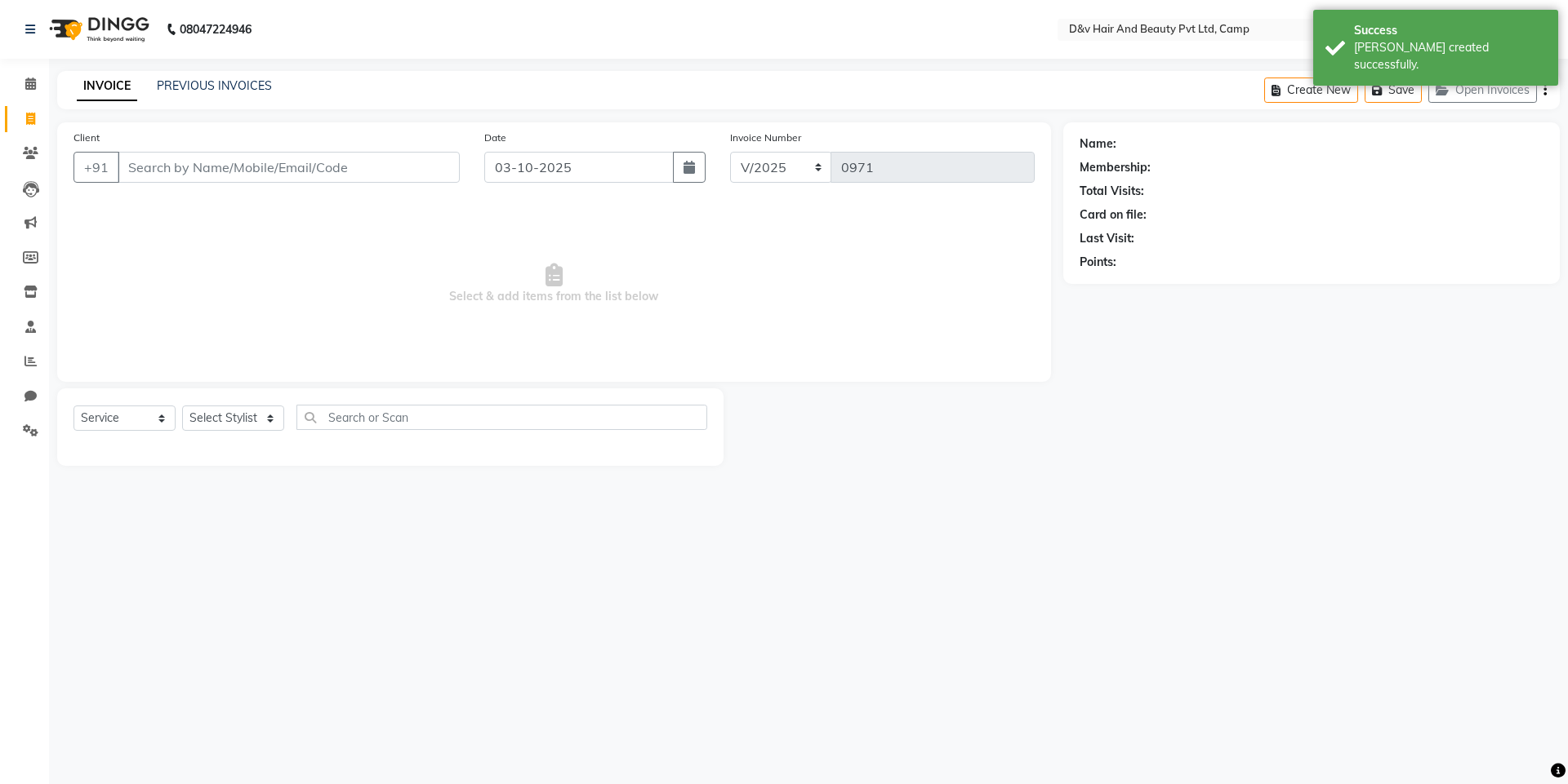
click at [403, 184] on div "Client +91" at bounding box center [267, 162] width 411 height 67
click at [406, 171] on input "Client" at bounding box center [289, 167] width 342 height 31
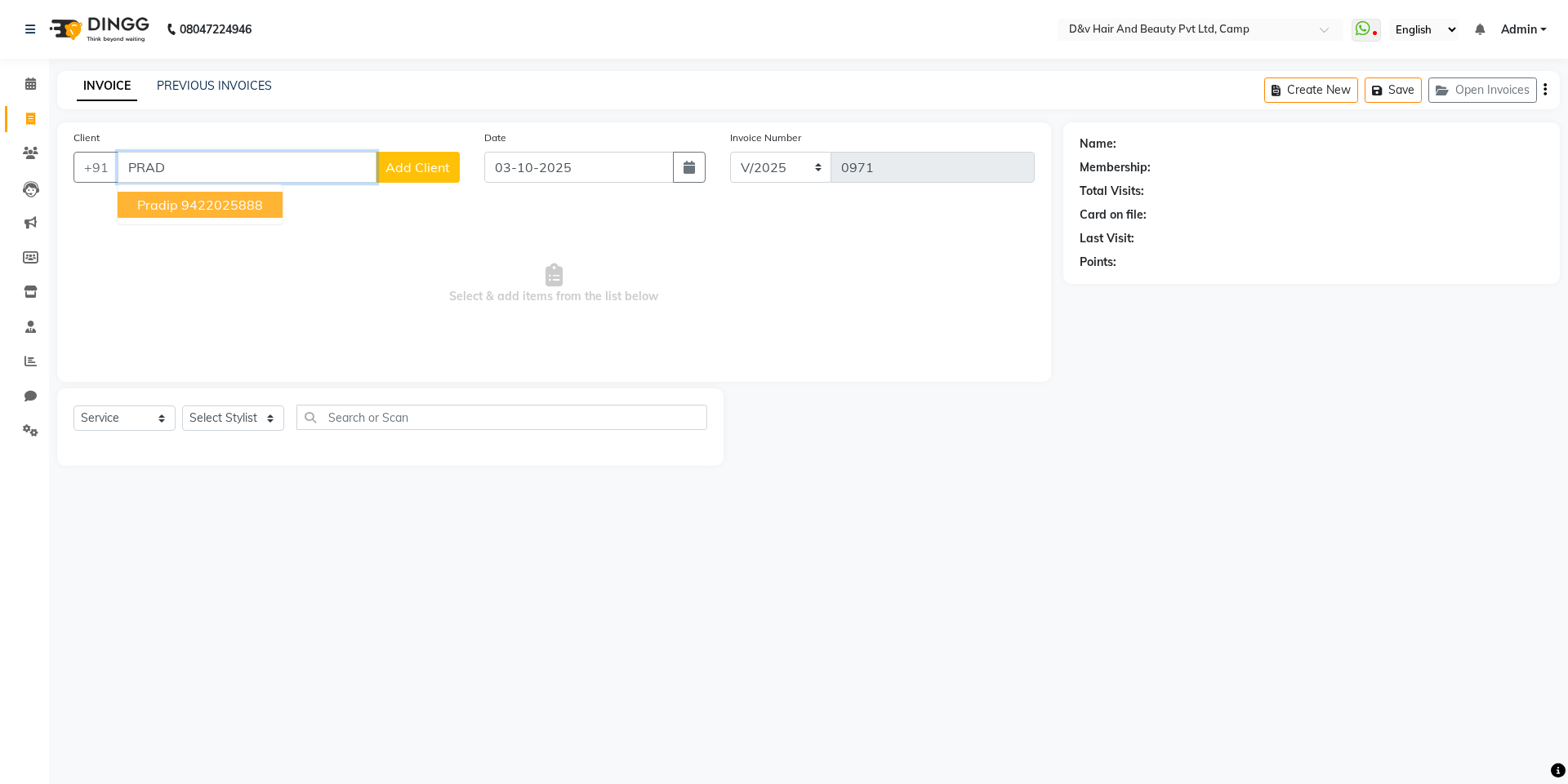
click at [206, 201] on ngb-highlight "9422025888" at bounding box center [222, 204] width 81 height 16
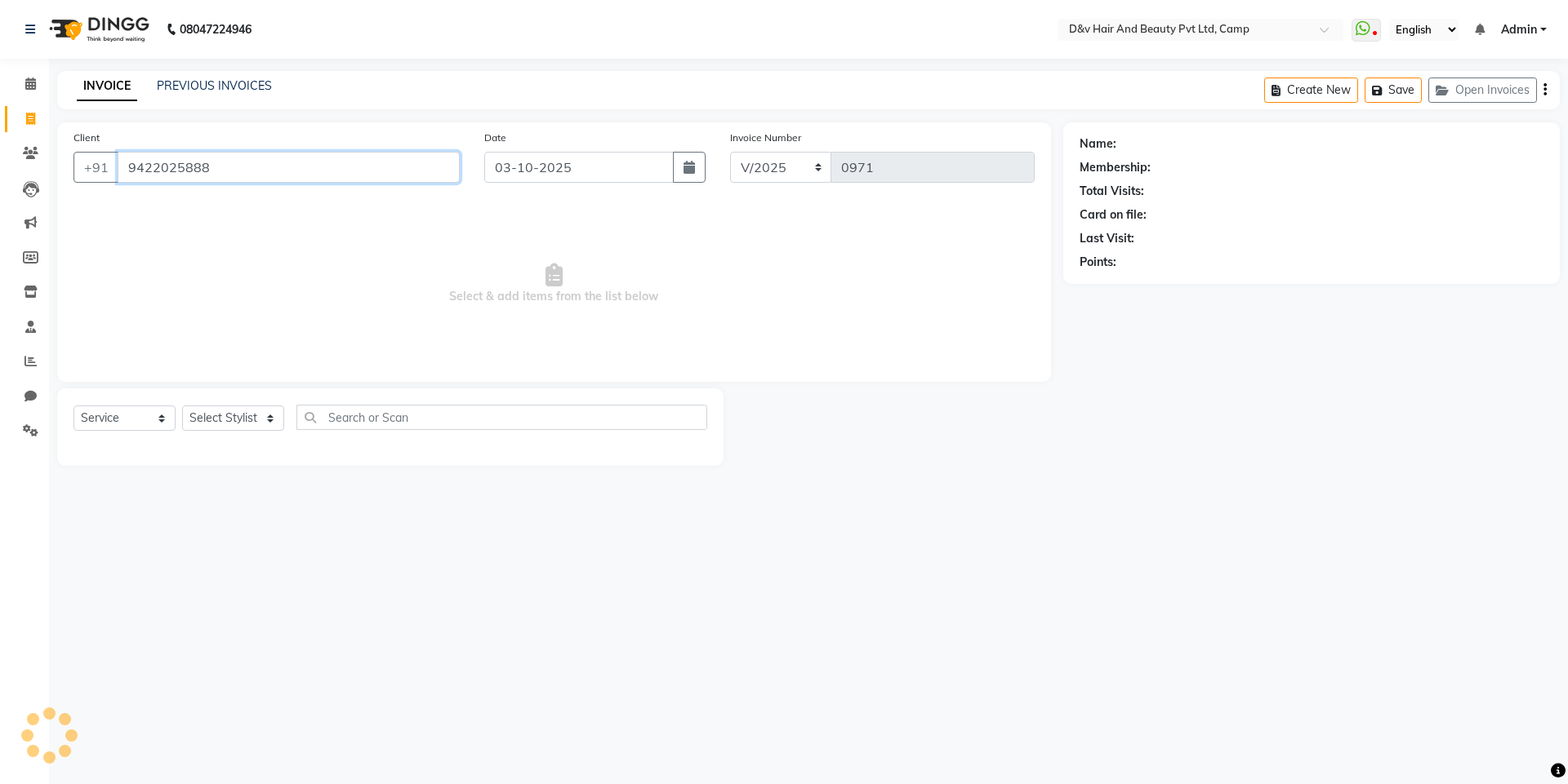
type input "9422025888"
click at [259, 423] on select "Select Stylist [PERSON_NAME] Ganesh [PERSON_NAME] [PERSON_NAME] [PERSON_NAME] P…" at bounding box center [233, 418] width 102 height 25
select select "75245"
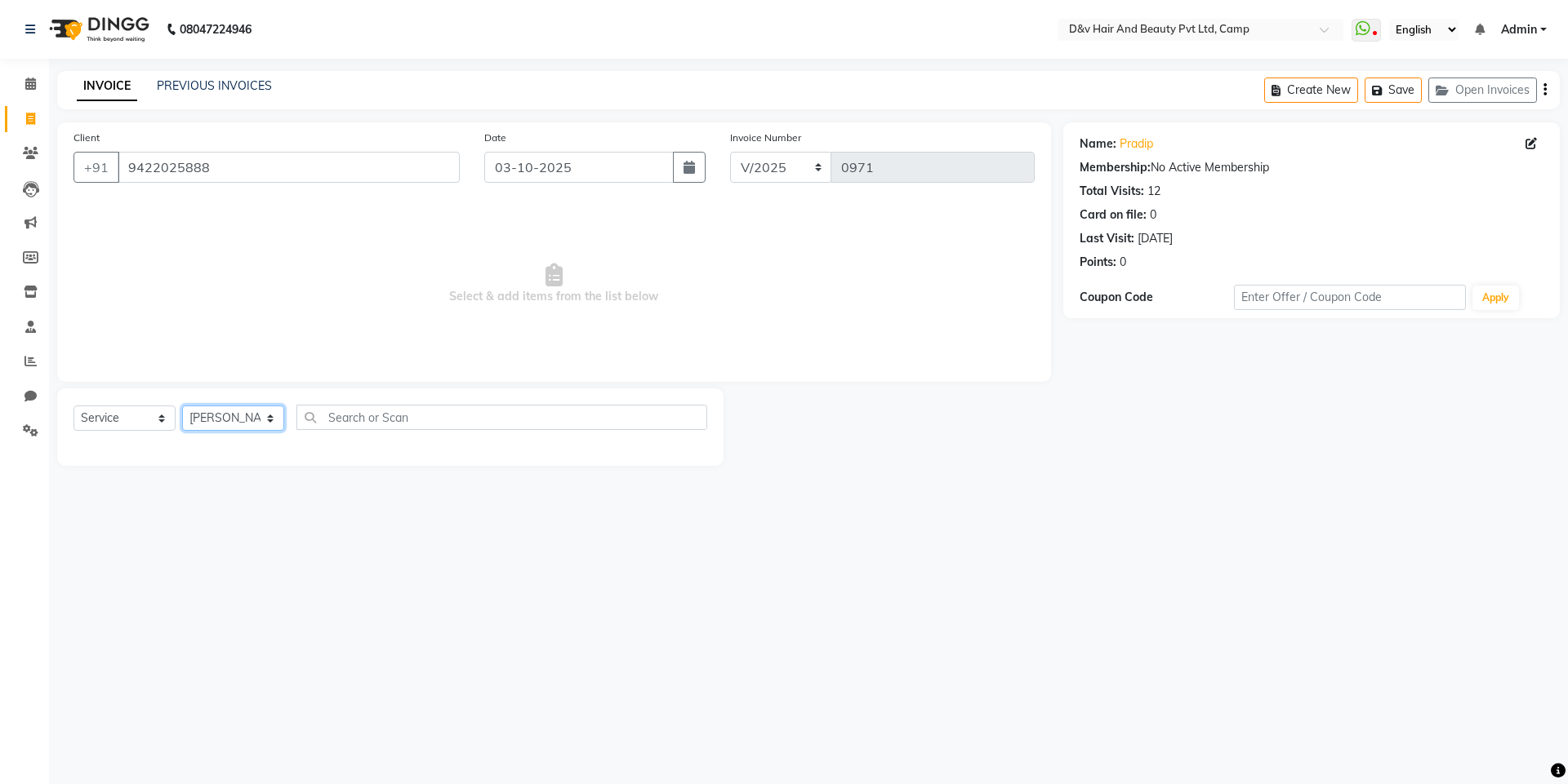
click at [182, 405] on select "Select Stylist [PERSON_NAME] Ganesh [PERSON_NAME] [PERSON_NAME] [PERSON_NAME] P…" at bounding box center [233, 418] width 102 height 25
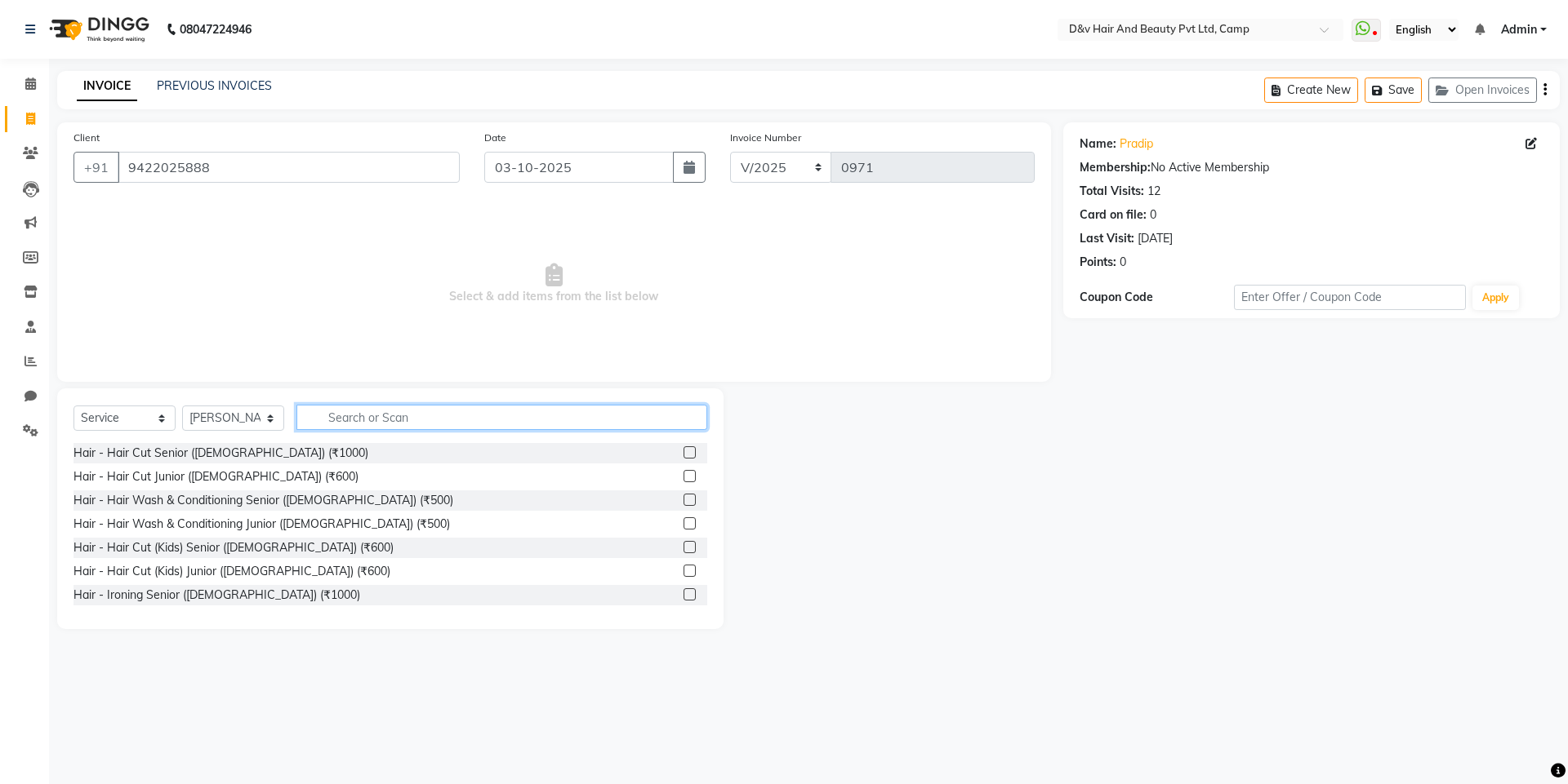
click at [417, 412] on input "text" at bounding box center [502, 417] width 411 height 25
type input "300"
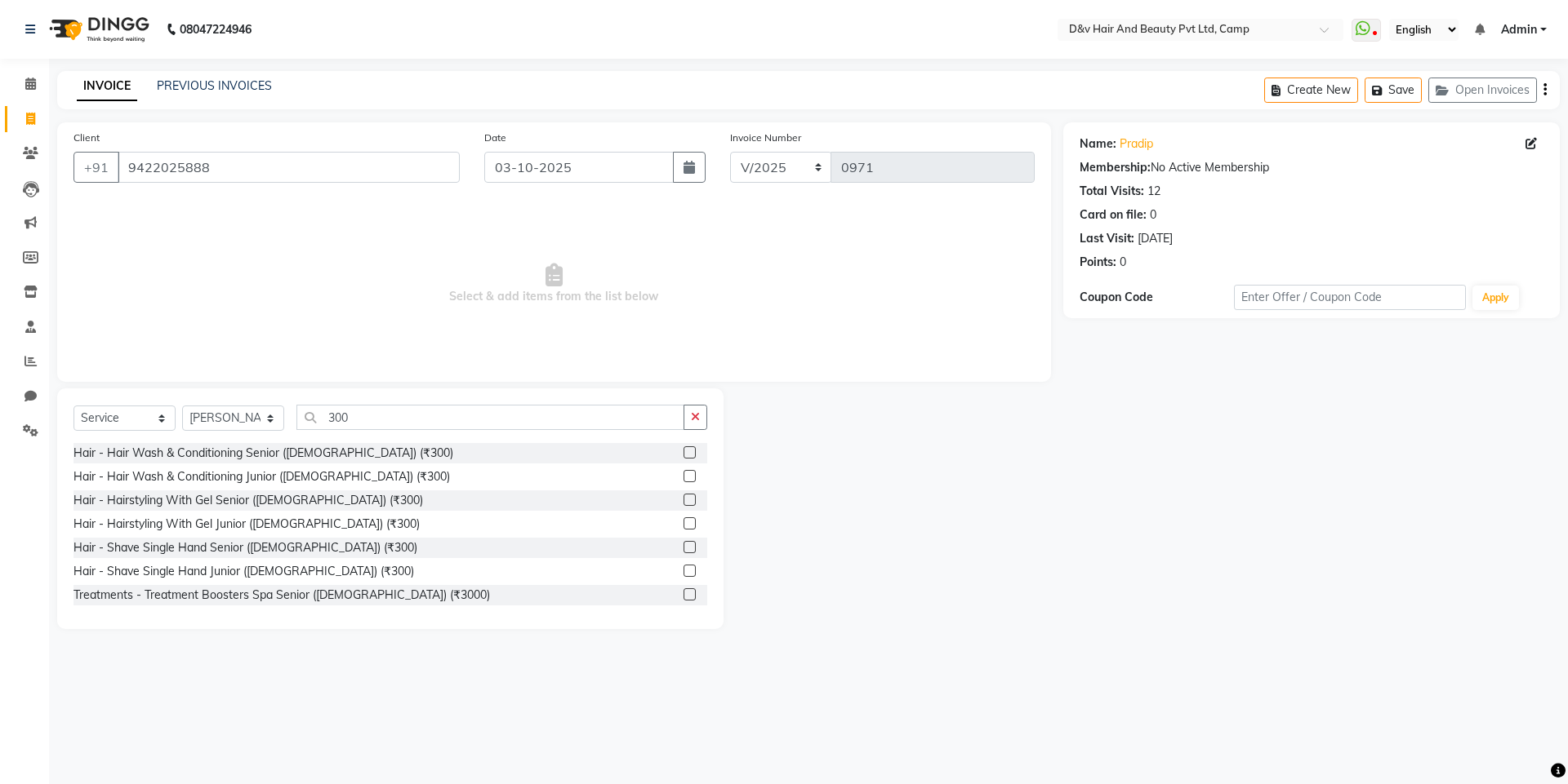
click at [683, 544] on label at bounding box center [690, 547] width 13 height 13
click at [683, 544] on input "checkbox" at bounding box center [689, 548] width 11 height 11
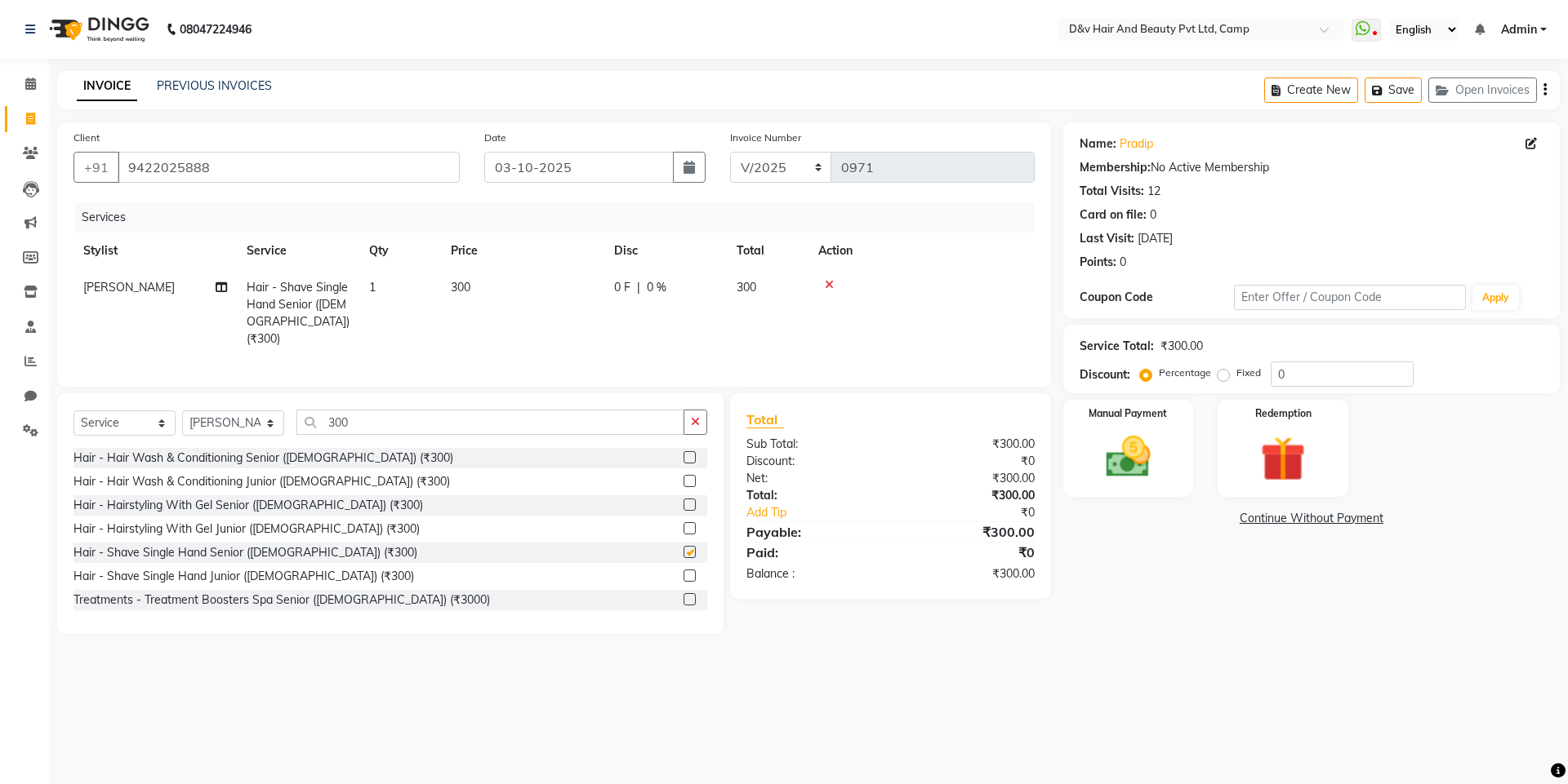
checkbox input "false"
click at [613, 289] on td "0 F | 0 %" at bounding box center [665, 313] width 122 height 88
select select "75245"
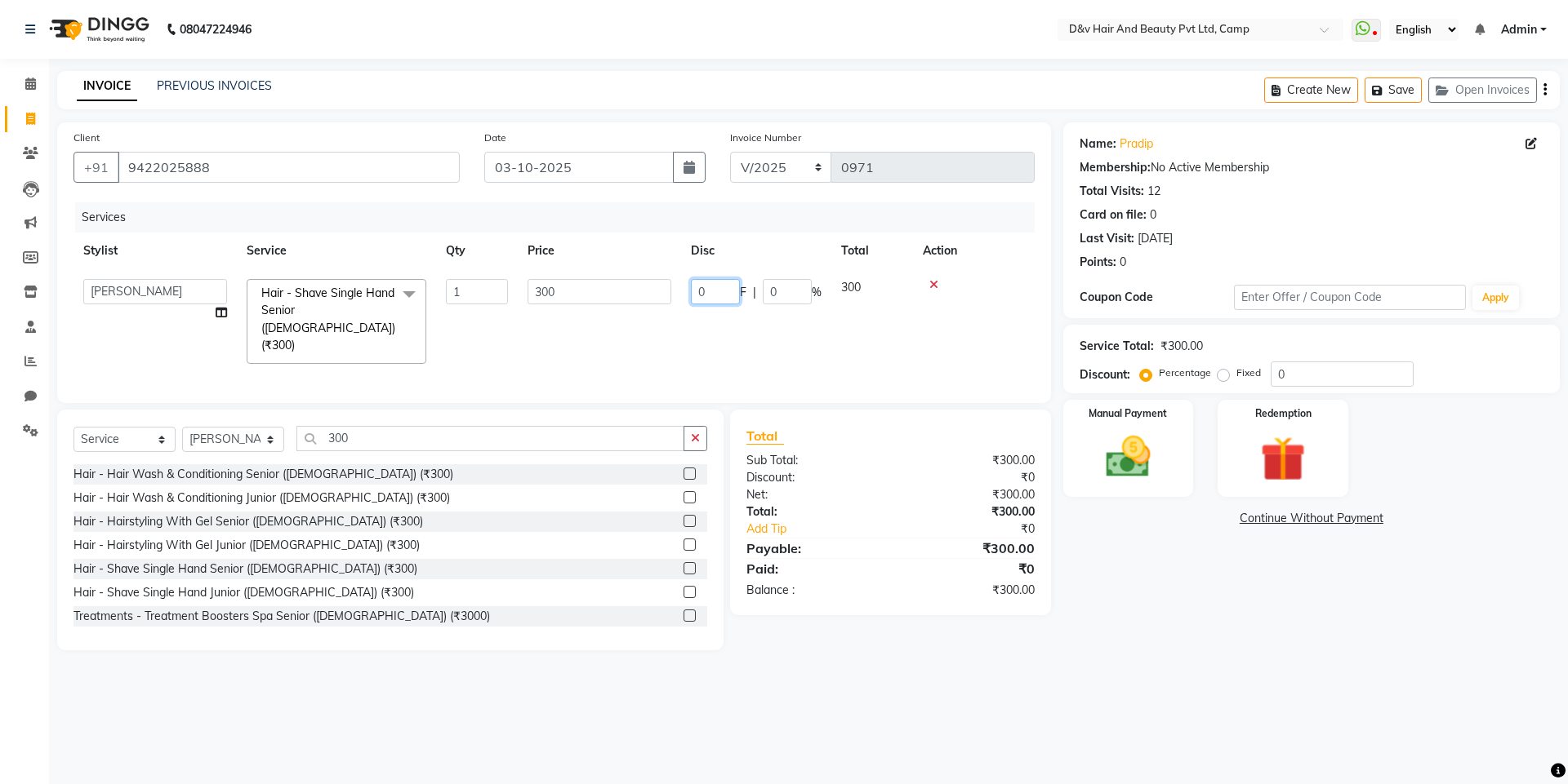
click at [709, 295] on input "0" at bounding box center [715, 292] width 49 height 25
type input "100"
click at [1141, 449] on img at bounding box center [1128, 457] width 76 height 54
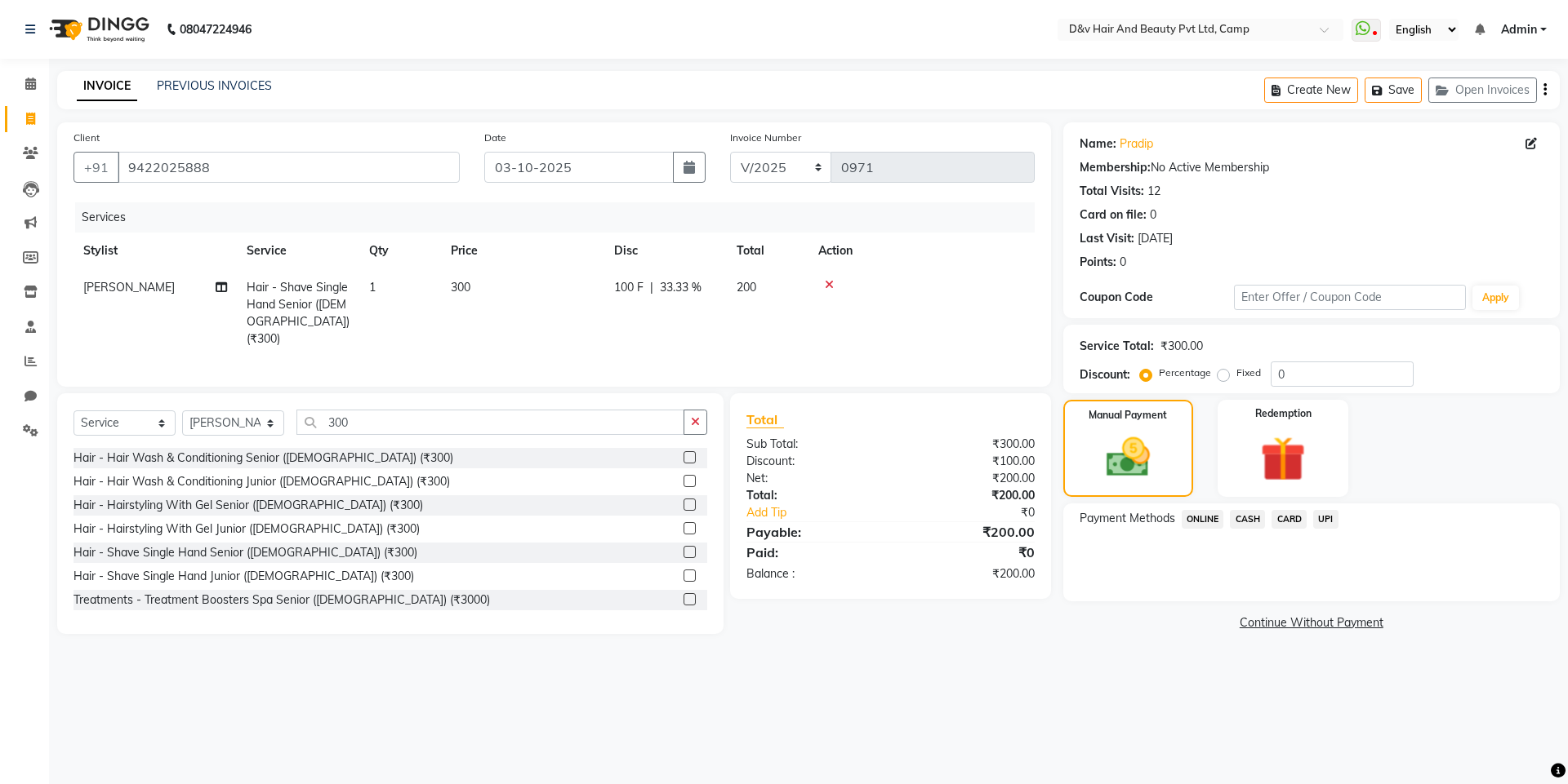
click at [1247, 521] on span "CASH" at bounding box center [1246, 519] width 35 height 19
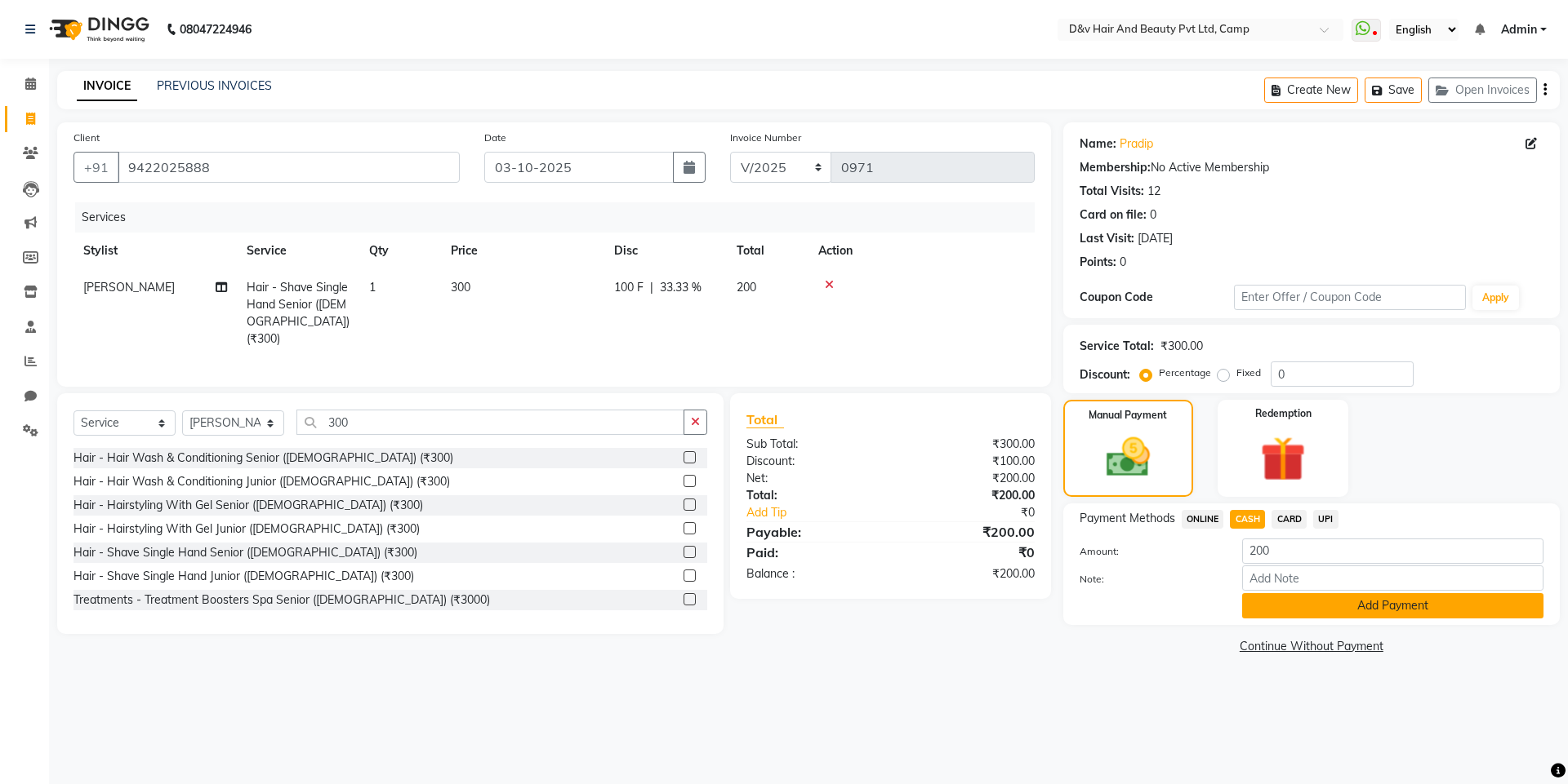
click at [1273, 601] on button "Add Payment" at bounding box center [1392, 605] width 301 height 25
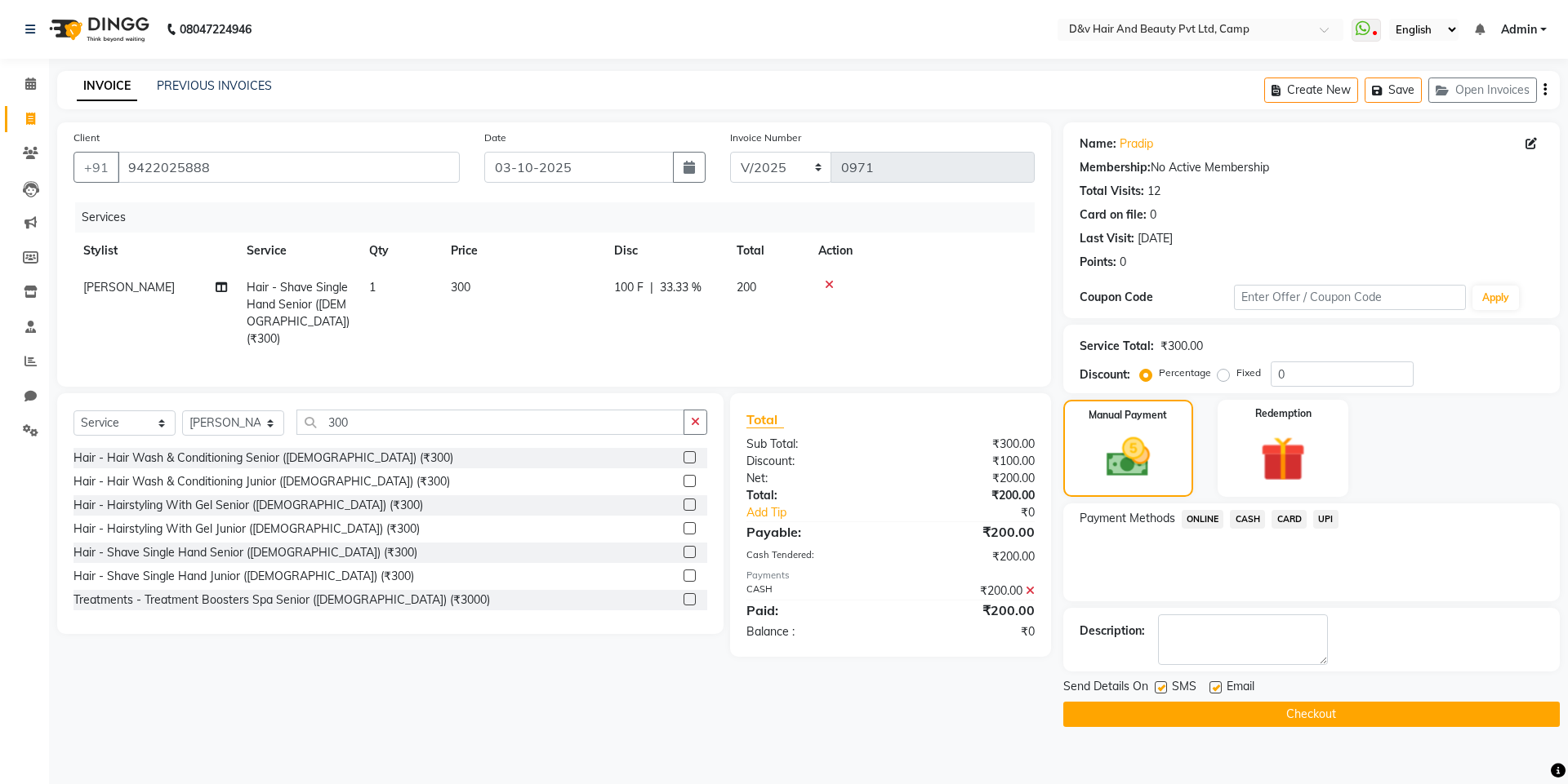
click at [1256, 718] on button "Checkout" at bounding box center [1312, 714] width 497 height 25
